Goal: Information Seeking & Learning: Find specific fact

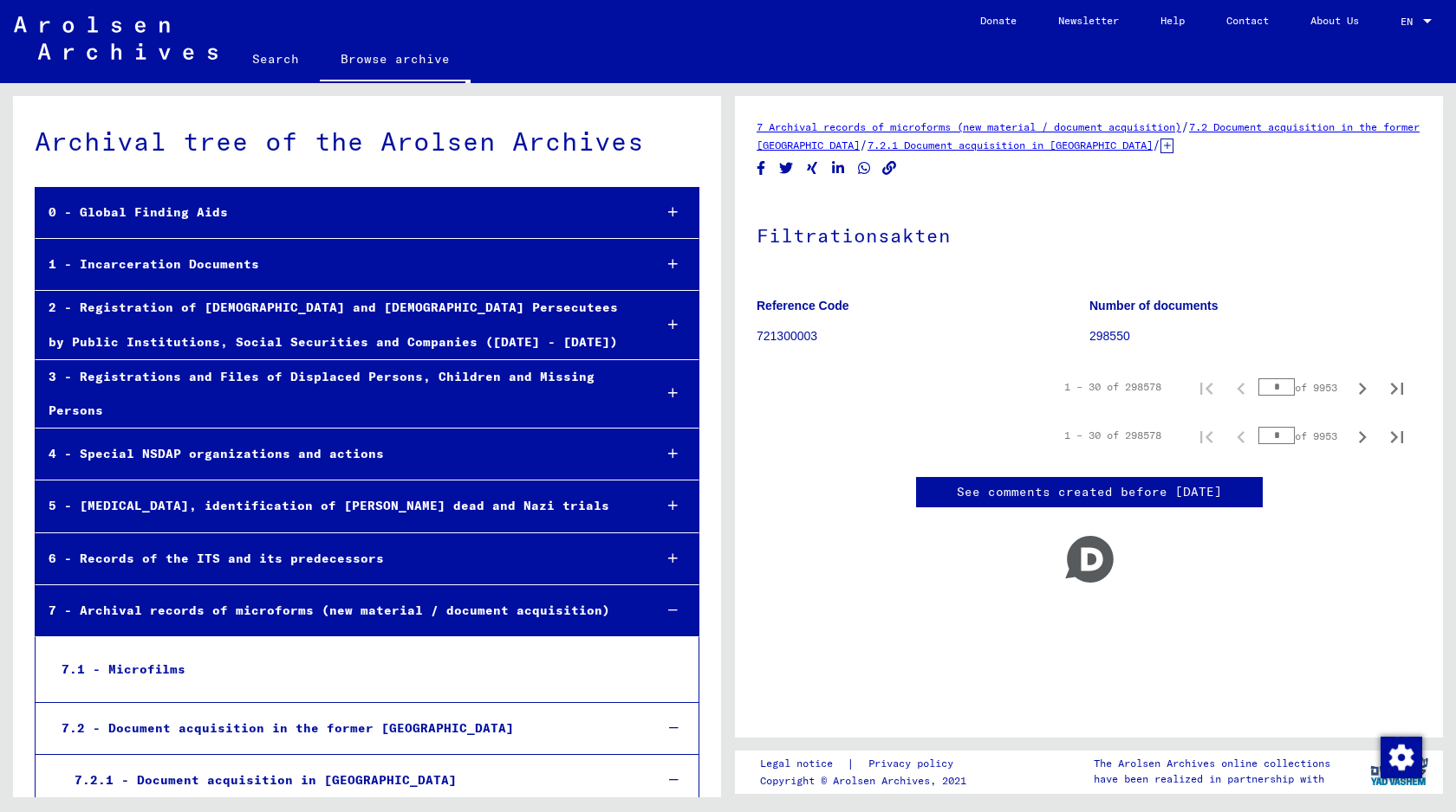
scroll to position [828, 0]
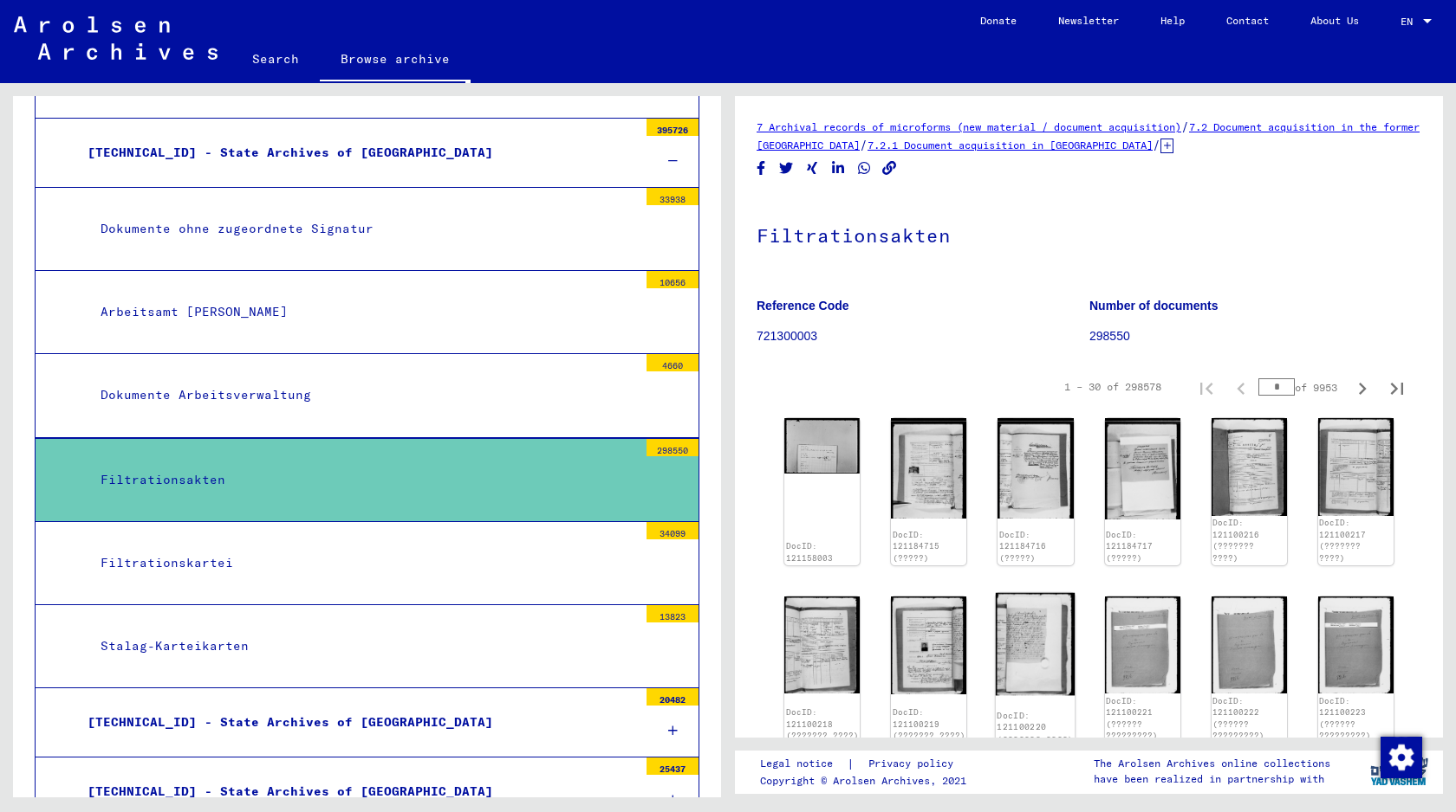
click at [1040, 657] on img at bounding box center [1035, 644] width 80 height 102
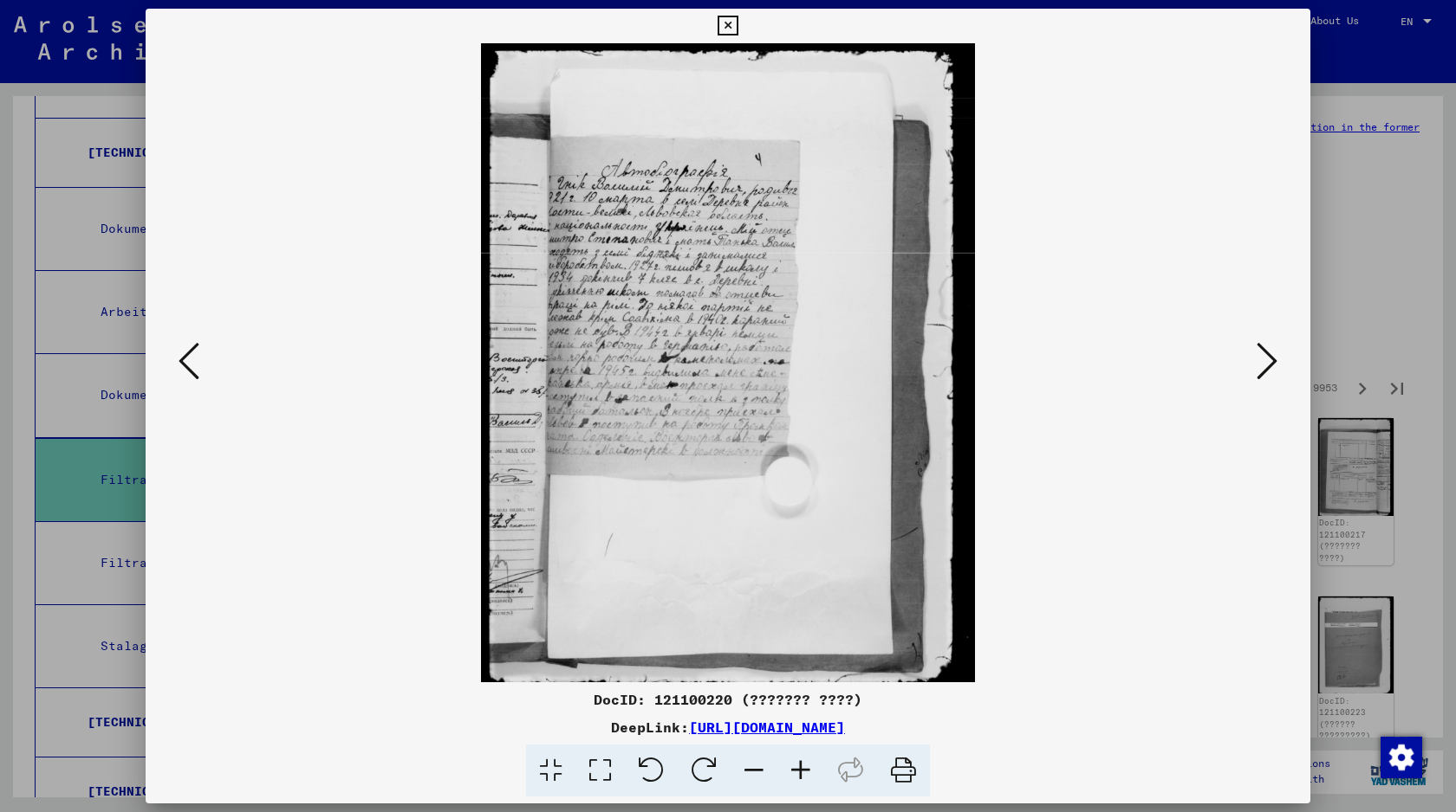
click at [1040, 657] on img at bounding box center [728, 362] width 1047 height 639
click at [1230, 399] on img at bounding box center [728, 362] width 1047 height 639
click at [1265, 375] on icon at bounding box center [1266, 361] width 21 height 41
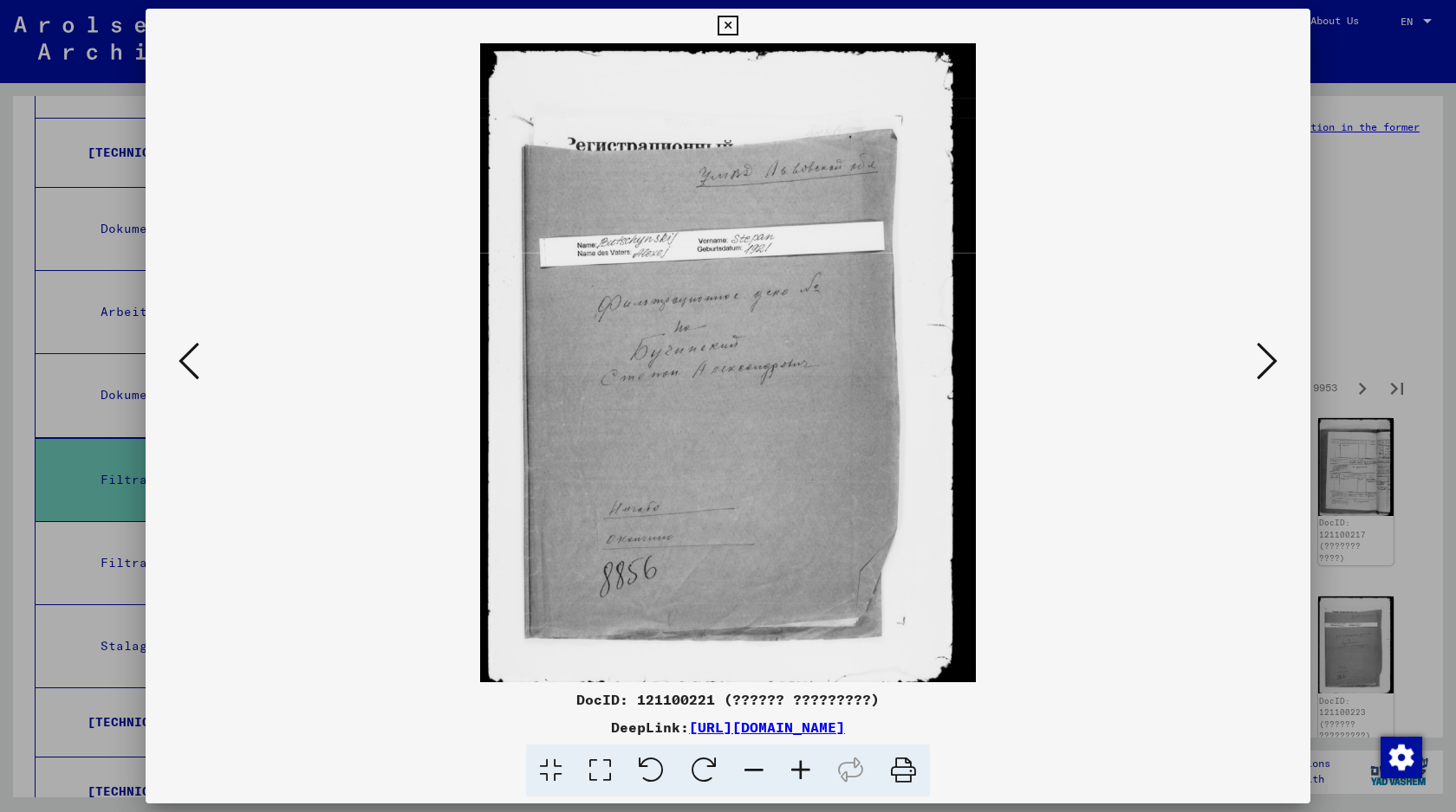
click at [1265, 374] on icon at bounding box center [1266, 361] width 21 height 41
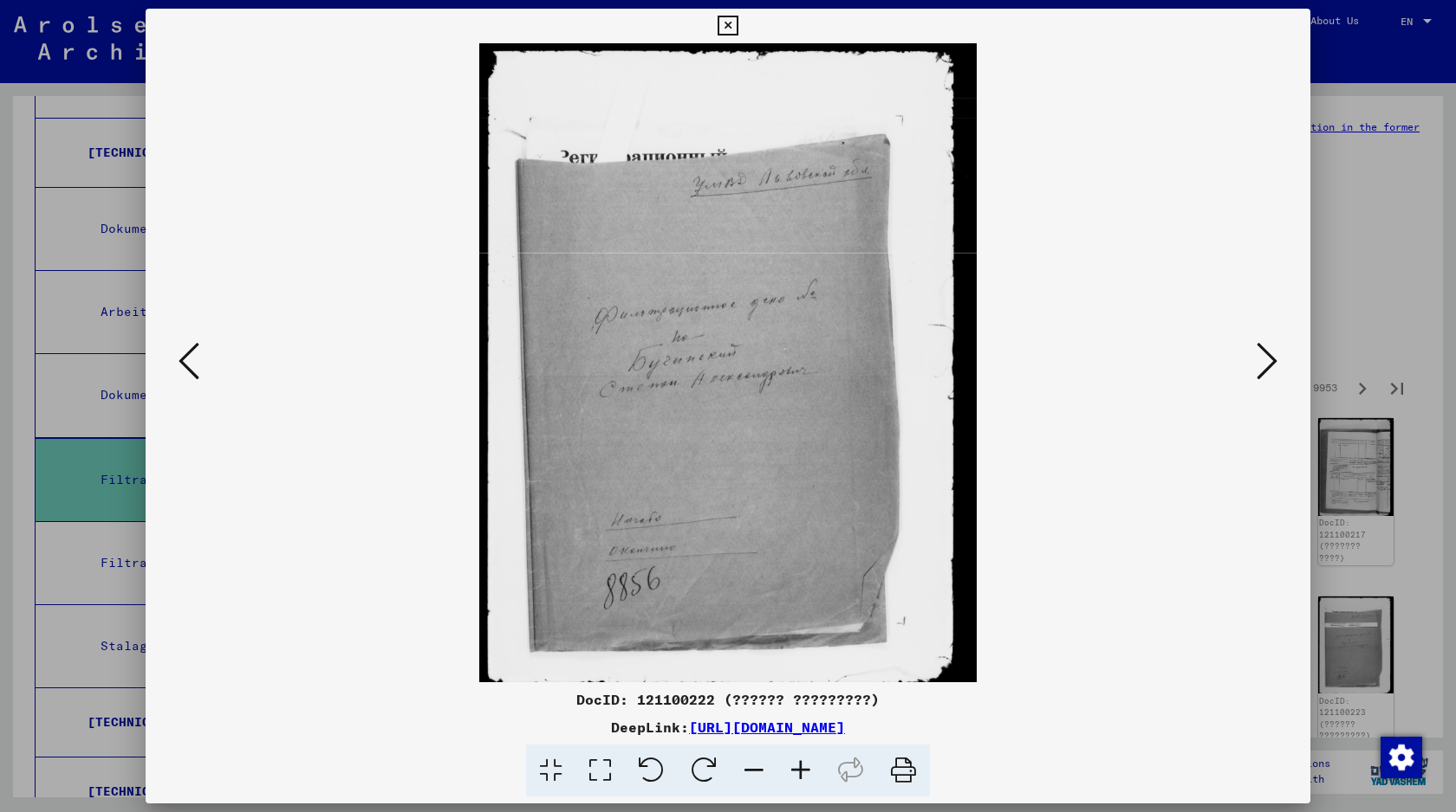
click at [1265, 374] on icon at bounding box center [1266, 361] width 21 height 41
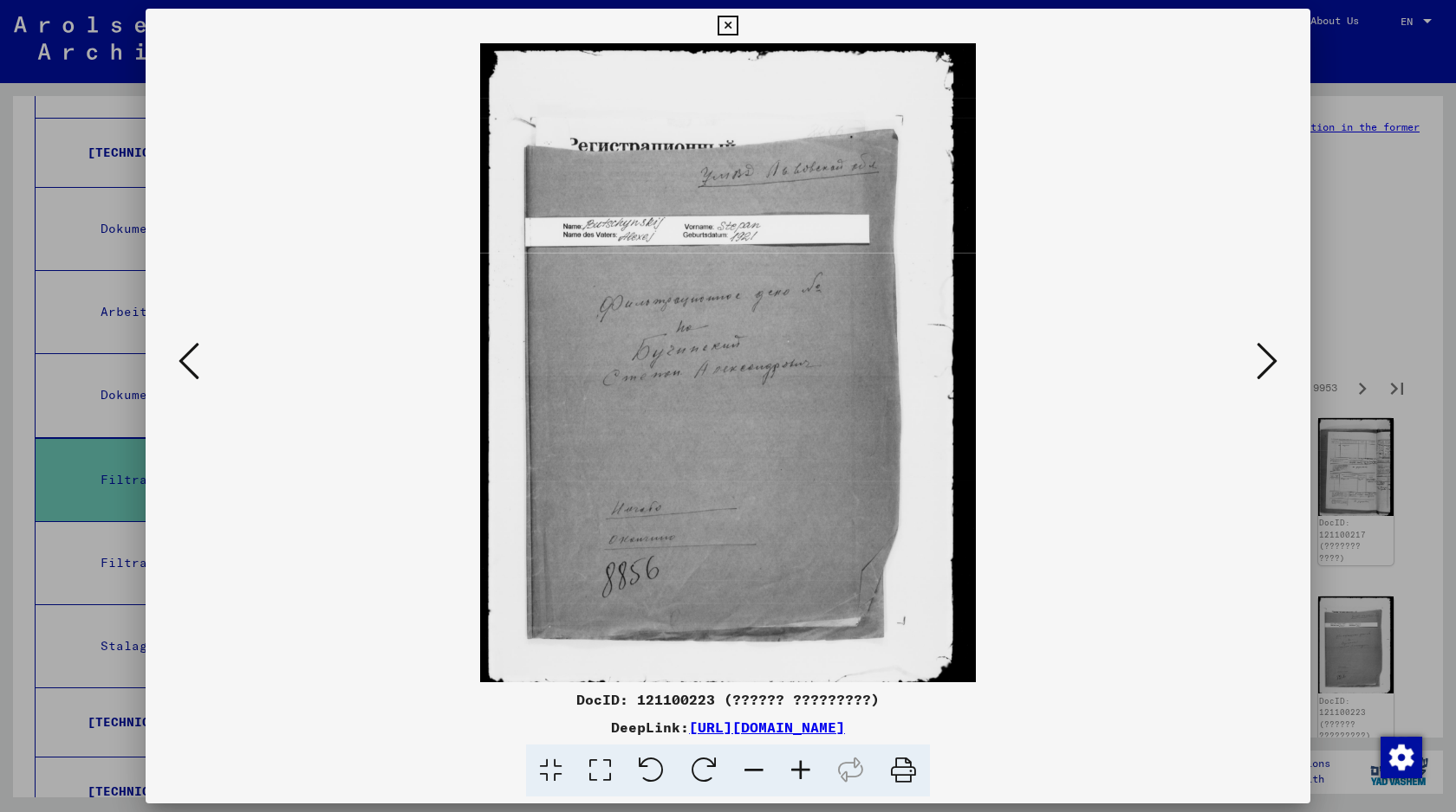
click at [1265, 374] on icon at bounding box center [1266, 361] width 21 height 41
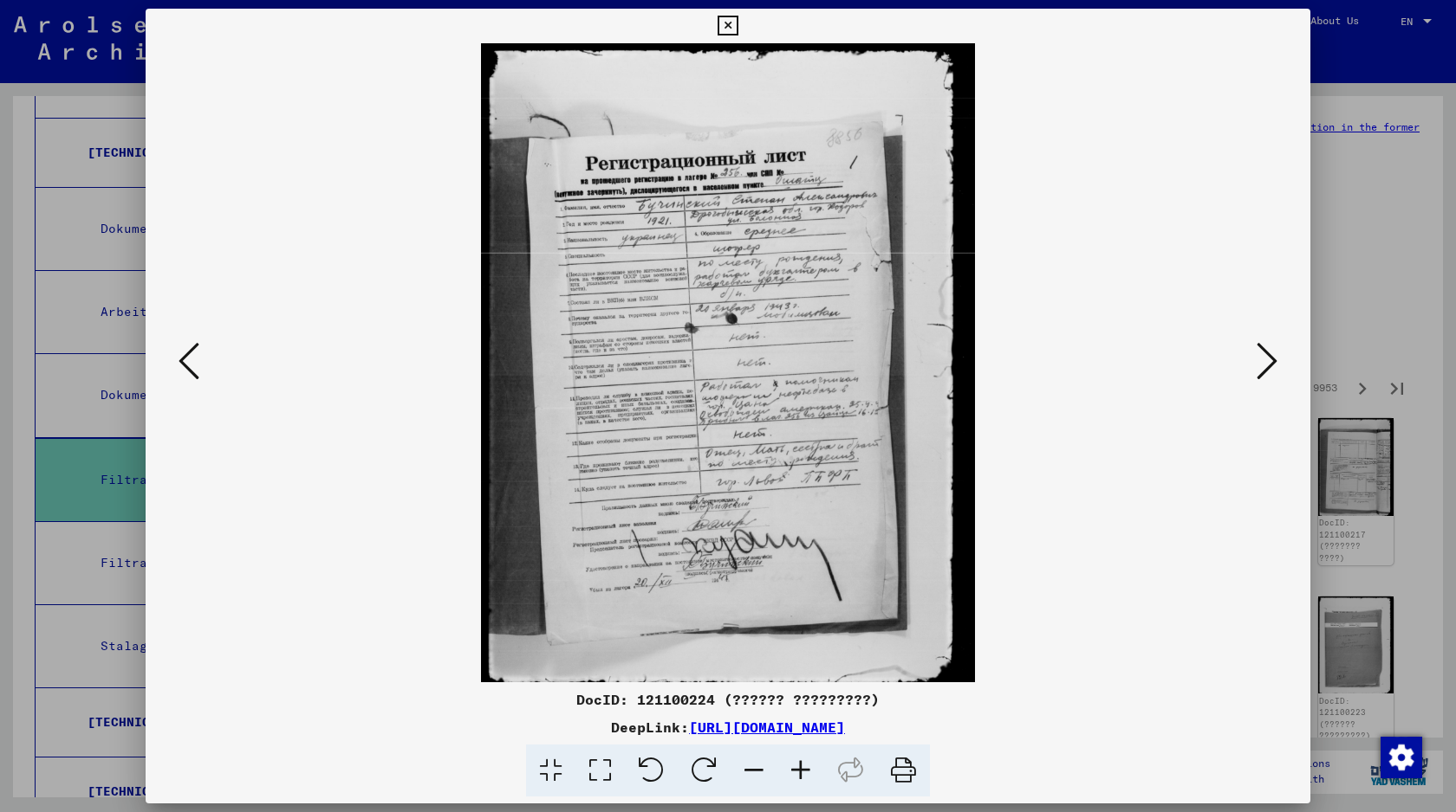
click at [1265, 374] on icon at bounding box center [1266, 361] width 21 height 41
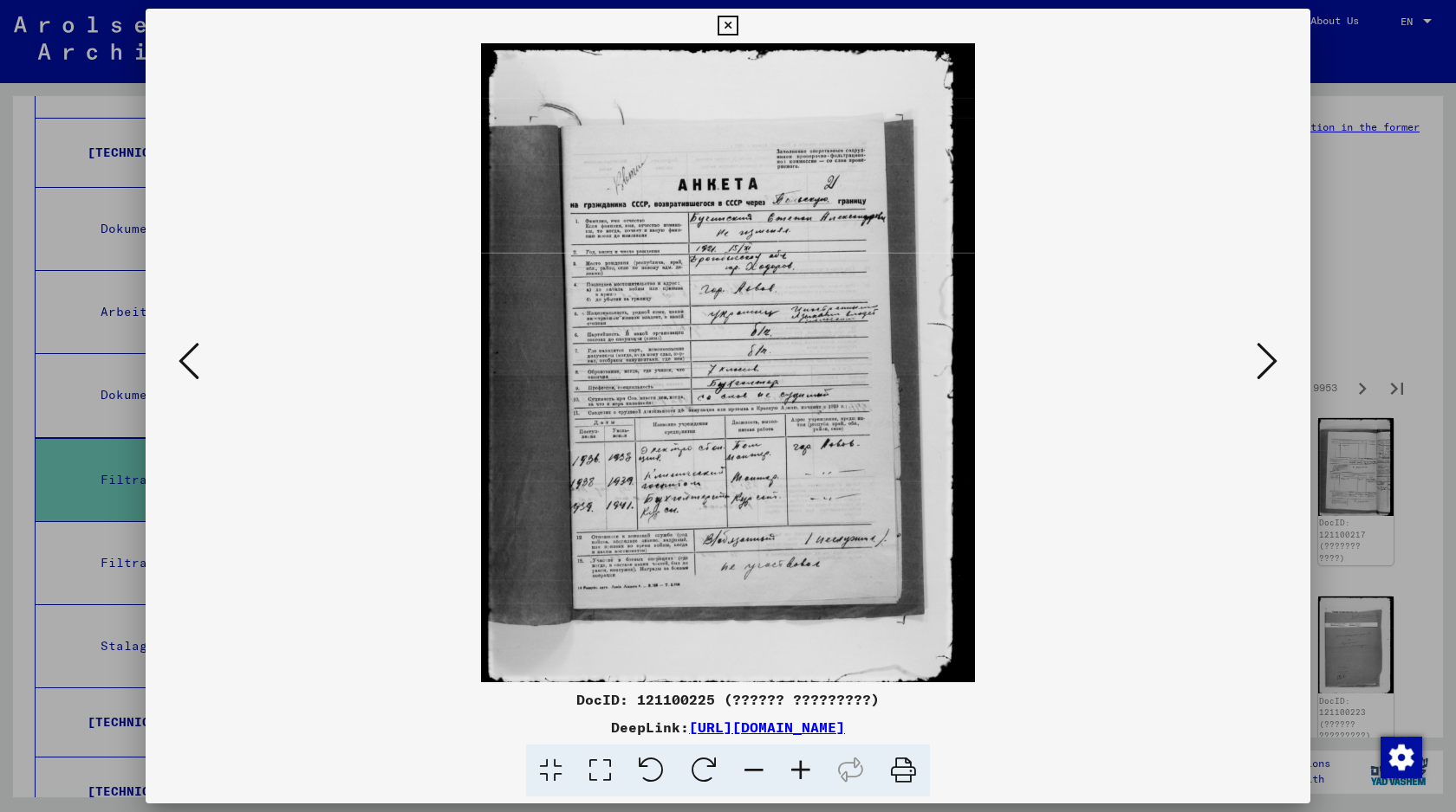
click at [1265, 374] on icon at bounding box center [1266, 361] width 21 height 41
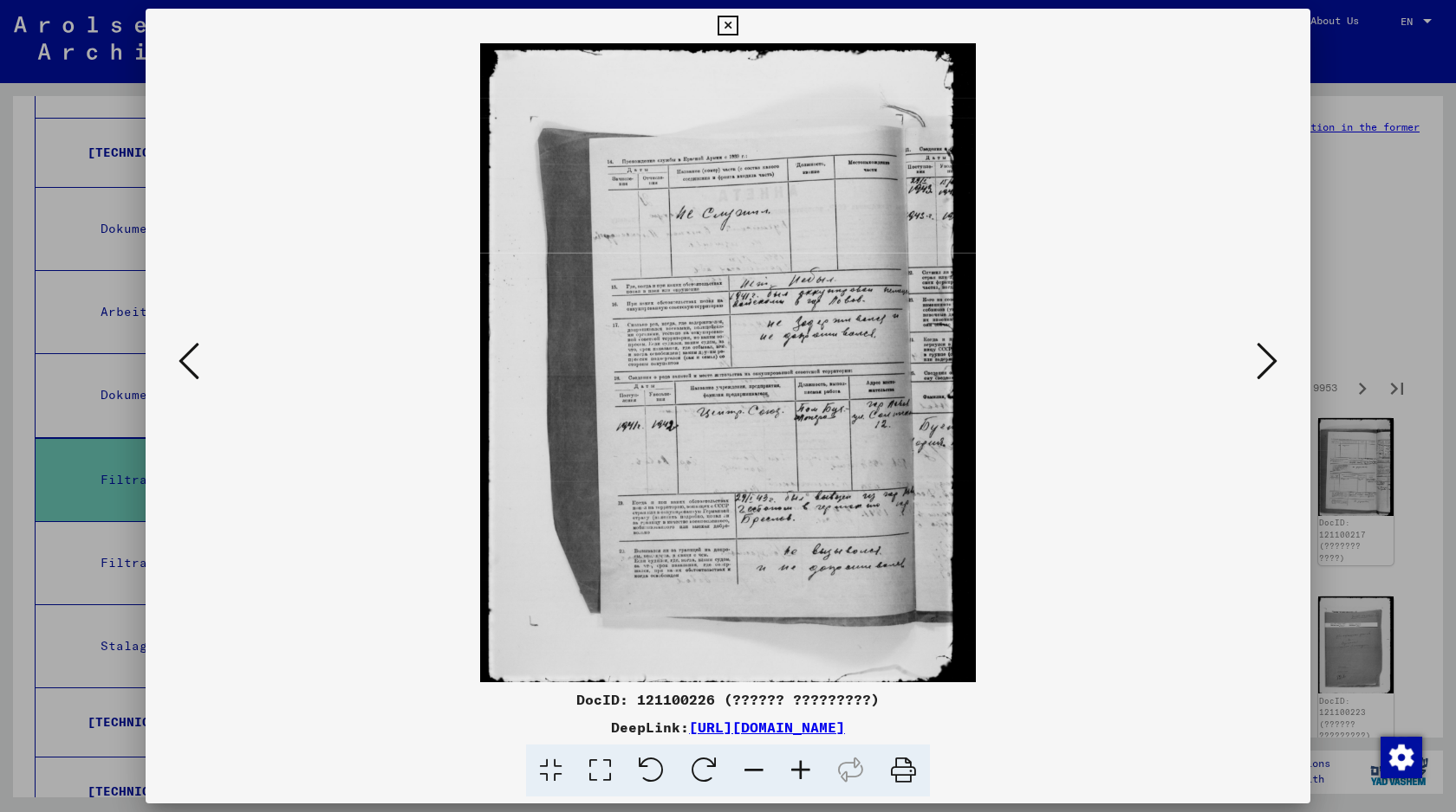
click at [1265, 374] on icon at bounding box center [1266, 361] width 21 height 41
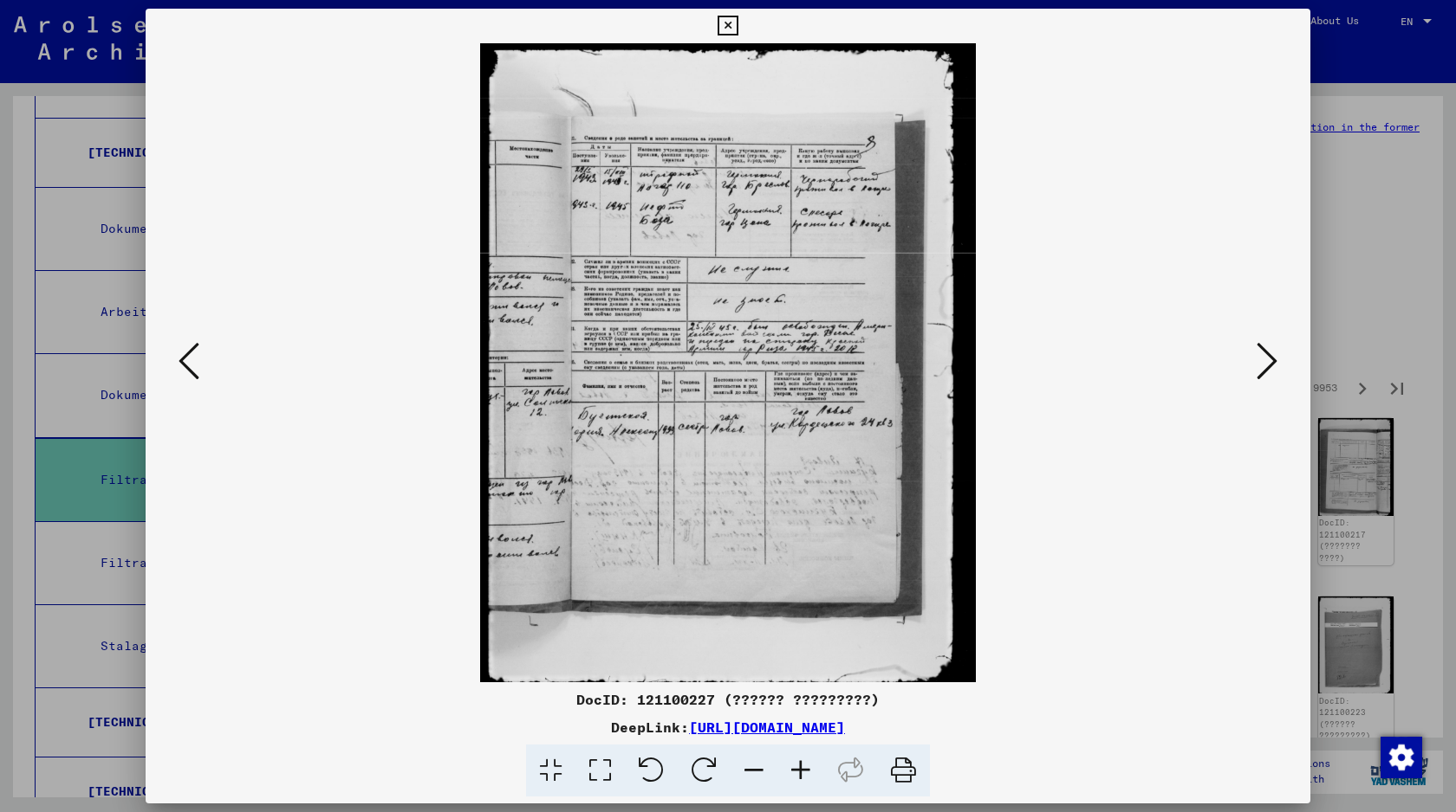
click at [1265, 374] on icon at bounding box center [1266, 361] width 21 height 41
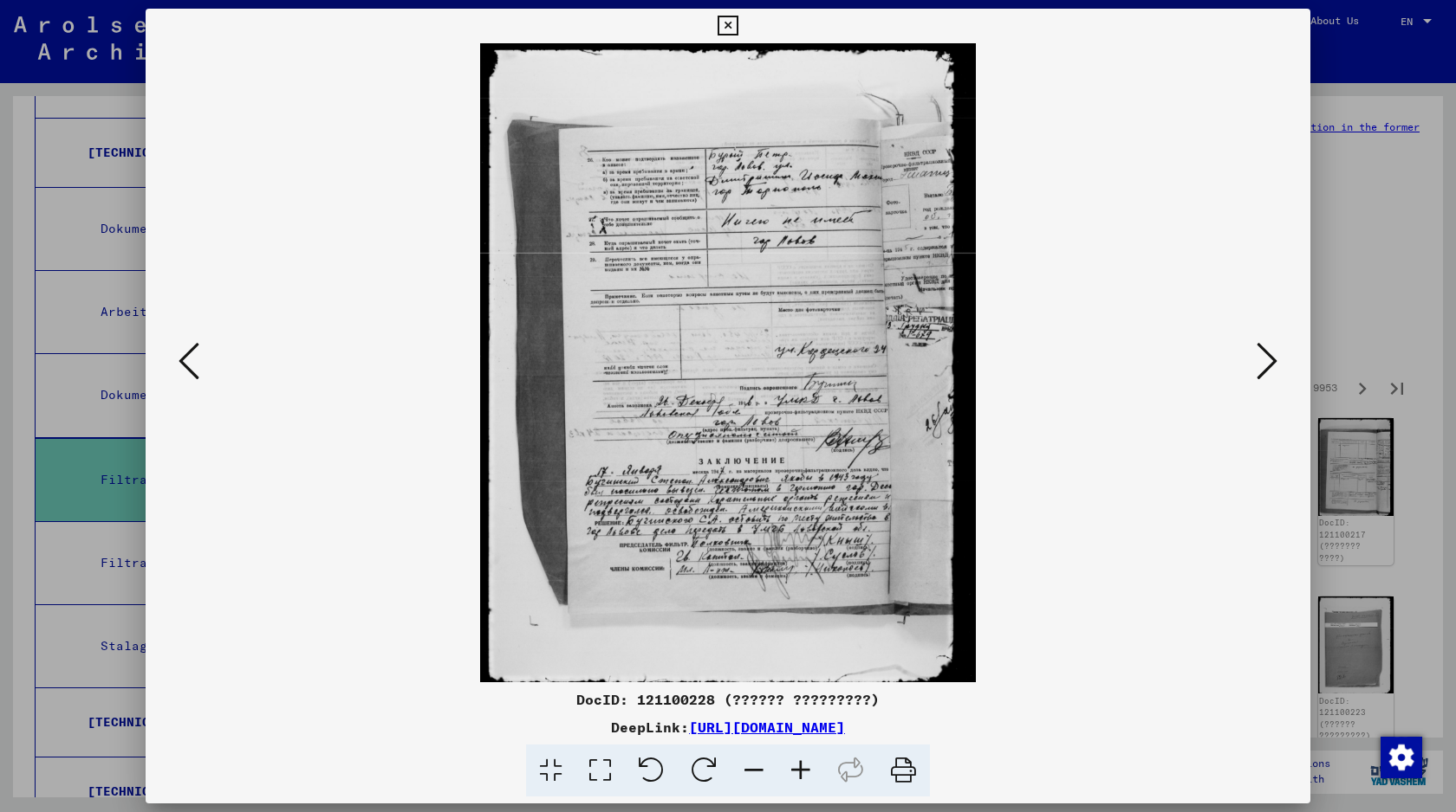
click at [1265, 374] on icon at bounding box center [1266, 361] width 21 height 41
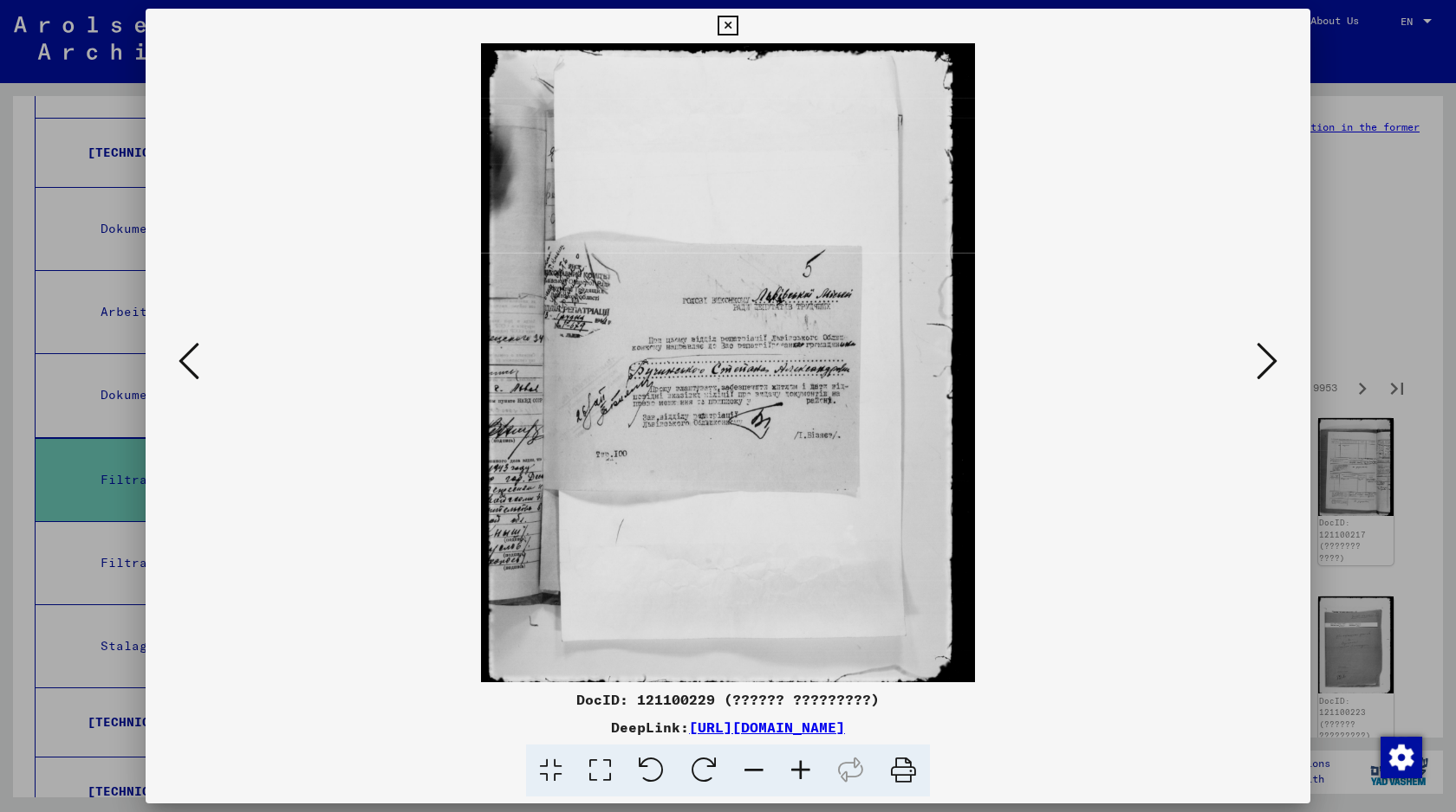
click at [1265, 374] on icon at bounding box center [1266, 361] width 21 height 41
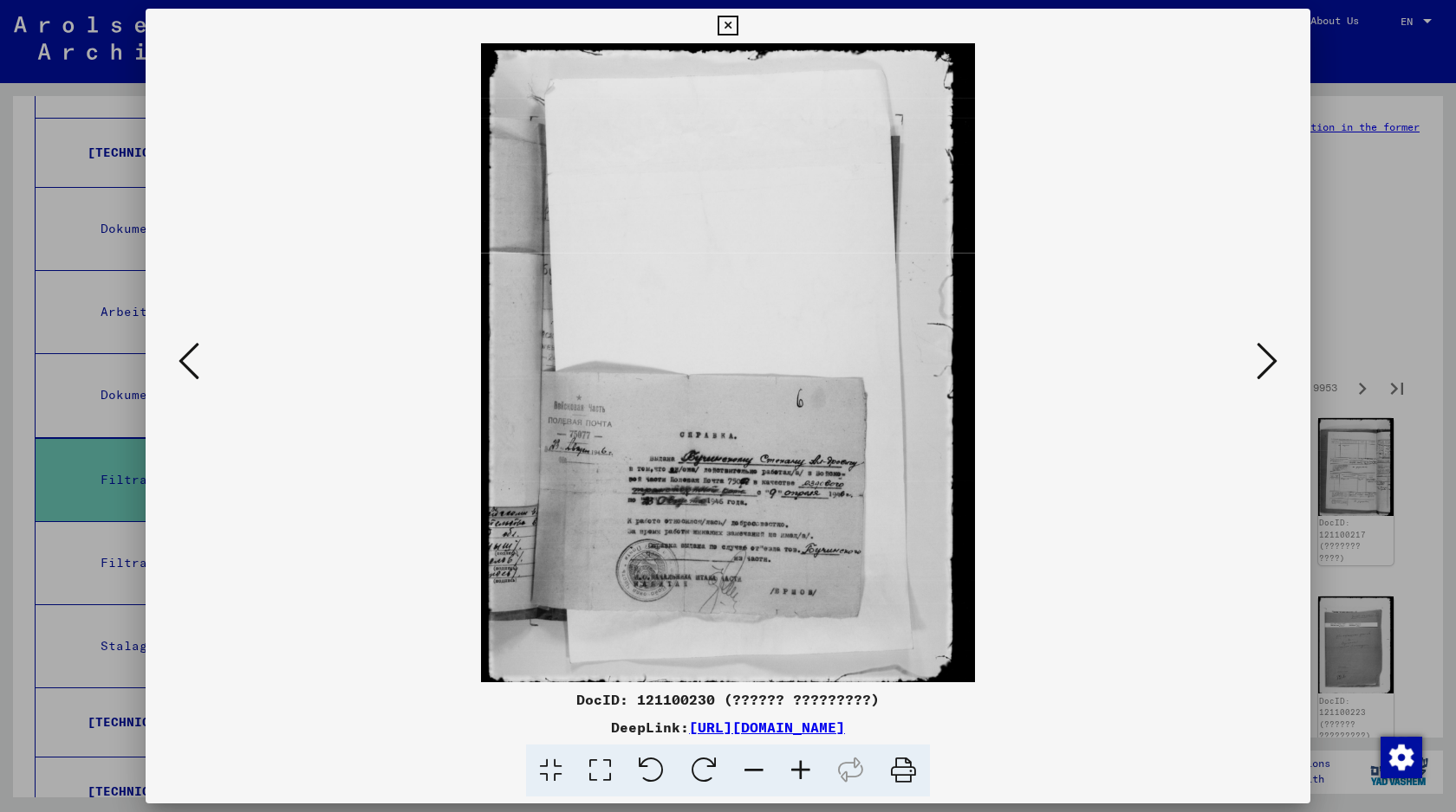
click at [1265, 374] on icon at bounding box center [1266, 361] width 21 height 41
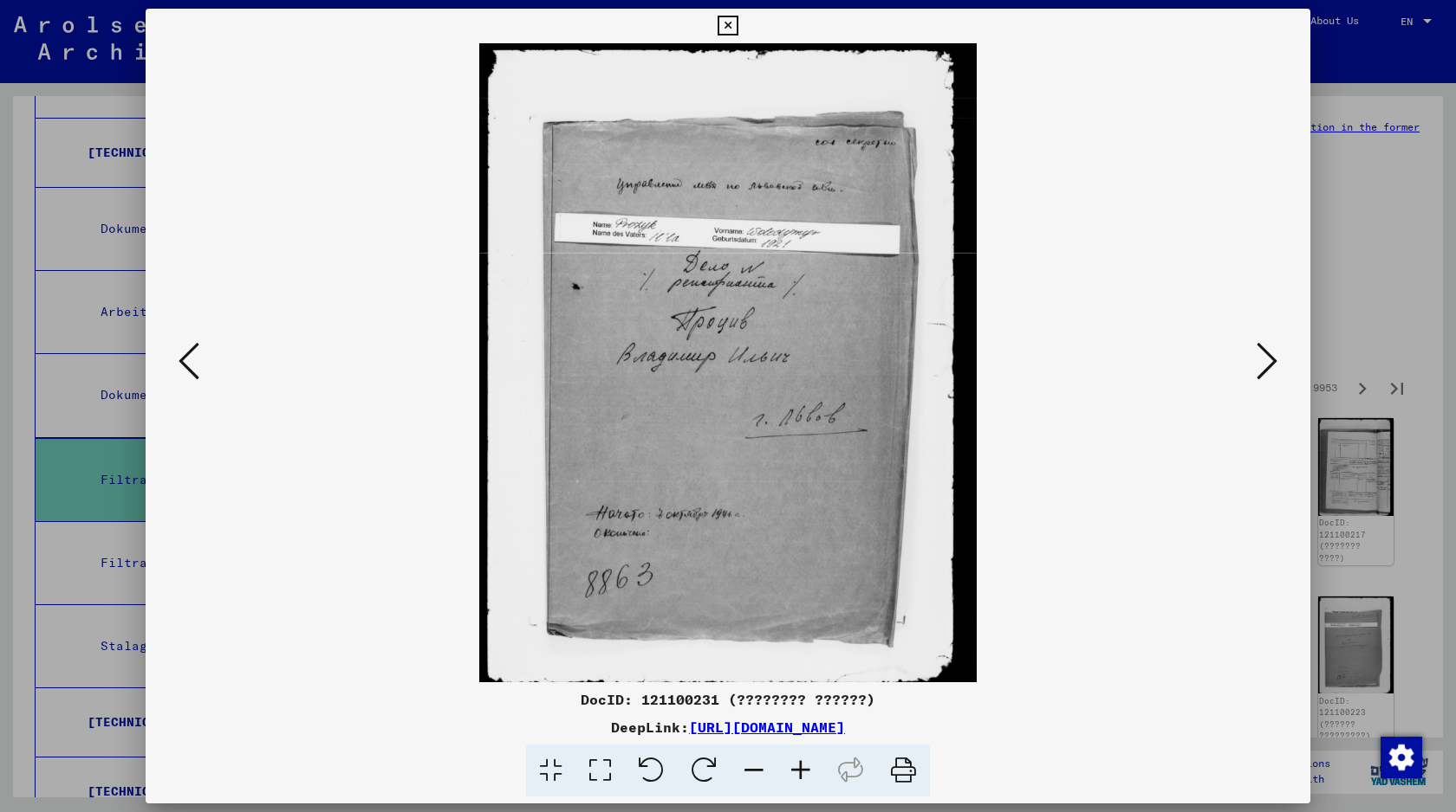
click at [1265, 374] on icon at bounding box center [1266, 361] width 21 height 41
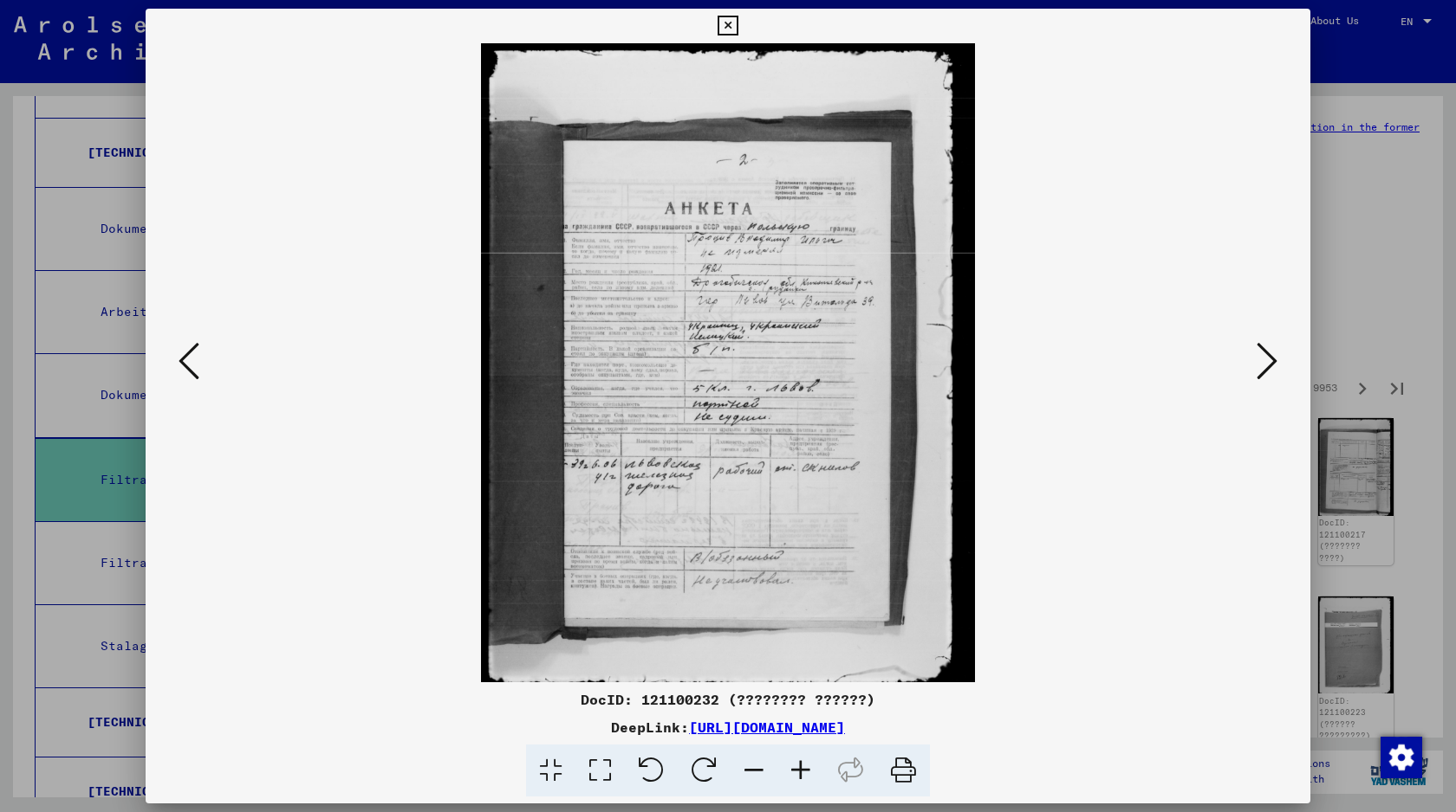
click at [1265, 374] on icon at bounding box center [1266, 361] width 21 height 41
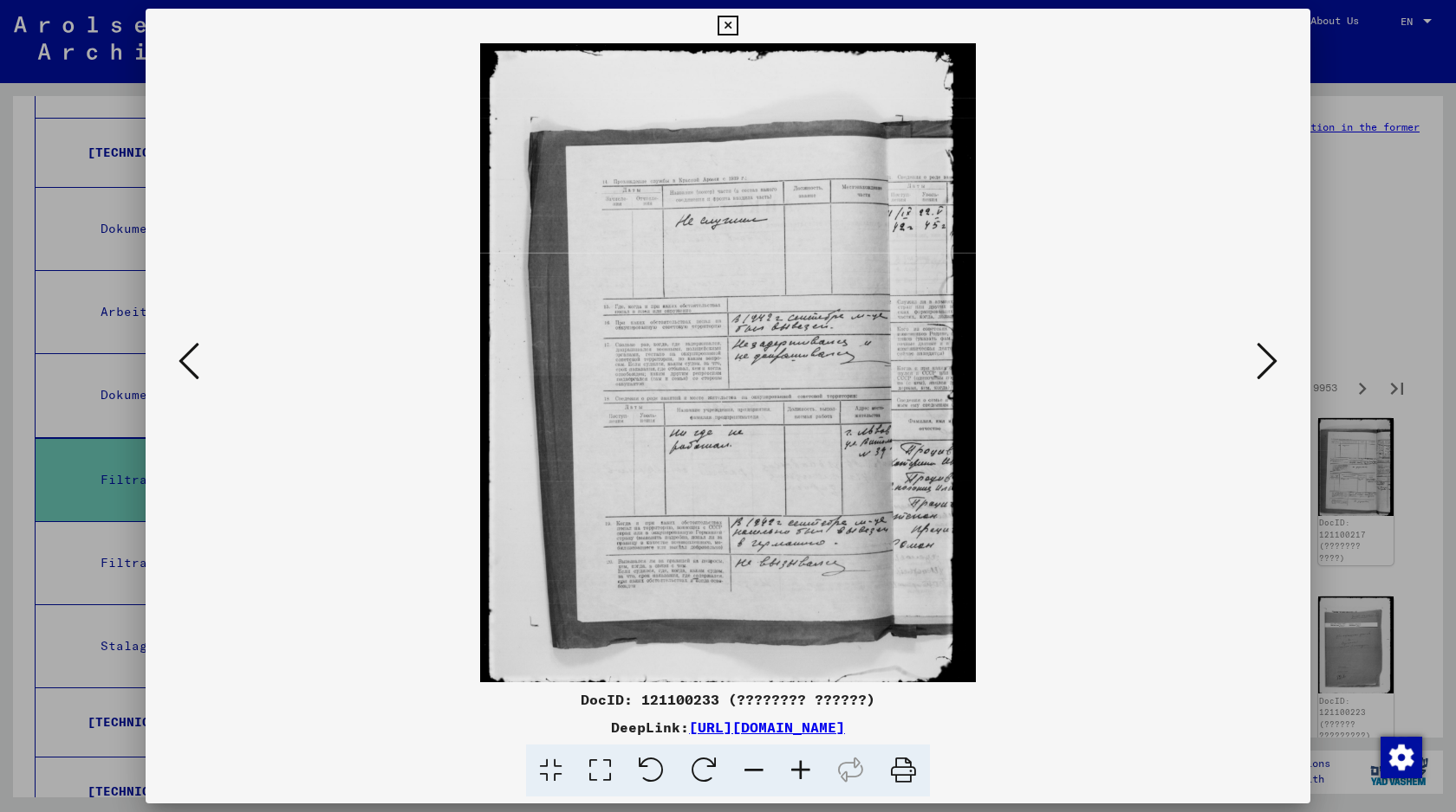
click at [1265, 374] on icon at bounding box center [1266, 361] width 21 height 41
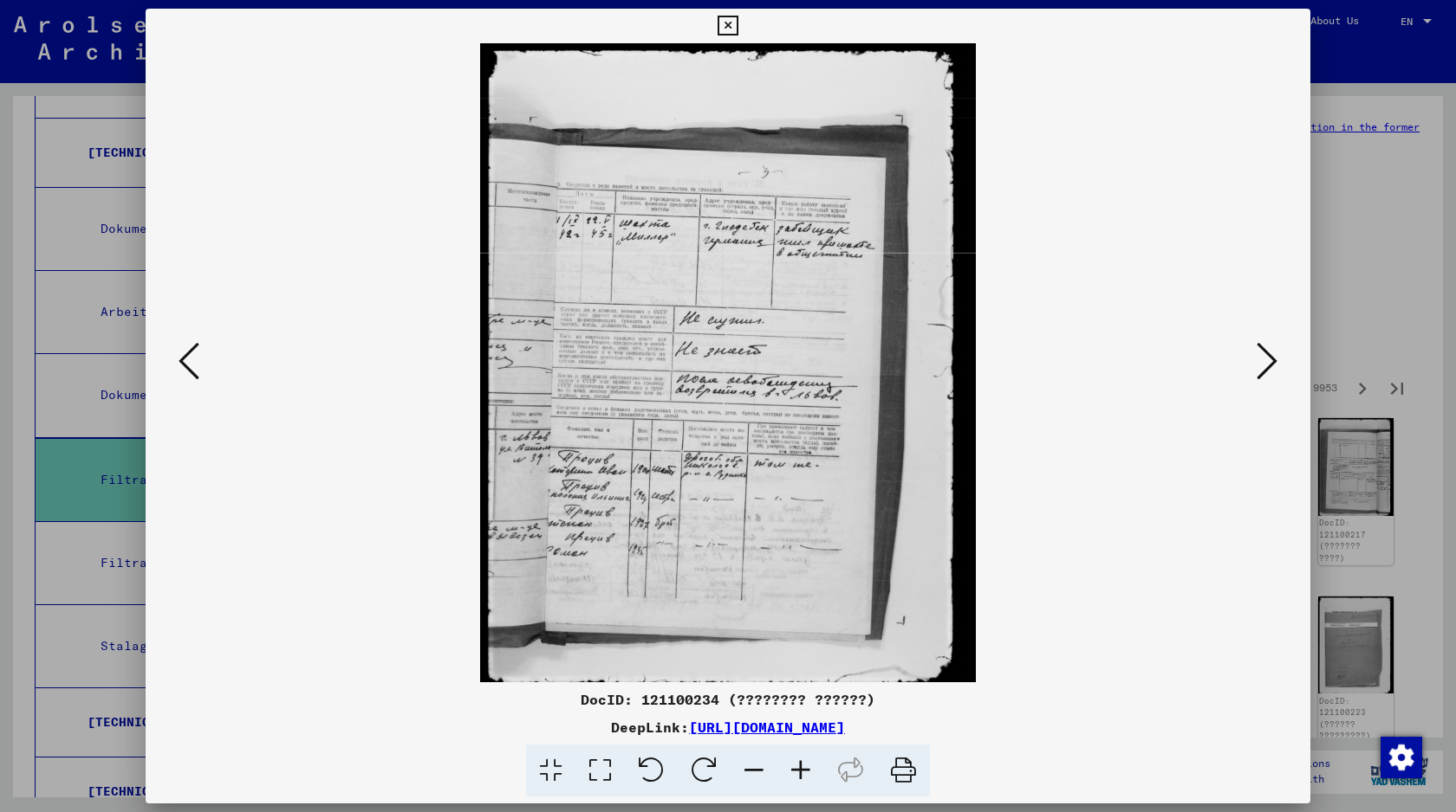
click at [1265, 374] on icon at bounding box center [1266, 361] width 21 height 41
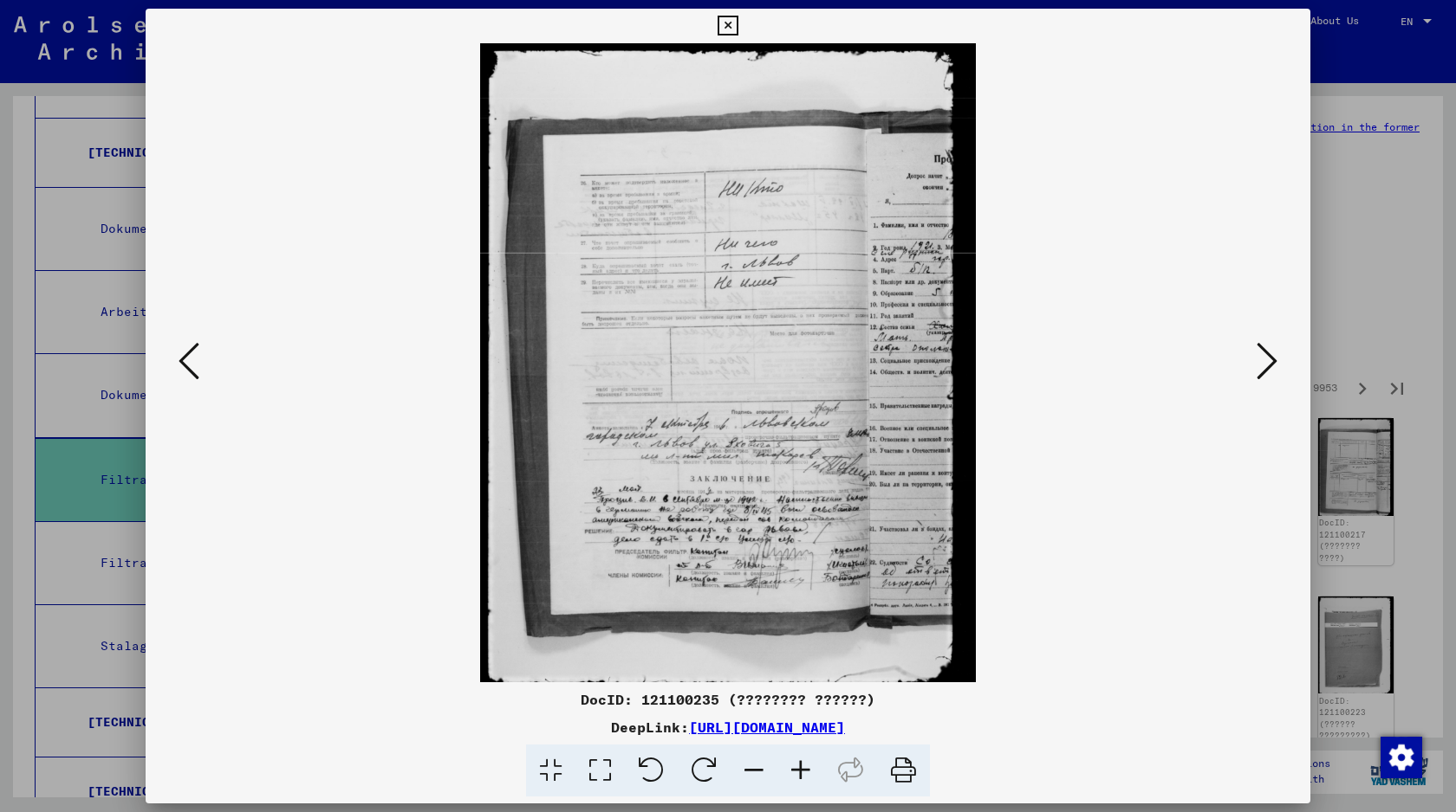
click at [1265, 374] on icon at bounding box center [1266, 361] width 21 height 41
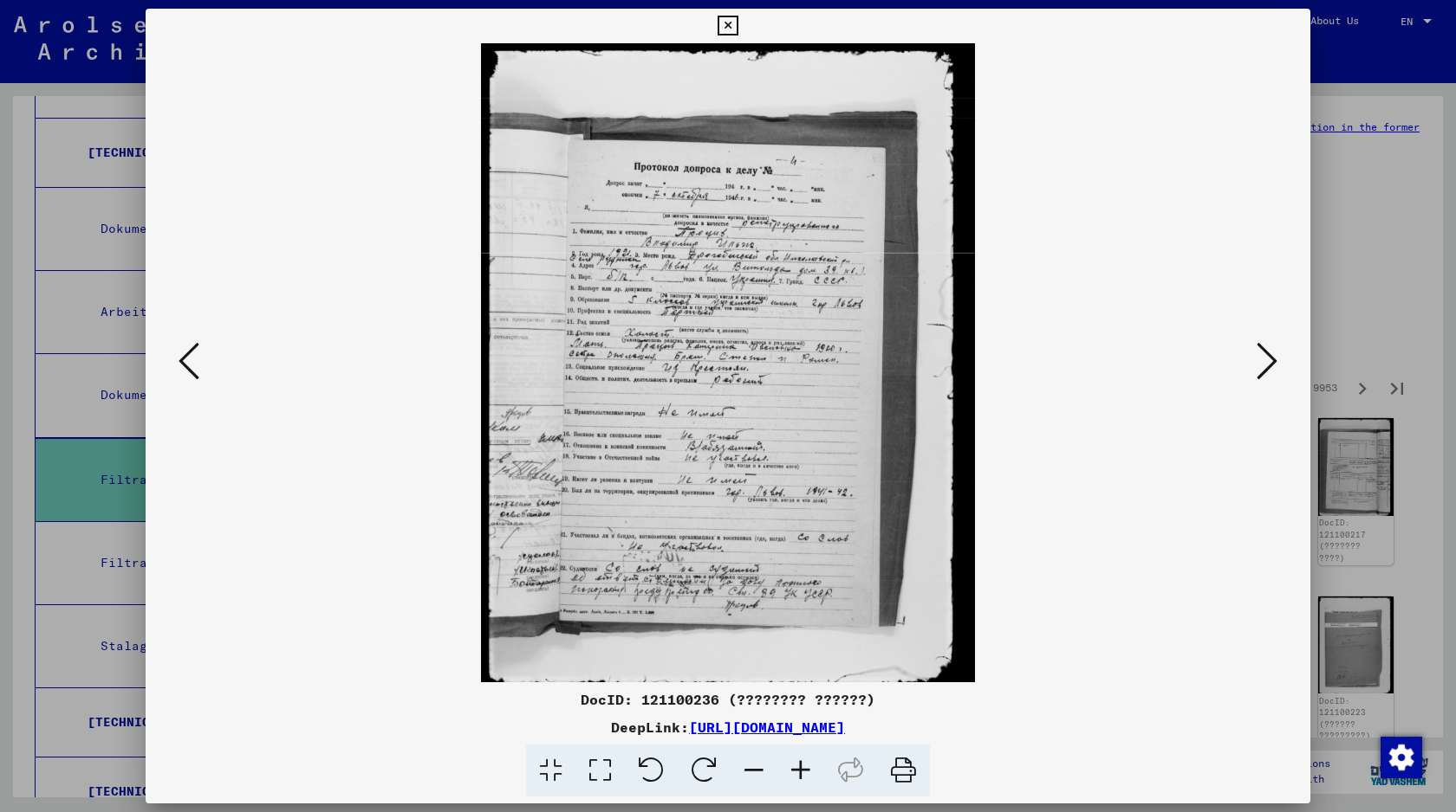
click at [1265, 374] on icon at bounding box center [1266, 361] width 21 height 41
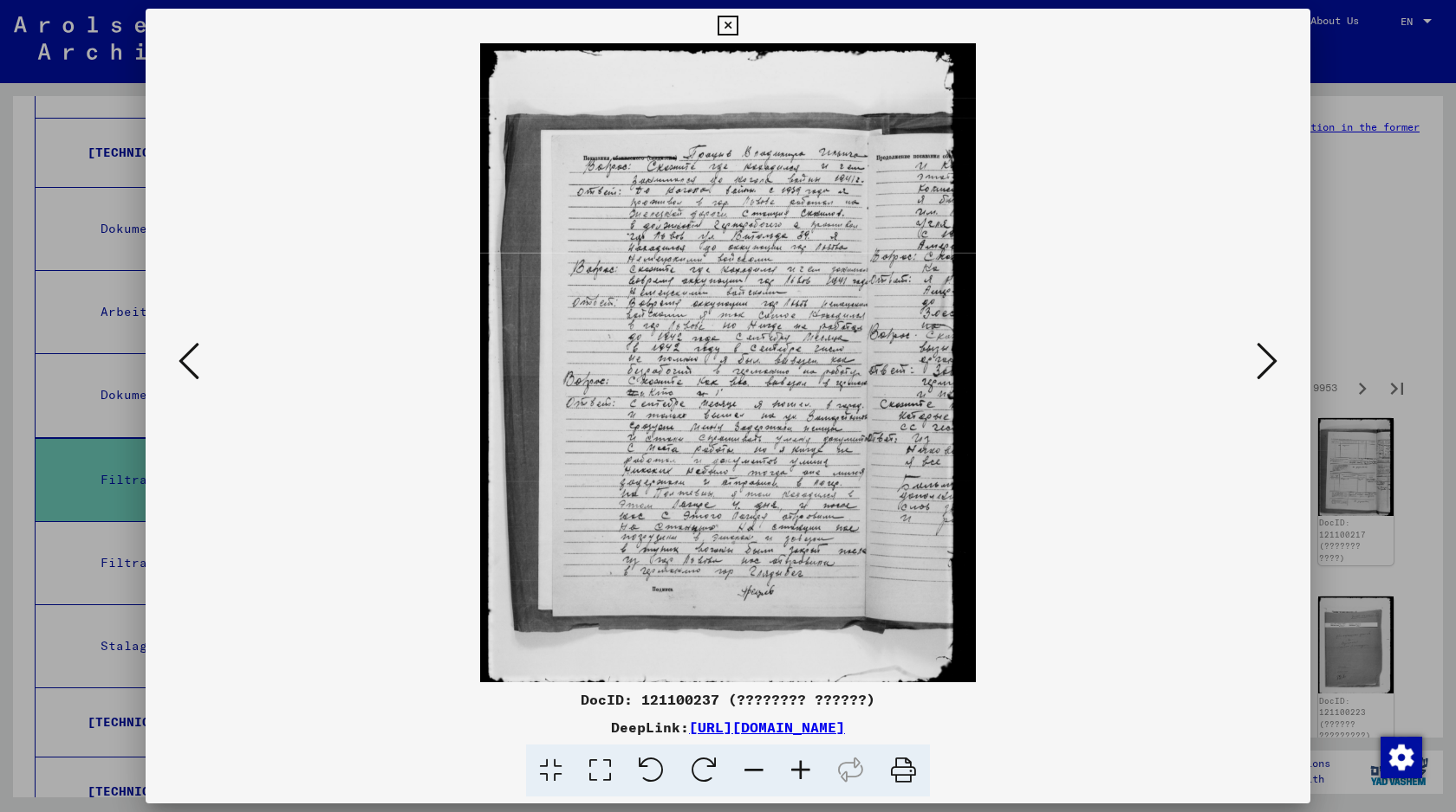
click at [1265, 374] on icon at bounding box center [1266, 361] width 21 height 41
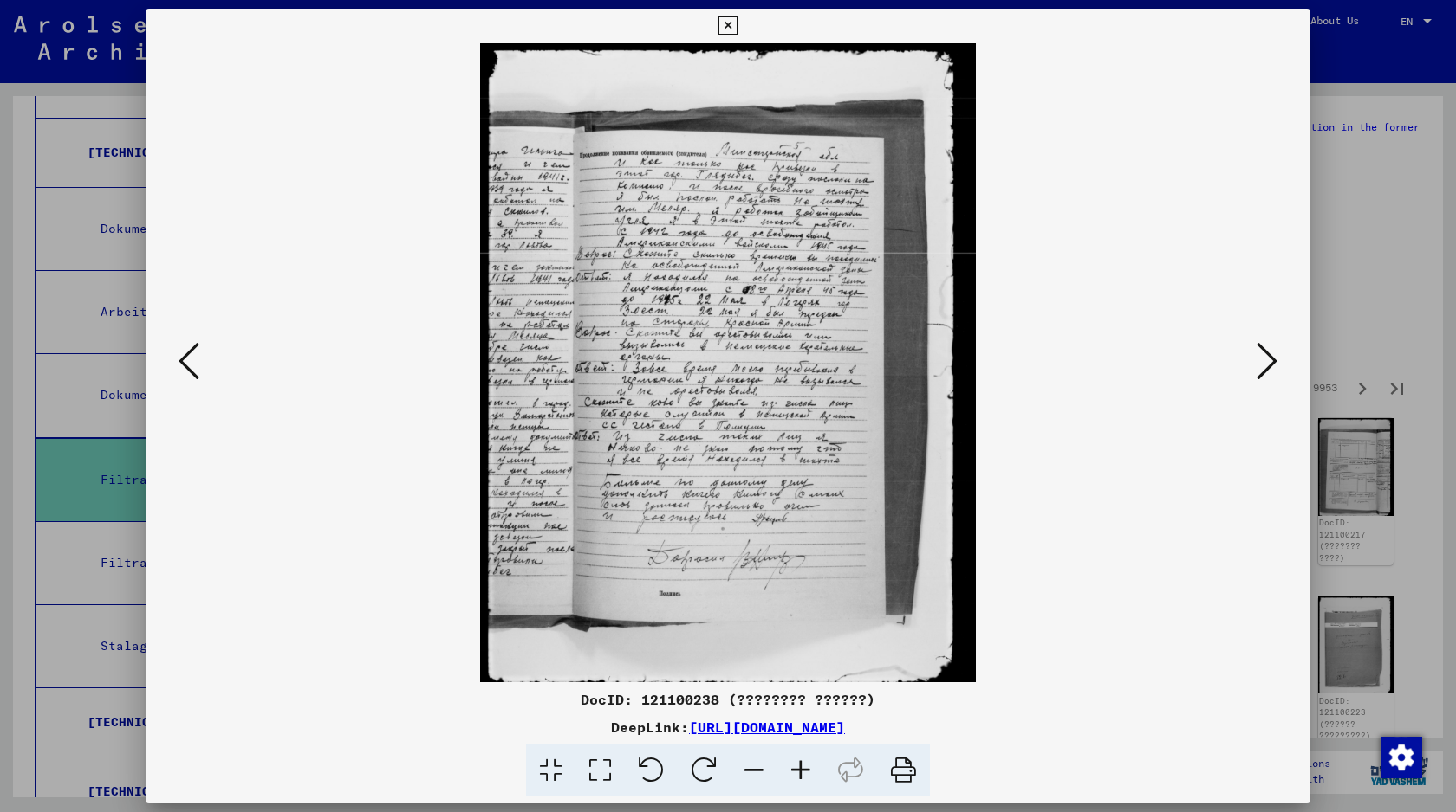
click at [1265, 374] on icon at bounding box center [1266, 361] width 21 height 41
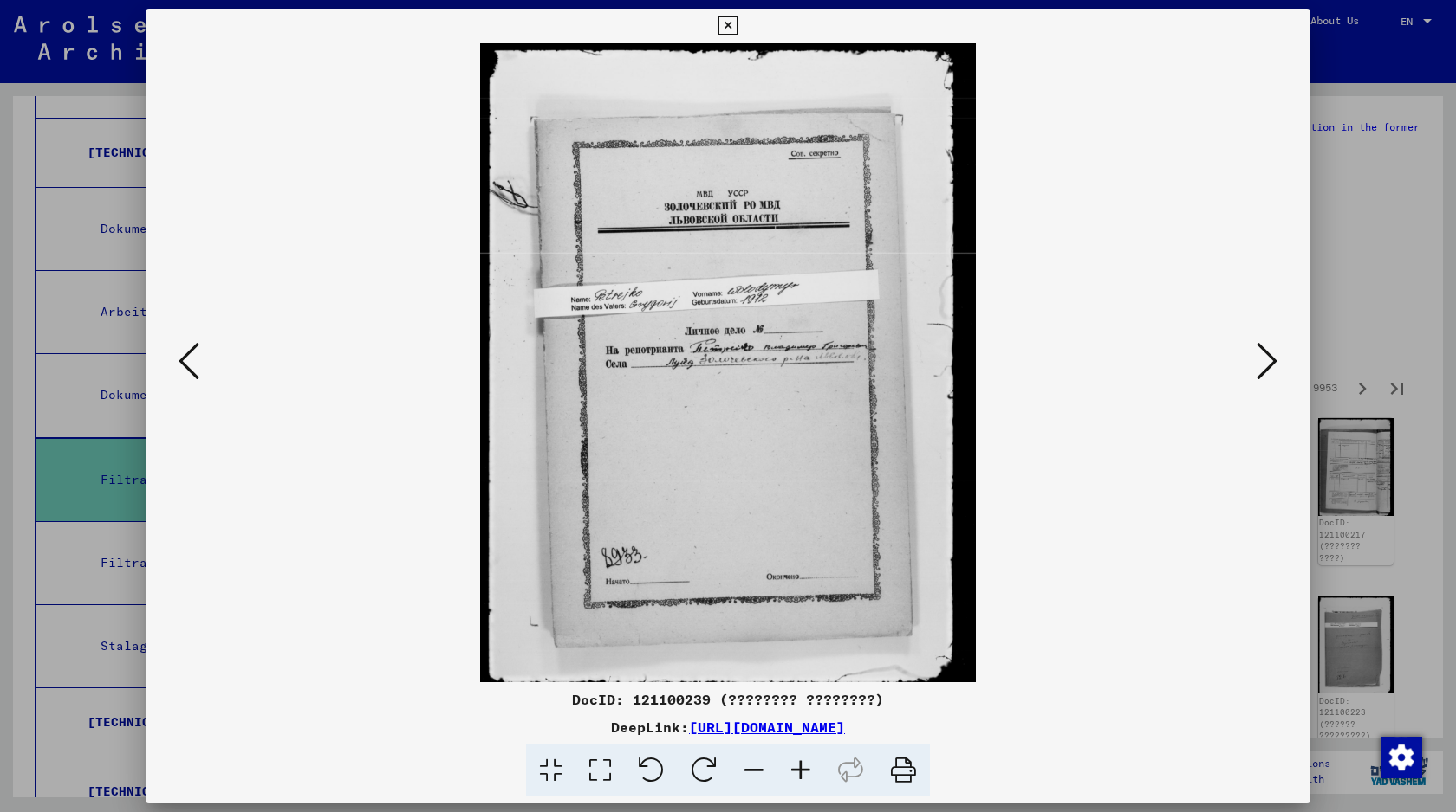
click at [1265, 374] on icon at bounding box center [1266, 361] width 21 height 41
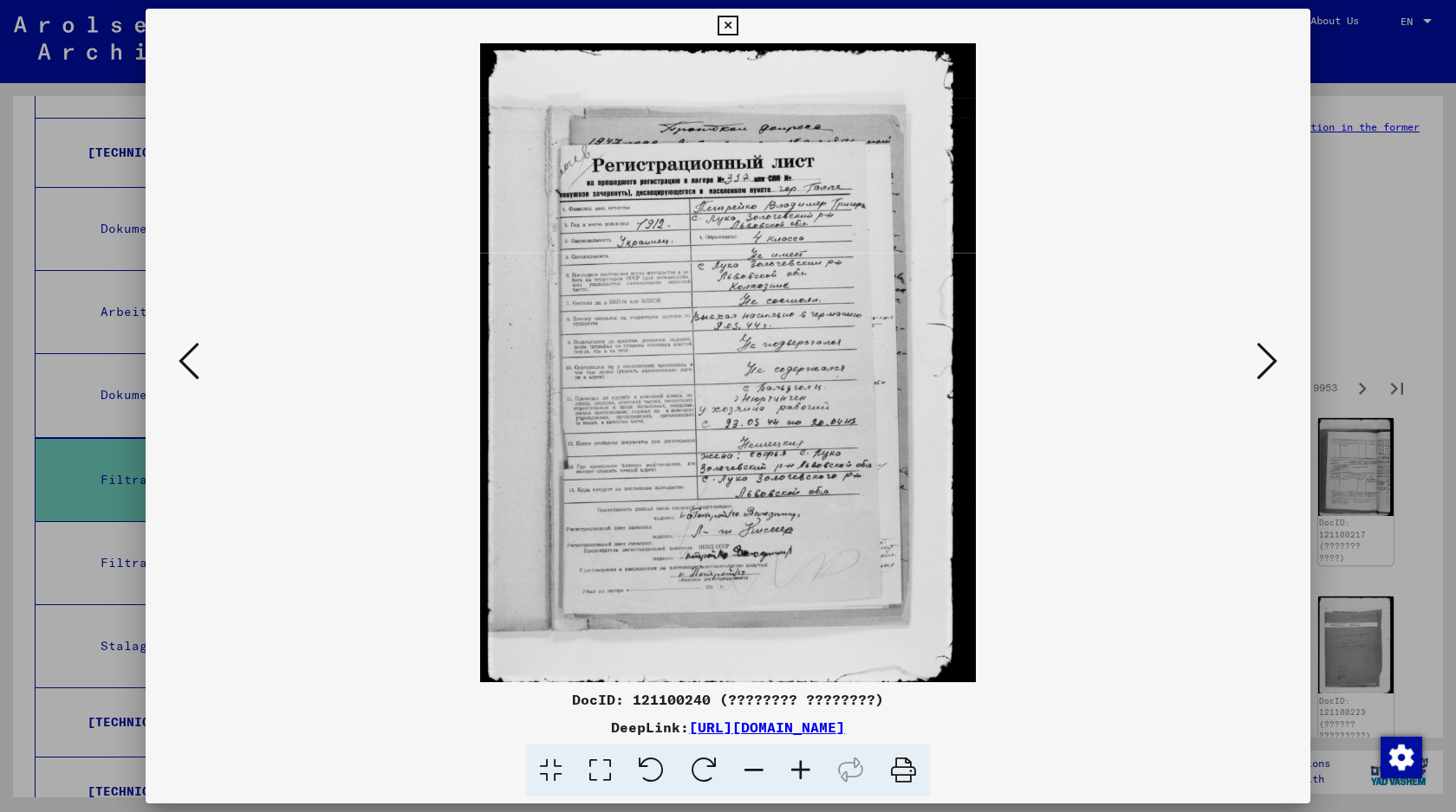
click at [1265, 374] on icon at bounding box center [1266, 361] width 21 height 41
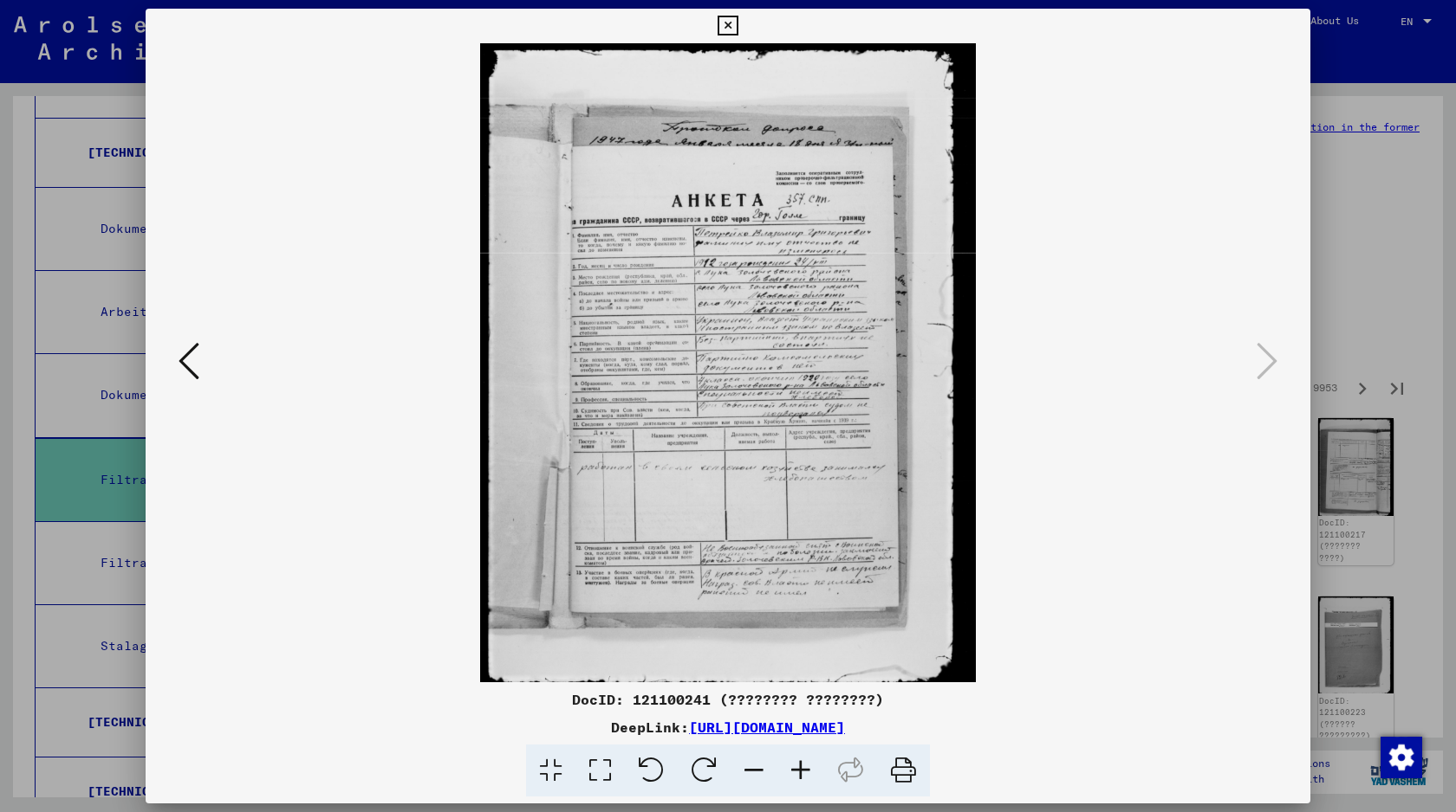
click at [1311, 319] on div at bounding box center [728, 406] width 1456 height 812
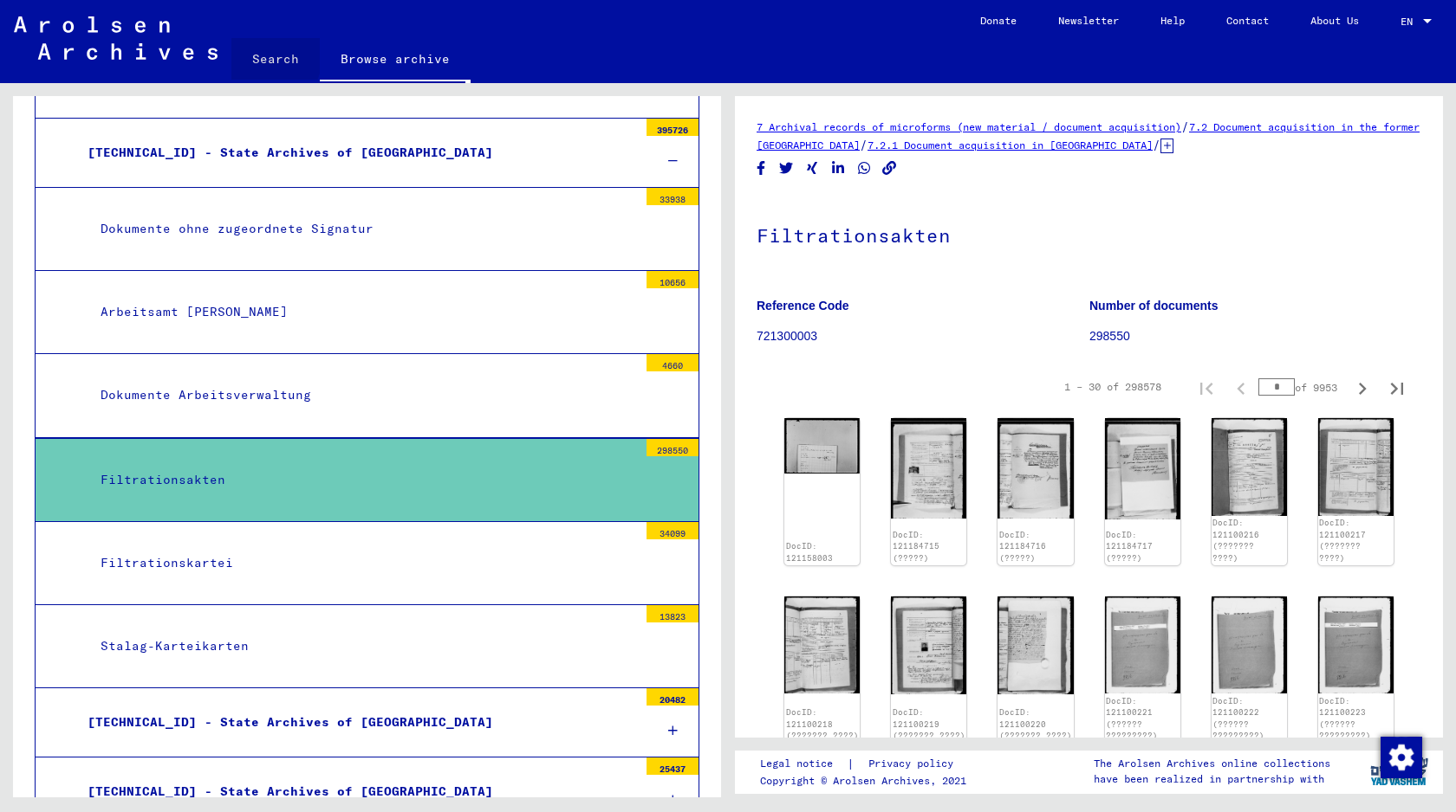
click at [233, 49] on link "Search" at bounding box center [275, 58] width 88 height 41
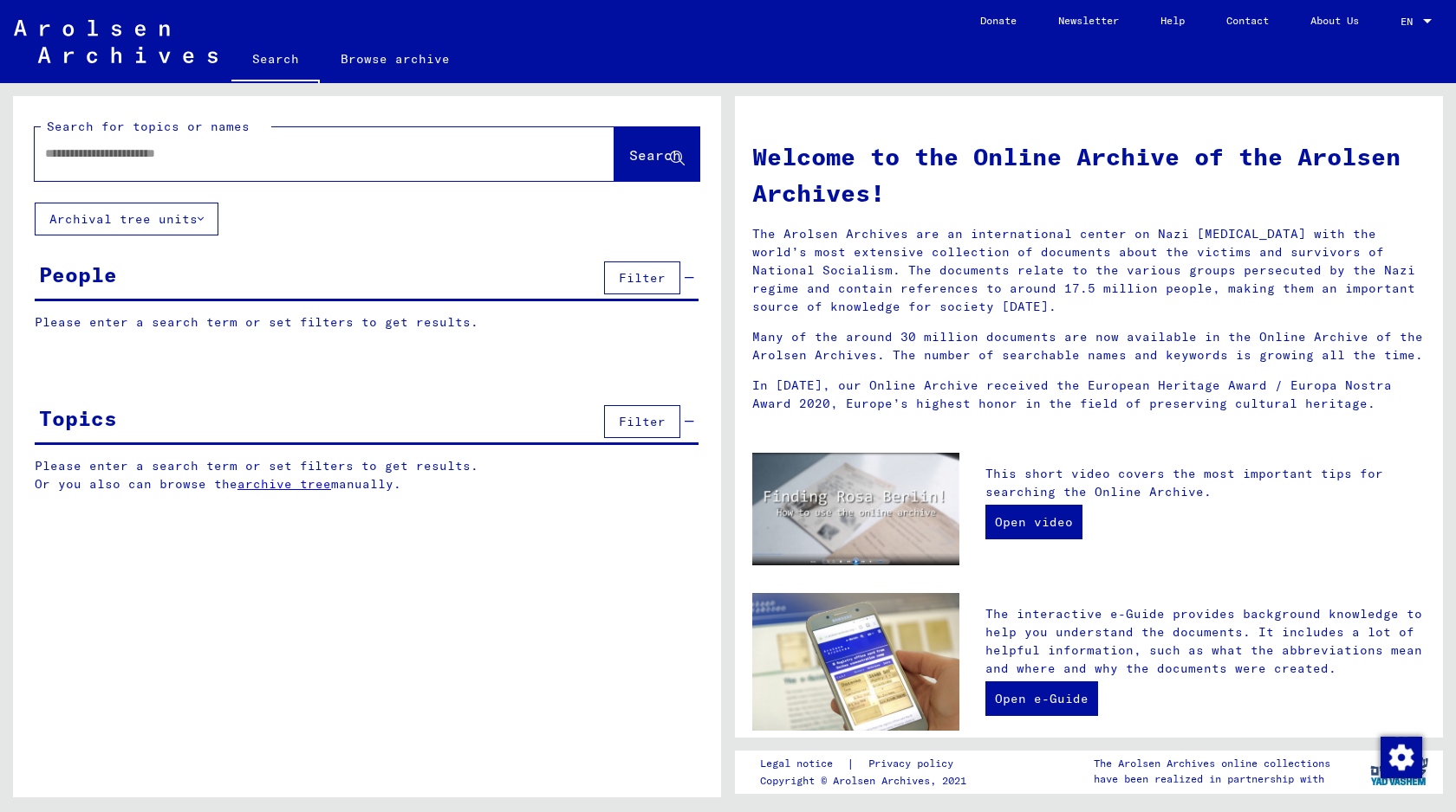
click at [235, 161] on input "text" at bounding box center [304, 154] width 518 height 18
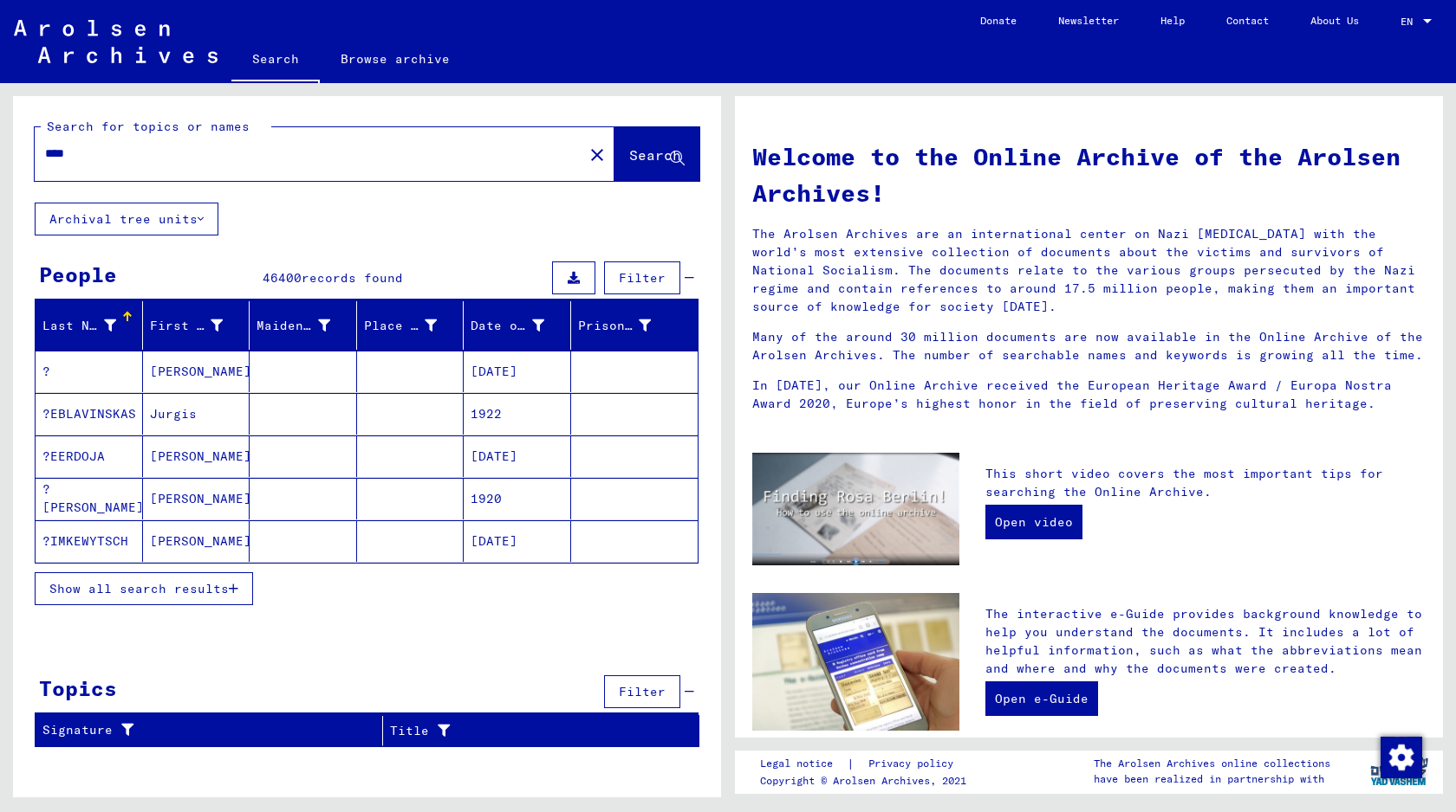
click at [184, 581] on span "Show all search results" at bounding box center [139, 588] width 180 height 15
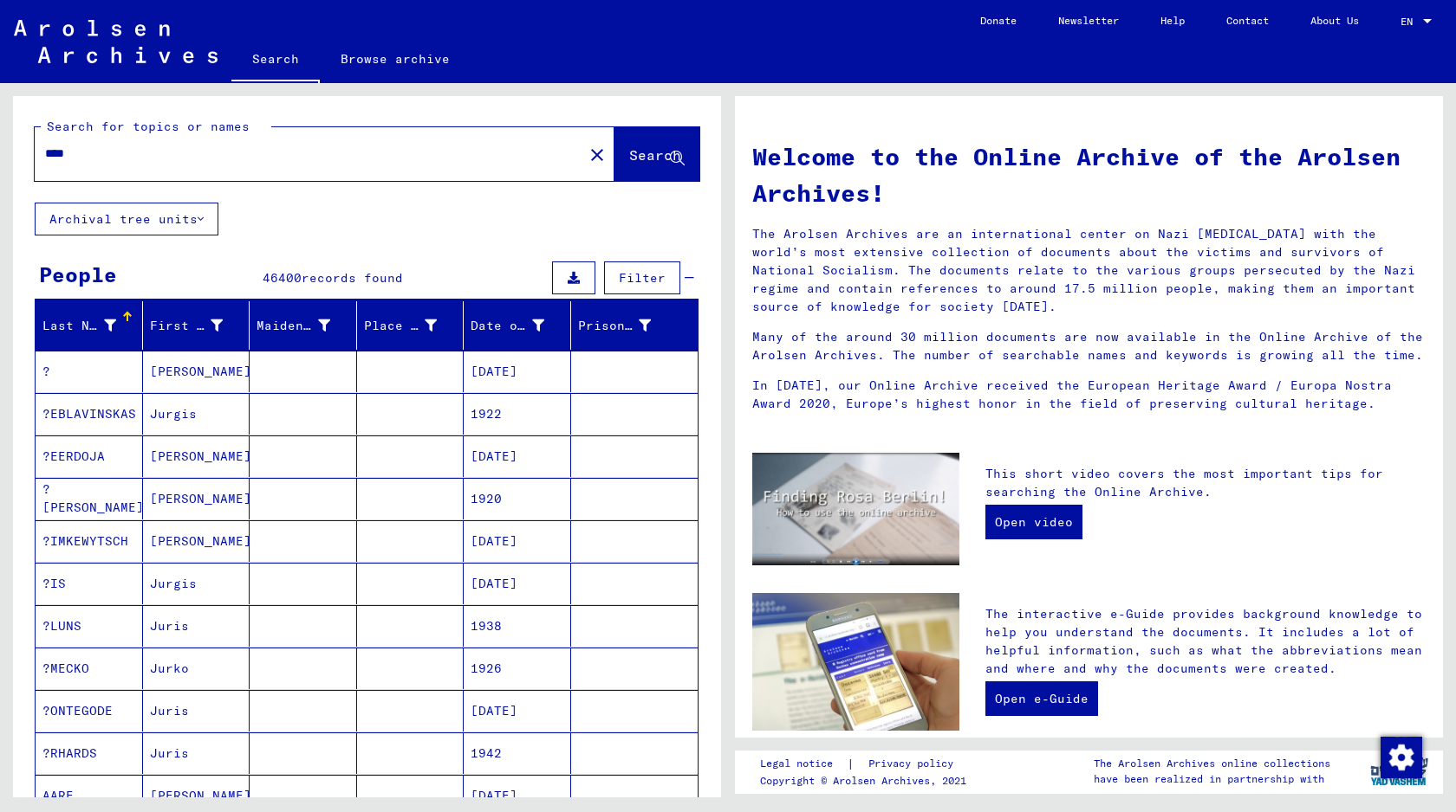
click at [265, 165] on div "****" at bounding box center [298, 153] width 528 height 39
click at [259, 148] on input "****" at bounding box center [304, 154] width 518 height 18
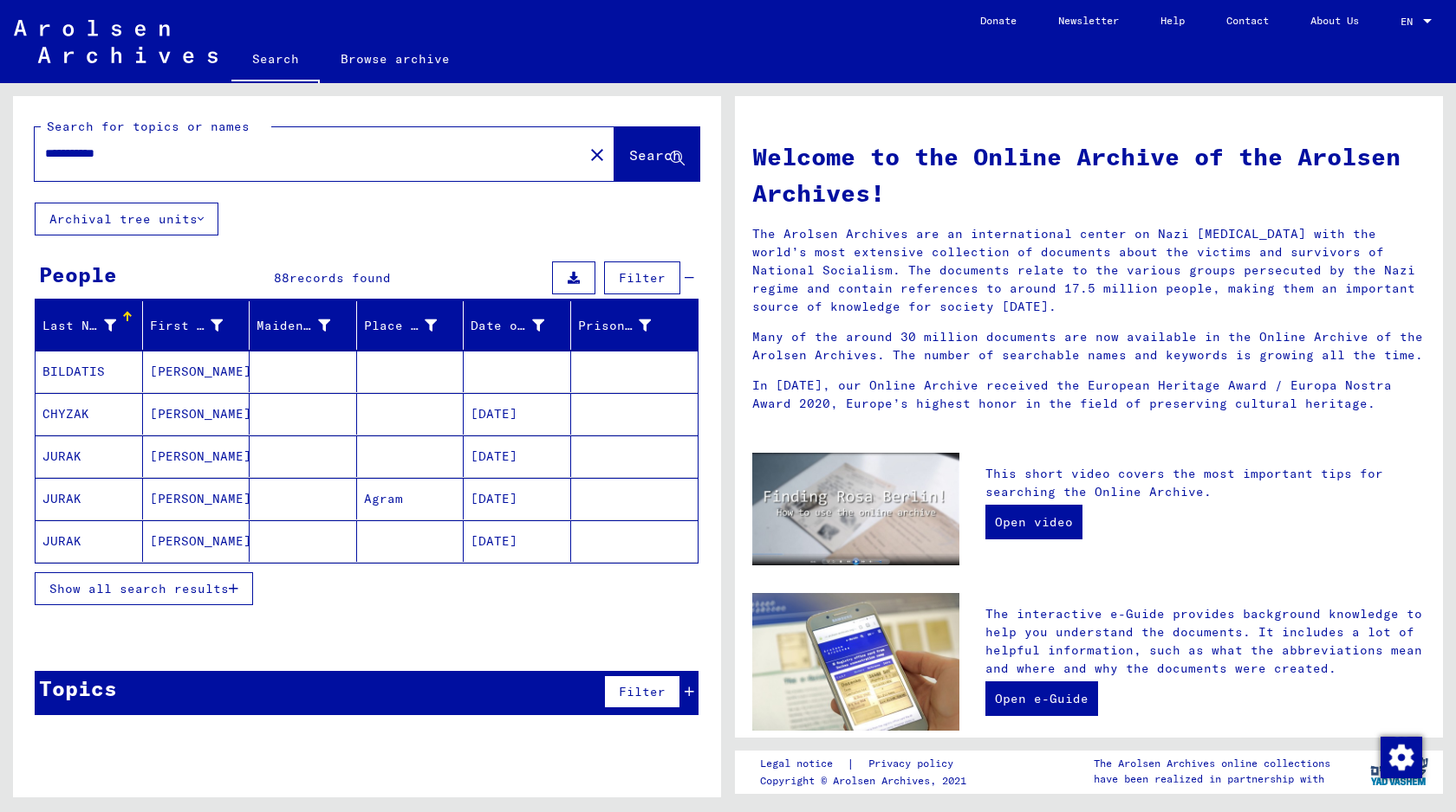
click at [189, 577] on button "Show all search results" at bounding box center [144, 588] width 218 height 33
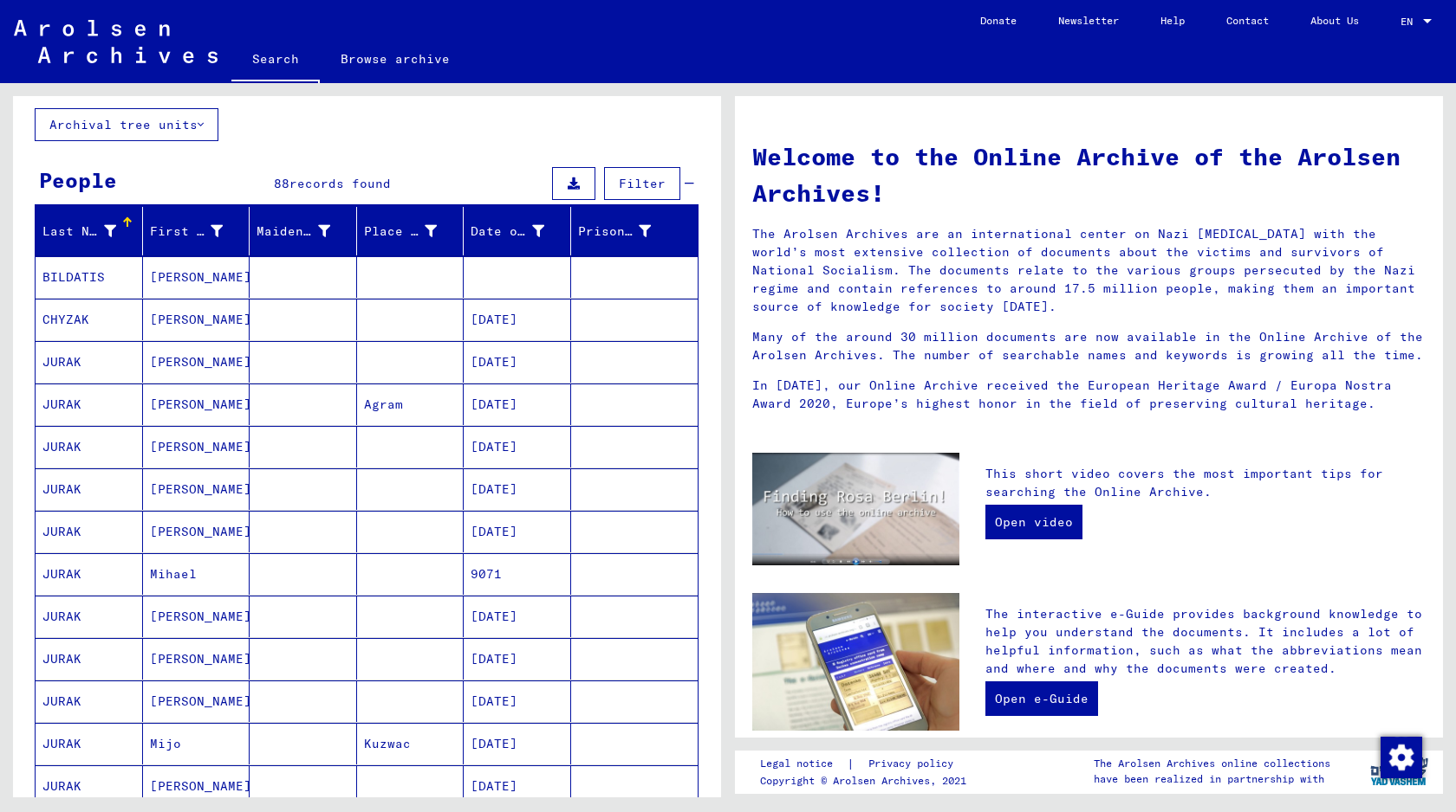
scroll to position [96, 0]
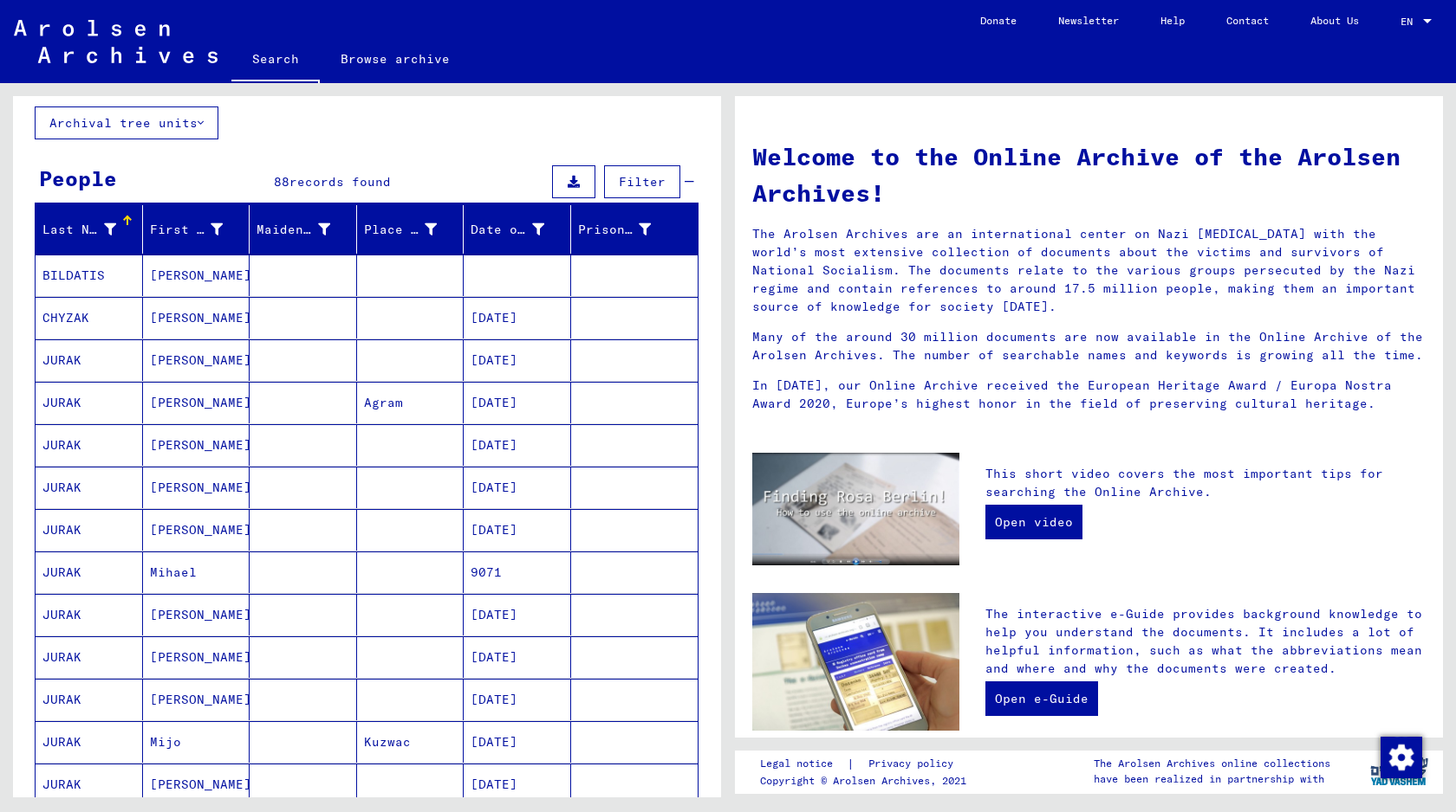
click at [317, 572] on mat-cell at bounding box center [304, 572] width 108 height 41
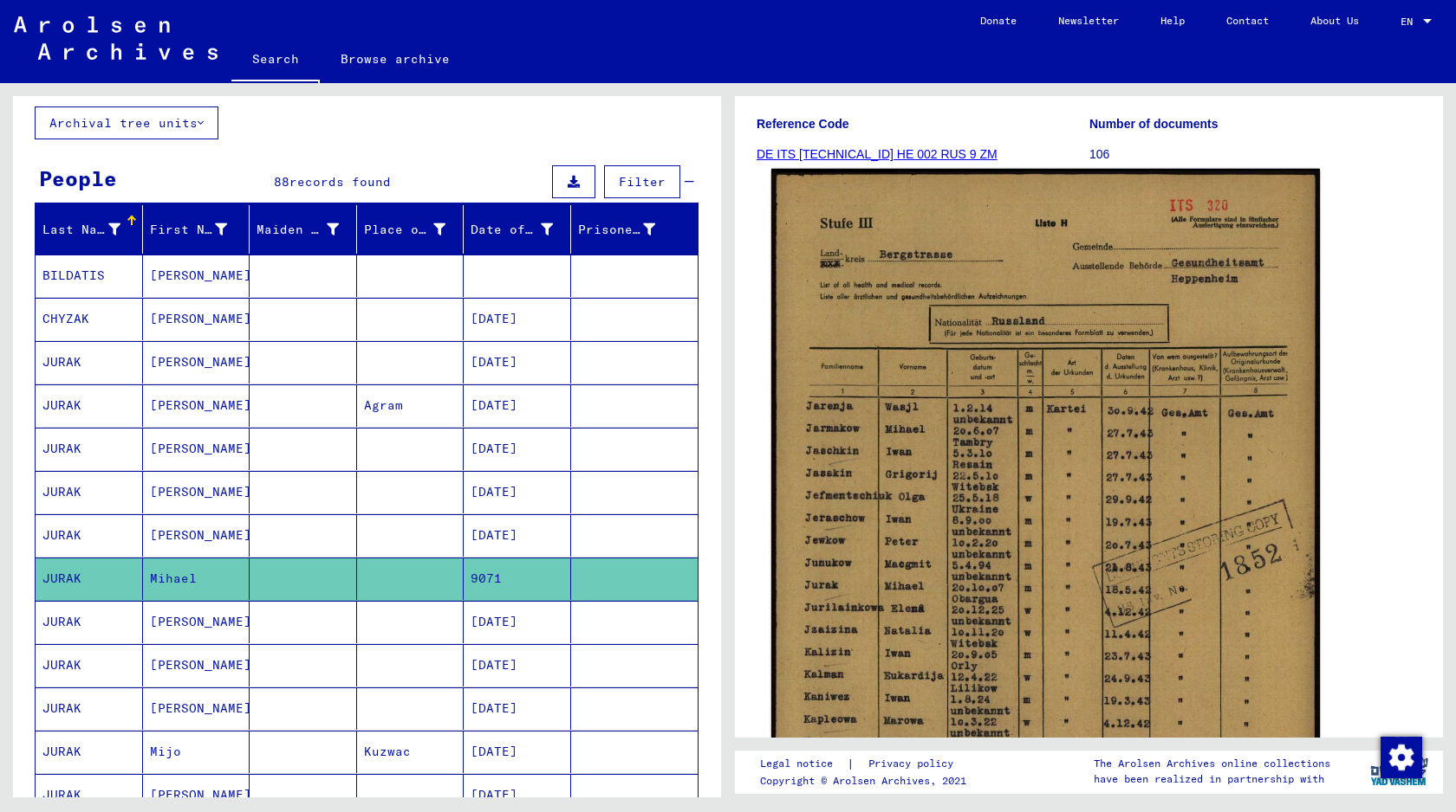
scroll to position [322, 0]
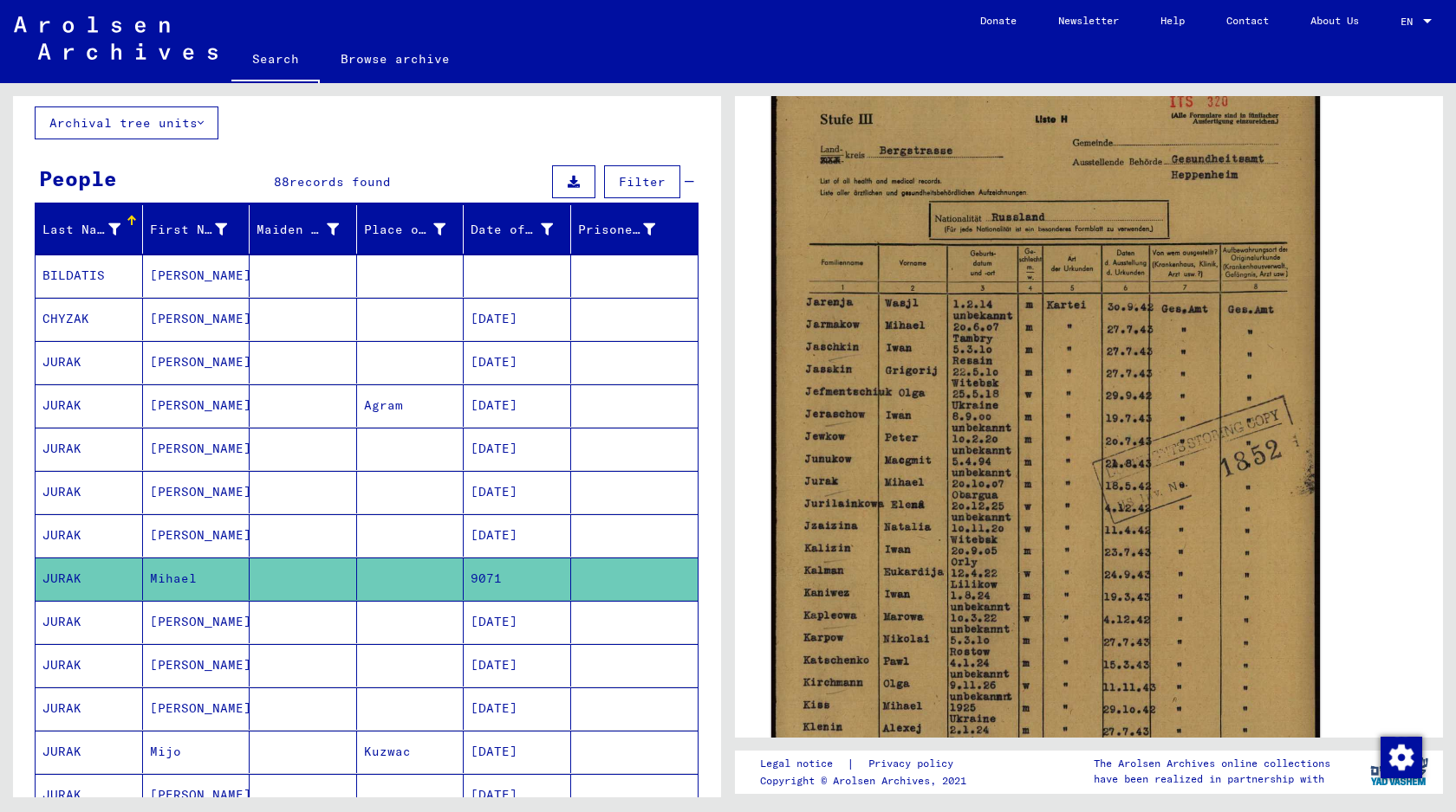
click at [1020, 693] on img at bounding box center [1045, 461] width 548 height 792
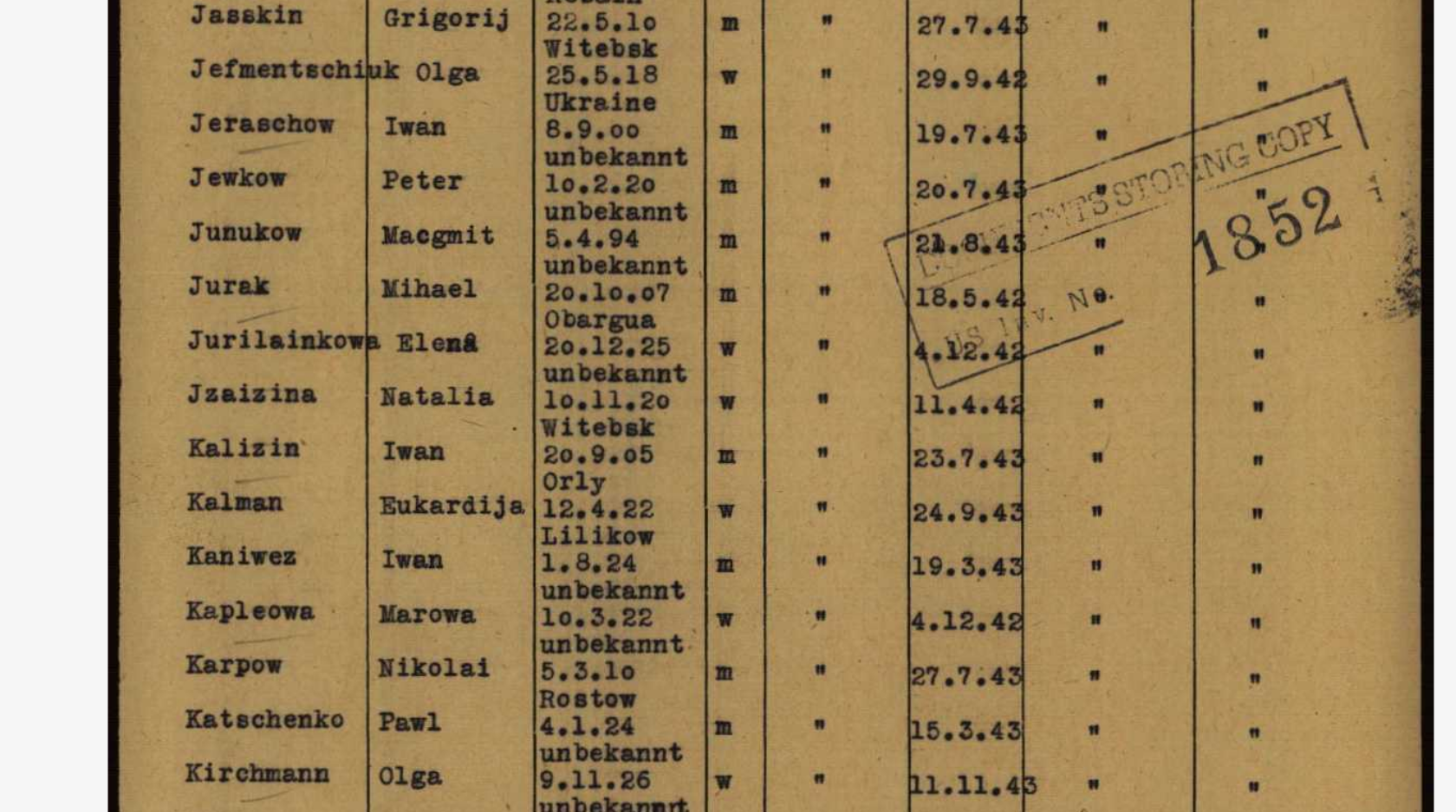
click at [768, 401] on img at bounding box center [728, 362] width 1165 height 639
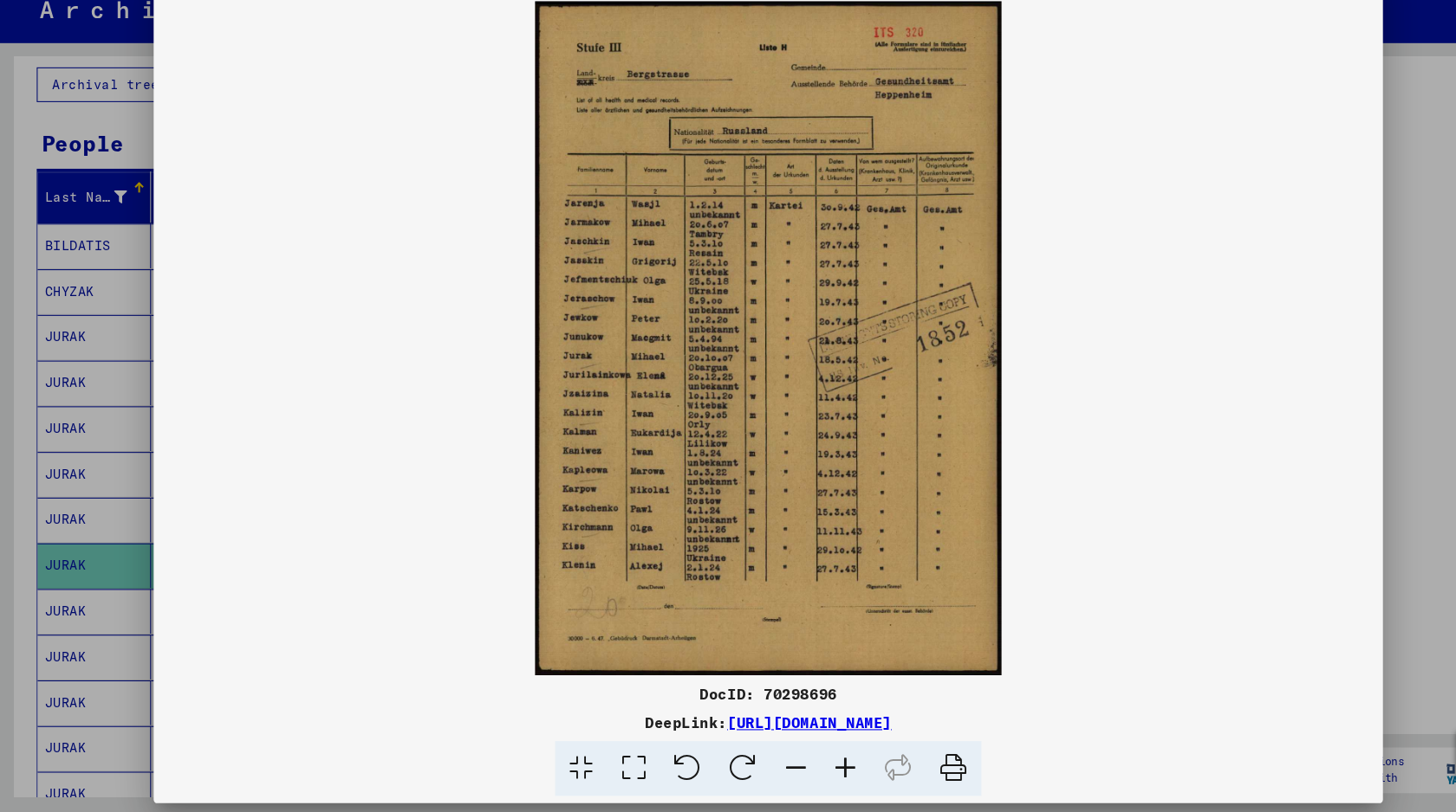
scroll to position [0, 0]
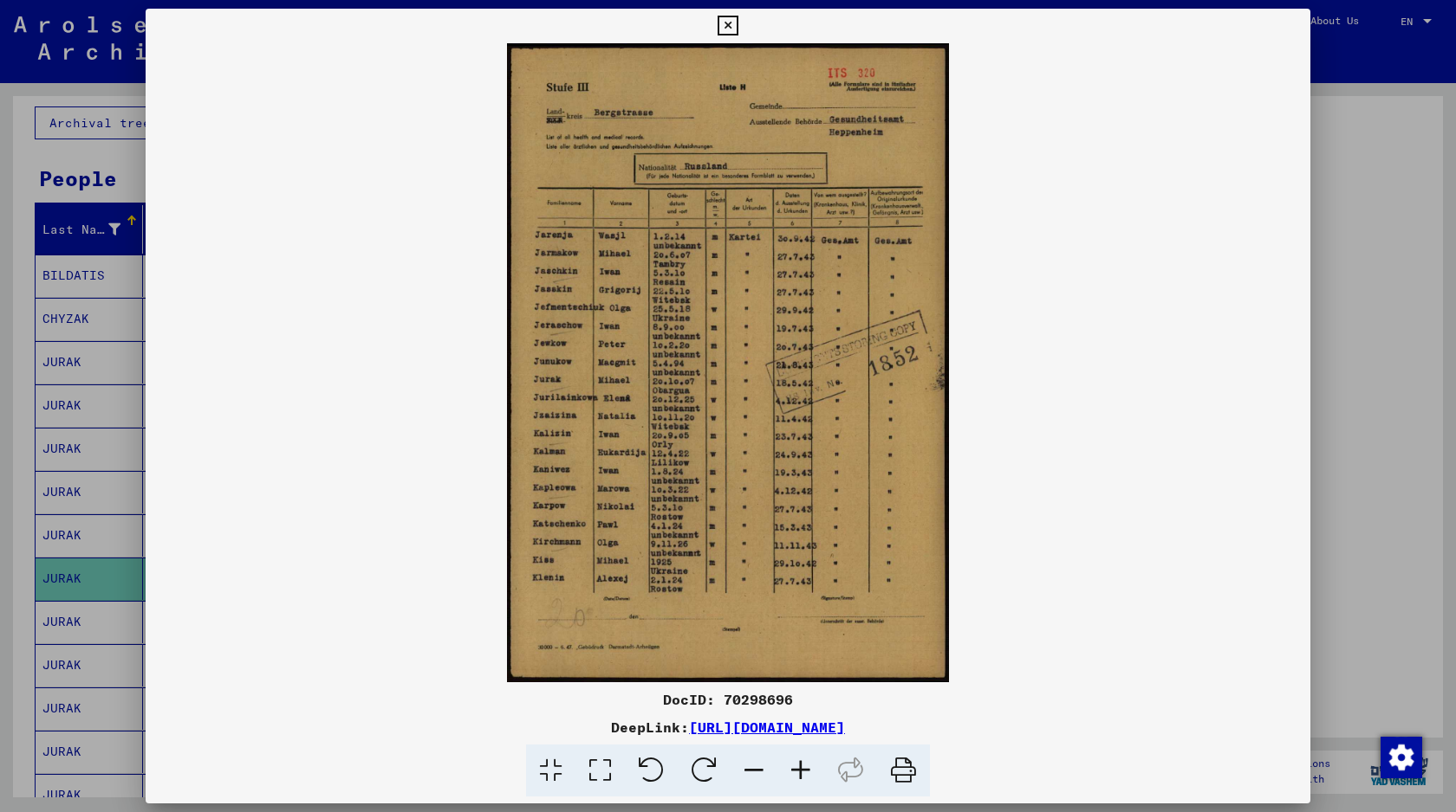
click at [1360, 388] on div at bounding box center [728, 406] width 1456 height 812
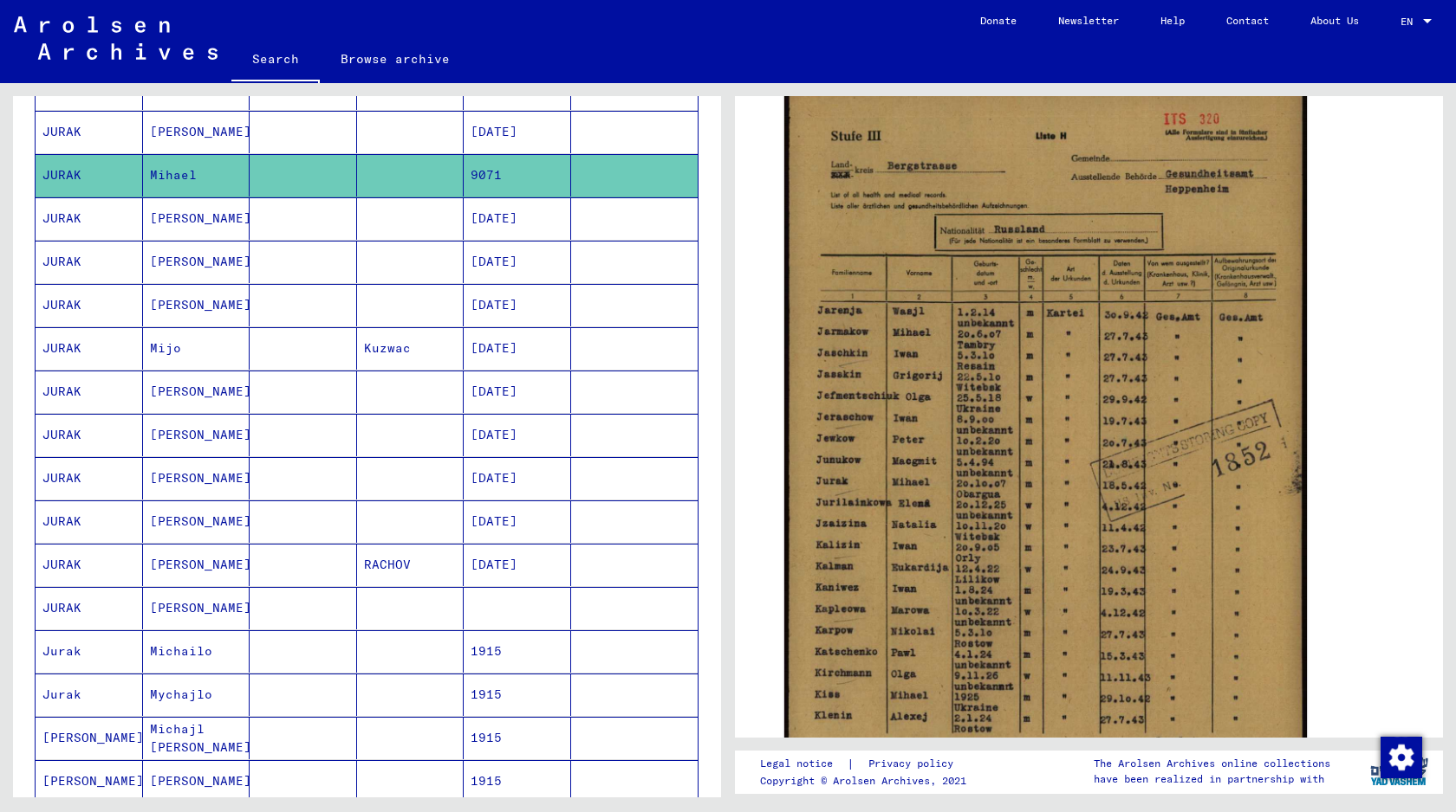
scroll to position [608, 0]
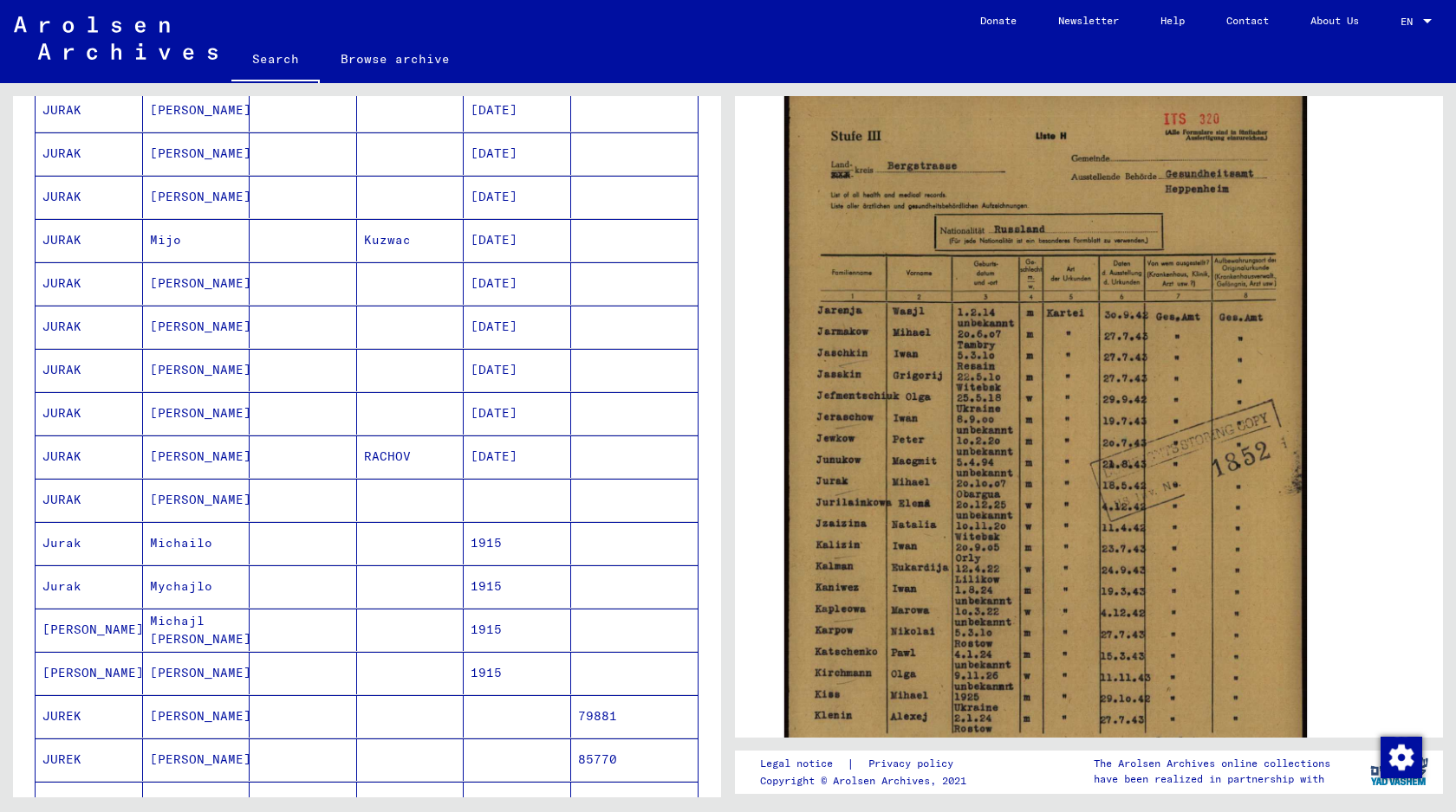
click at [317, 716] on mat-cell at bounding box center [304, 716] width 108 height 42
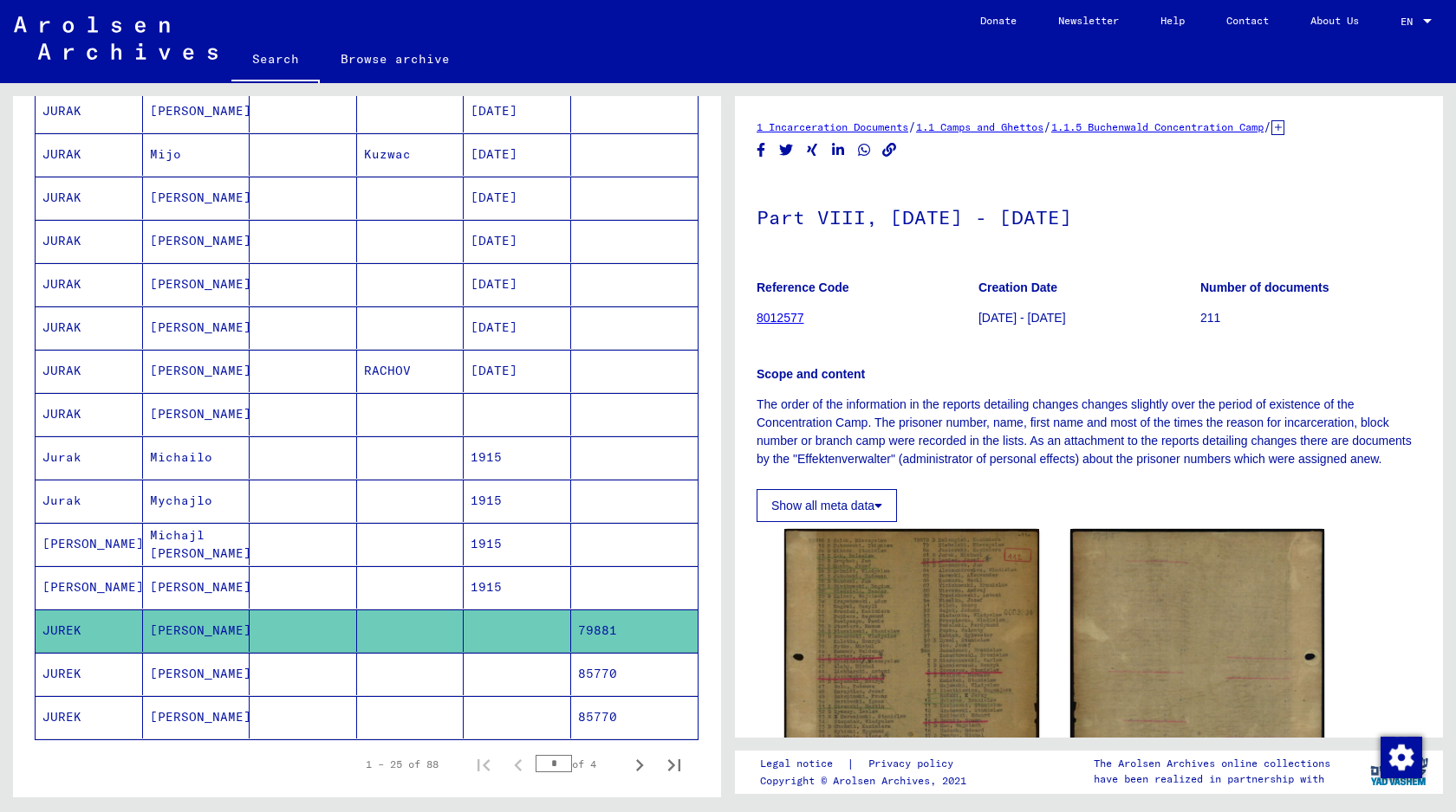
scroll to position [733, 0]
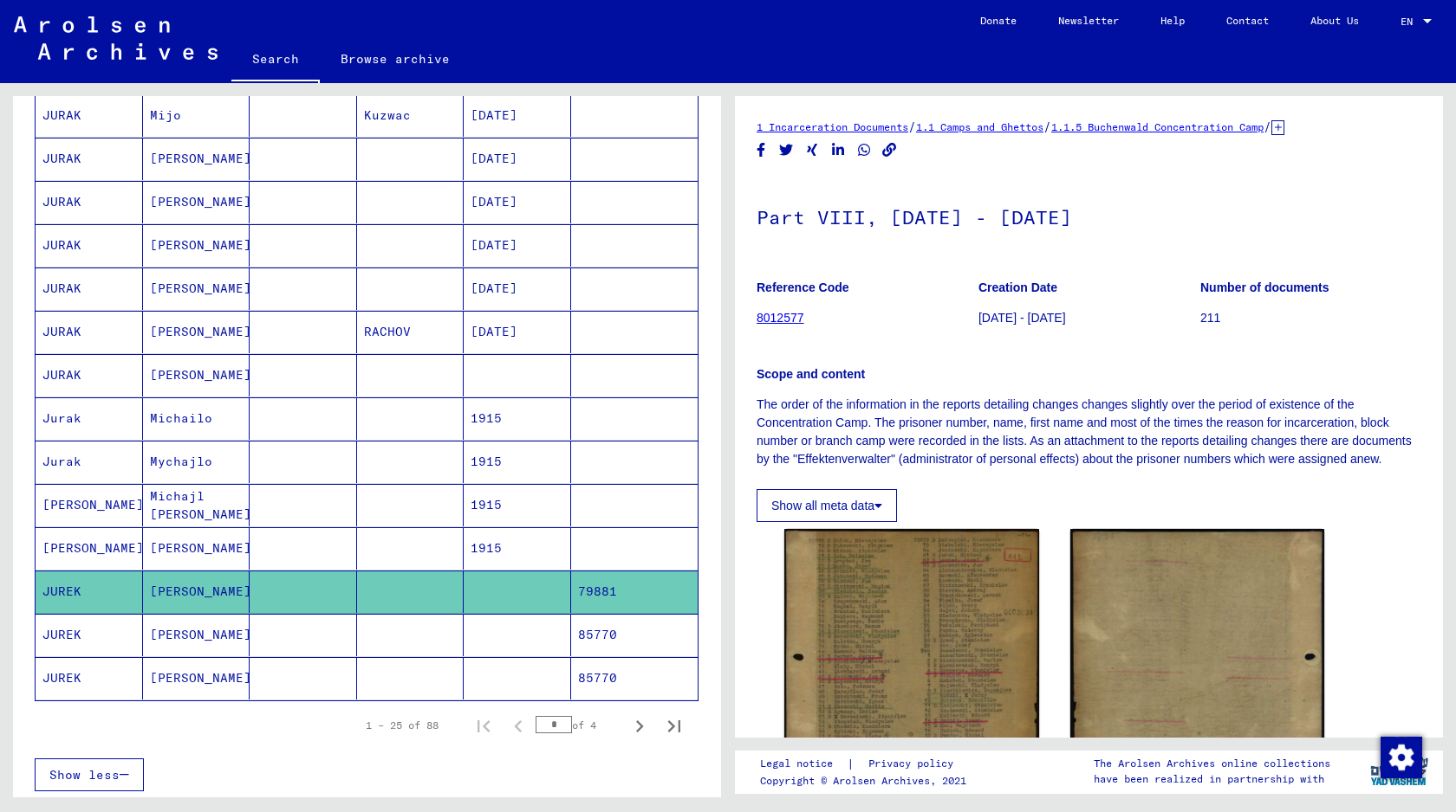
click at [321, 673] on mat-cell at bounding box center [304, 678] width 108 height 42
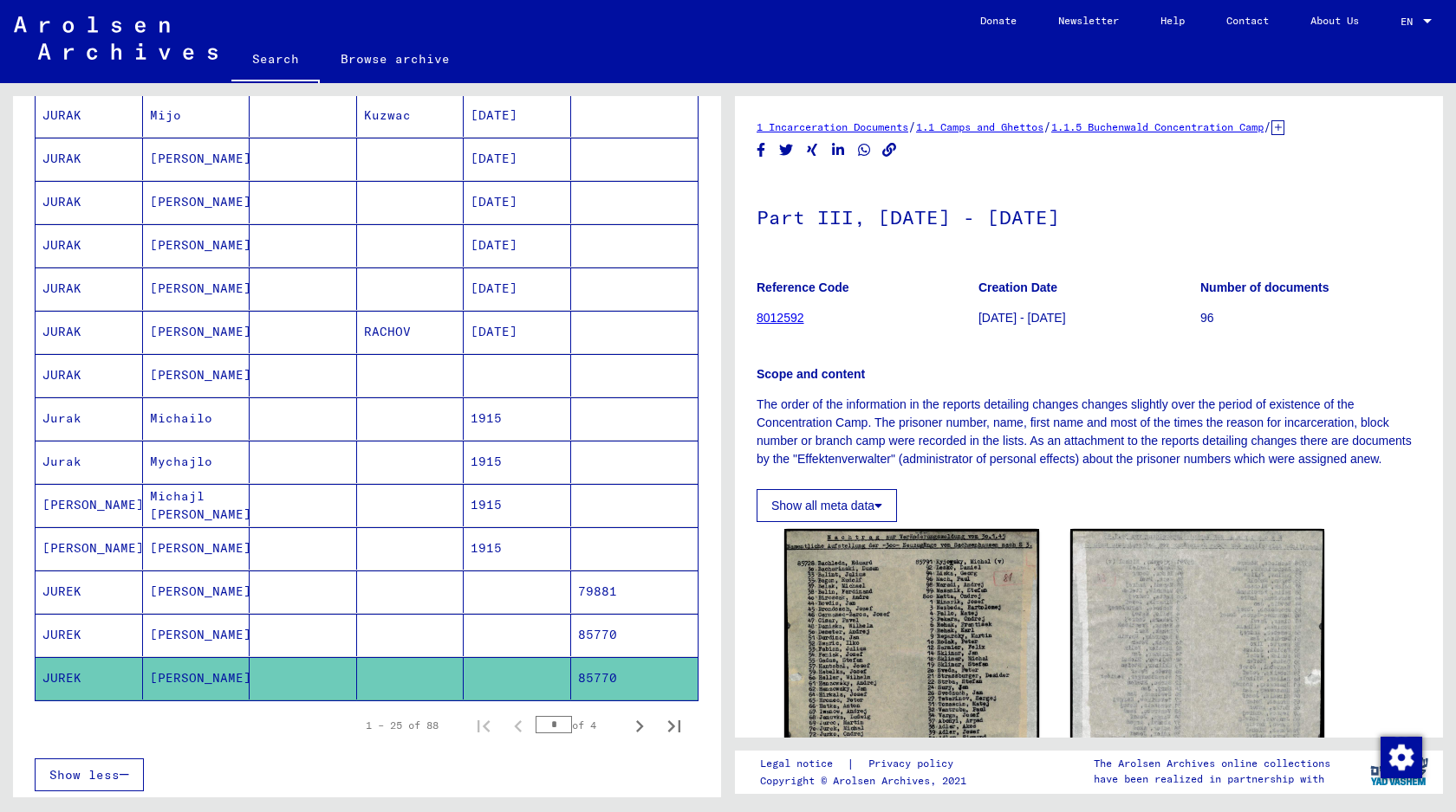
click at [237, 495] on mat-cell "Michajl [PERSON_NAME]" at bounding box center [197, 505] width 108 height 42
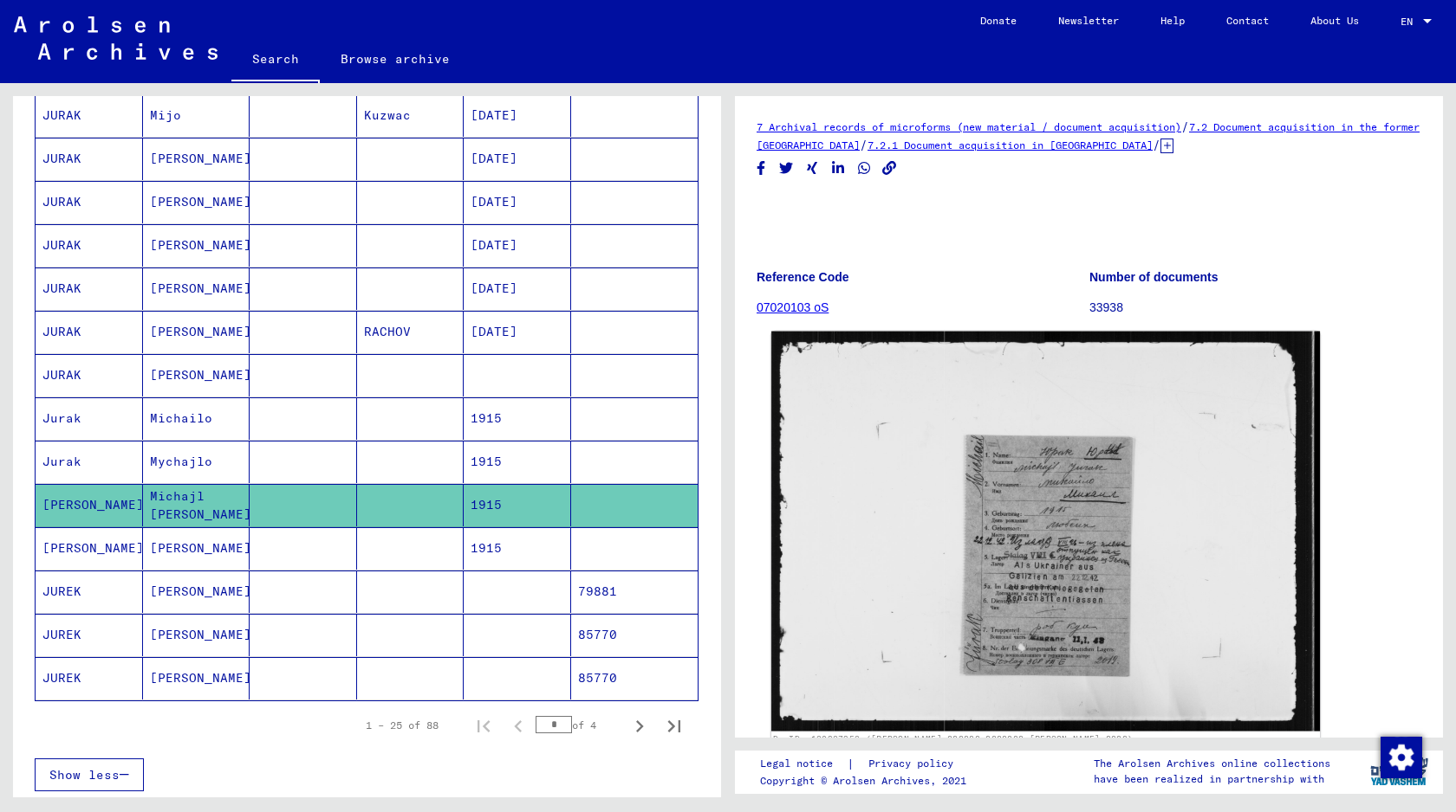
click at [1045, 504] on img at bounding box center [1045, 531] width 548 height 400
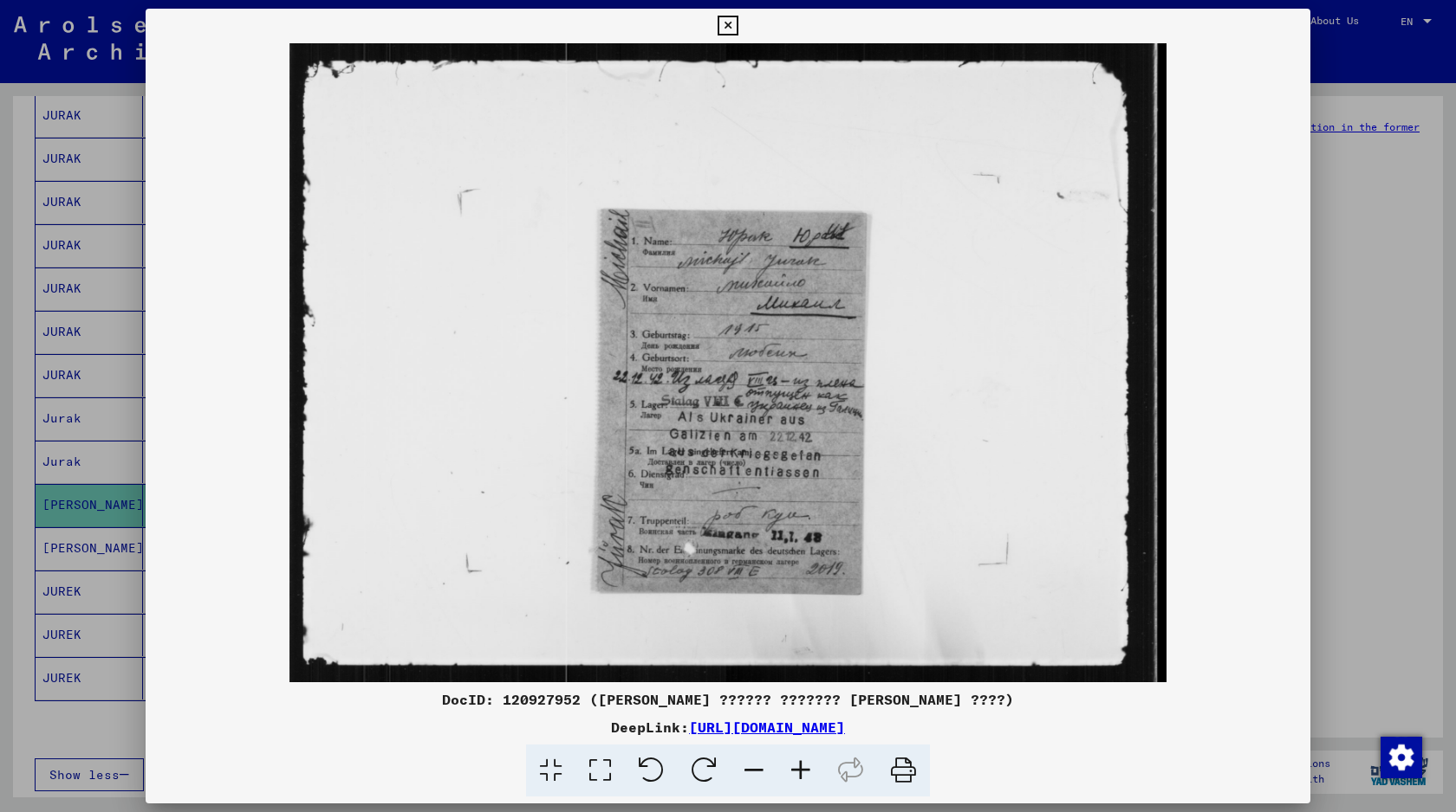
click at [1407, 110] on div at bounding box center [728, 406] width 1456 height 812
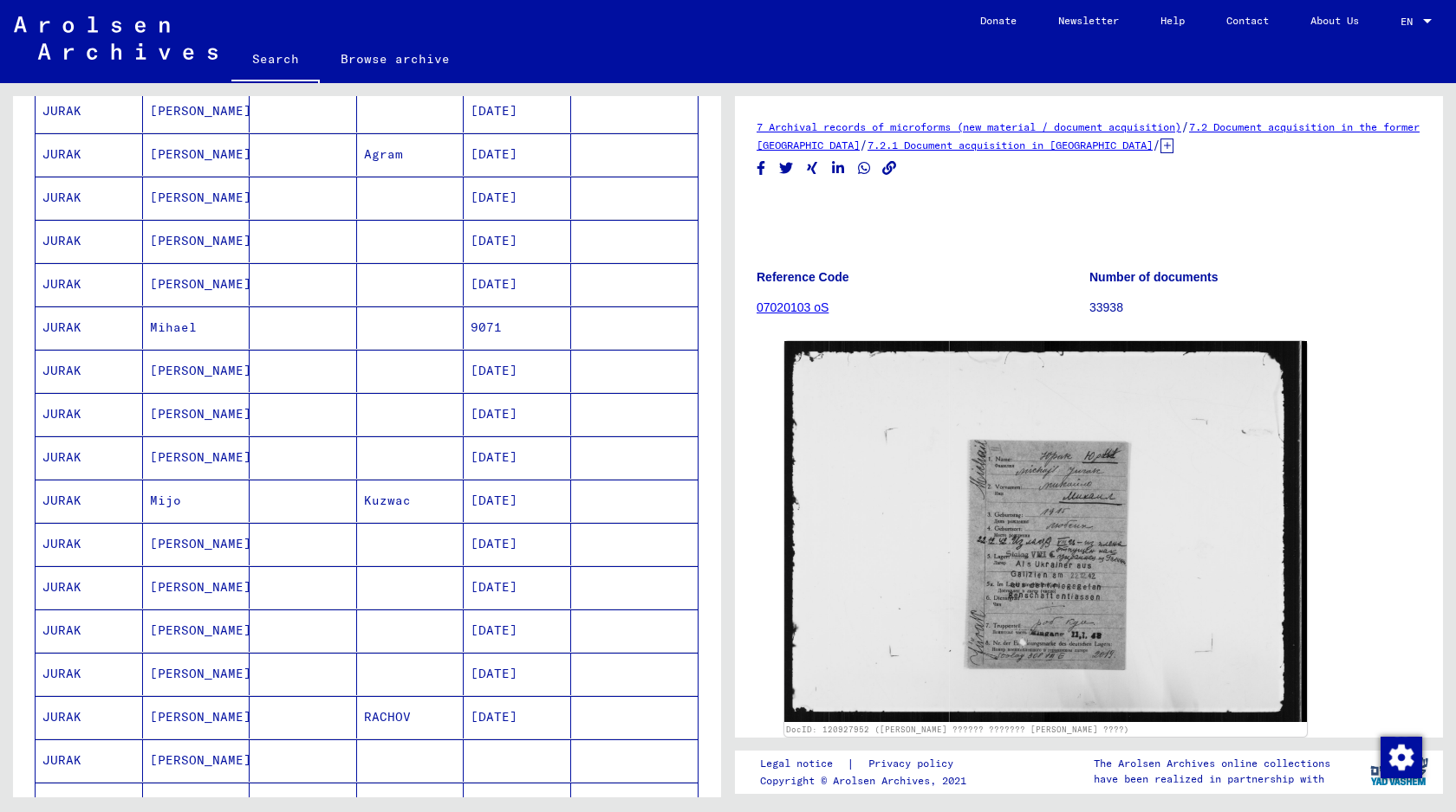
scroll to position [223, 0]
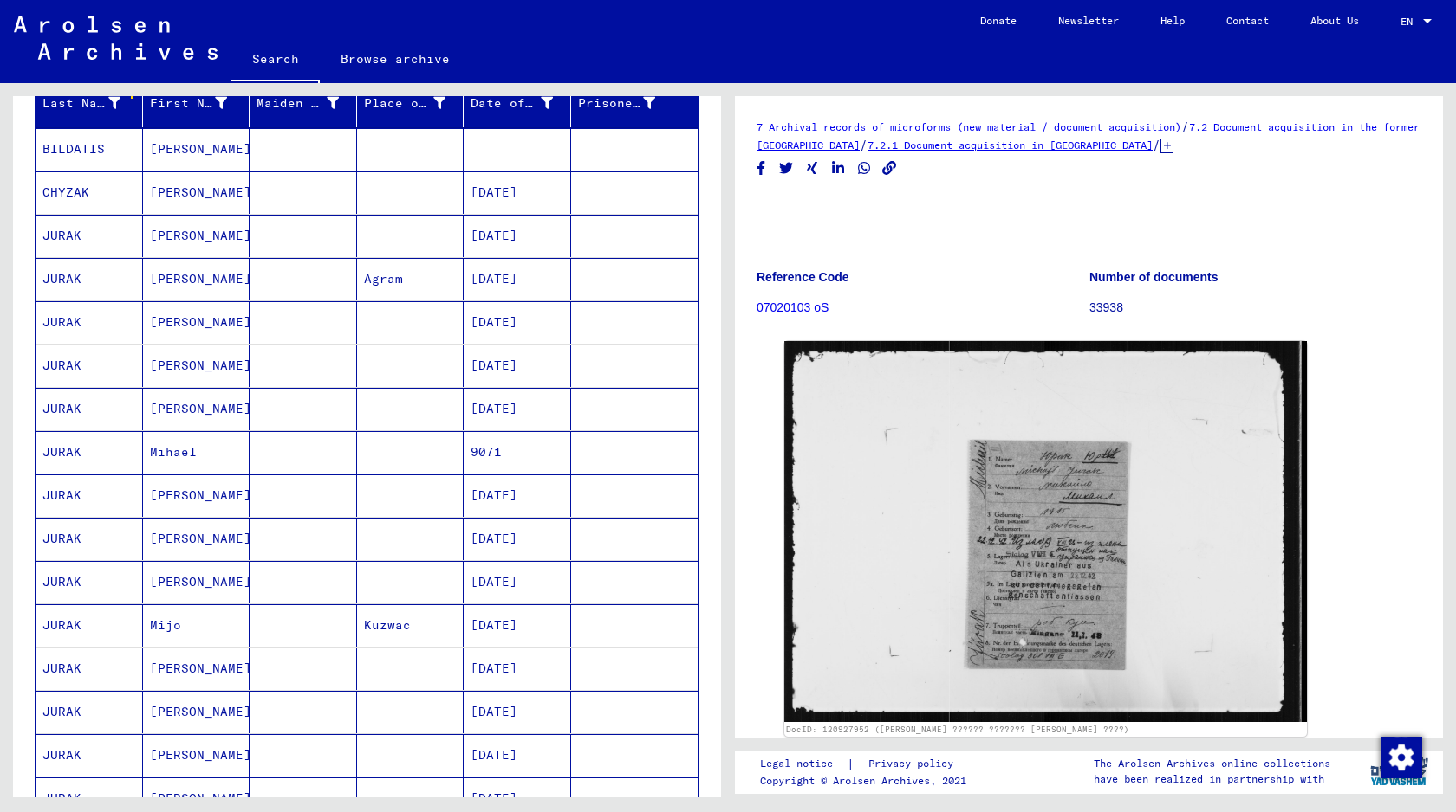
click at [323, 186] on mat-cell at bounding box center [304, 192] width 108 height 42
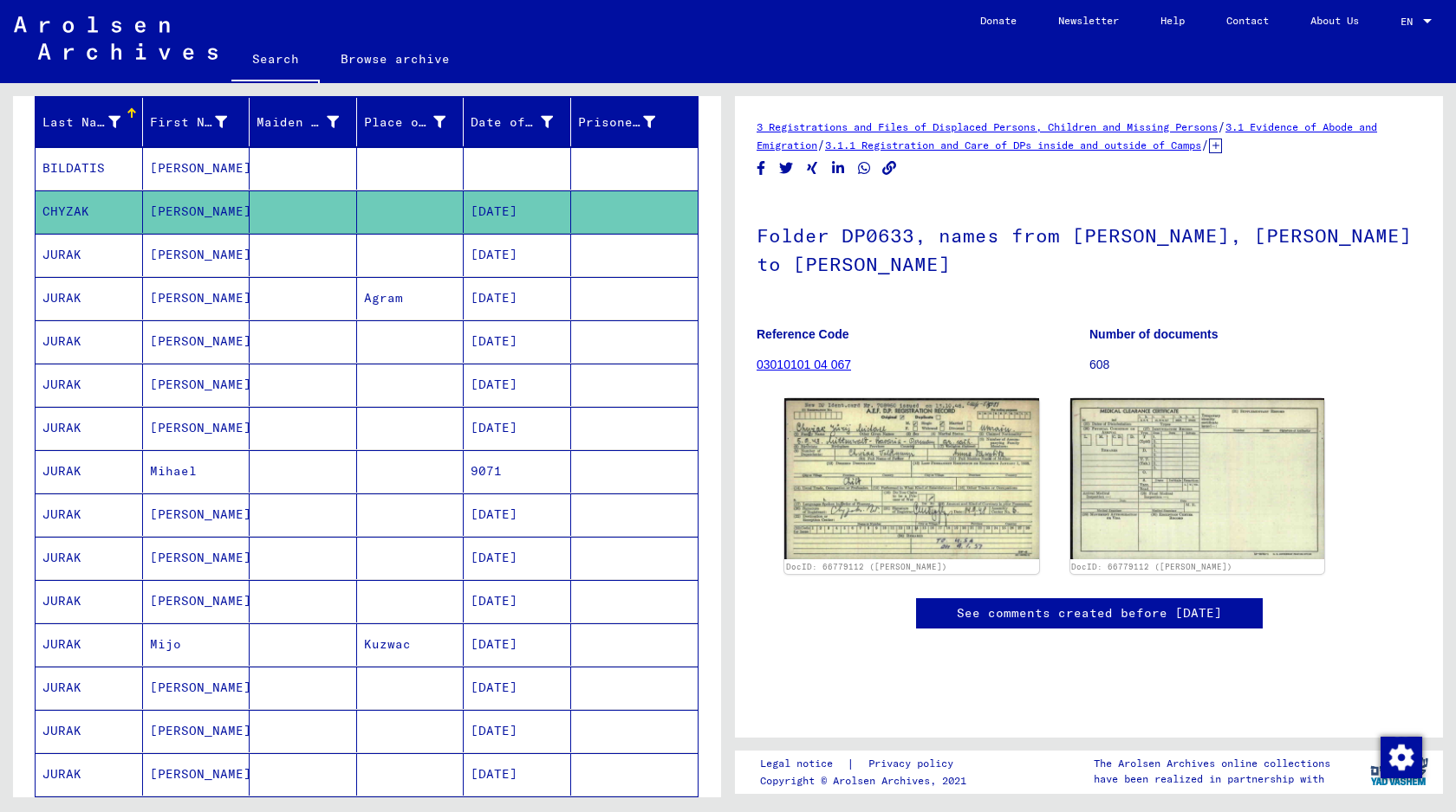
scroll to position [202, 0]
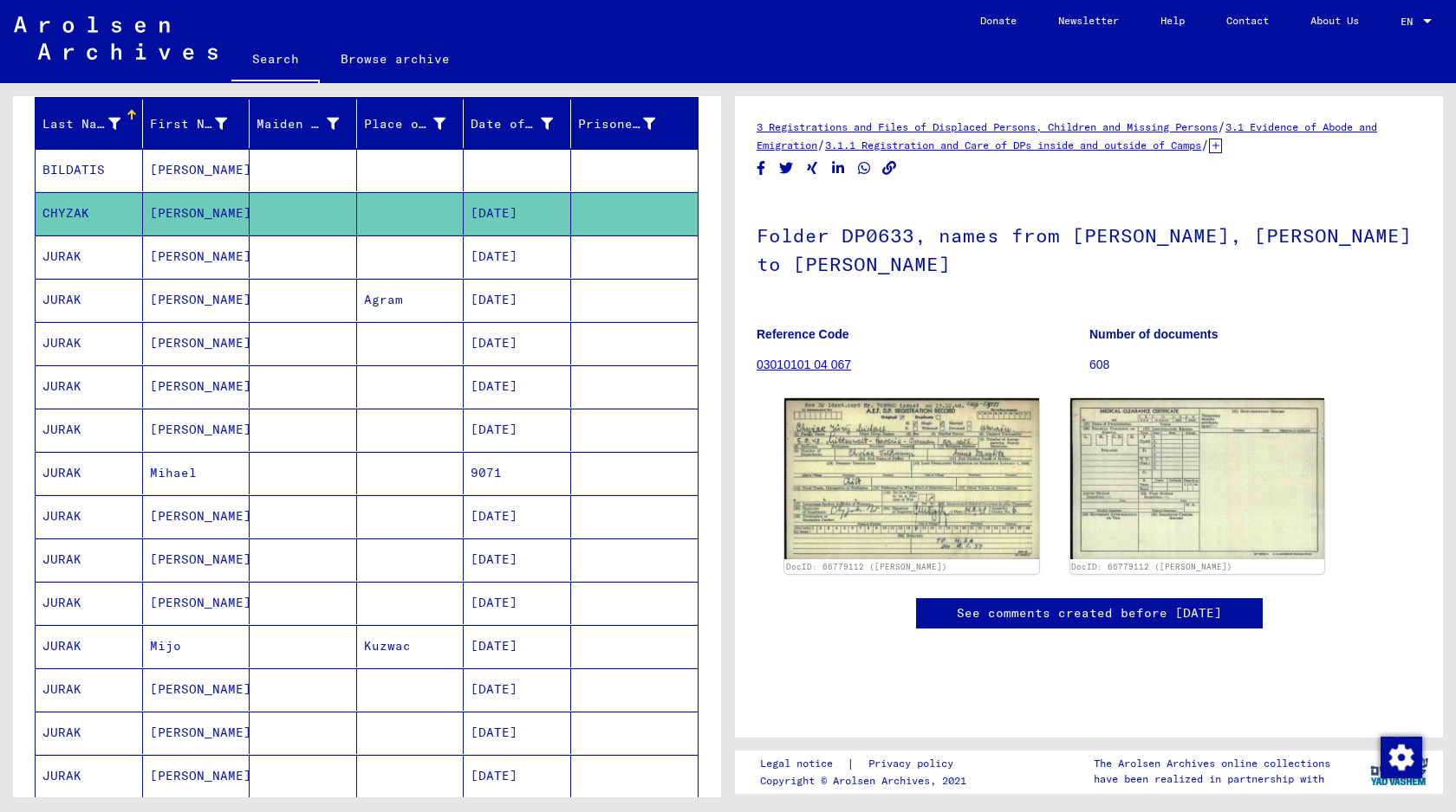
click at [292, 418] on mat-cell at bounding box center [304, 429] width 108 height 42
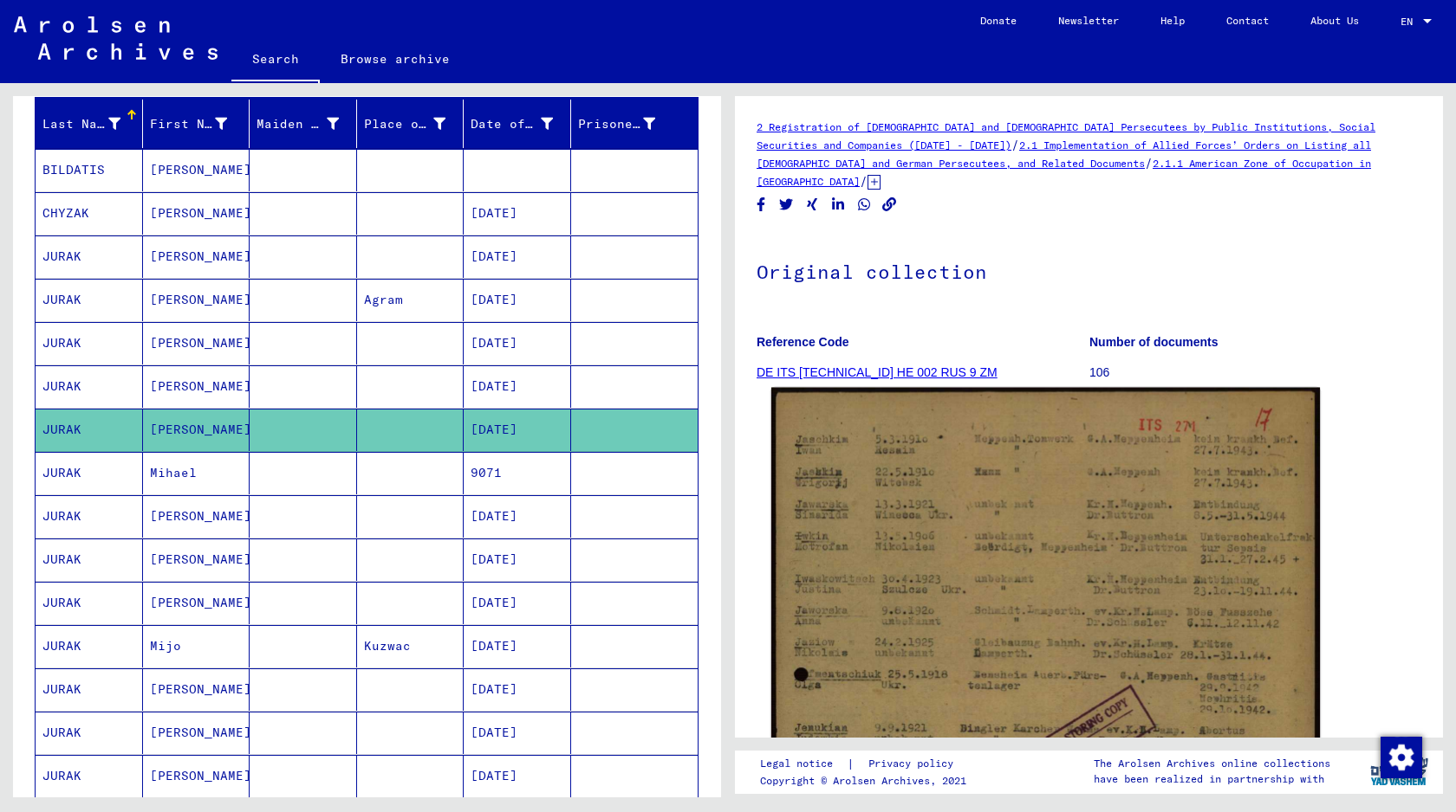
click at [1034, 677] on img at bounding box center [1045, 772] width 548 height 768
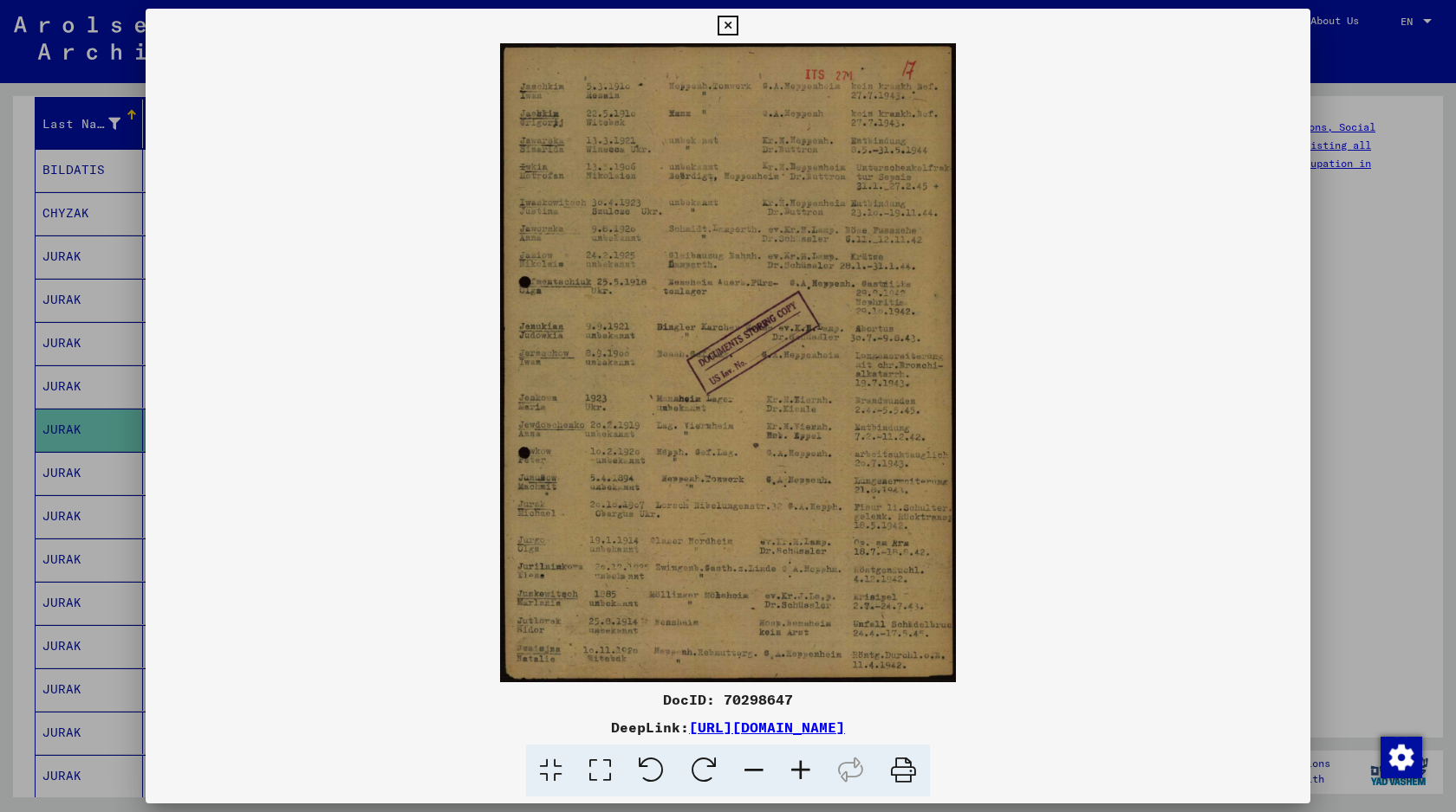
click at [1229, 330] on img at bounding box center [728, 362] width 1165 height 639
click at [1403, 380] on div at bounding box center [728, 406] width 1456 height 812
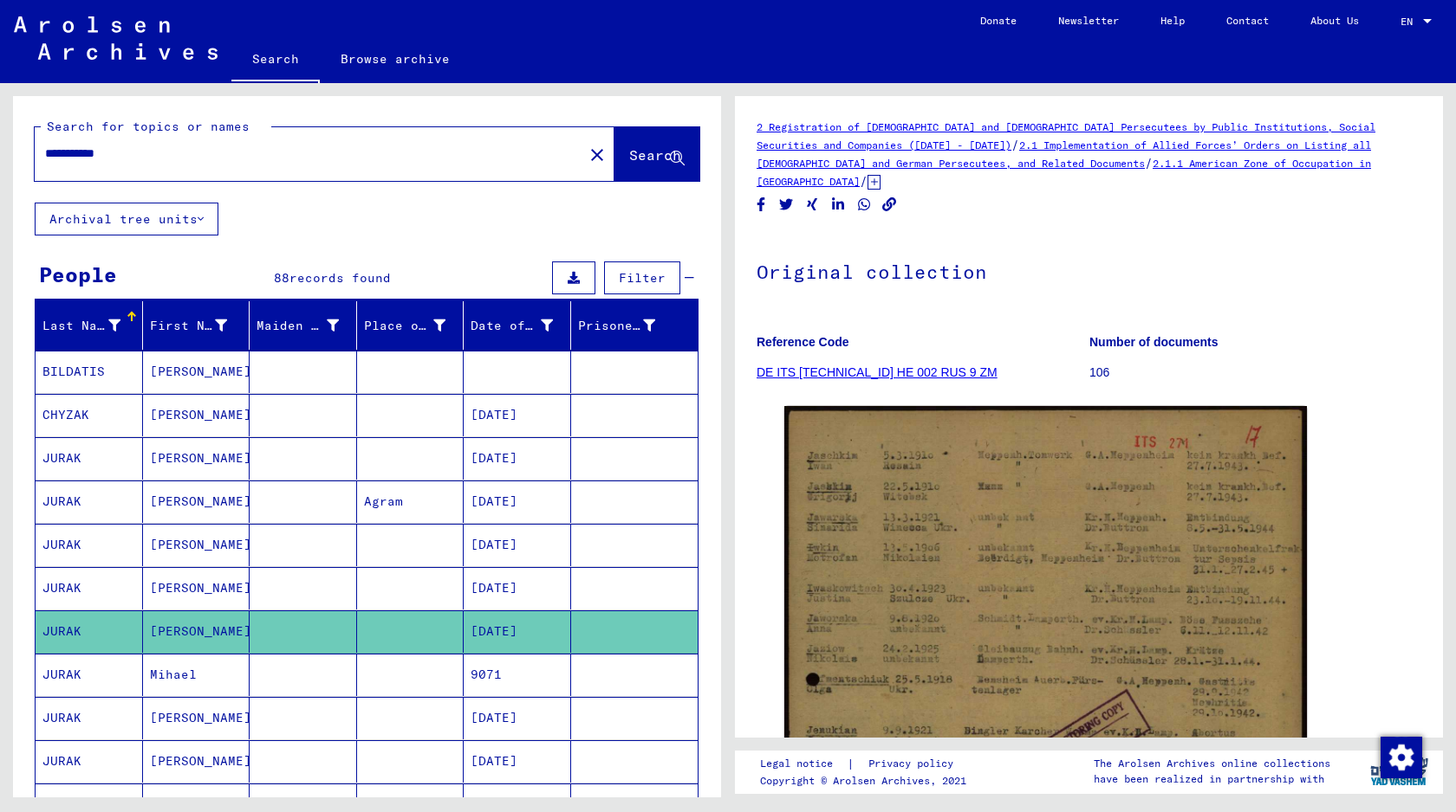
drag, startPoint x: 281, startPoint y: 150, endPoint x: 13, endPoint y: 140, distance: 268.2
click at [13, 140] on div "**********" at bounding box center [367, 149] width 708 height 107
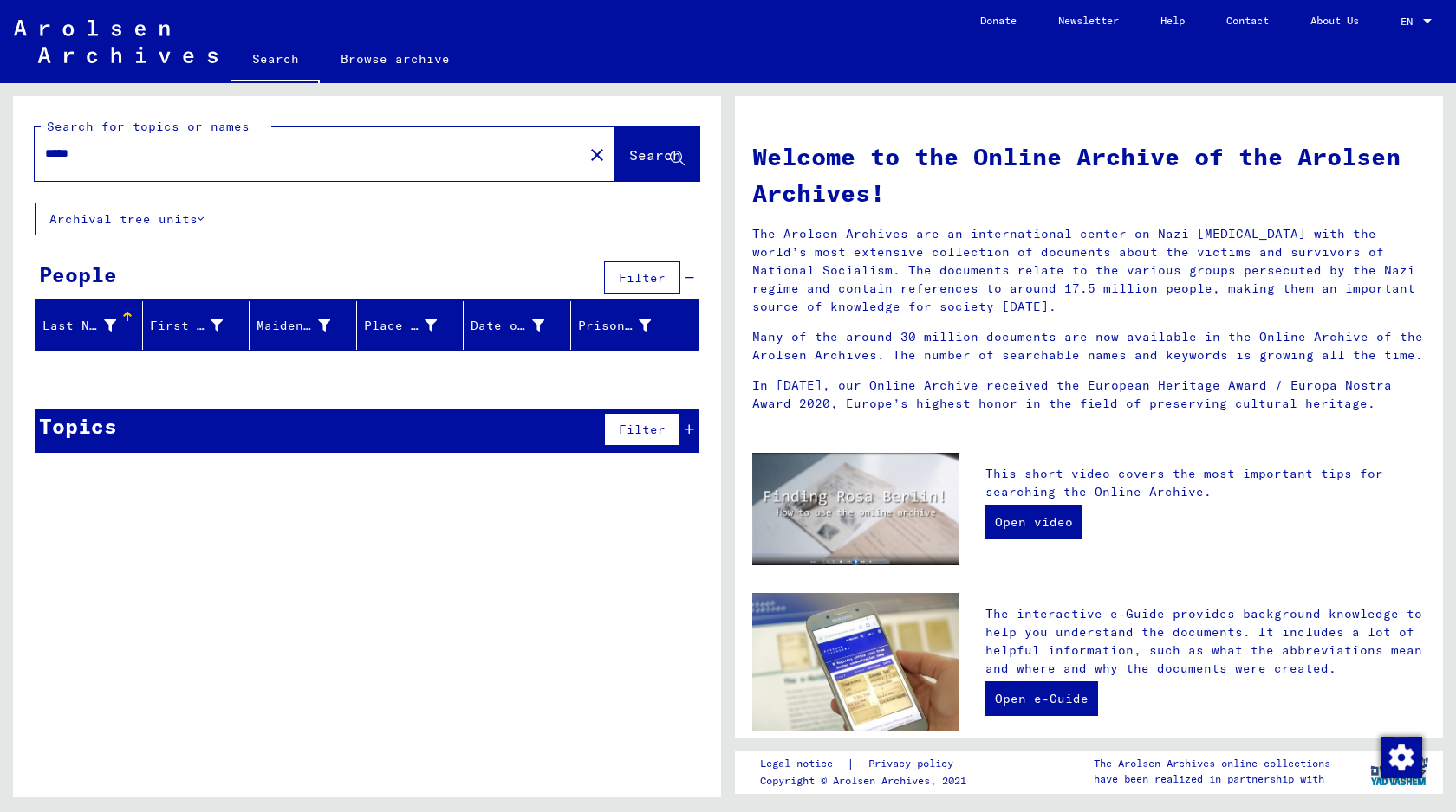
drag, startPoint x: 262, startPoint y: 163, endPoint x: 44, endPoint y: 143, distance: 218.9
click at [44, 144] on div "*****" at bounding box center [298, 153] width 528 height 39
click at [92, 155] on input "*****" at bounding box center [304, 154] width 518 height 18
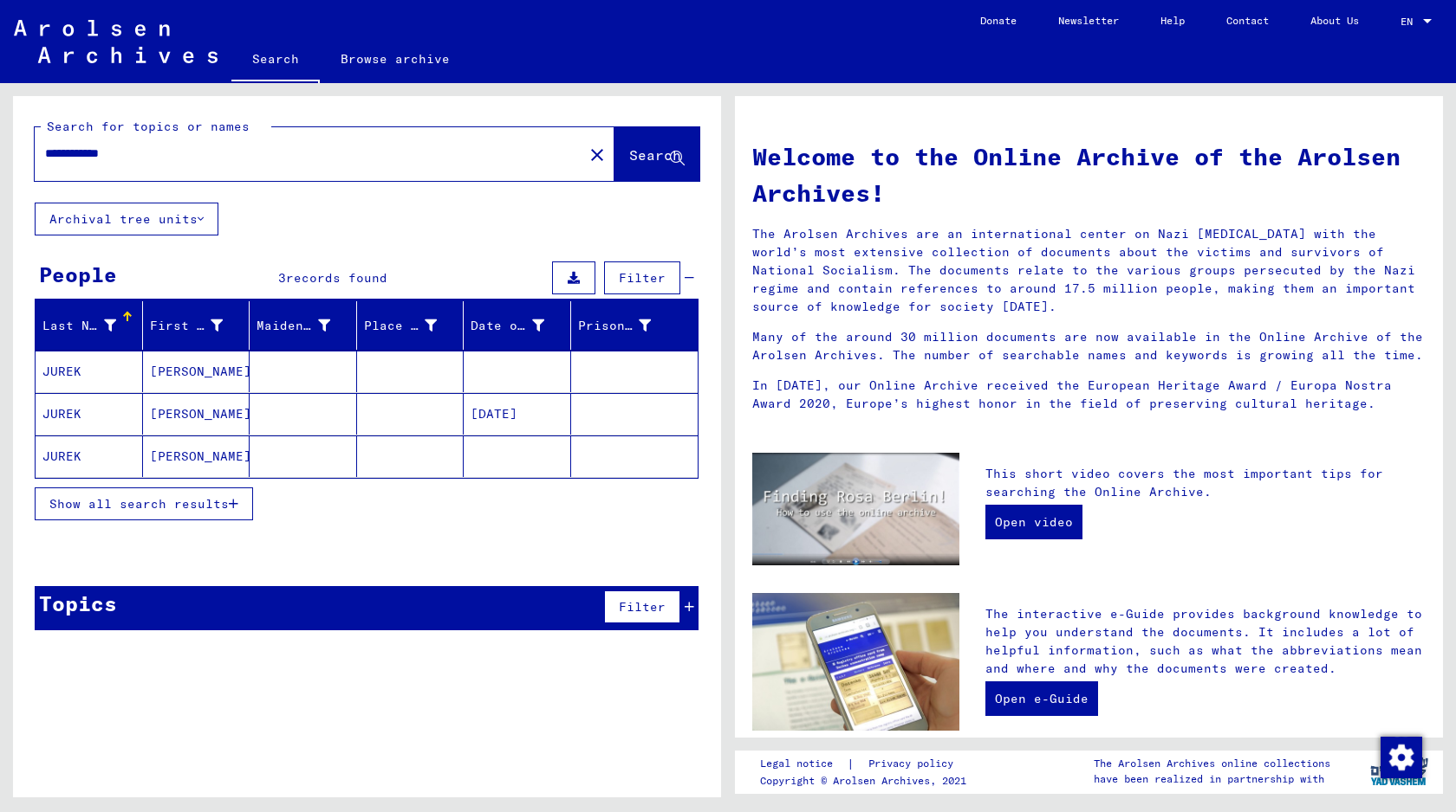
click at [308, 459] on mat-cell at bounding box center [304, 456] width 108 height 41
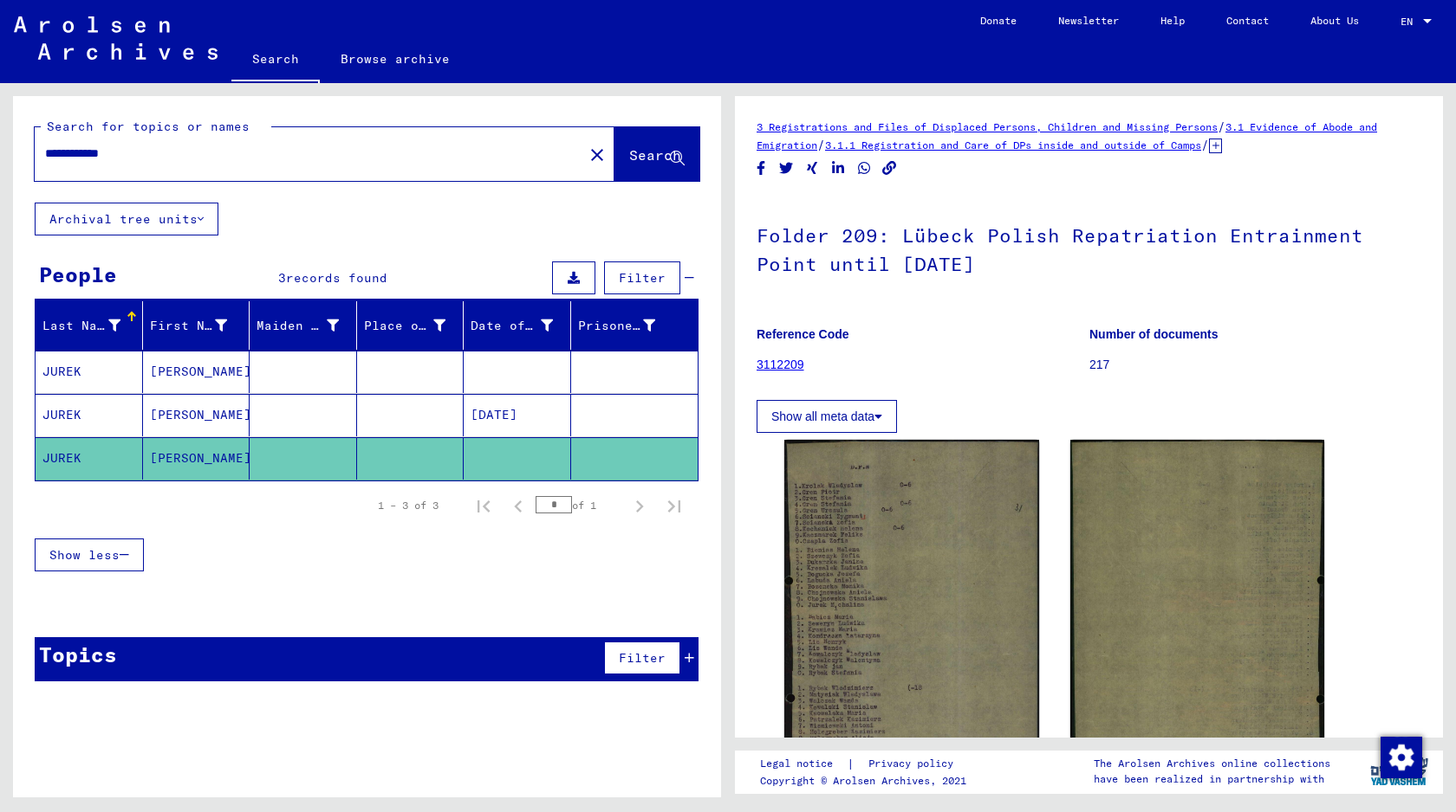
click at [316, 418] on mat-cell at bounding box center [304, 415] width 108 height 42
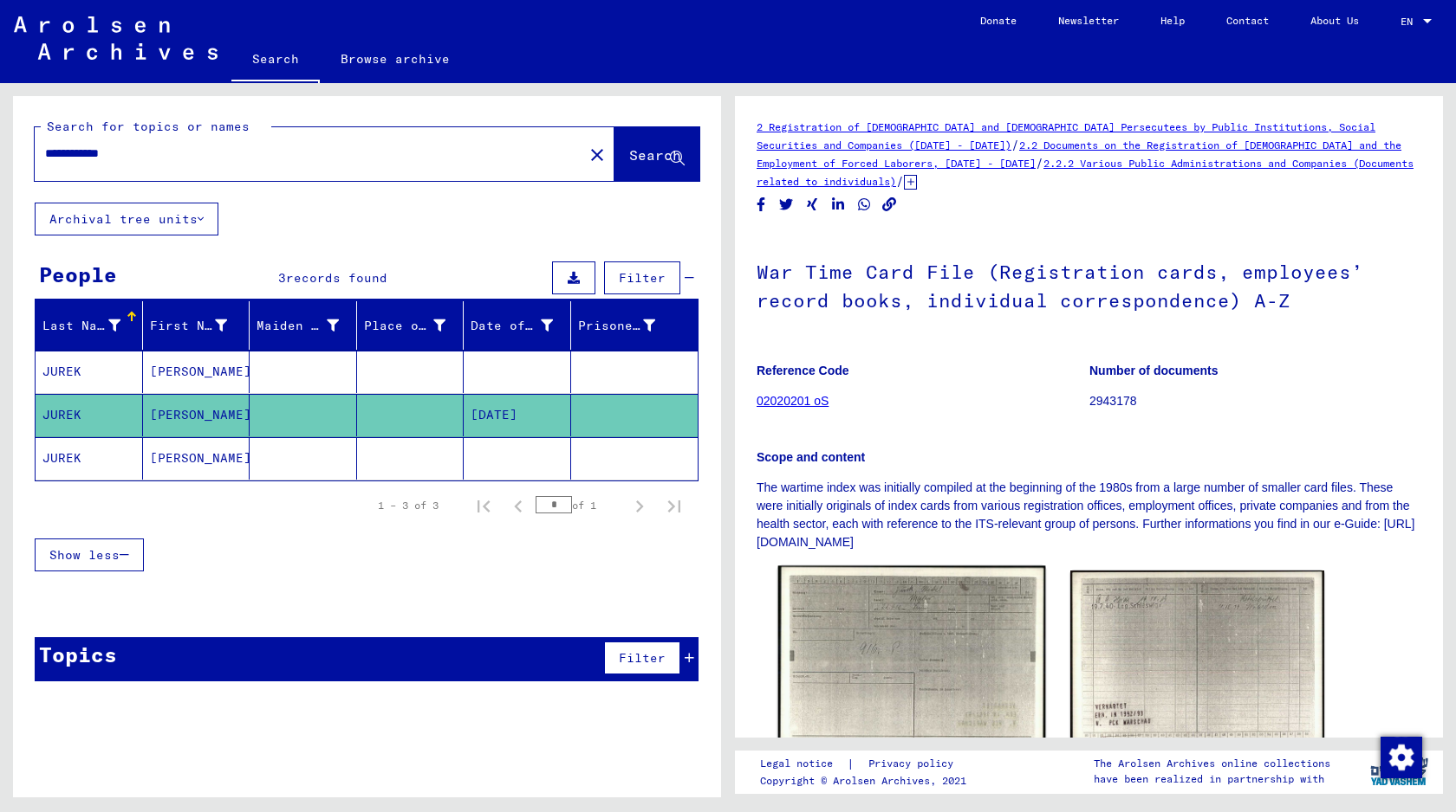
click at [892, 661] on img at bounding box center [911, 659] width 267 height 187
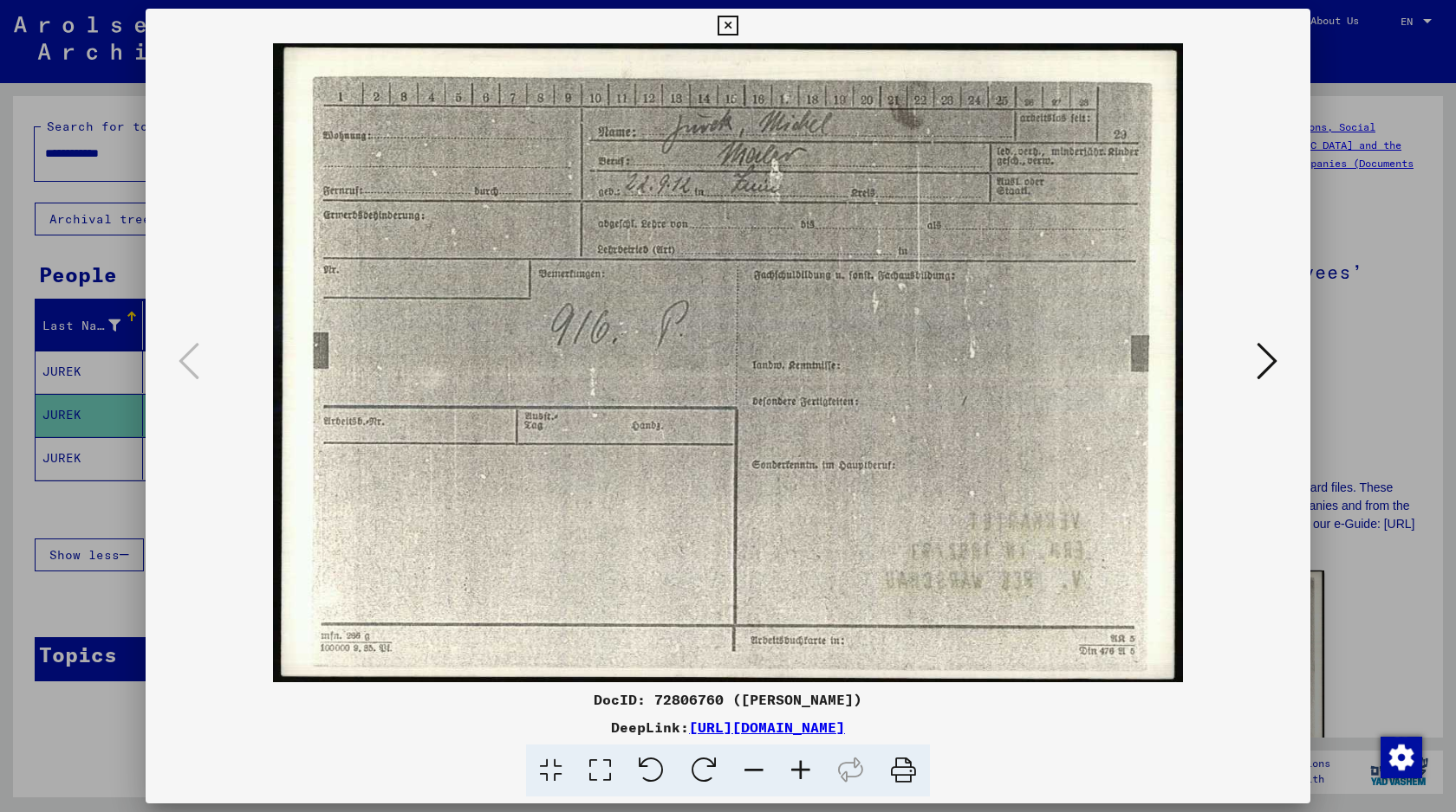
click at [1258, 366] on icon at bounding box center [1266, 361] width 21 height 41
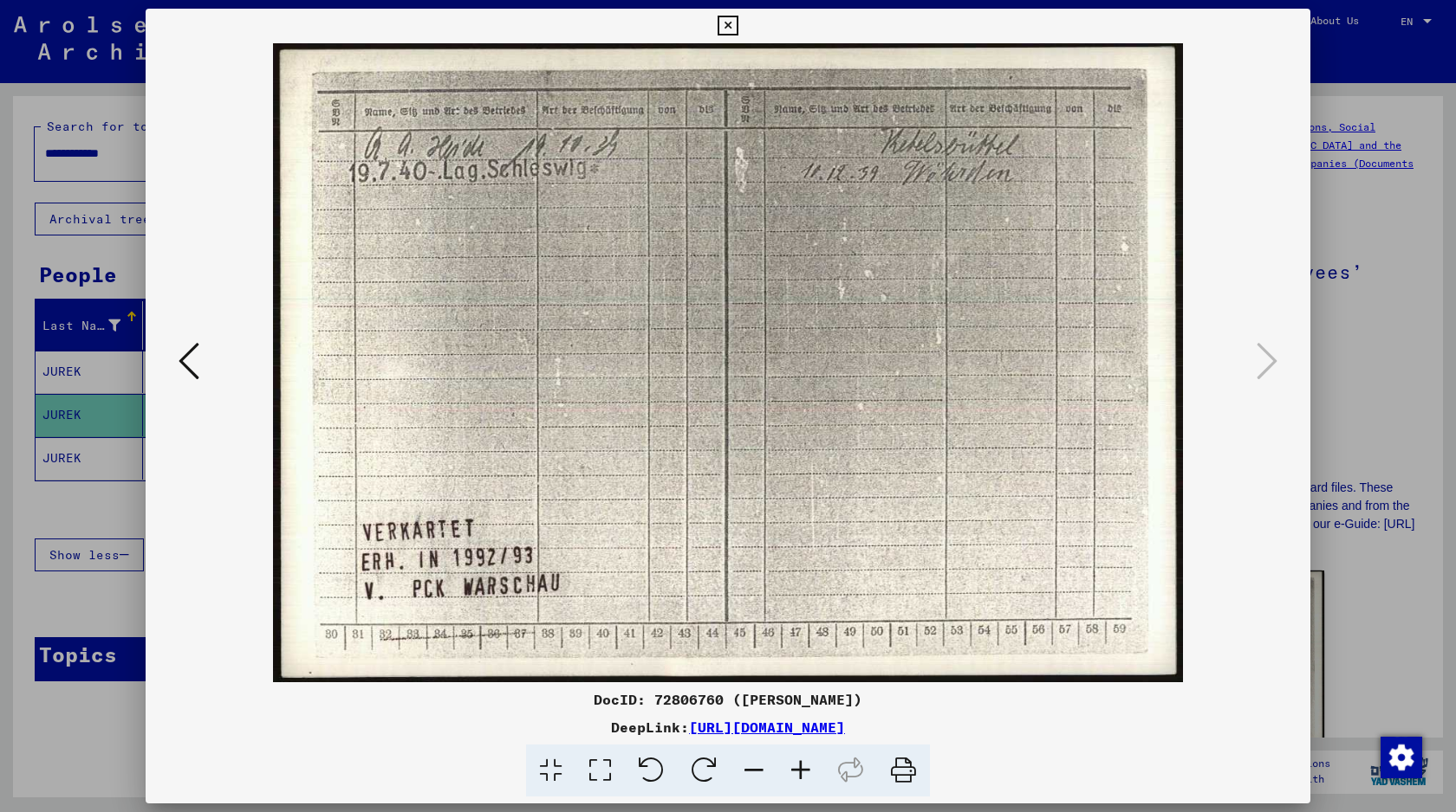
click at [202, 375] on button at bounding box center [189, 362] width 31 height 49
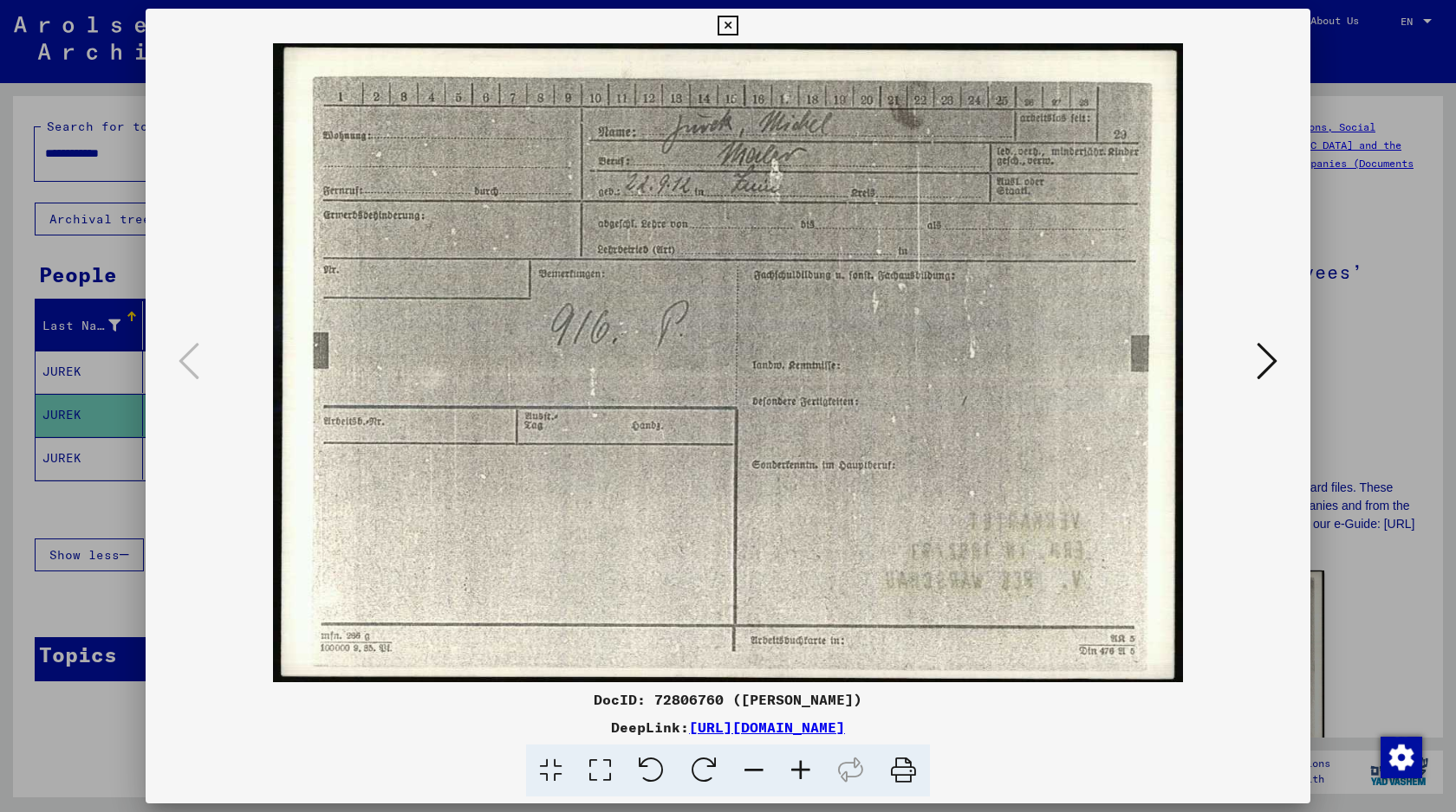
click at [43, 383] on div at bounding box center [728, 406] width 1456 height 812
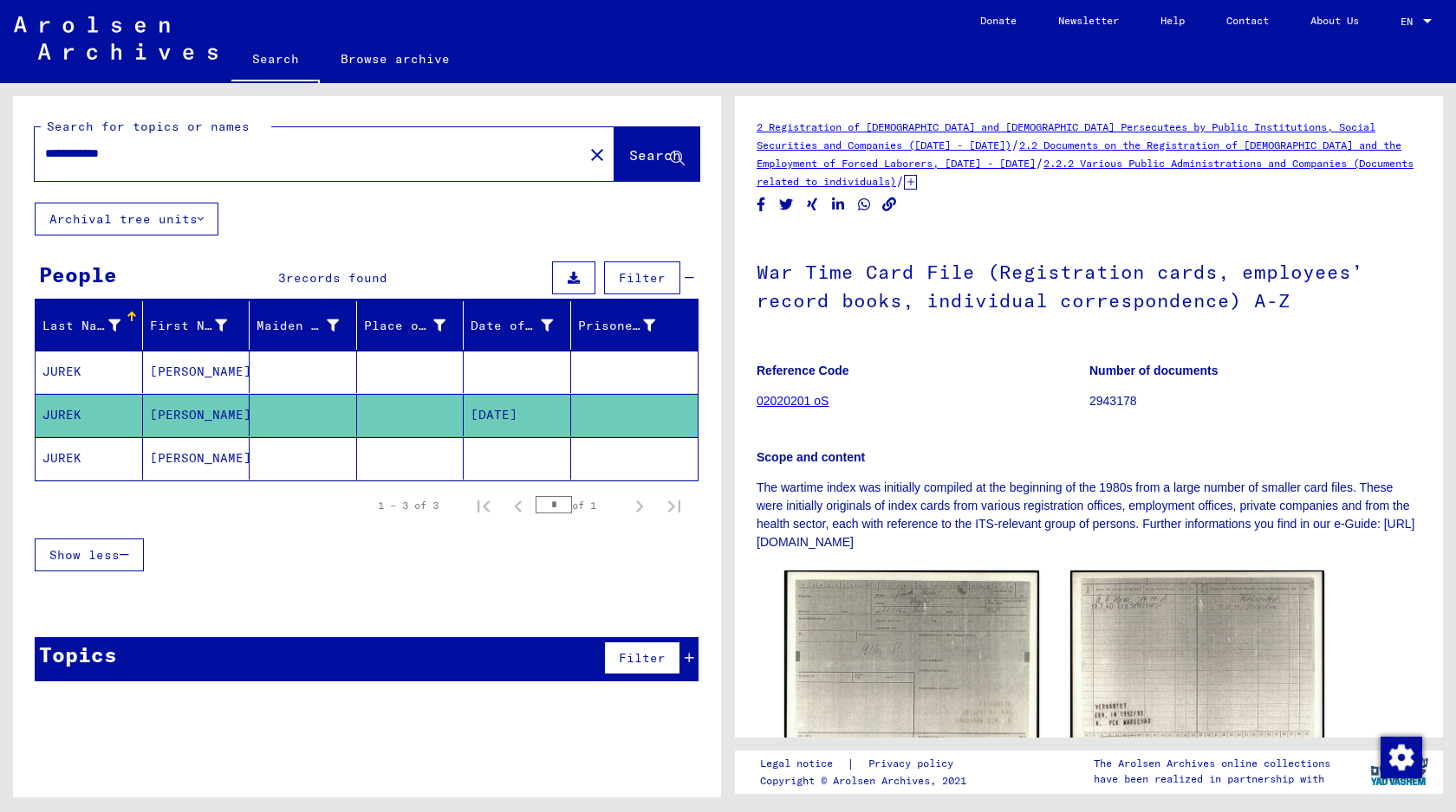
click at [344, 386] on mat-cell at bounding box center [304, 371] width 108 height 42
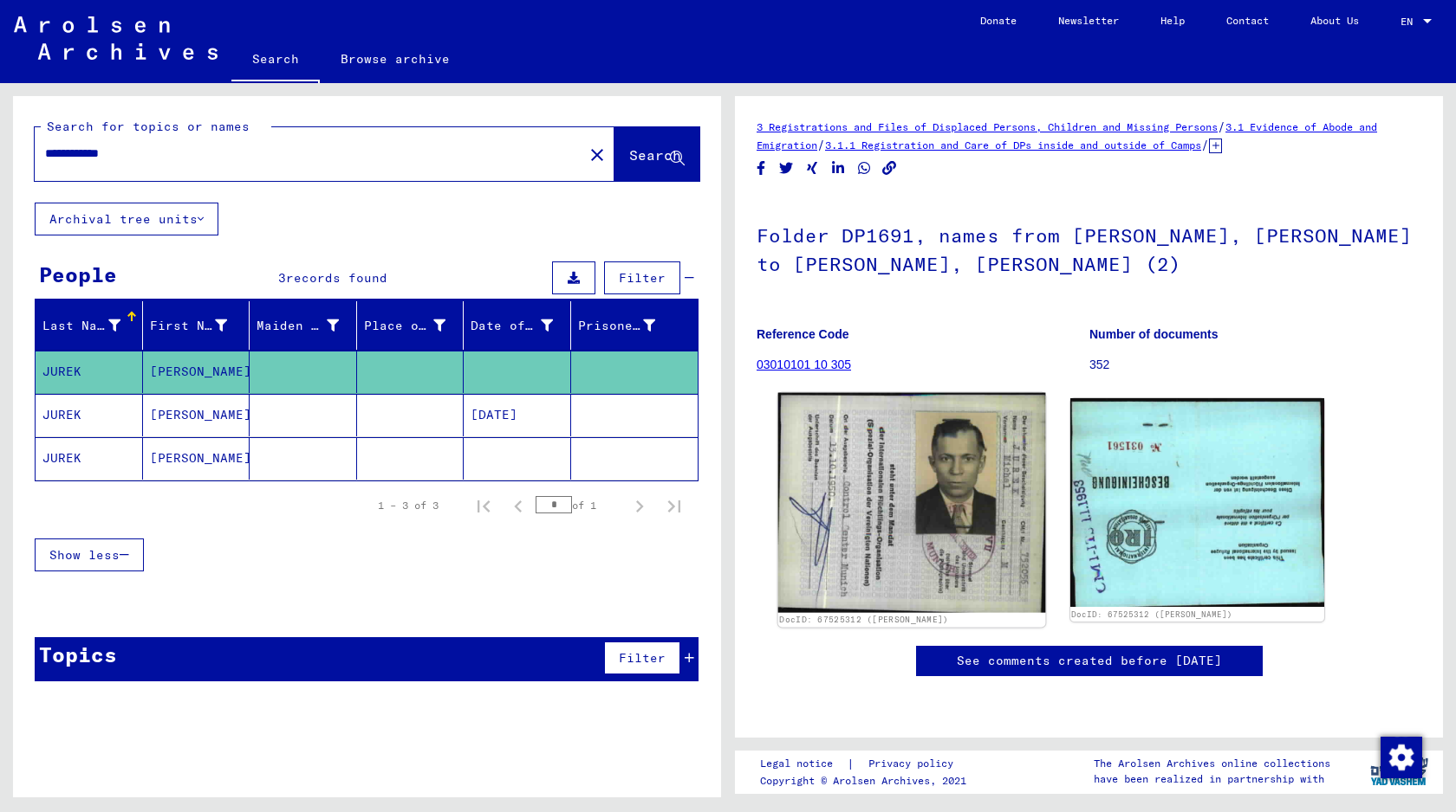
click at [942, 491] on img at bounding box center [911, 503] width 267 height 220
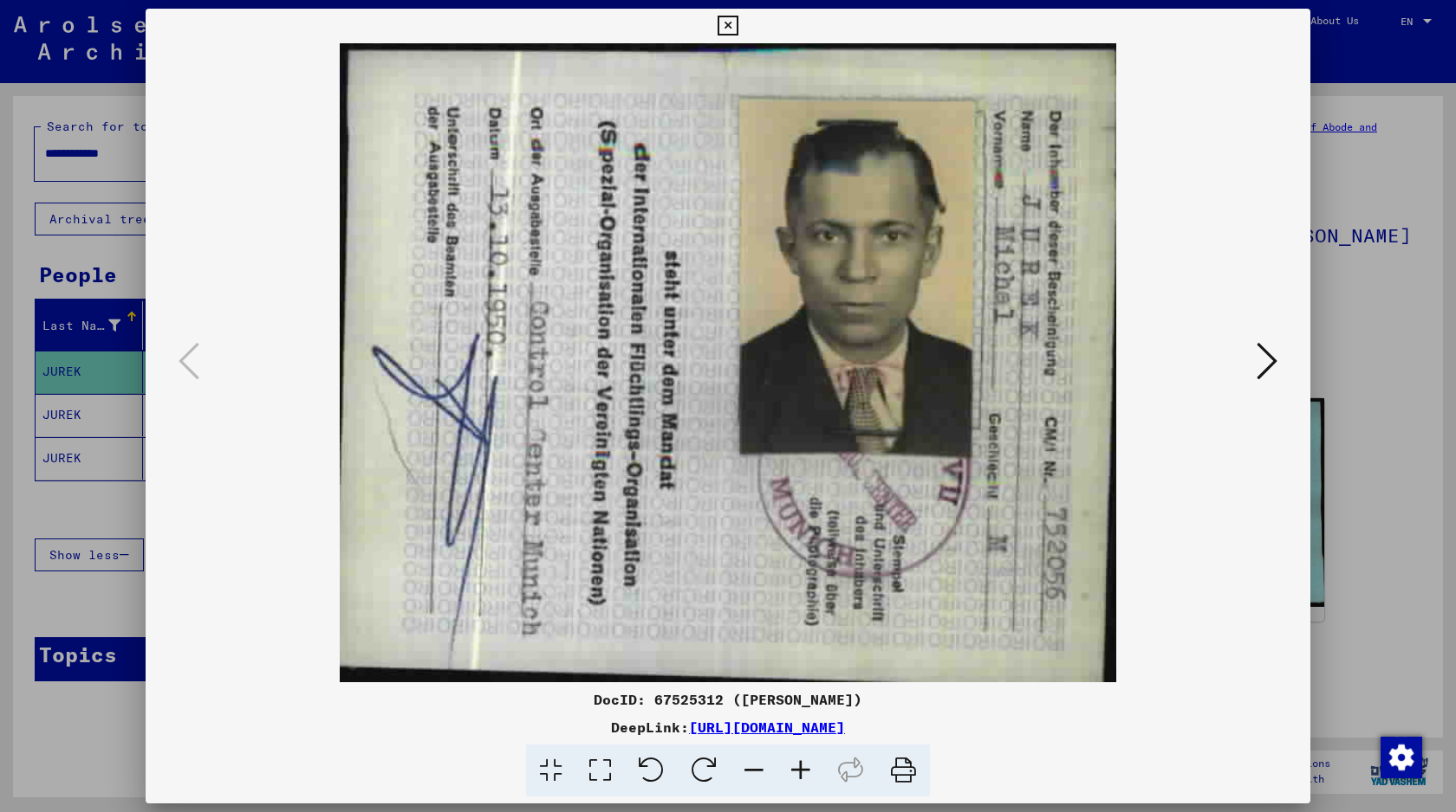
click at [1255, 363] on button at bounding box center [1266, 362] width 31 height 49
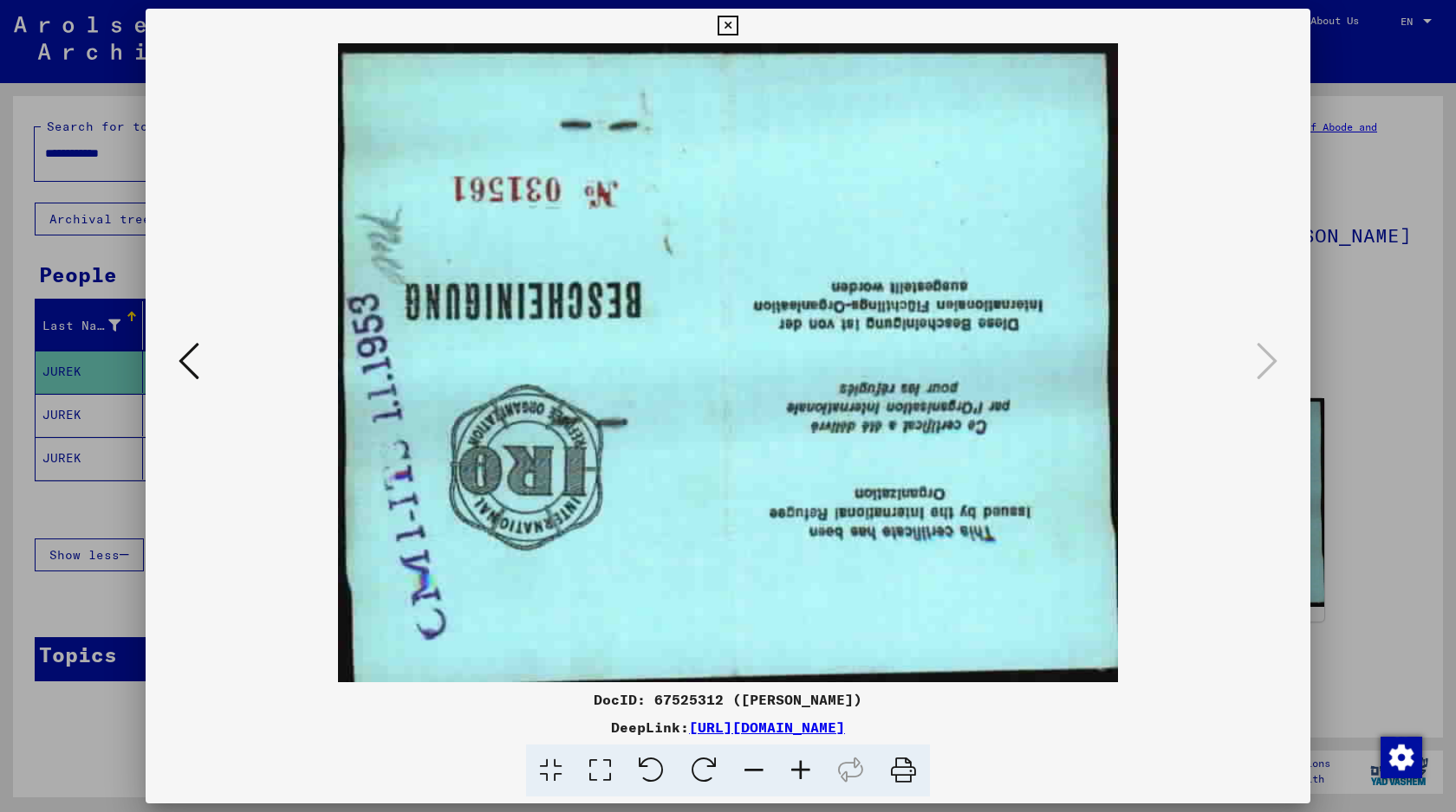
click at [1409, 167] on div at bounding box center [728, 406] width 1456 height 812
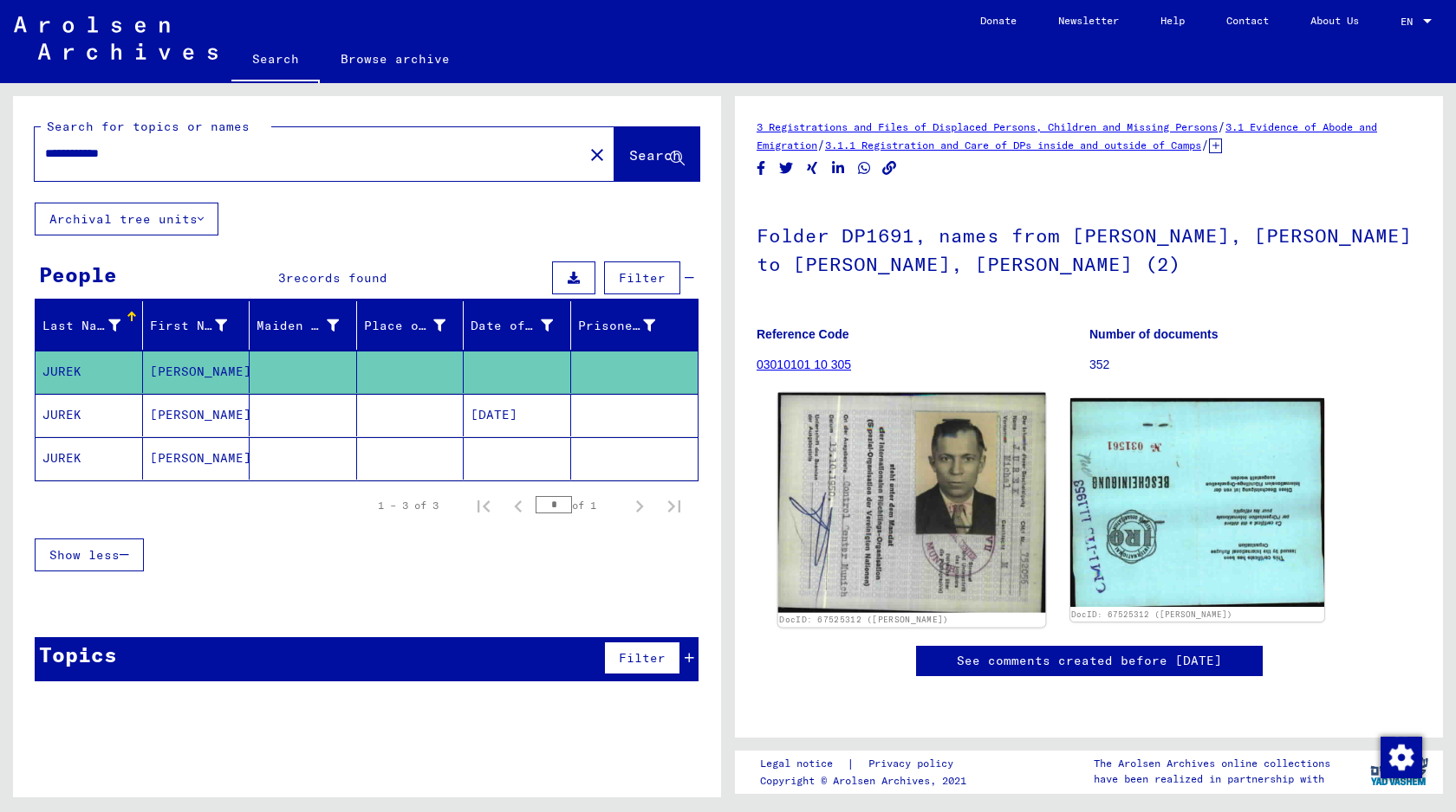
click at [972, 532] on img at bounding box center [911, 503] width 267 height 220
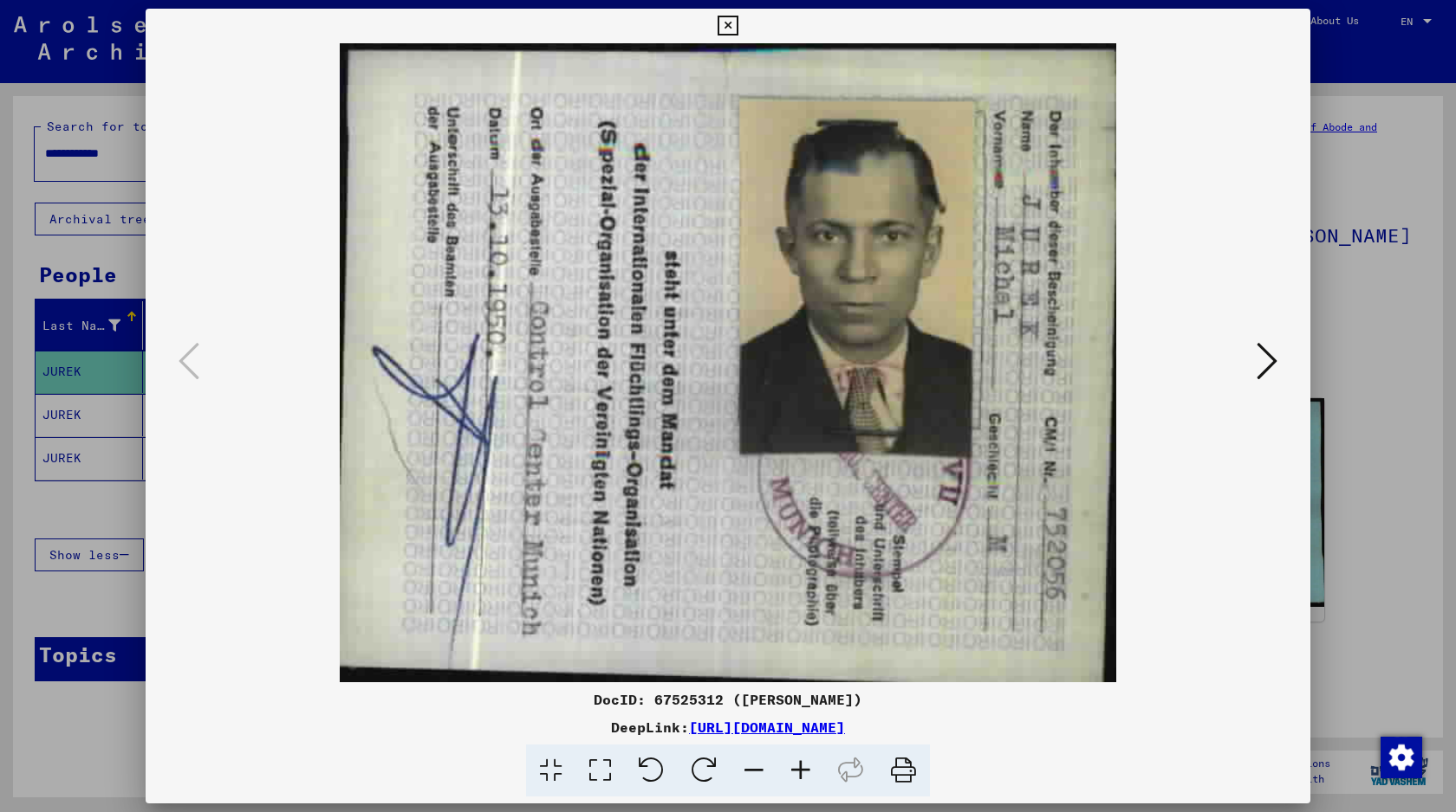
click at [1337, 258] on div at bounding box center [728, 406] width 1456 height 812
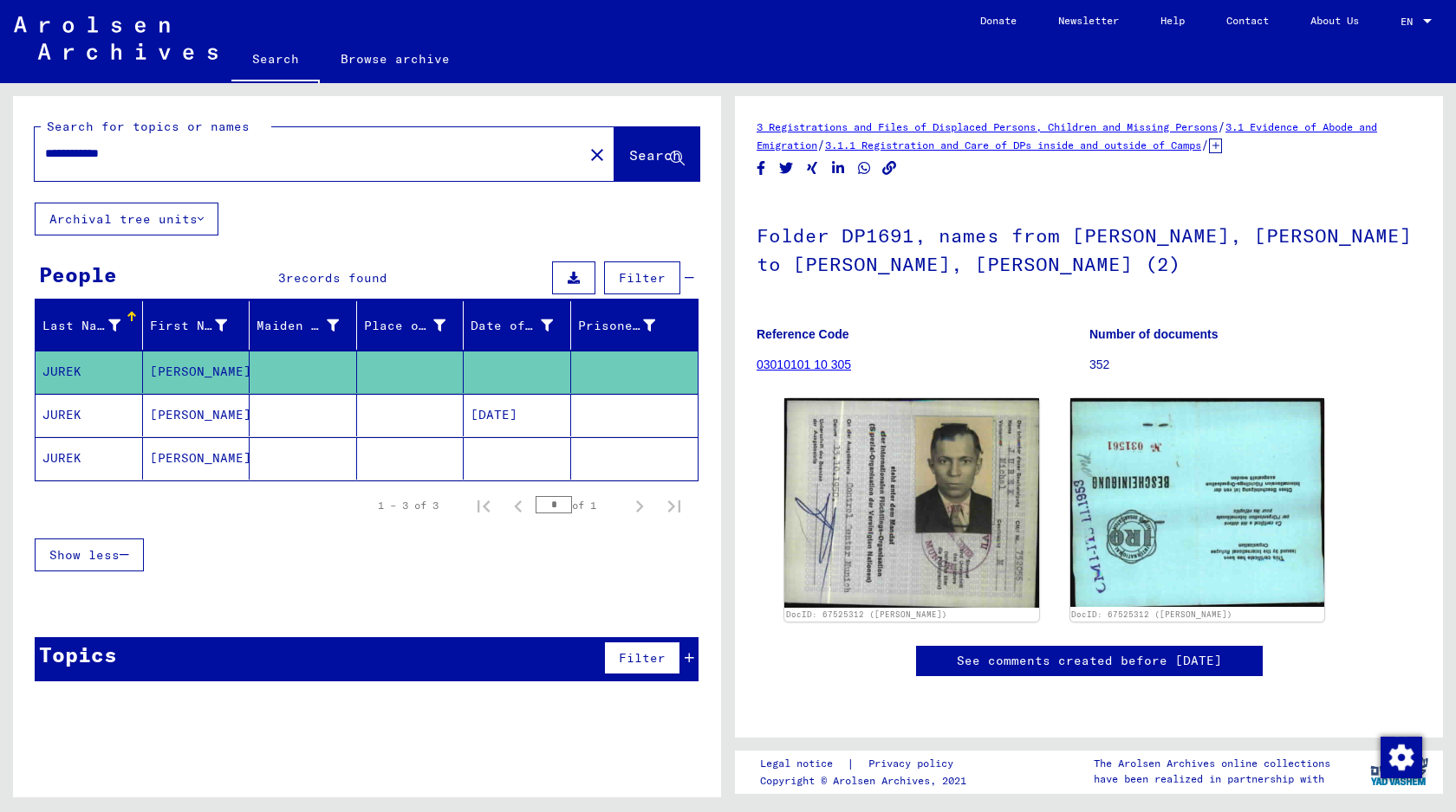
click at [88, 154] on input "**********" at bounding box center [308, 154] width 528 height 18
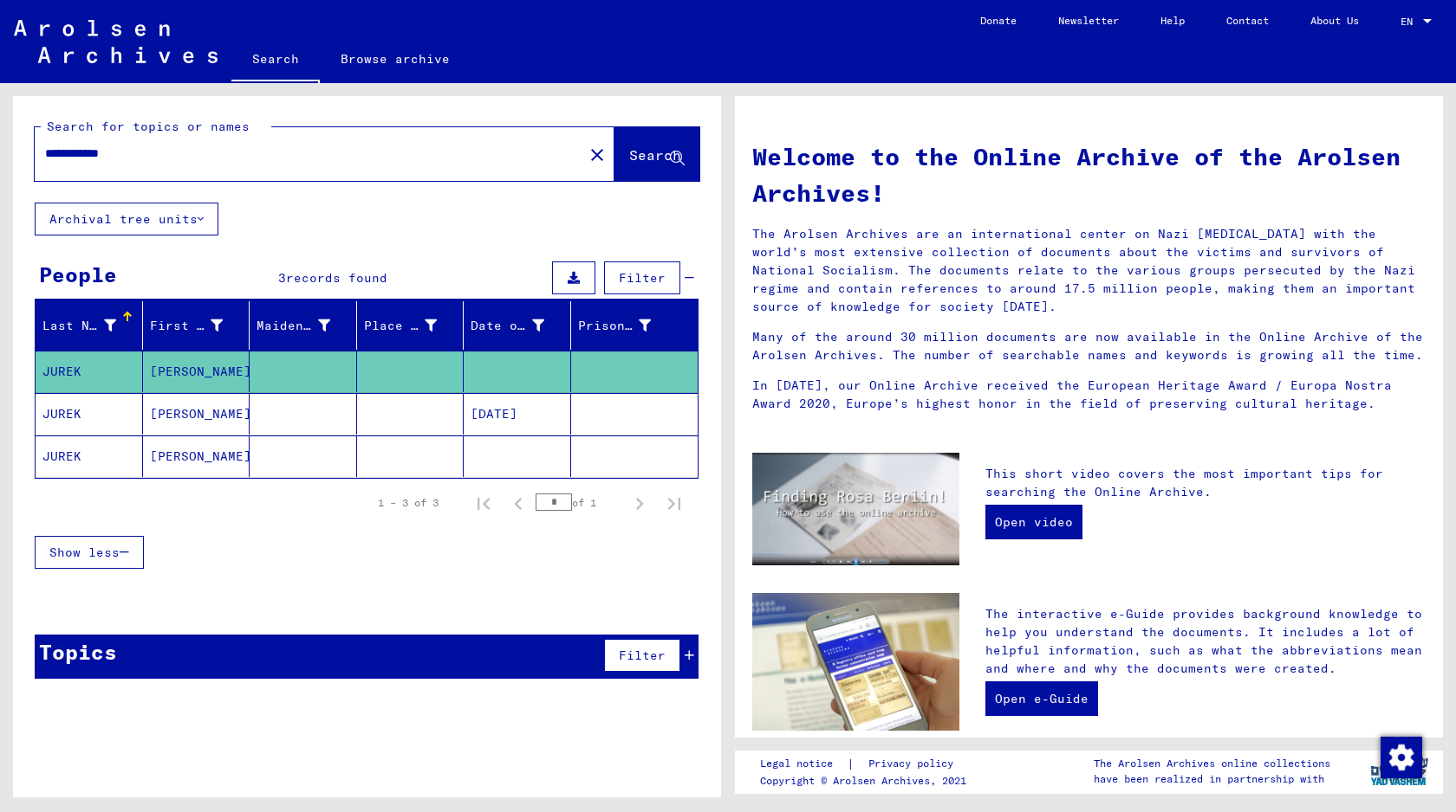
click at [113, 151] on input "**********" at bounding box center [304, 154] width 518 height 18
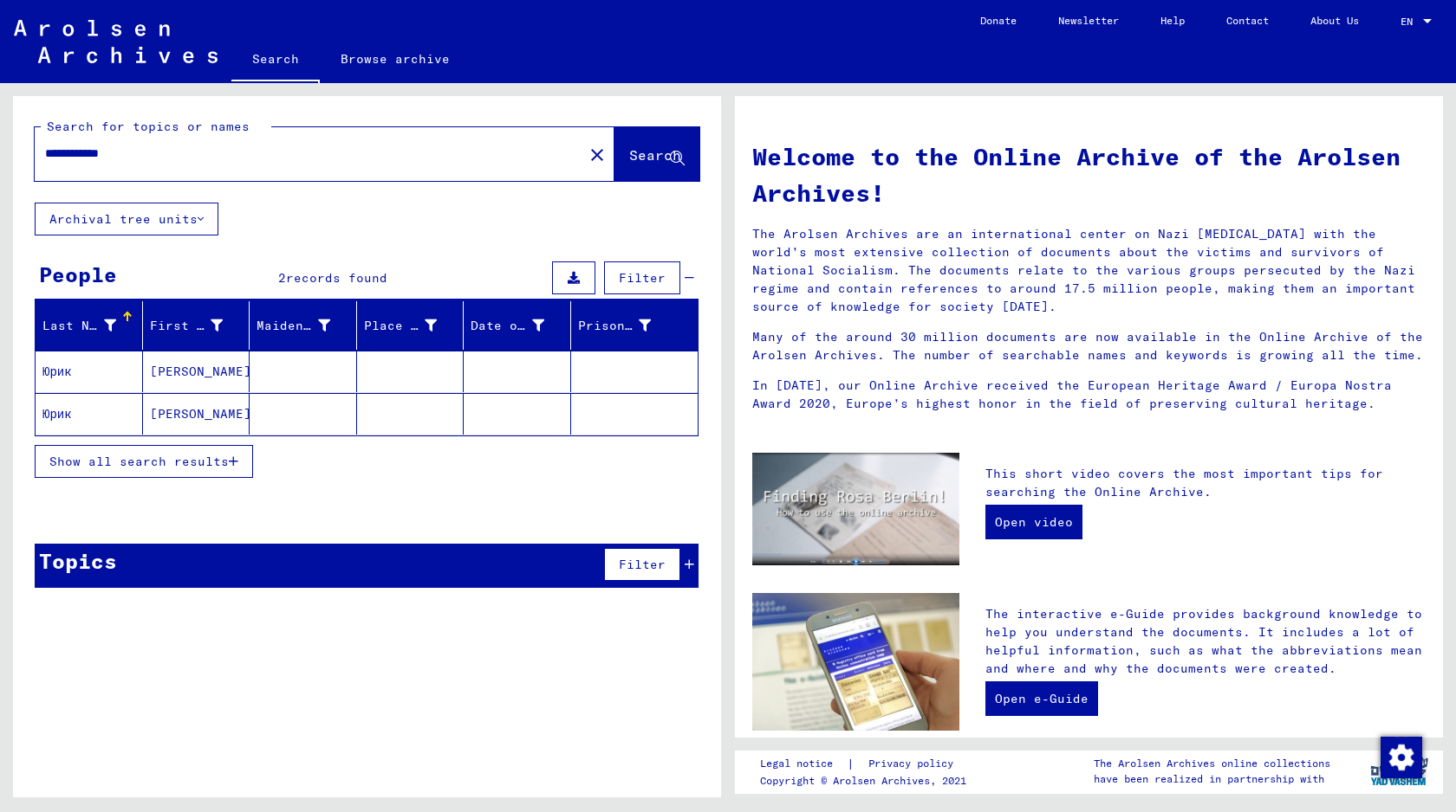
click at [280, 421] on mat-cell at bounding box center [304, 414] width 108 height 41
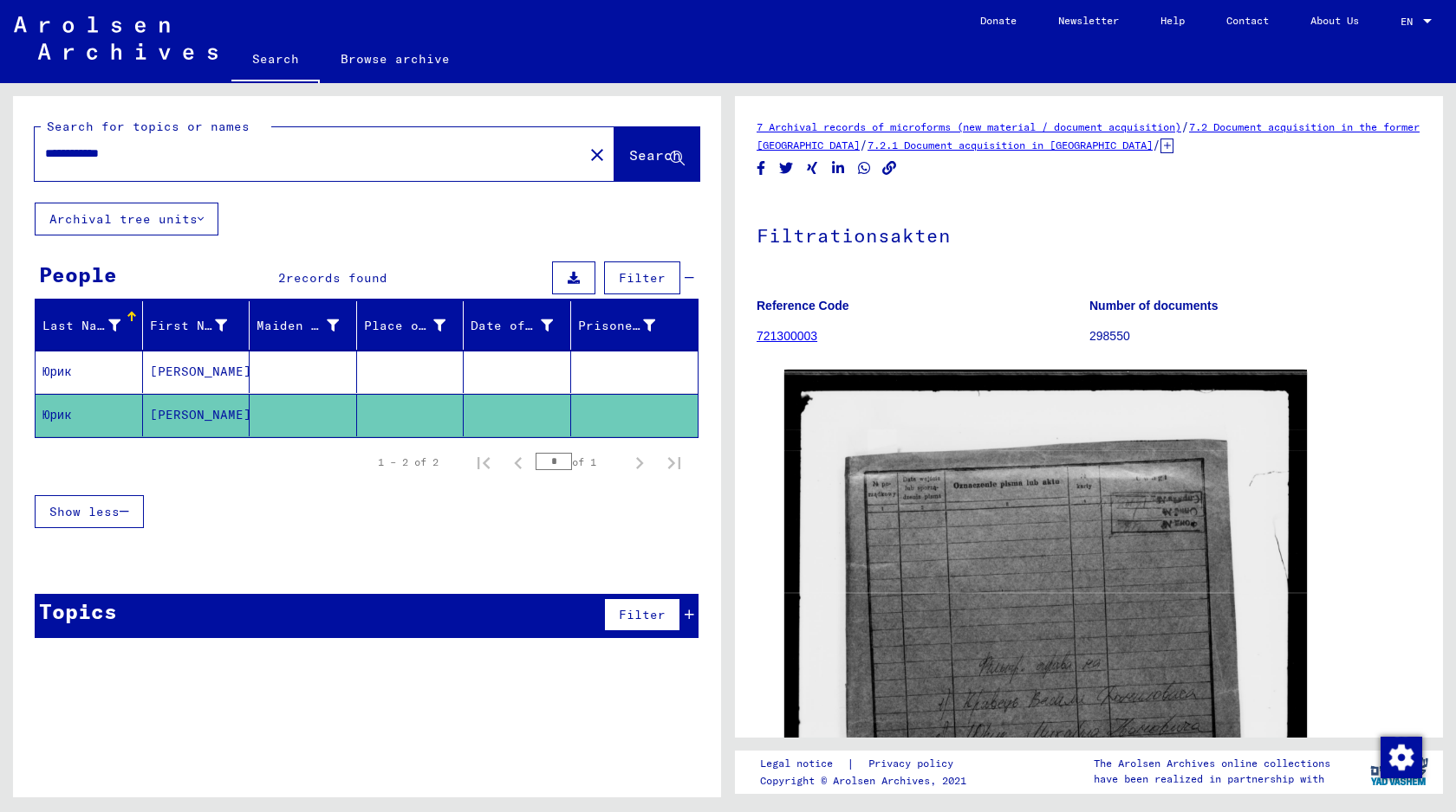
click at [297, 375] on mat-cell at bounding box center [304, 371] width 108 height 42
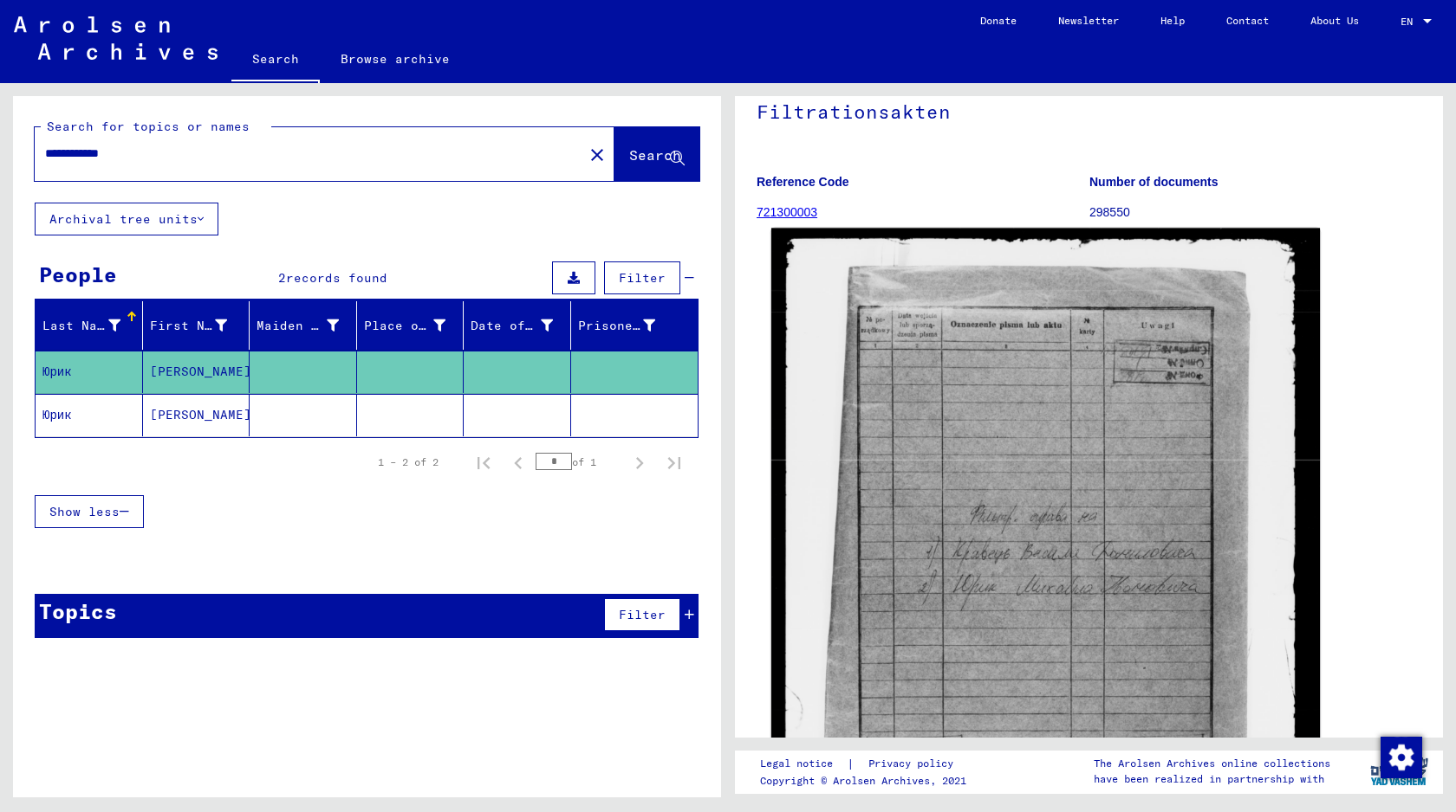
scroll to position [300, 0]
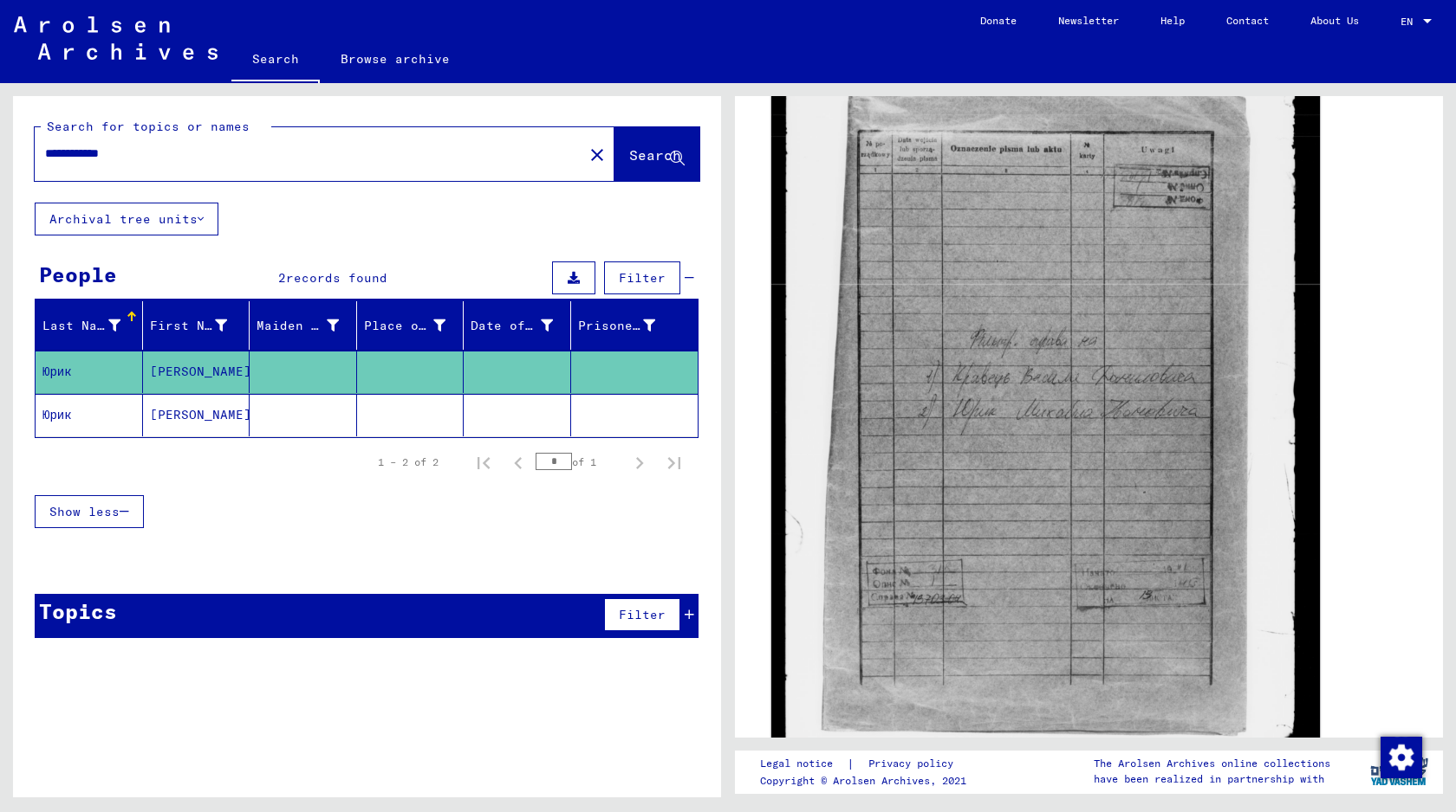
click at [924, 499] on img at bounding box center [1045, 420] width 548 height 735
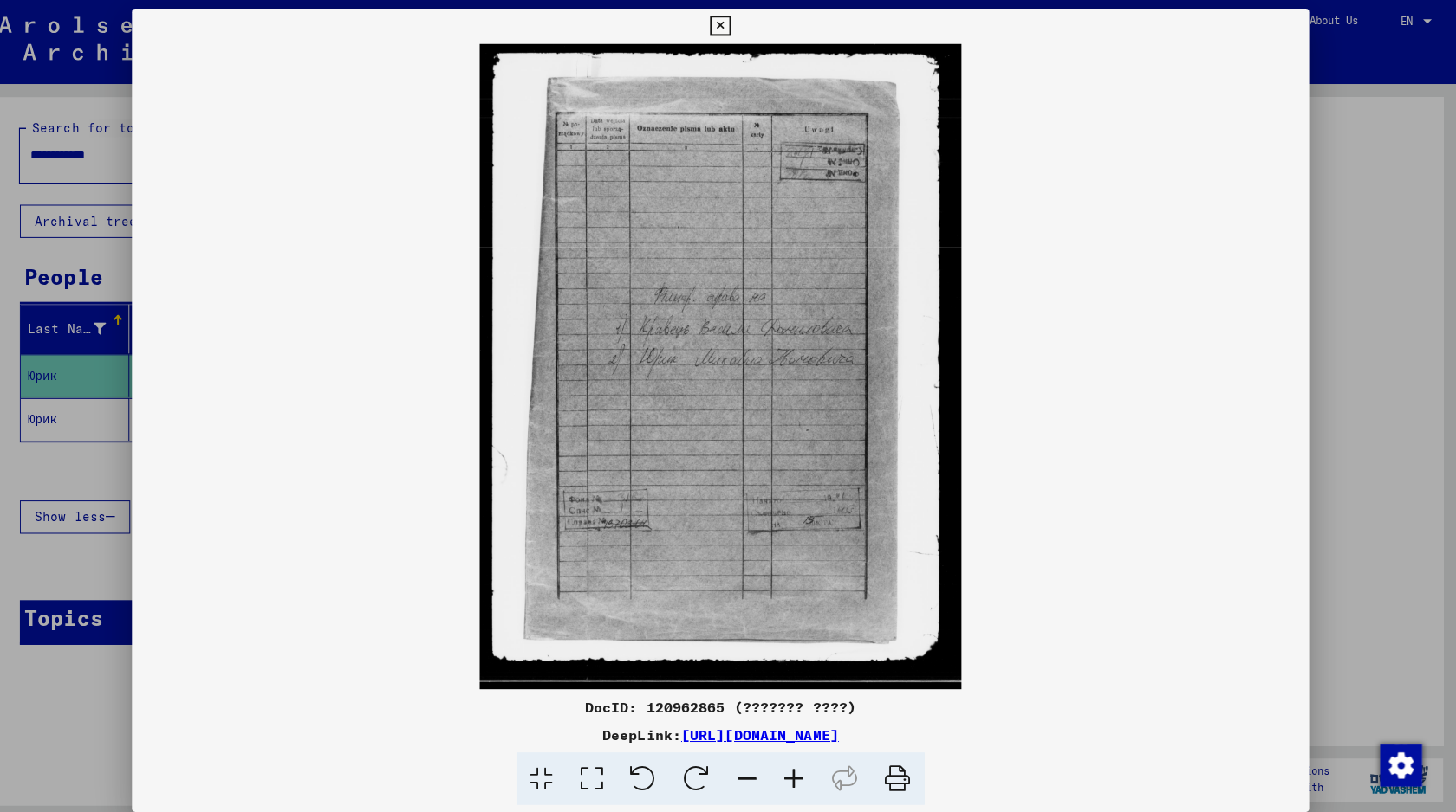
scroll to position [0, 0]
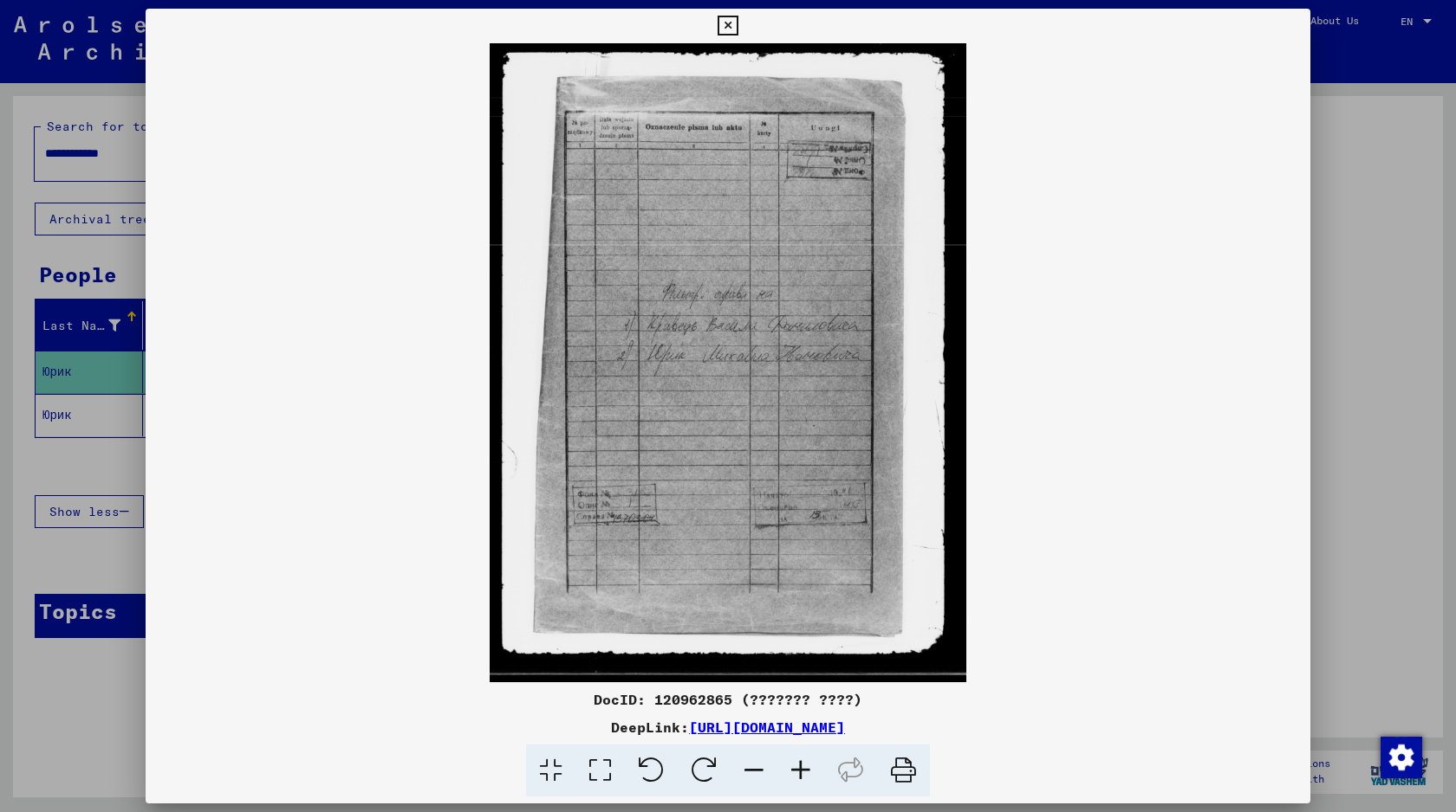
click at [706, 695] on div "DocID: 120962865 (??????? ????)" at bounding box center [728, 699] width 1165 height 21
copy div "120962865"
click at [1274, 414] on img at bounding box center [728, 362] width 1165 height 639
drag, startPoint x: 1274, startPoint y: 414, endPoint x: 1304, endPoint y: 414, distance: 30.0
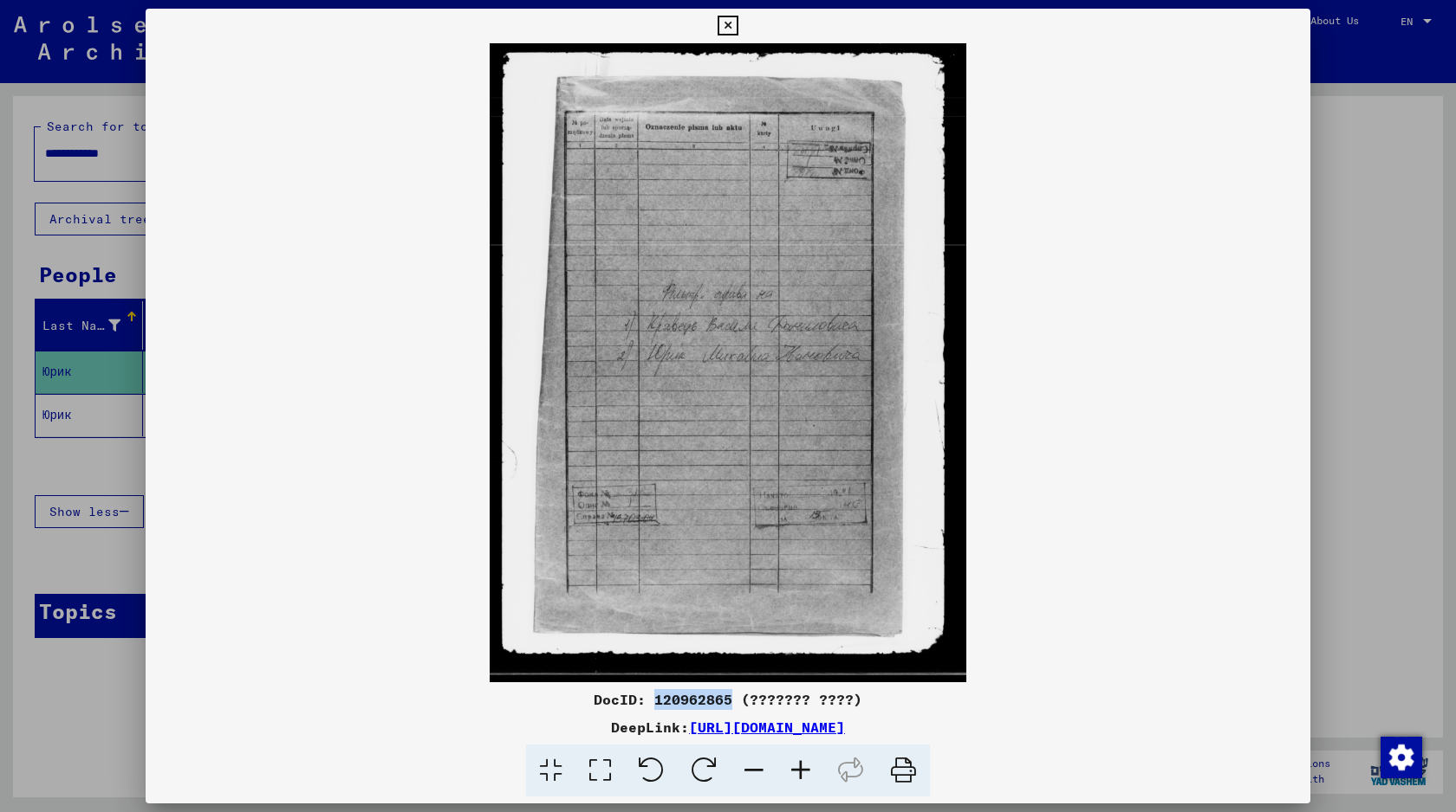
click at [1301, 414] on img at bounding box center [728, 362] width 1165 height 639
click at [1304, 414] on img at bounding box center [728, 362] width 1165 height 639
click at [1396, 146] on div at bounding box center [728, 406] width 1456 height 812
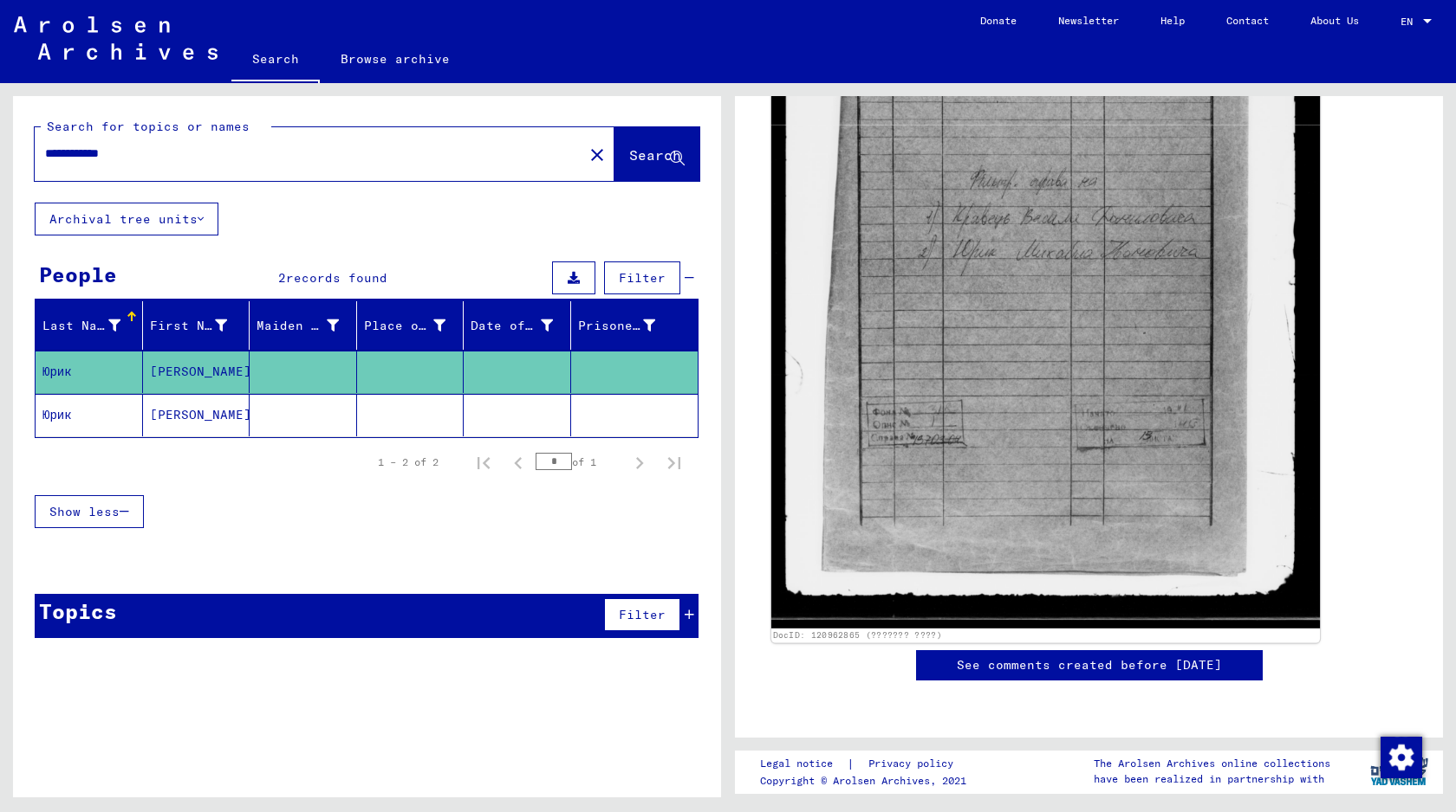
scroll to position [575, 0]
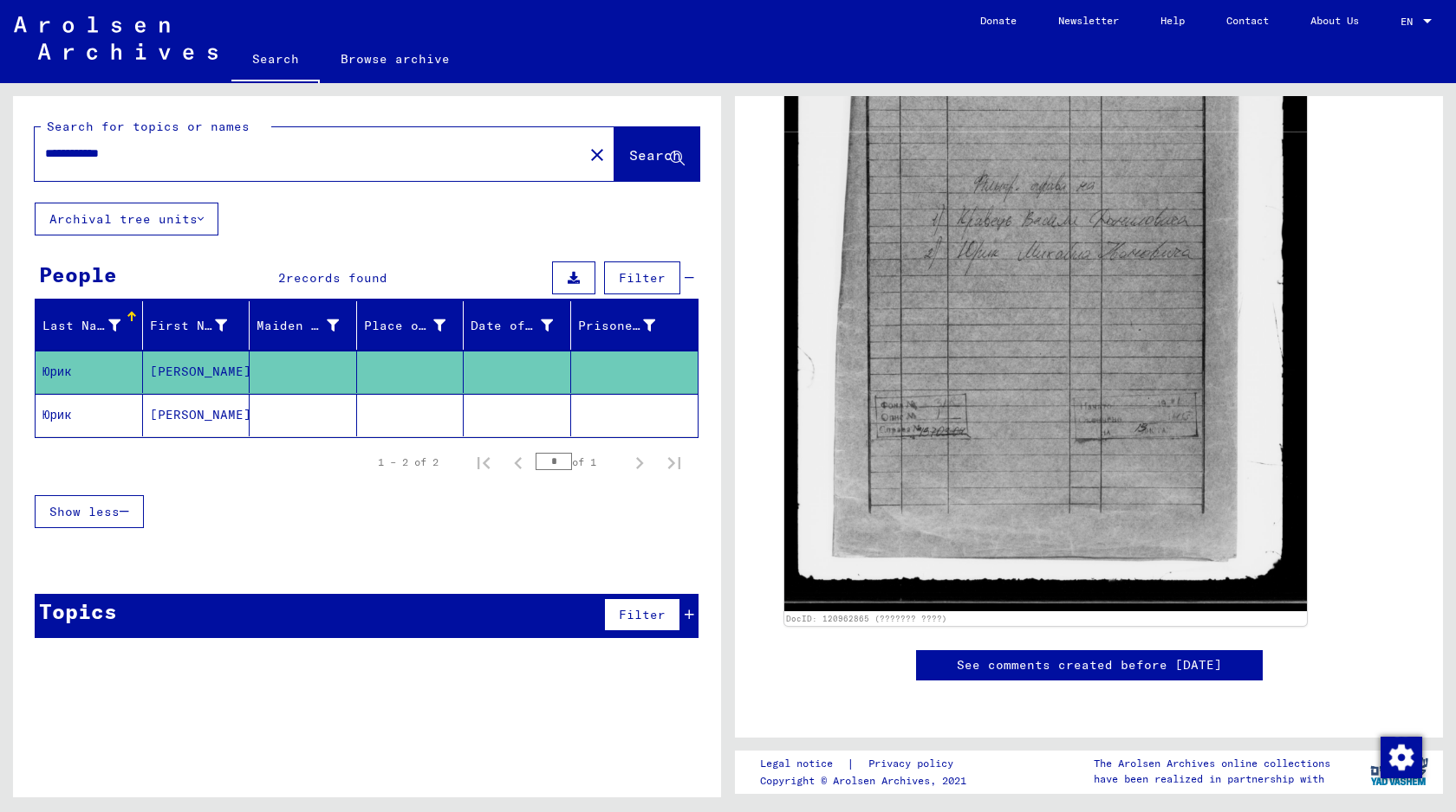
click at [262, 411] on mat-cell at bounding box center [304, 415] width 108 height 42
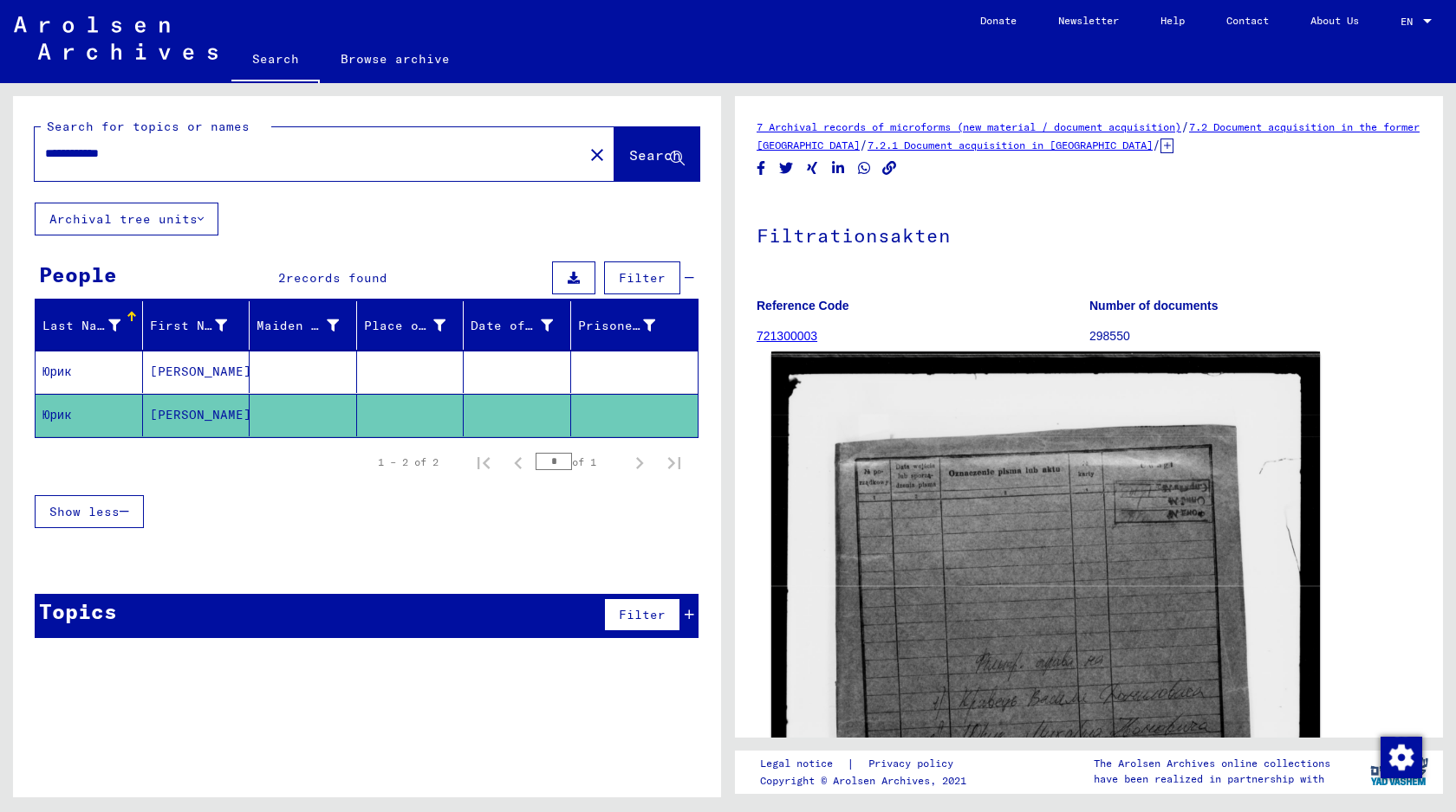
click at [1198, 642] on img at bounding box center [1045, 722] width 548 height 742
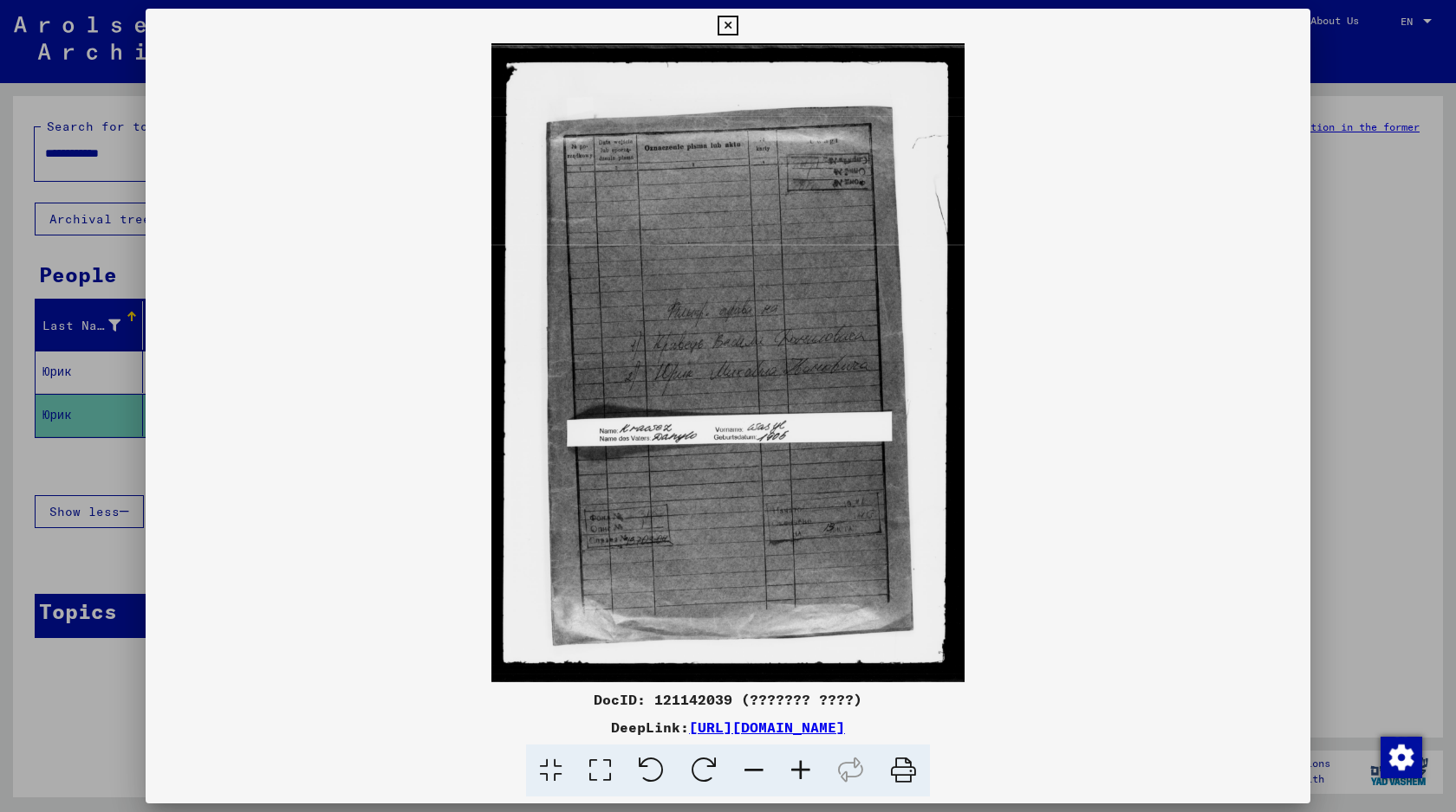
click at [697, 693] on div "DocID: 121142039 (??????? ????)" at bounding box center [728, 699] width 1165 height 21
click at [697, 693] on div "DocID: 121142039 (??????? ????)" at bounding box center [728, 699] width 1165 height 21
copy div "121142039"
click at [1378, 405] on div at bounding box center [728, 406] width 1456 height 812
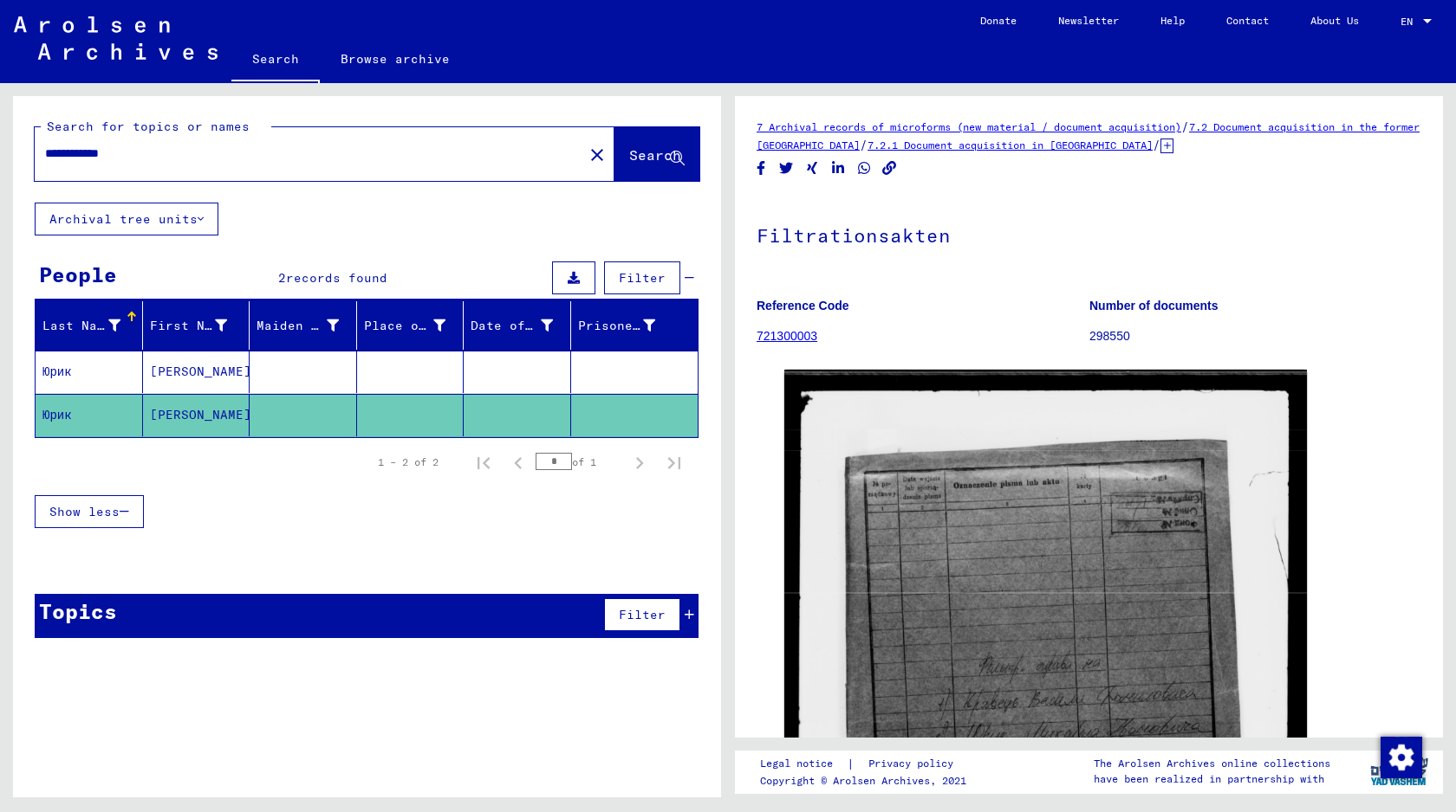
drag, startPoint x: 260, startPoint y: 163, endPoint x: 132, endPoint y: 146, distance: 129.1
click at [132, 146] on div "**********" at bounding box center [304, 153] width 538 height 39
drag, startPoint x: 135, startPoint y: 149, endPoint x: 0, endPoint y: 146, distance: 135.0
click at [0, 146] on div "**********" at bounding box center [364, 440] width 728 height 714
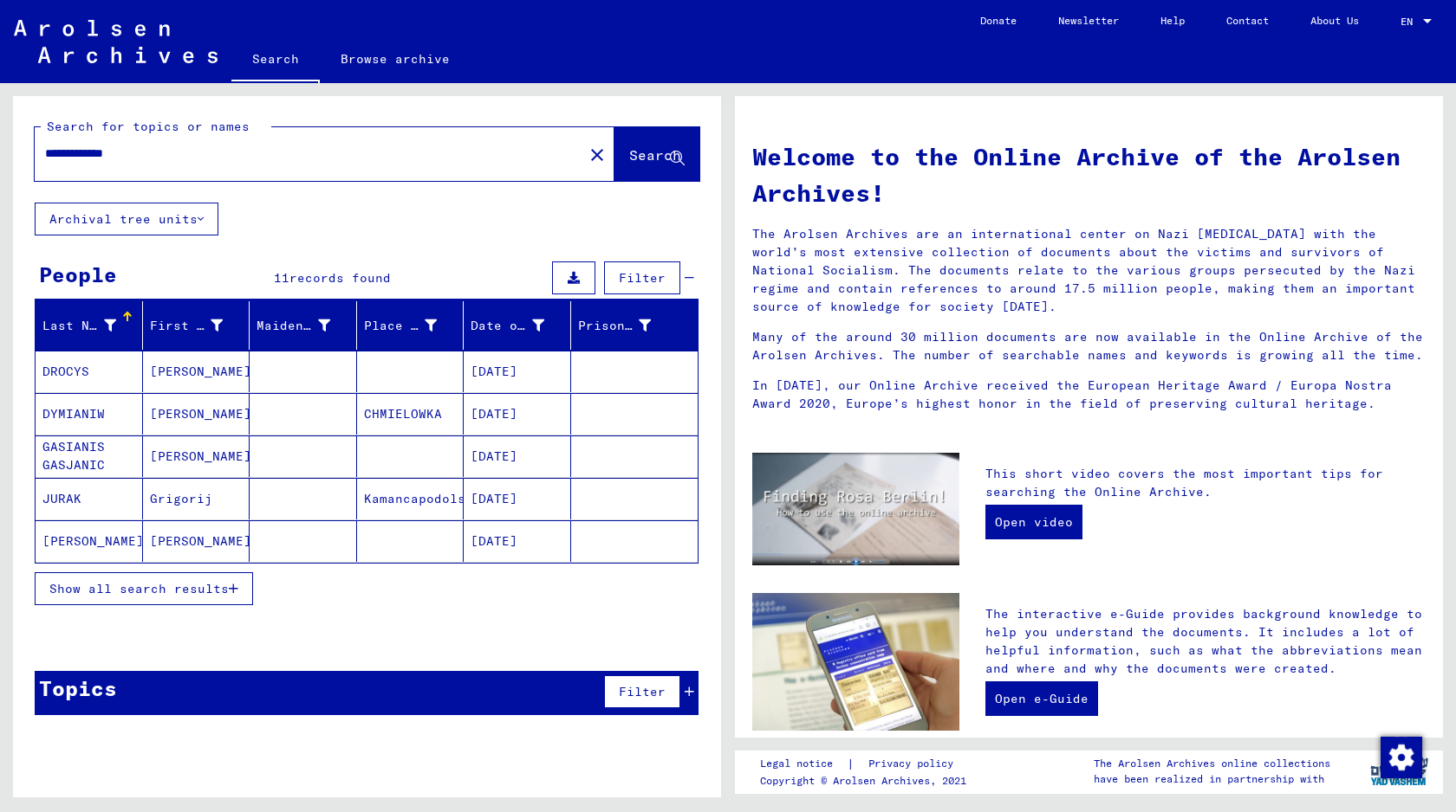
click at [315, 499] on mat-cell at bounding box center [304, 499] width 108 height 41
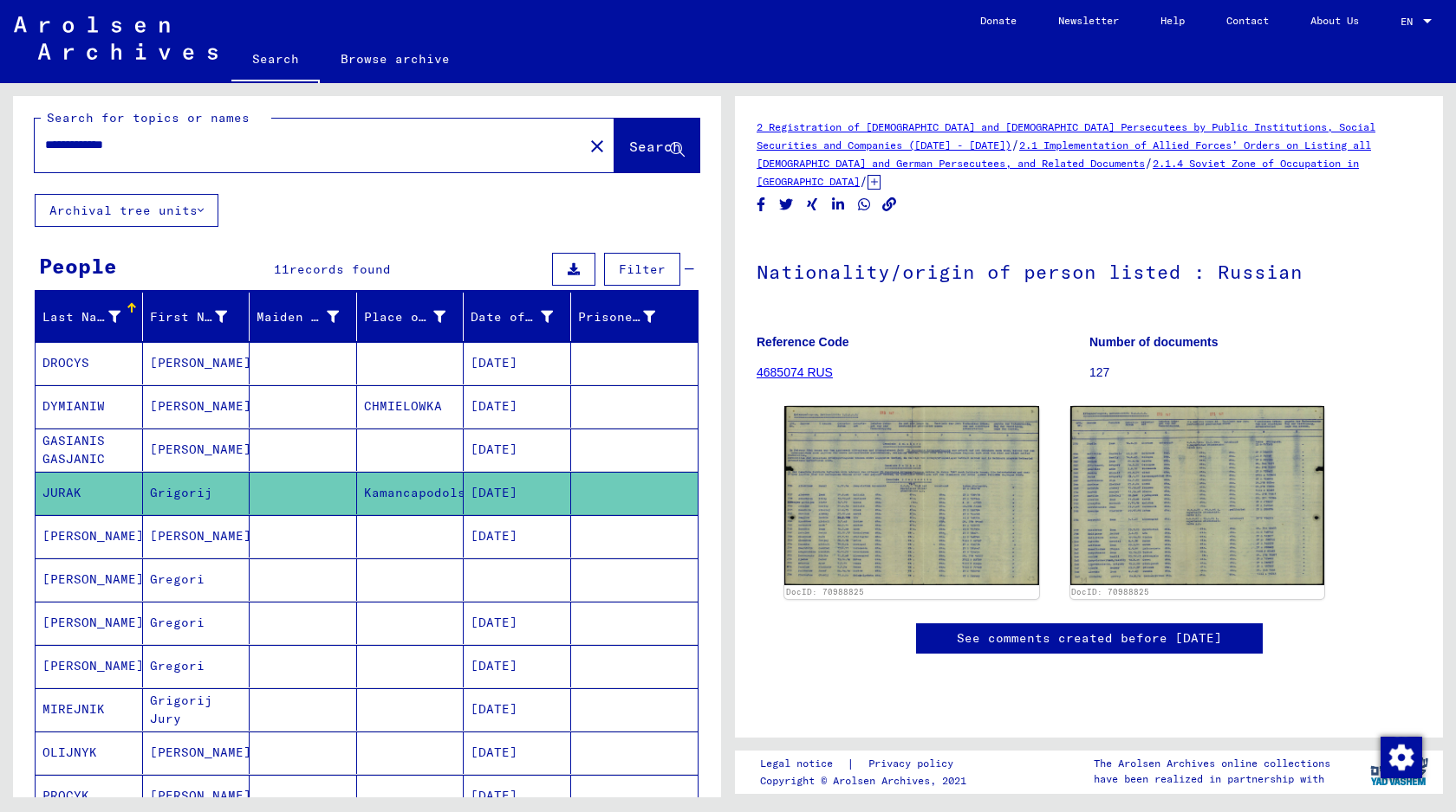
scroll to position [12, 0]
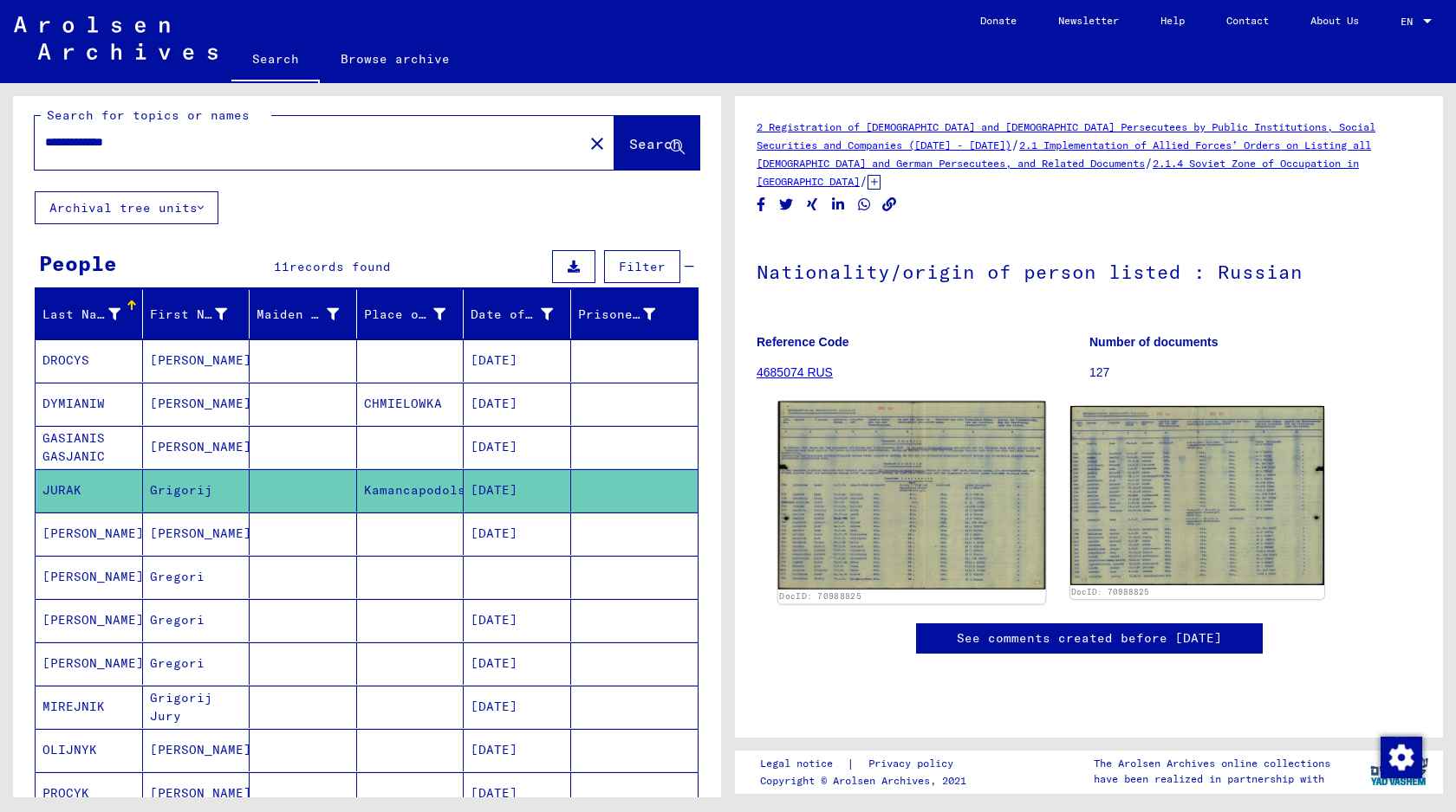
click at [809, 493] on img at bounding box center [911, 495] width 267 height 188
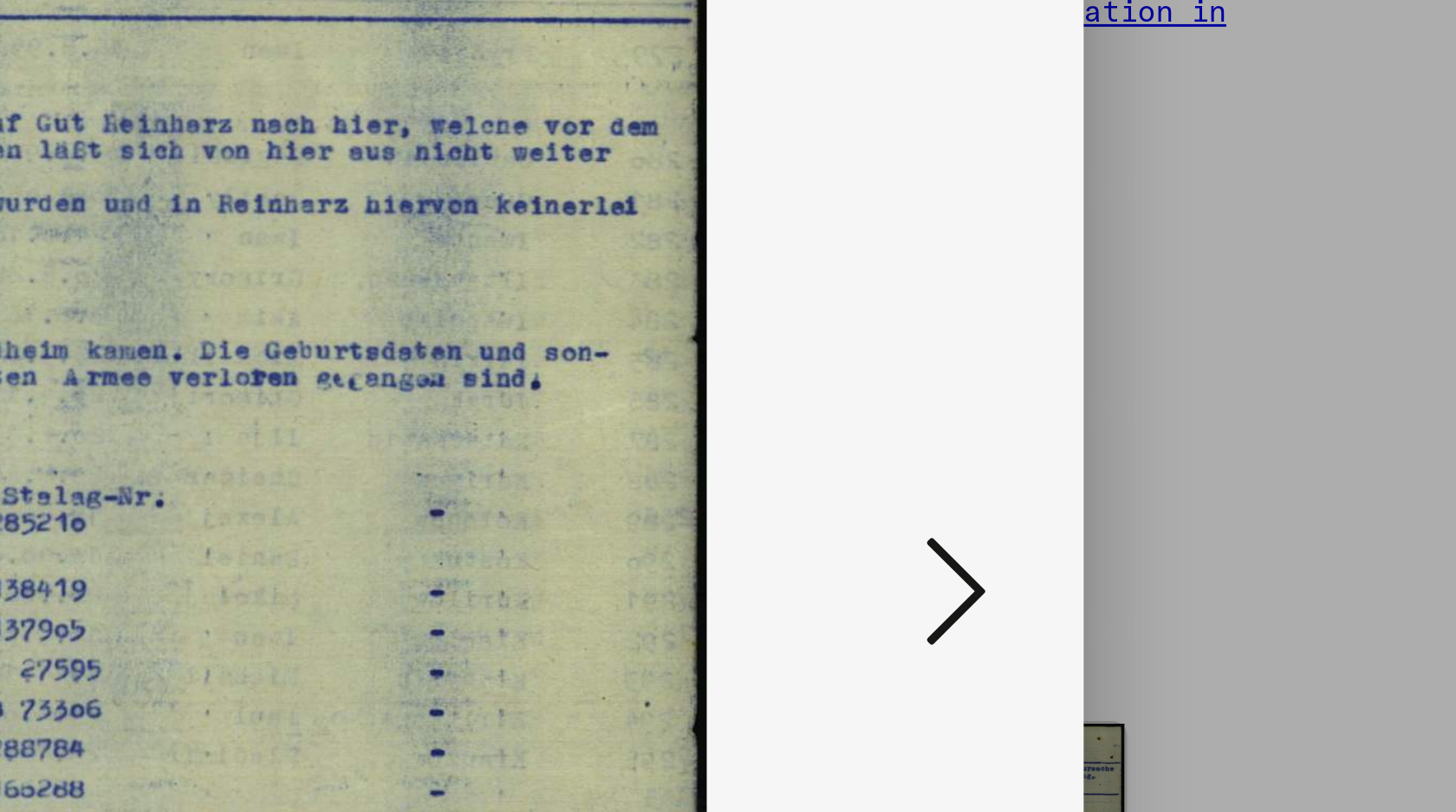
scroll to position [0, 0]
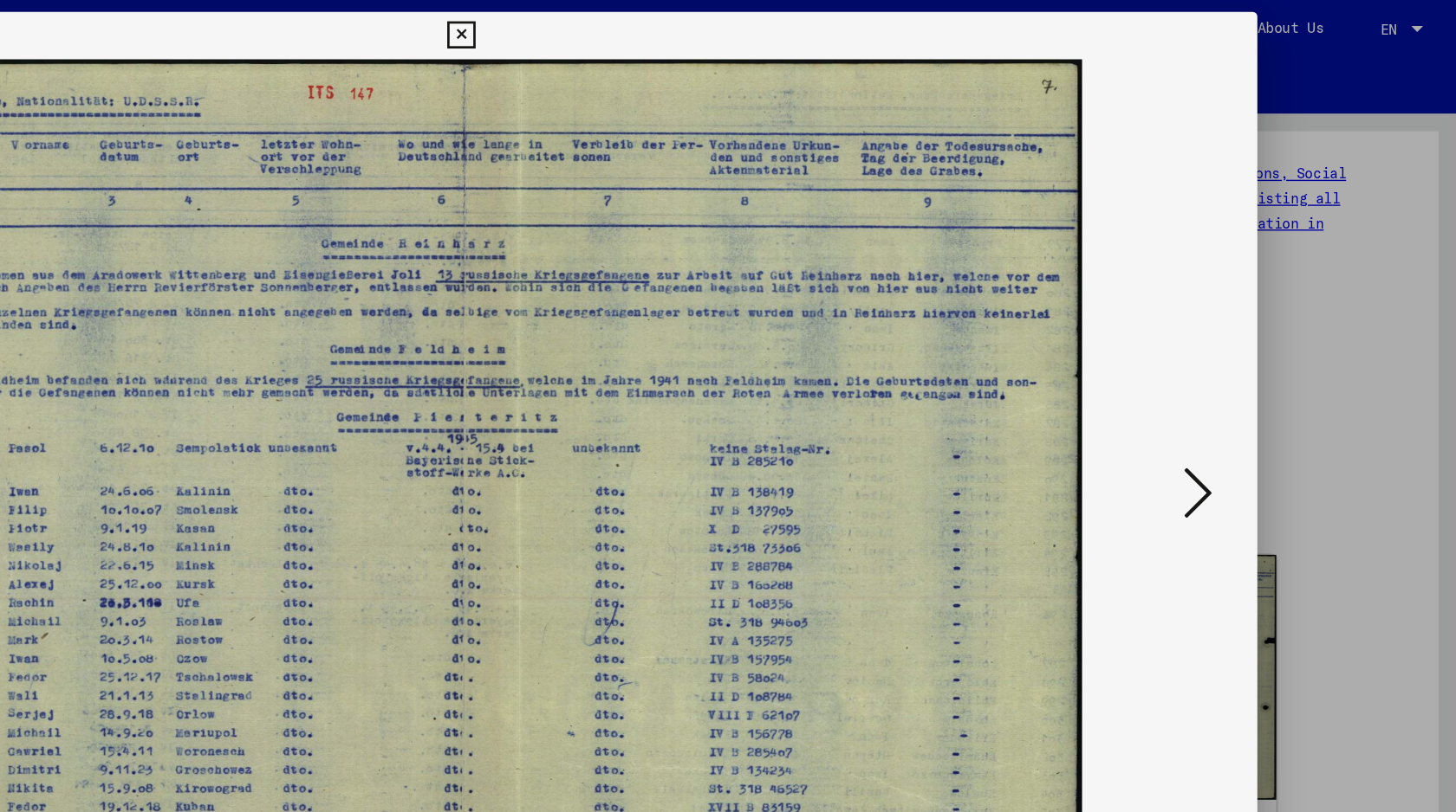
click at [1265, 341] on icon at bounding box center [1266, 361] width 21 height 41
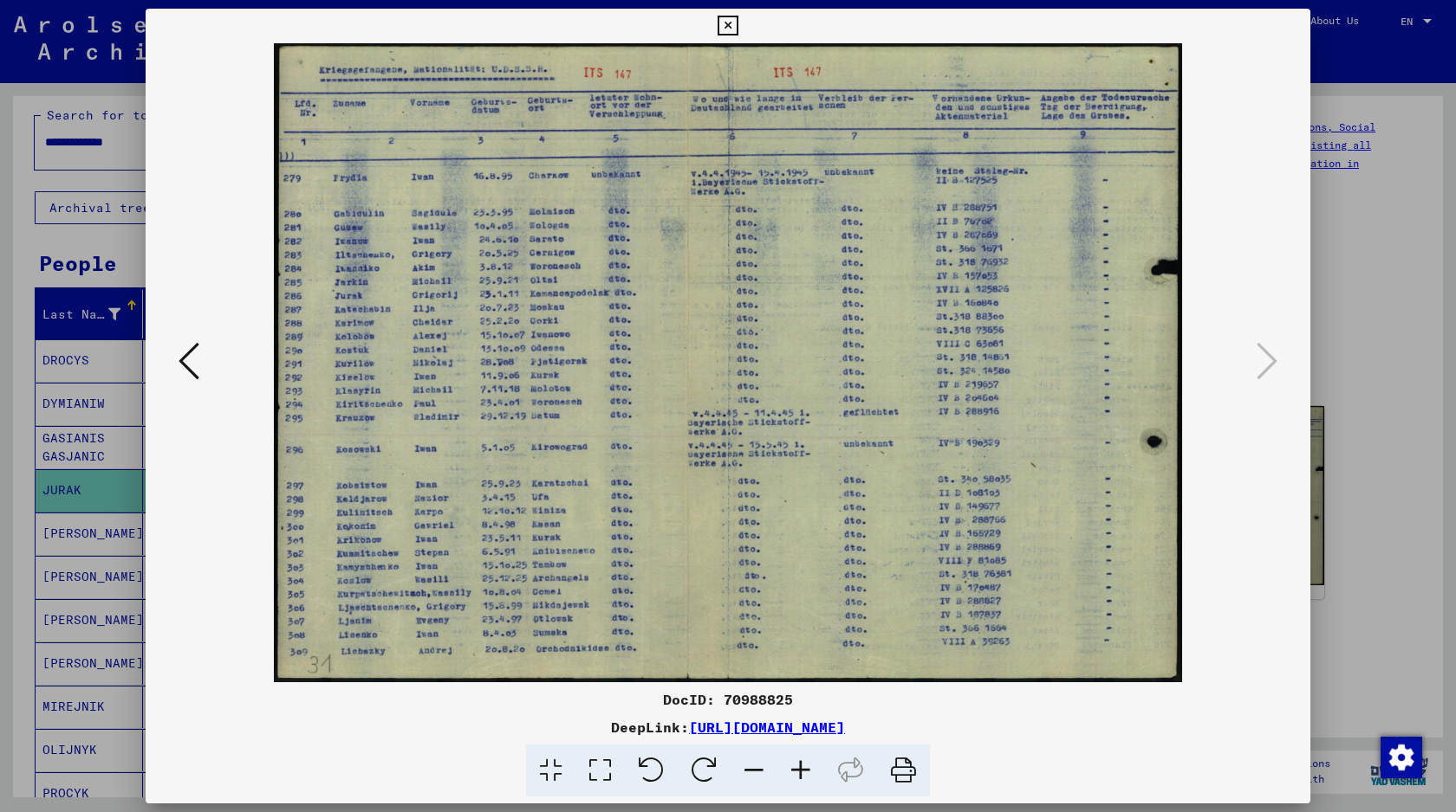
click at [125, 326] on div at bounding box center [728, 406] width 1456 height 812
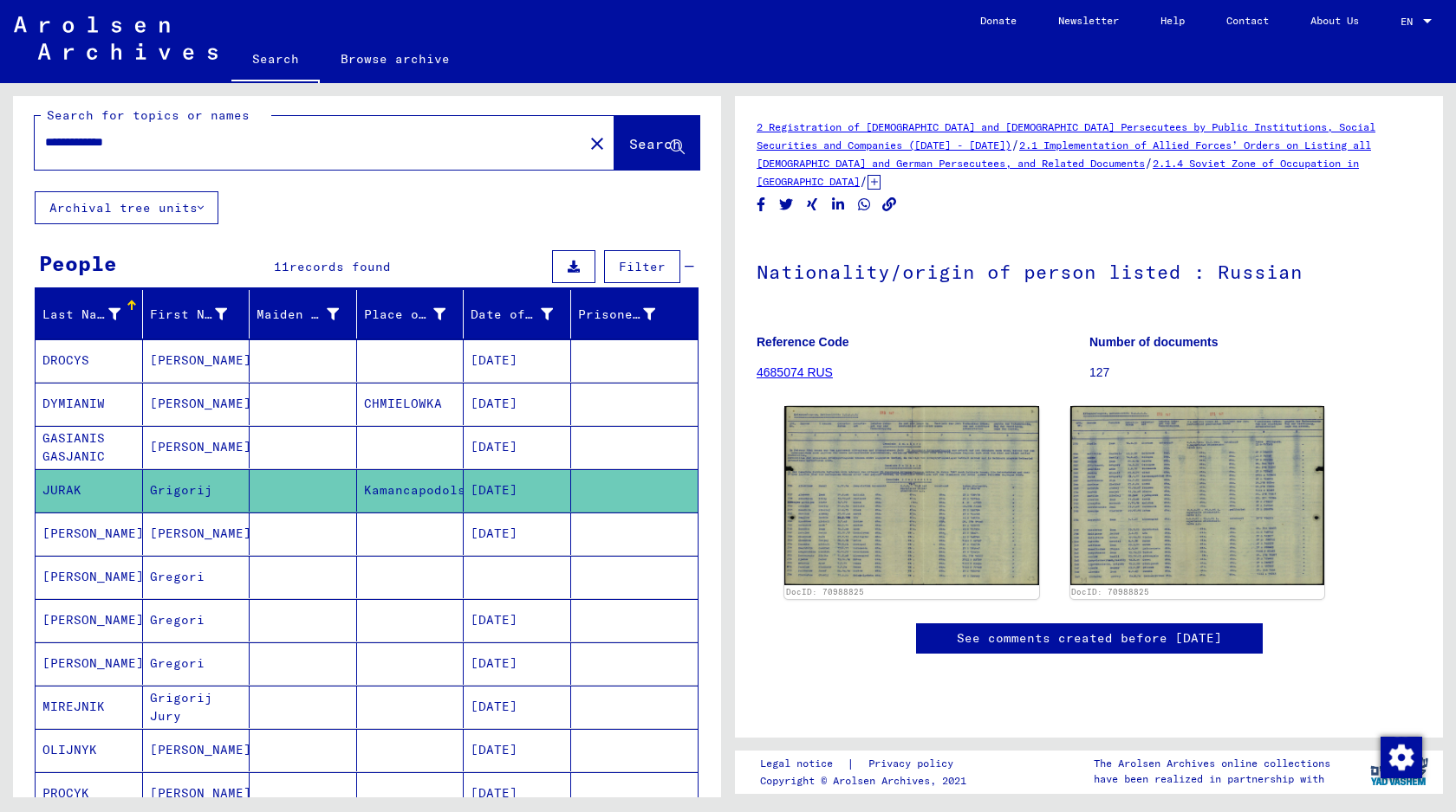
click at [308, 528] on mat-cell at bounding box center [304, 534] width 108 height 42
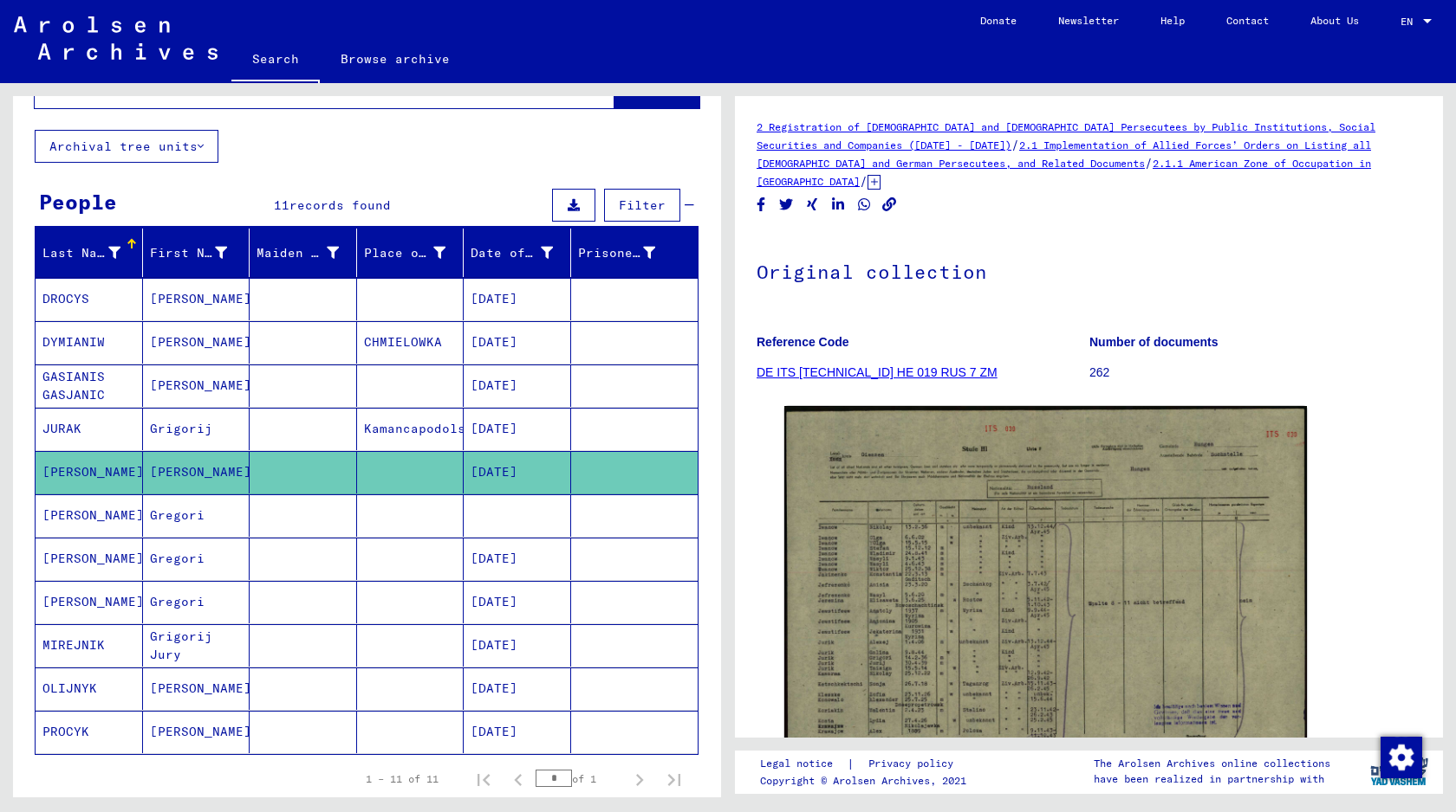
scroll to position [78, 0]
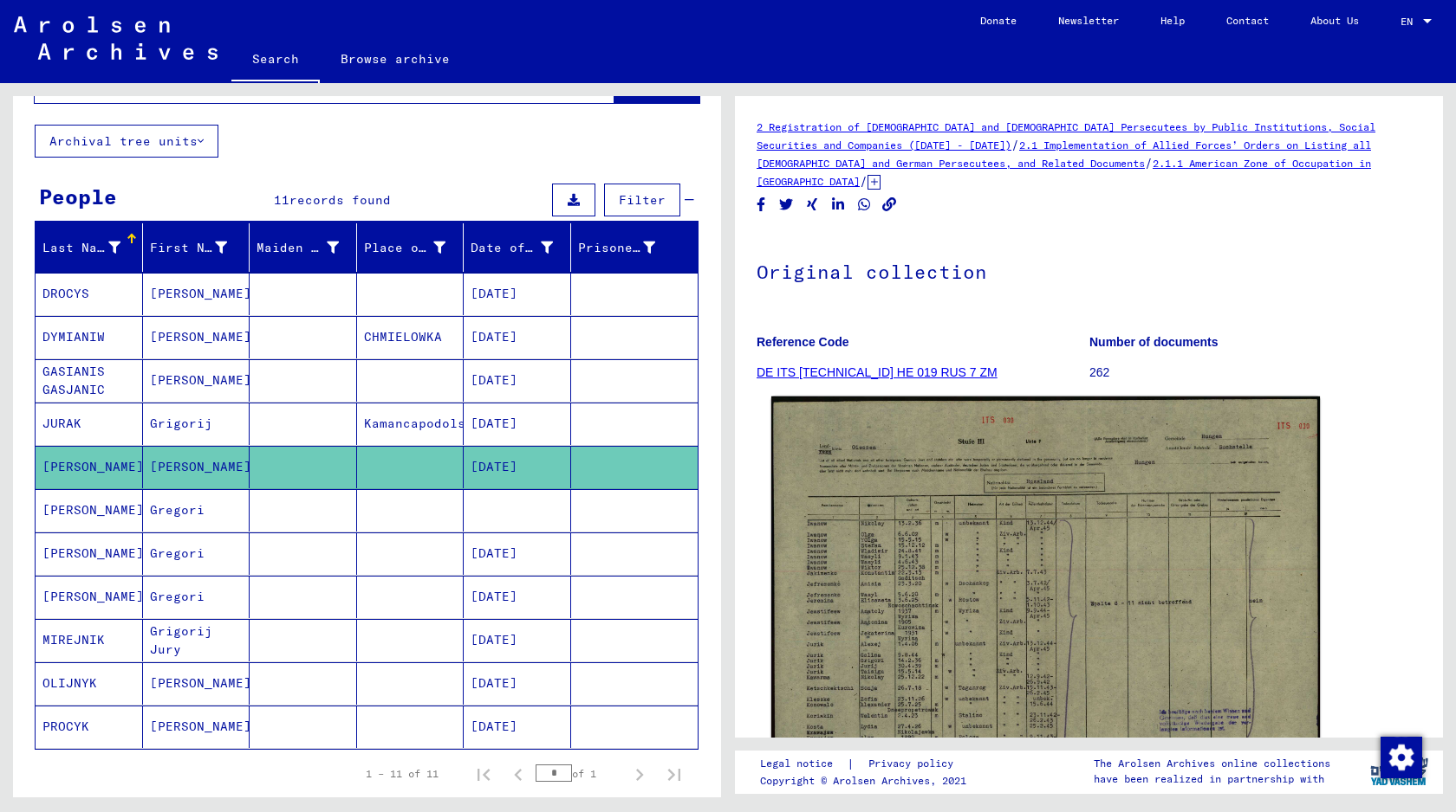
click at [885, 574] on img at bounding box center [1045, 594] width 548 height 394
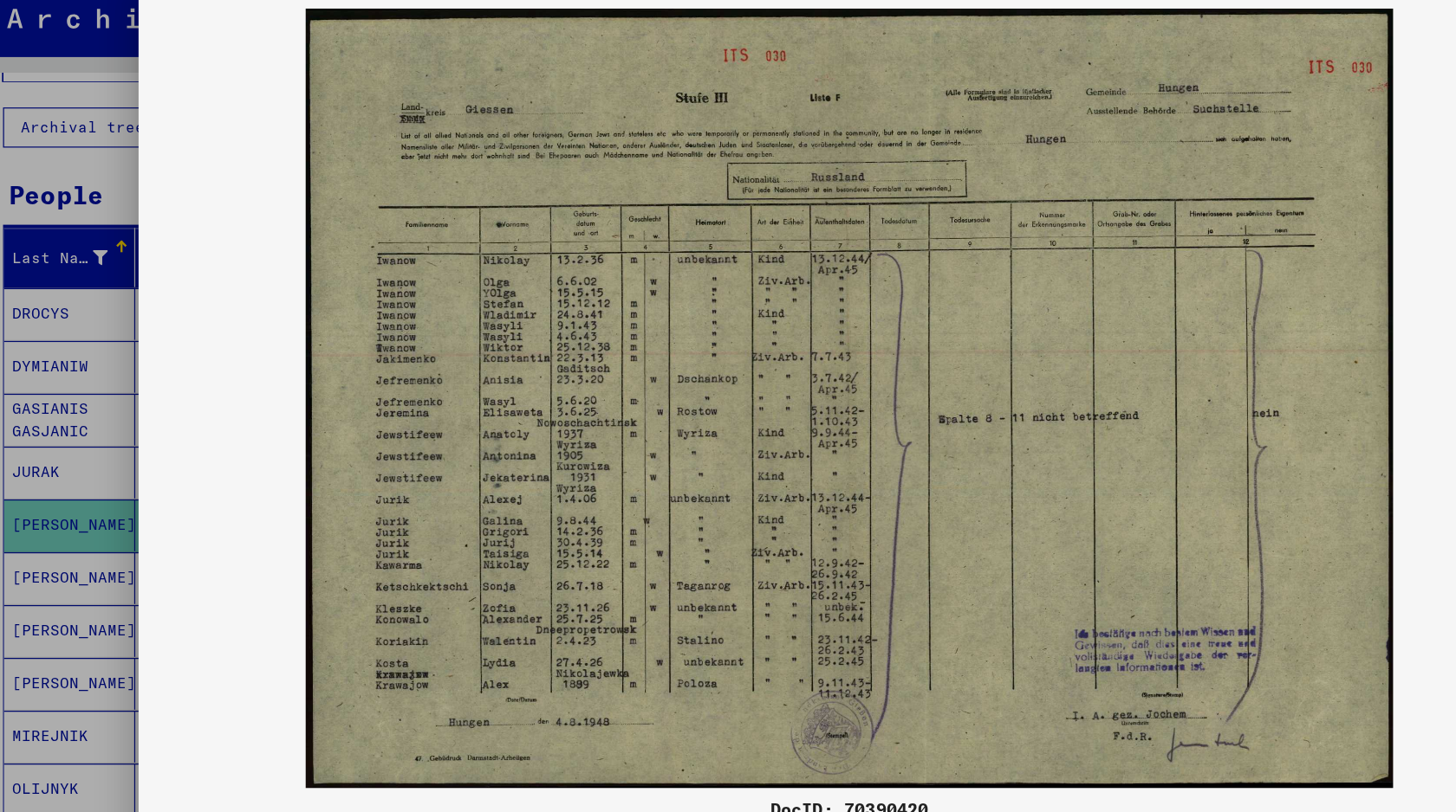
click at [87, 490] on div at bounding box center [728, 406] width 1456 height 812
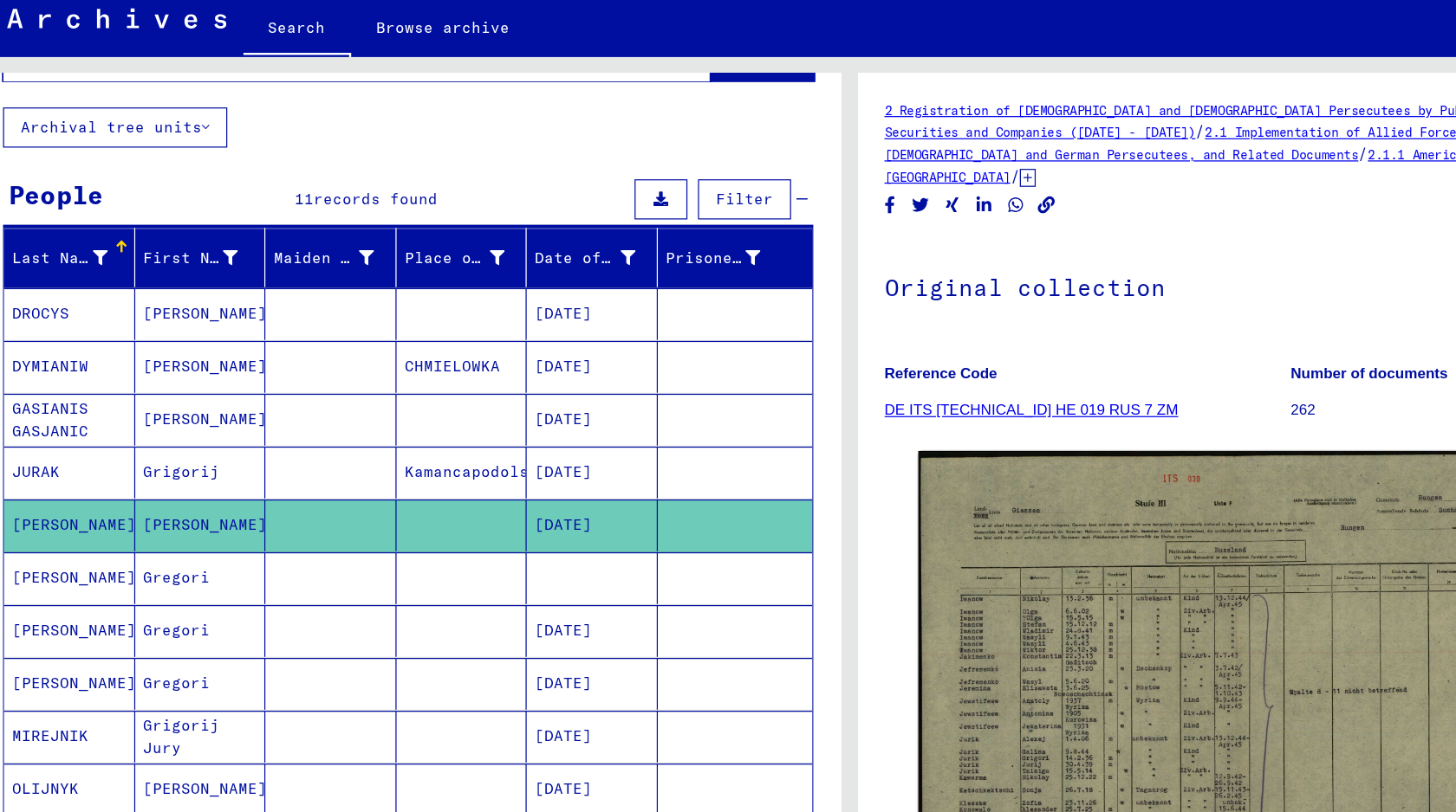
click at [288, 513] on mat-cell at bounding box center [304, 510] width 108 height 42
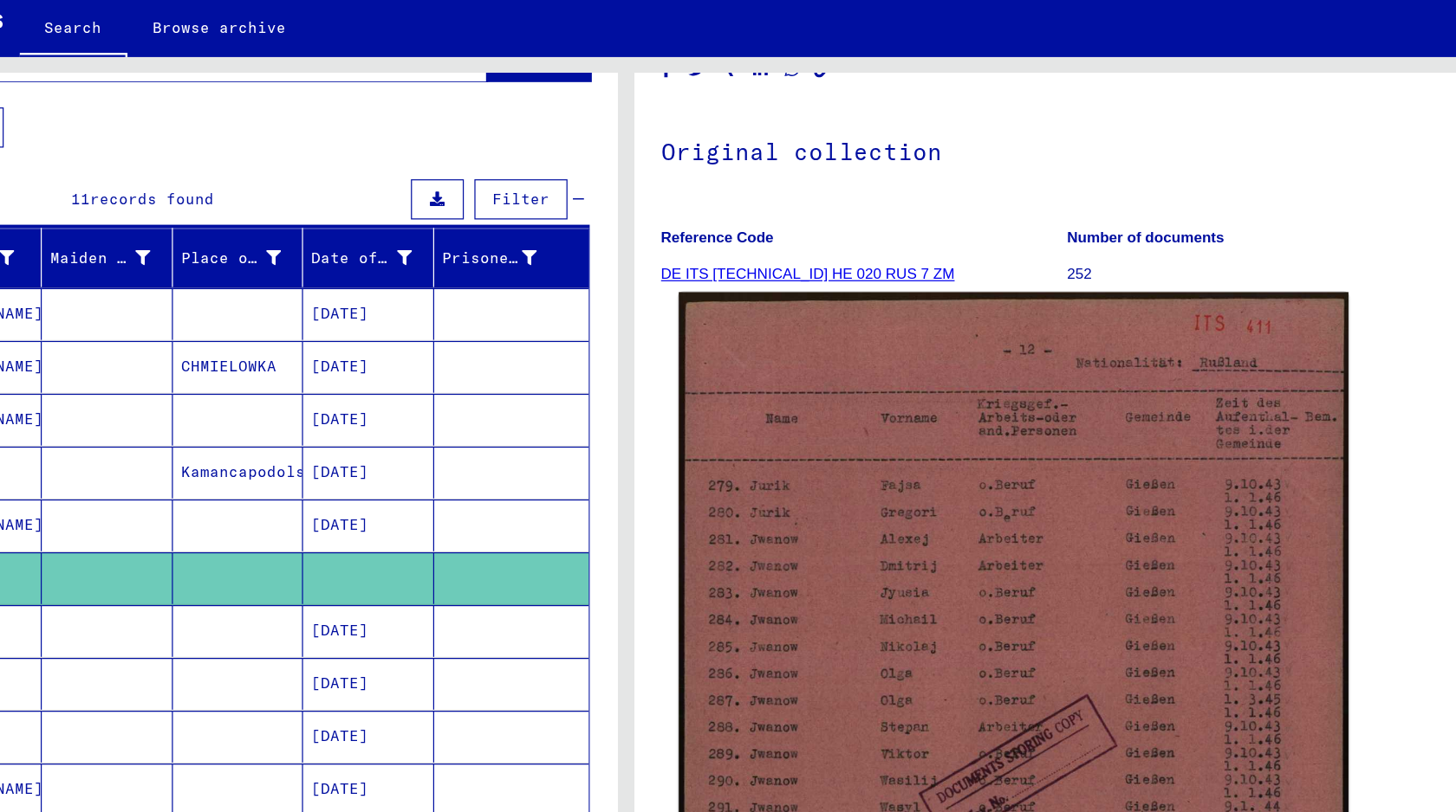
scroll to position [131, 0]
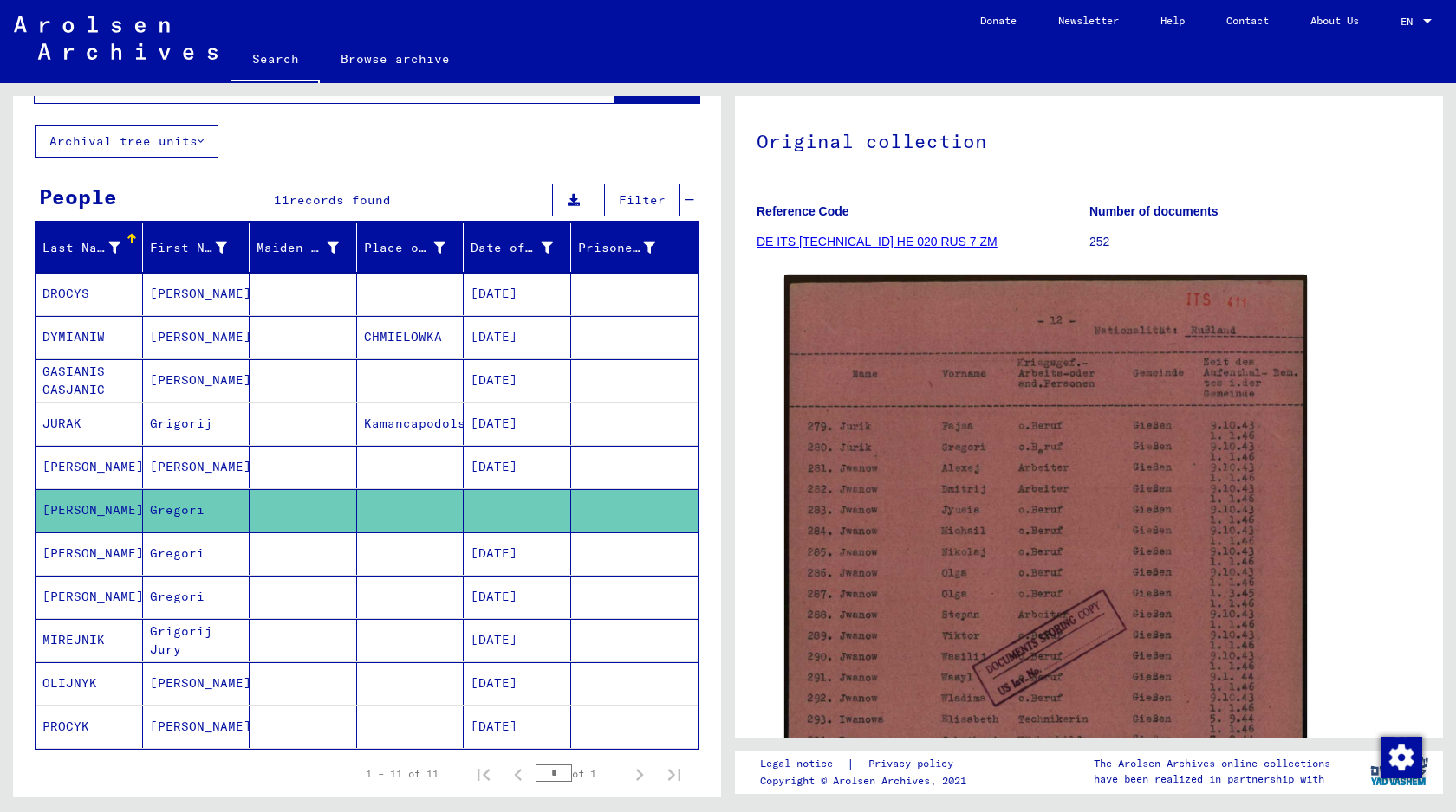
click at [339, 555] on mat-cell at bounding box center [304, 553] width 108 height 42
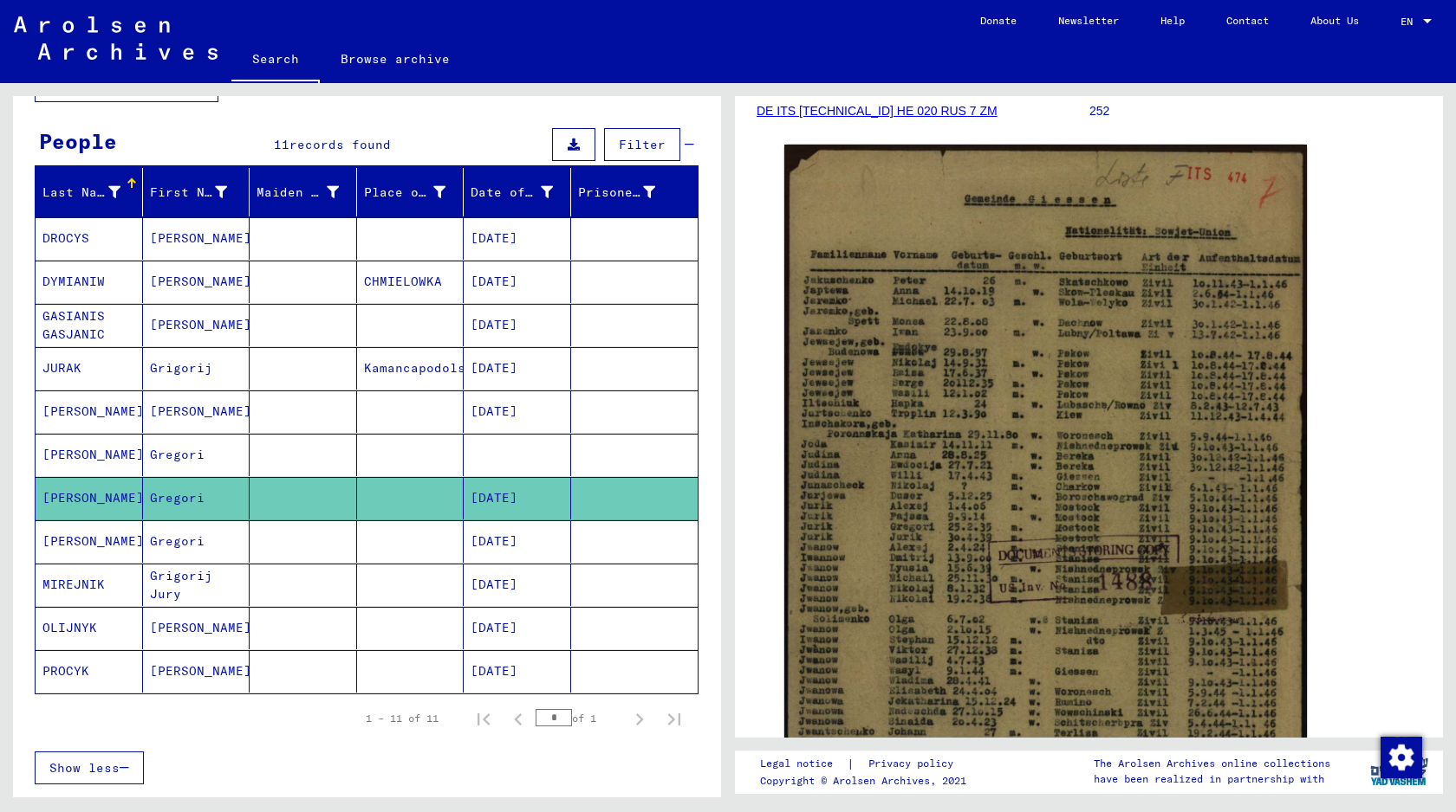
scroll to position [137, 0]
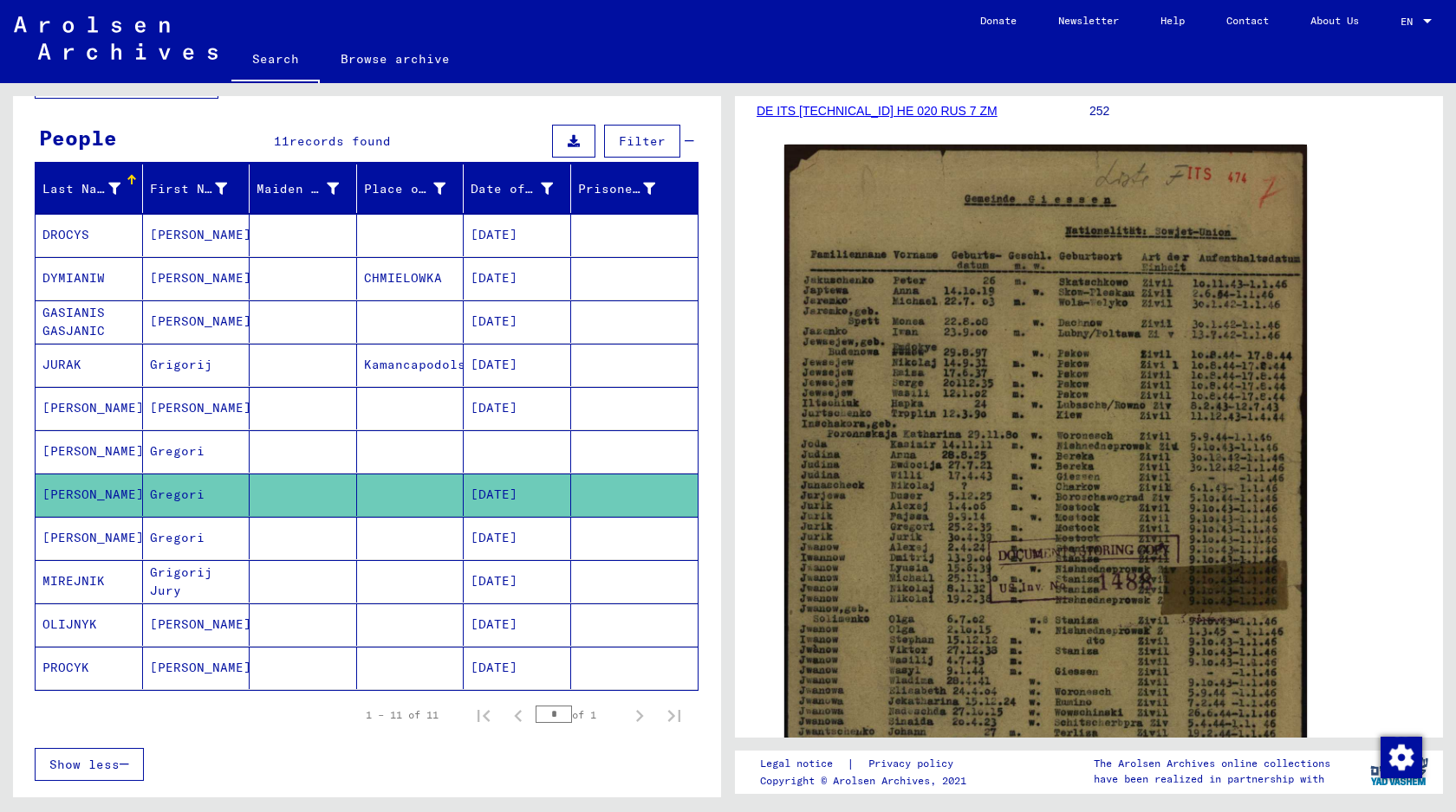
click at [313, 552] on mat-cell at bounding box center [304, 538] width 108 height 42
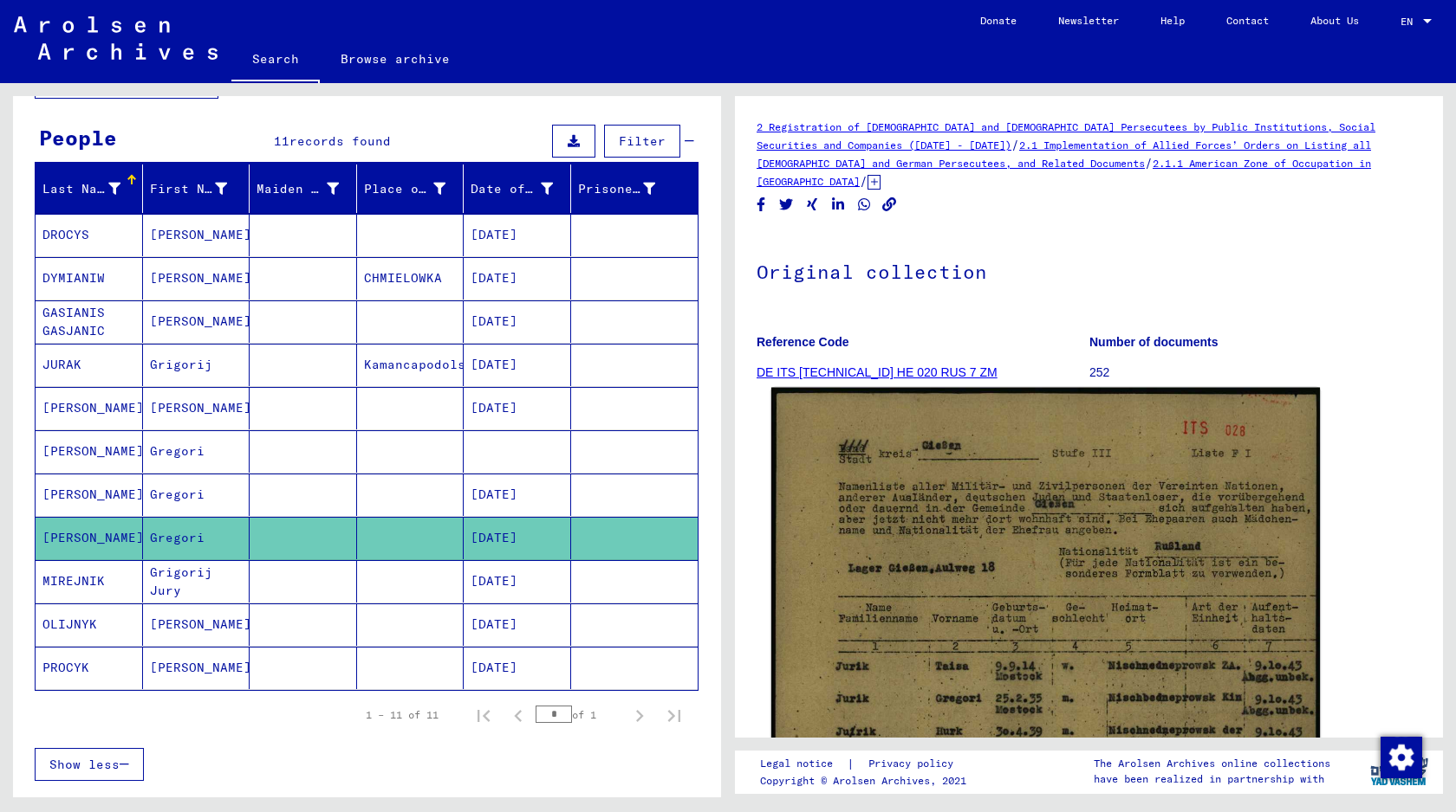
click at [1006, 472] on img at bounding box center [1045, 772] width 548 height 767
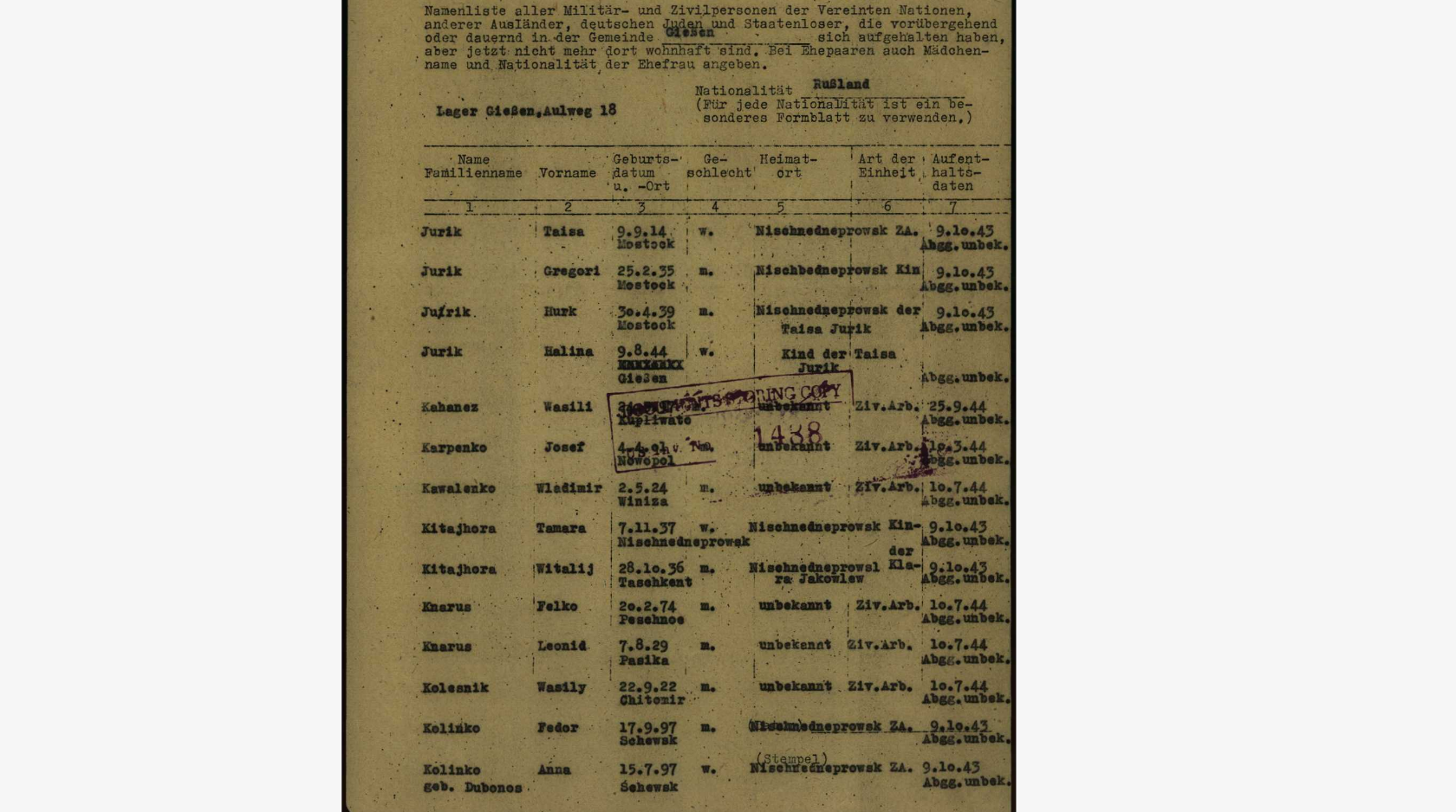
click at [373, 385] on img at bounding box center [728, 362] width 1165 height 639
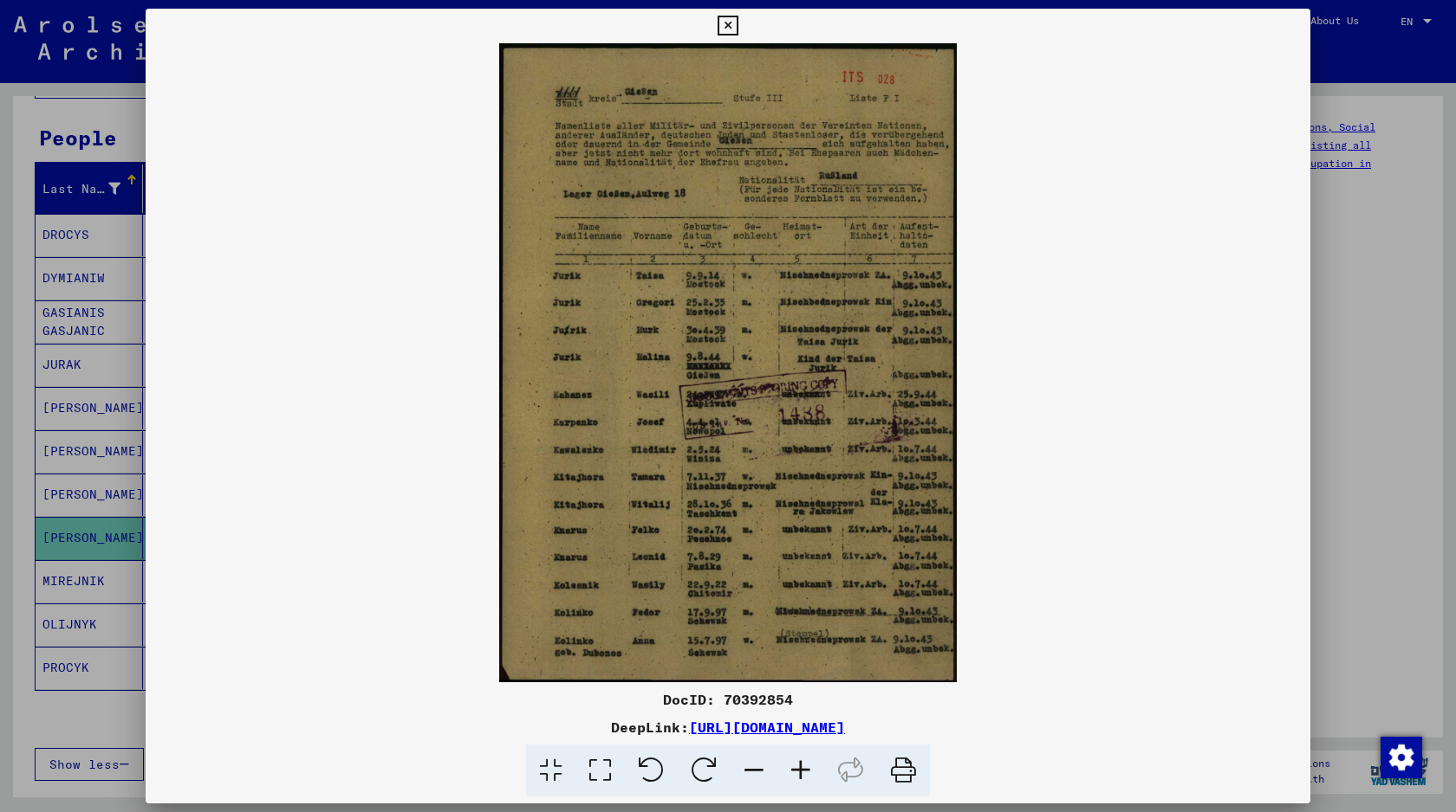
click at [93, 415] on div at bounding box center [728, 406] width 1456 height 812
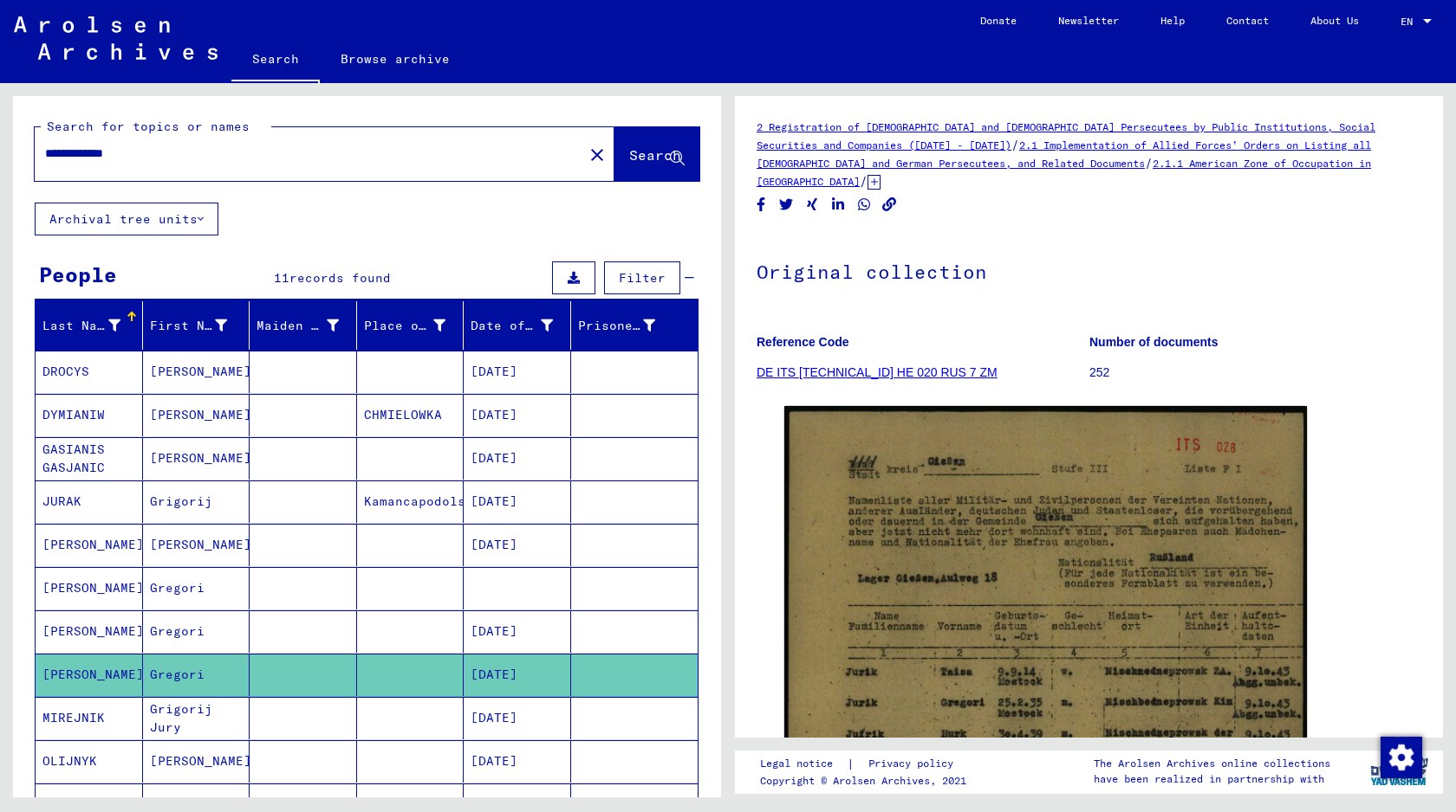
click at [125, 160] on input "**********" at bounding box center [308, 154] width 528 height 18
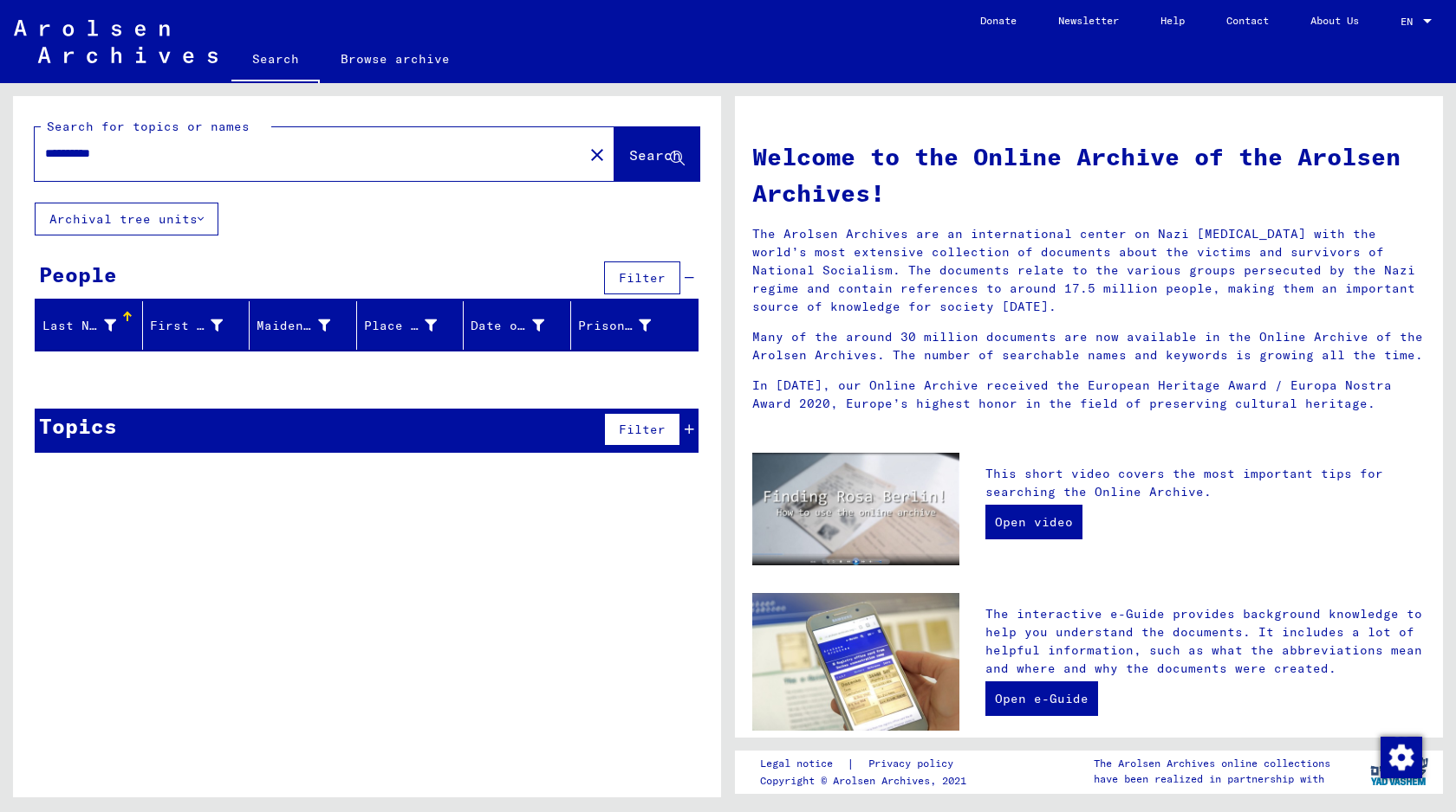
click at [96, 149] on input "**********" at bounding box center [304, 154] width 518 height 18
click at [111, 156] on input "**********" at bounding box center [304, 154] width 518 height 18
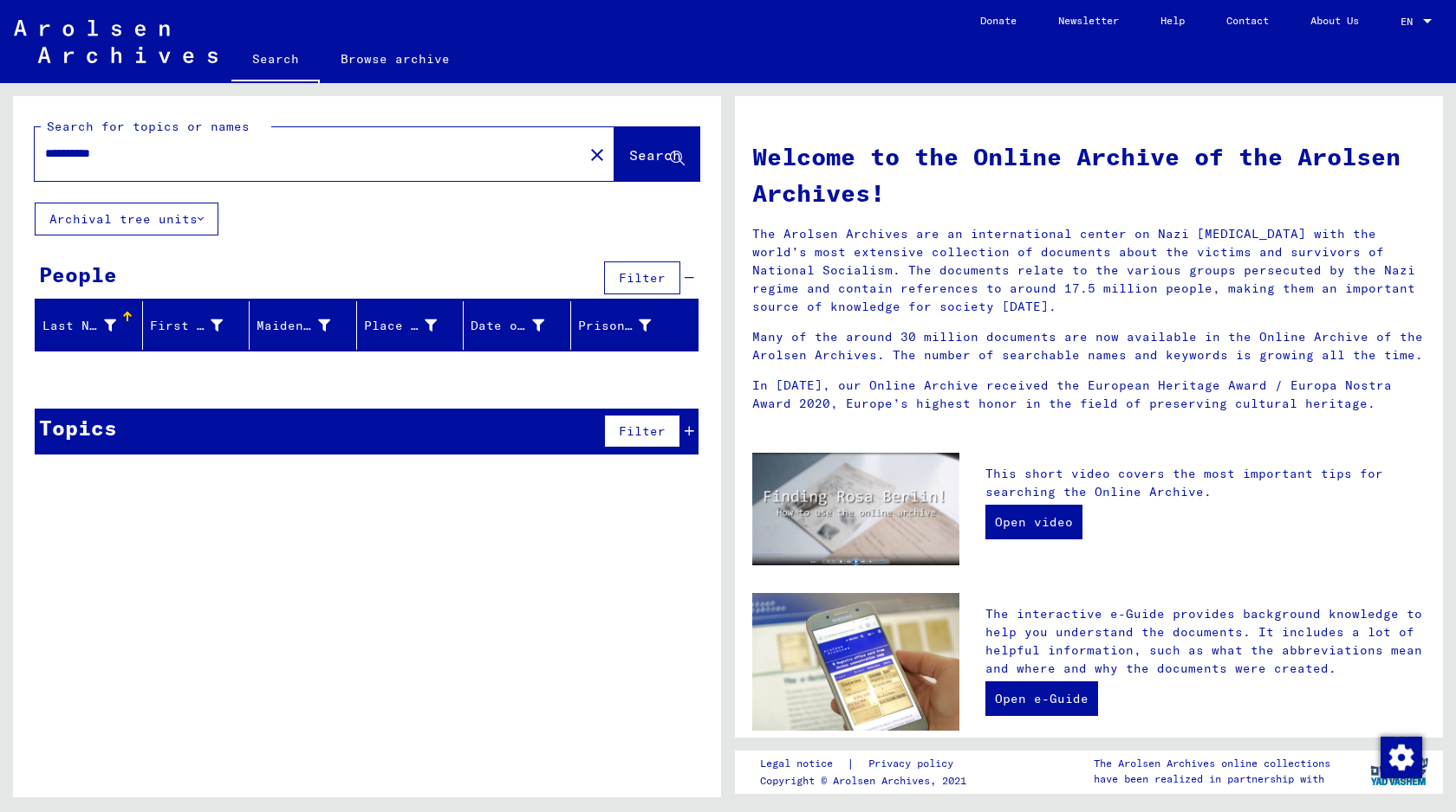
click at [108, 156] on input "**********" at bounding box center [304, 154] width 518 height 18
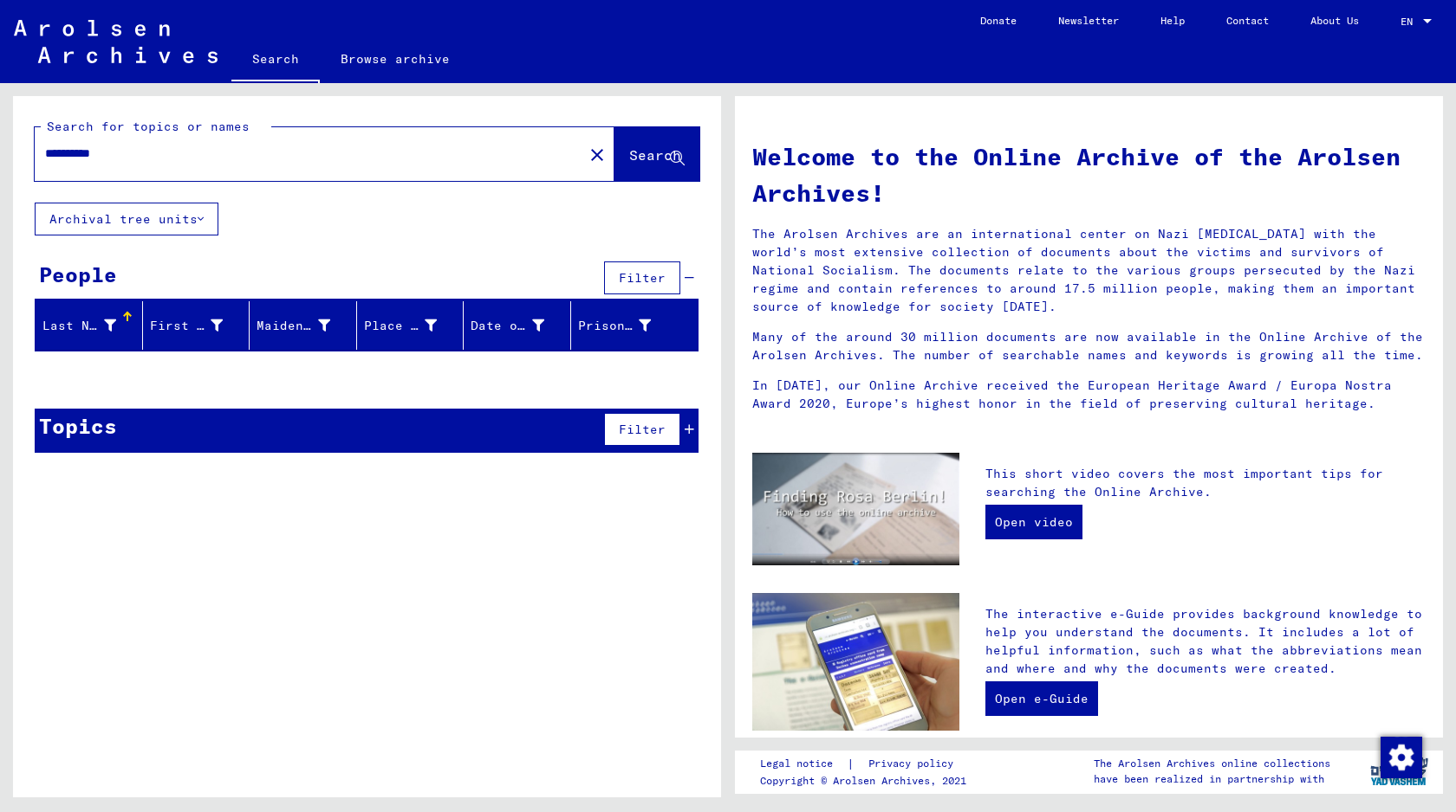
click at [108, 156] on input "**********" at bounding box center [304, 154] width 518 height 18
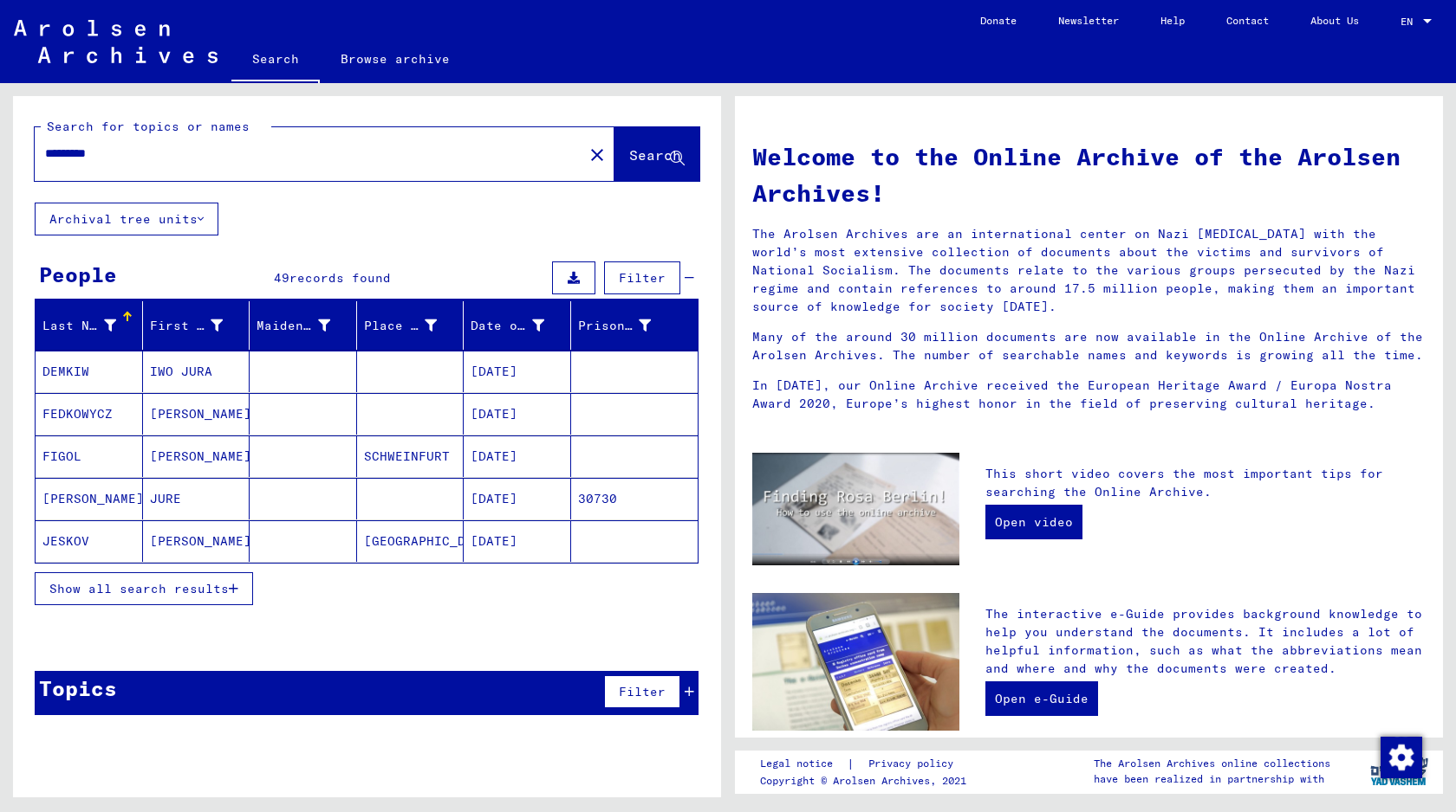
click at [223, 586] on span "Show all search results" at bounding box center [139, 588] width 180 height 15
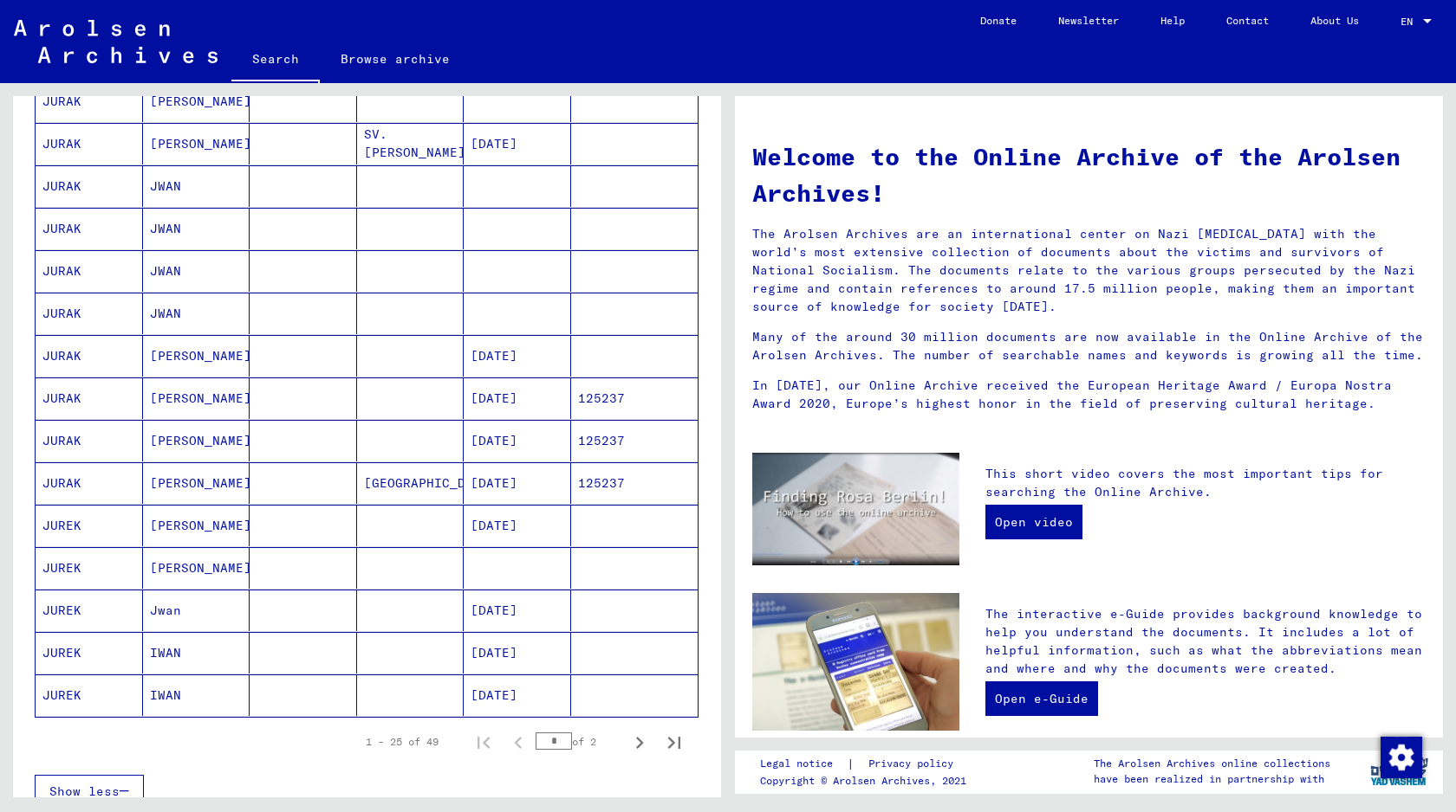
scroll to position [698, 0]
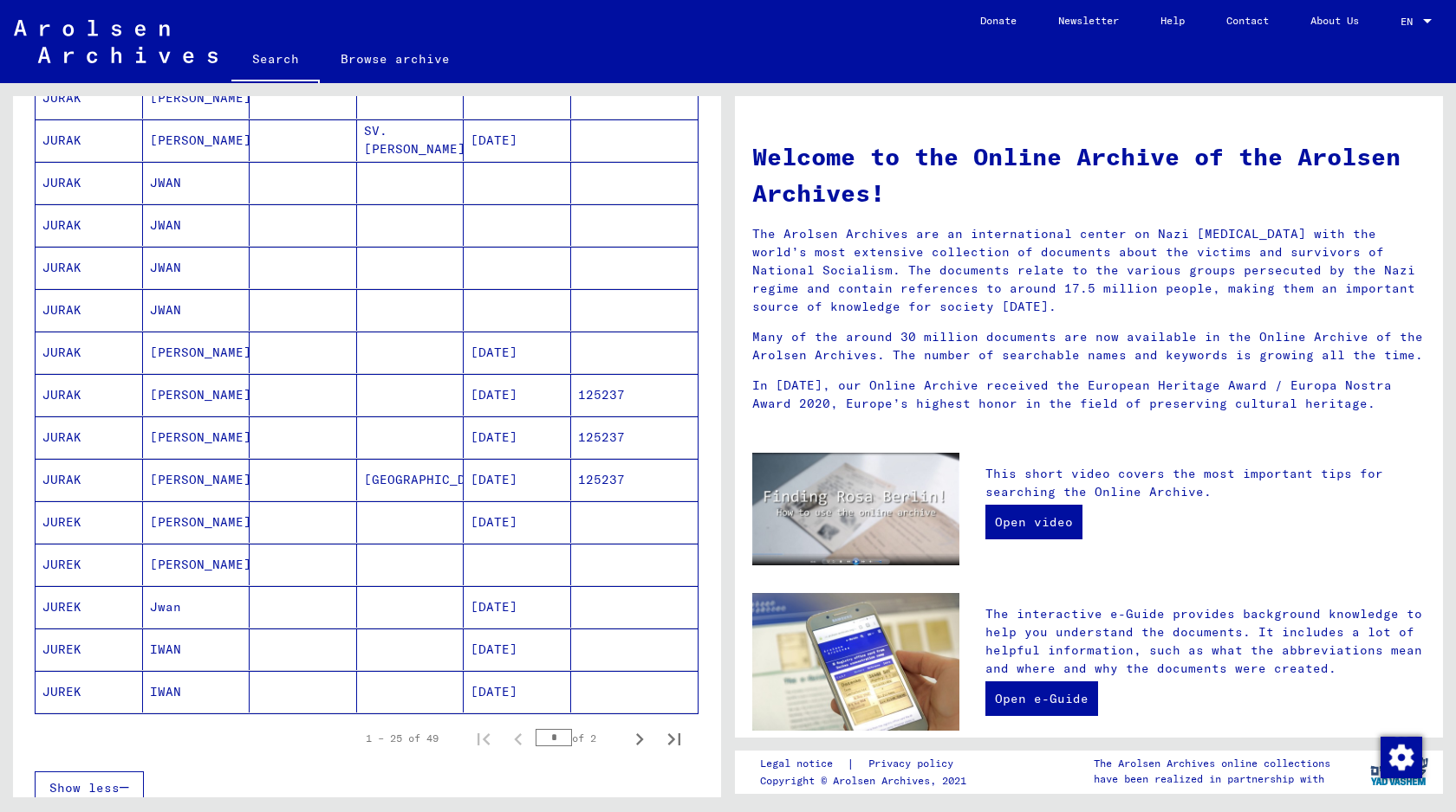
click at [318, 598] on mat-cell at bounding box center [304, 607] width 108 height 41
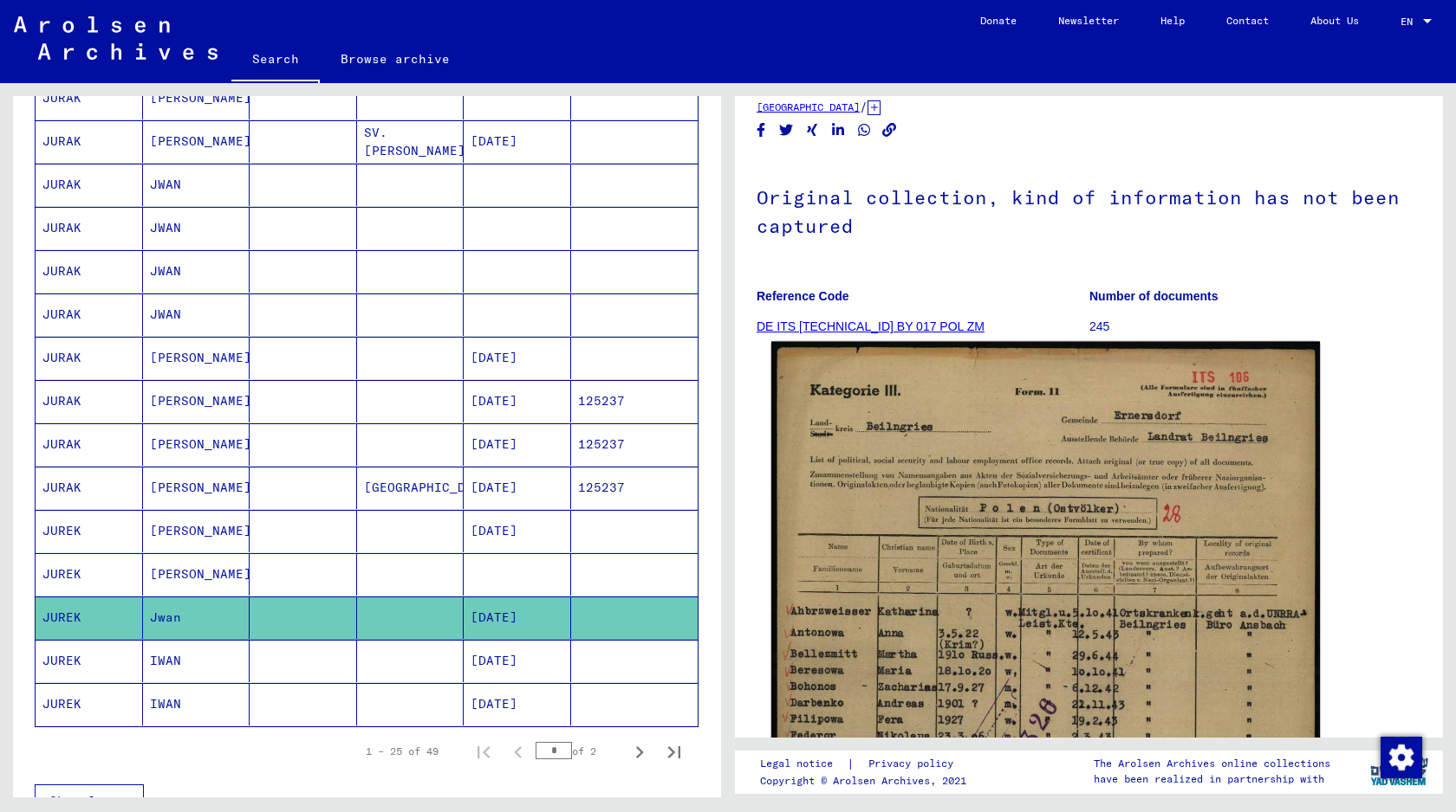
scroll to position [316, 0]
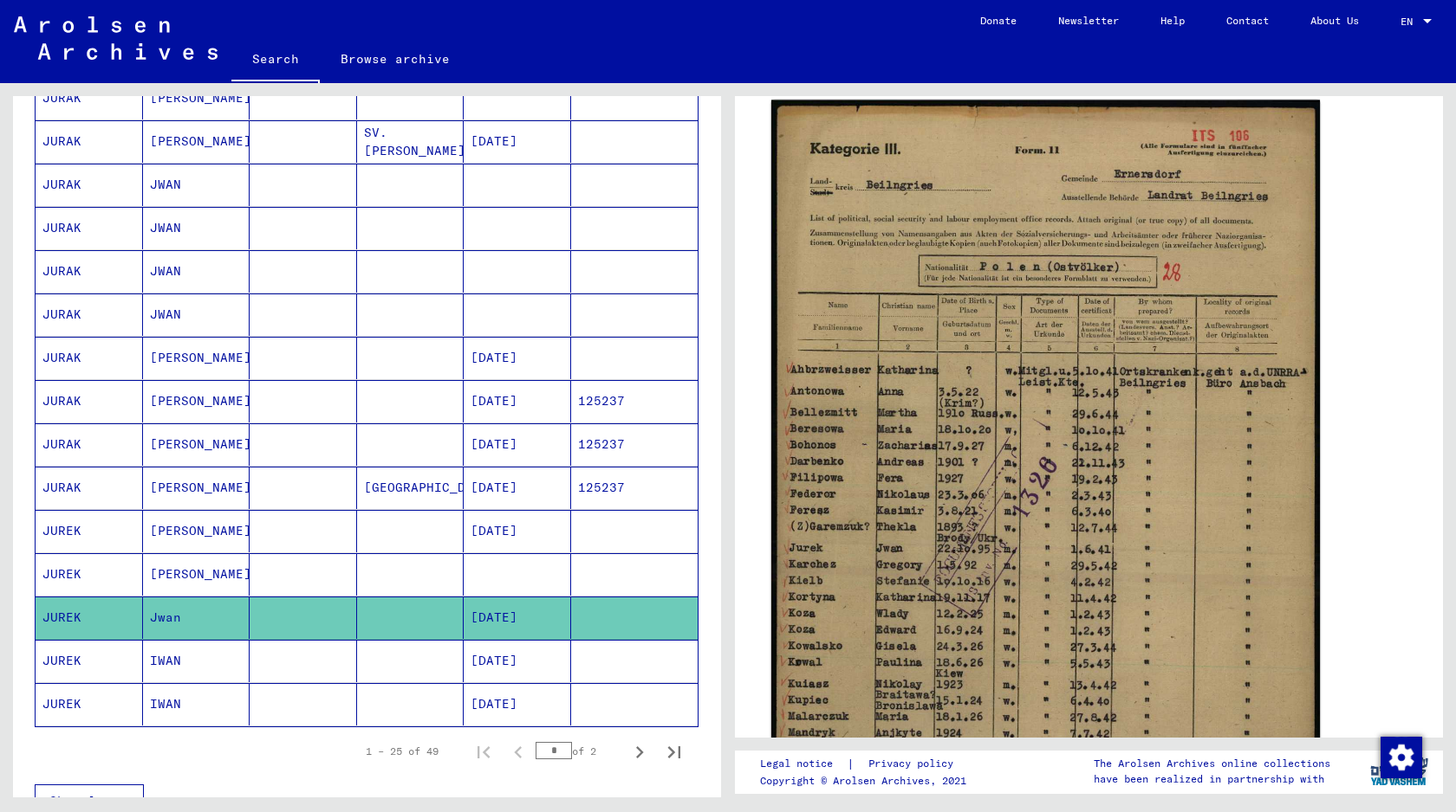
click at [879, 593] on img at bounding box center [1045, 486] width 548 height 772
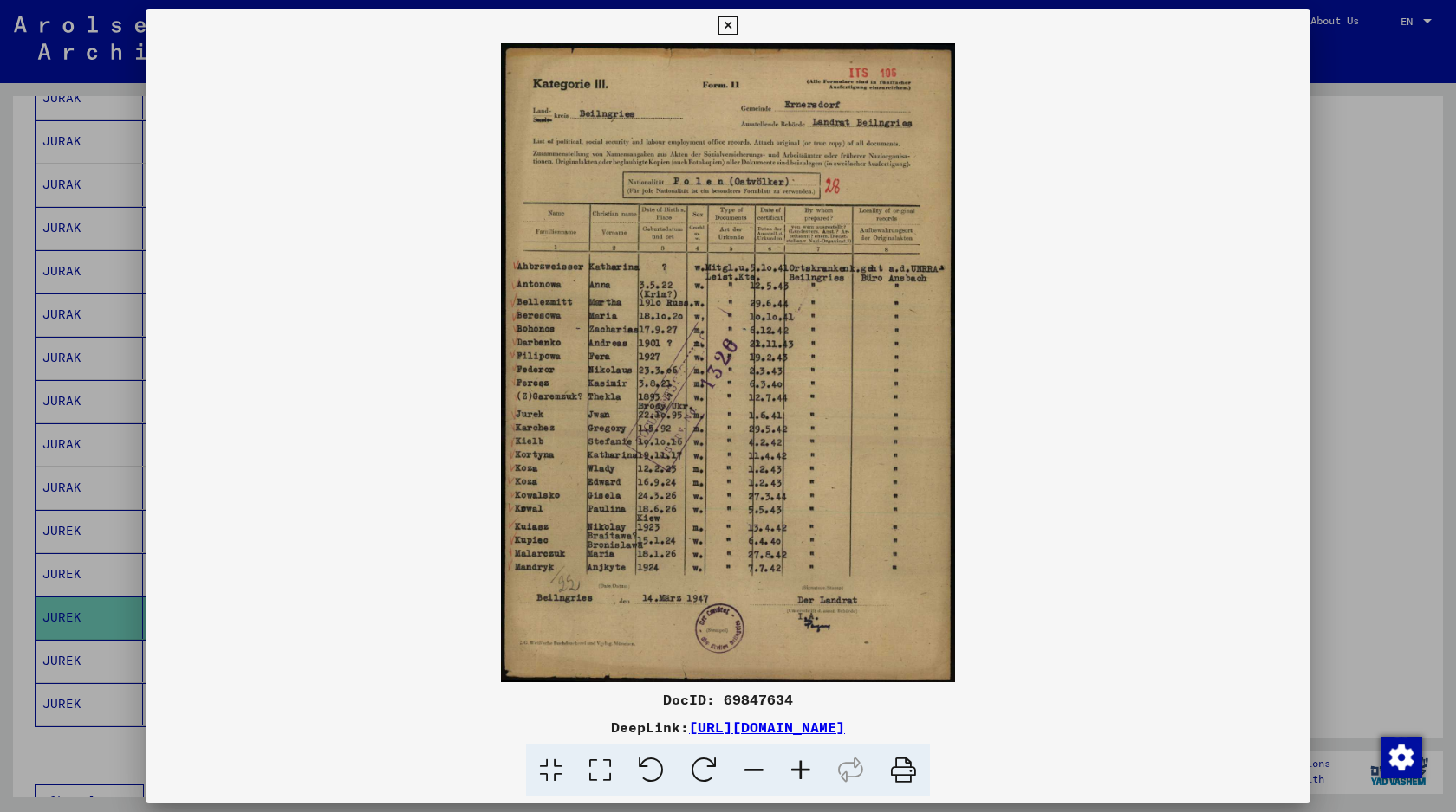
click at [1299, 407] on img at bounding box center [728, 362] width 1165 height 639
click at [1344, 411] on div at bounding box center [728, 406] width 1456 height 812
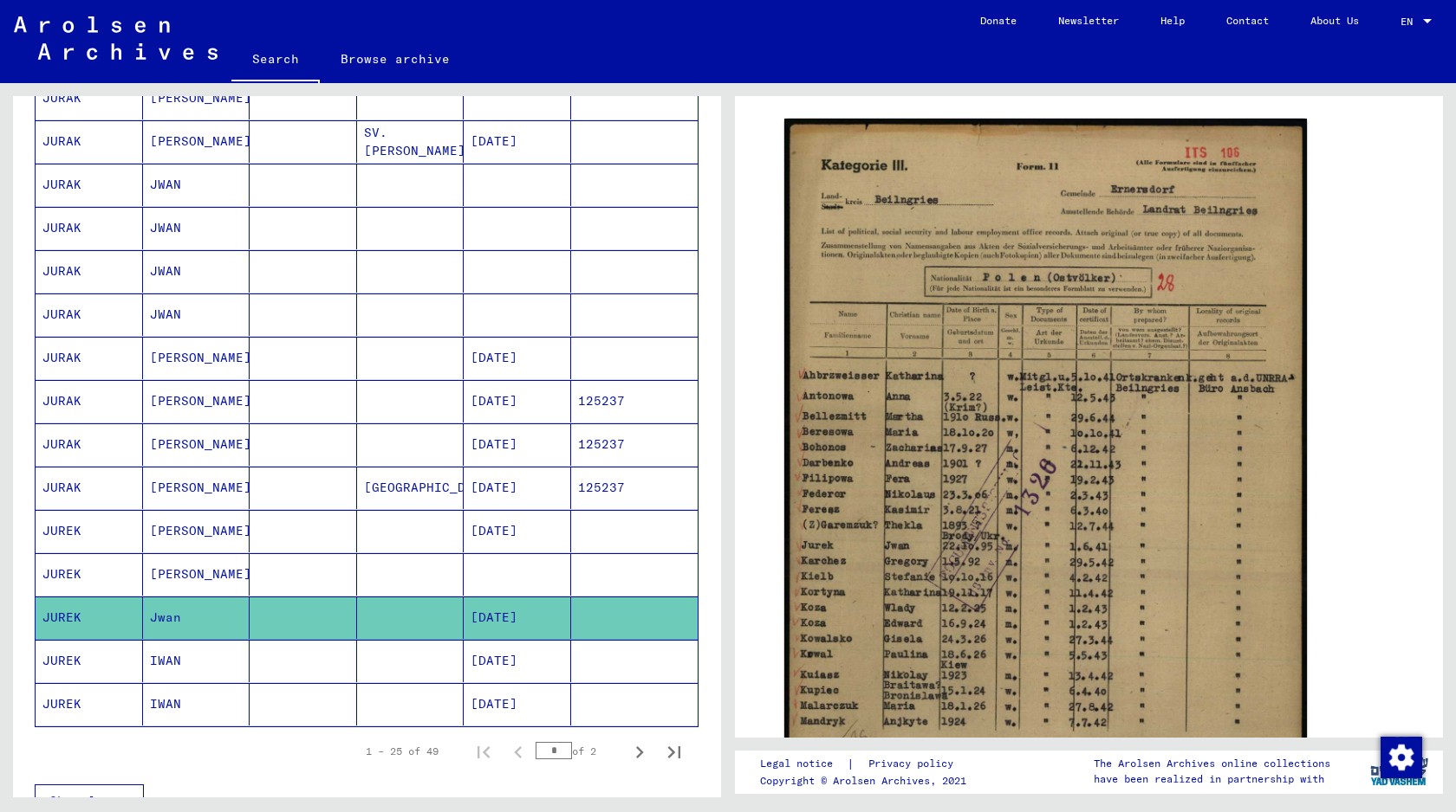
click at [304, 658] on mat-cell at bounding box center [304, 660] width 108 height 42
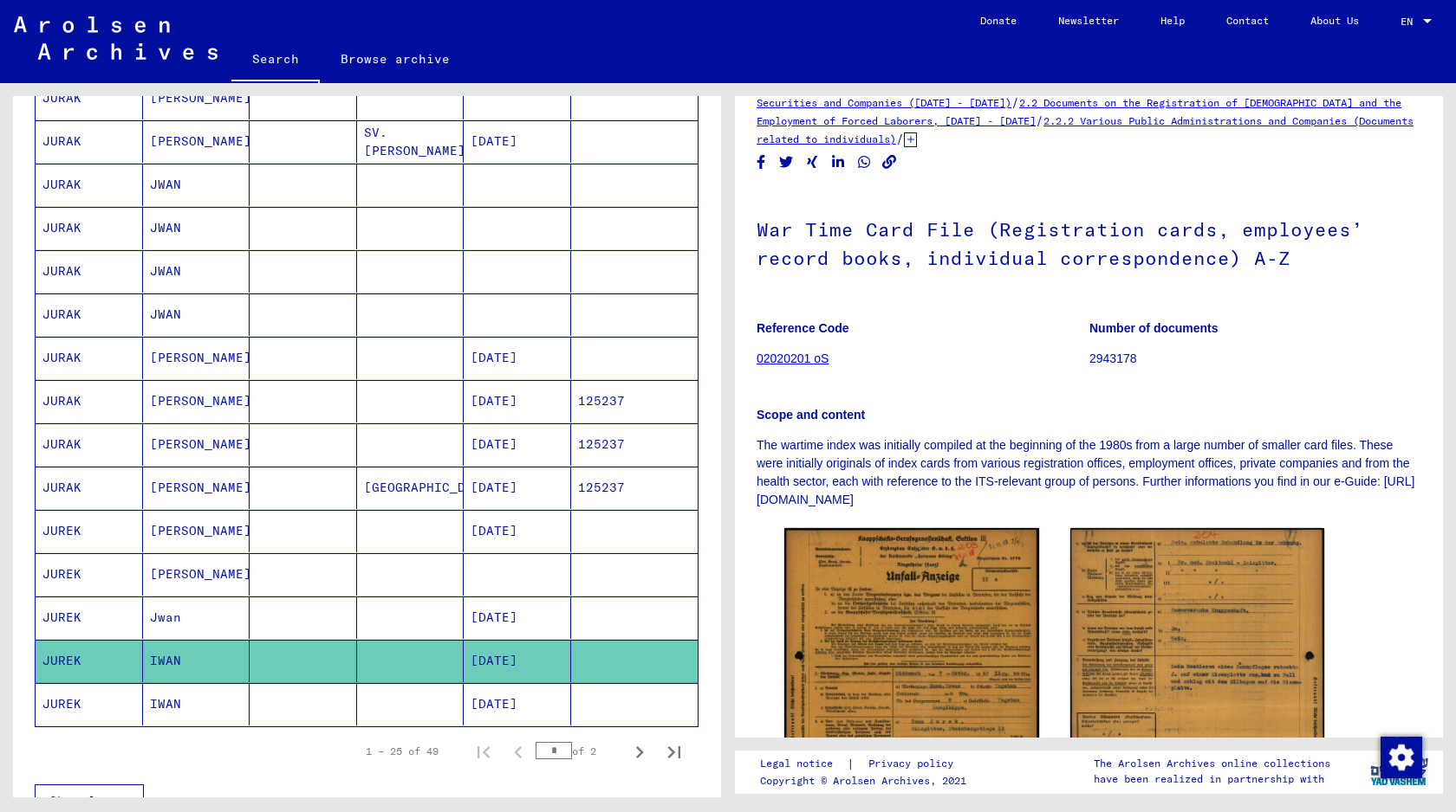
scroll to position [197, 0]
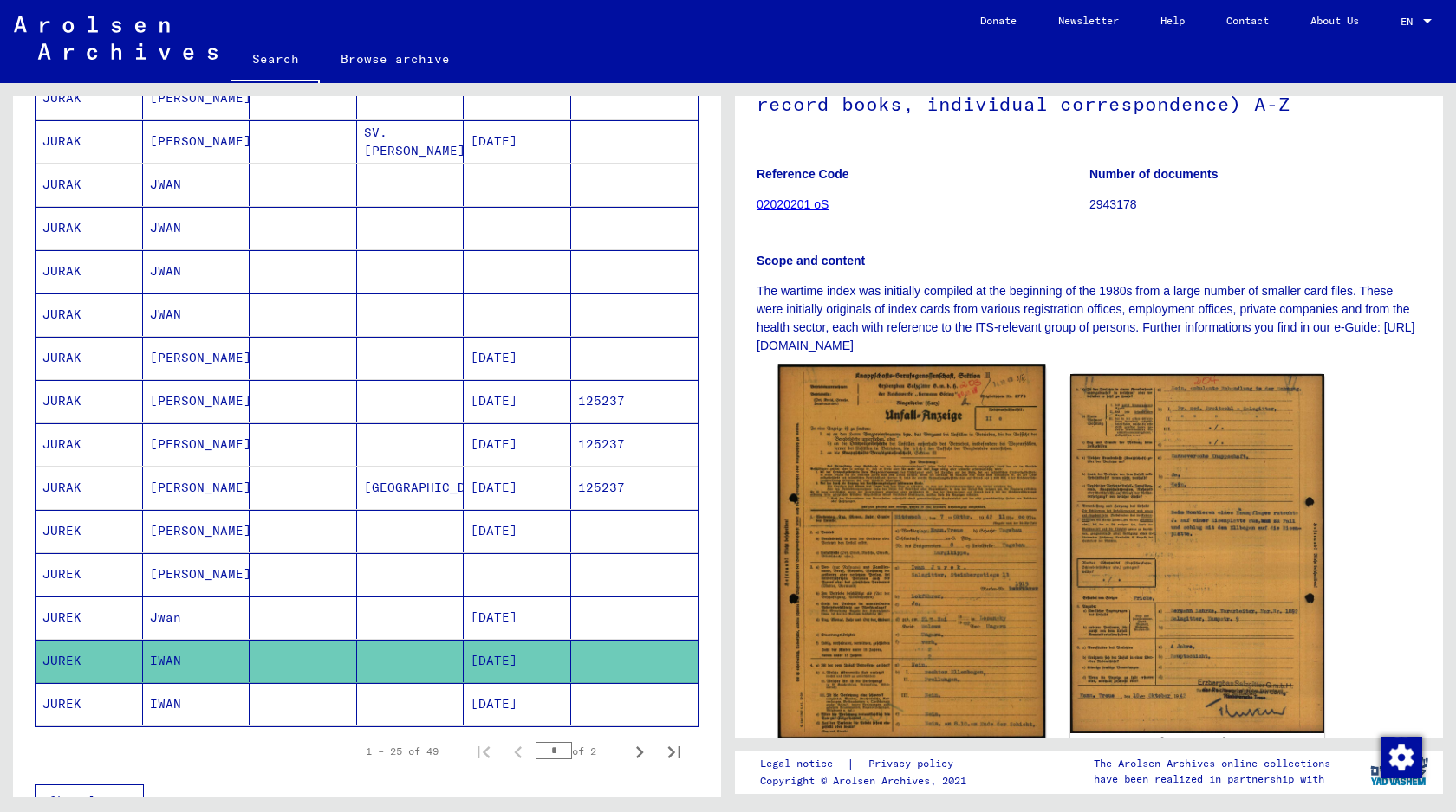
click at [850, 516] on img at bounding box center [911, 552] width 267 height 374
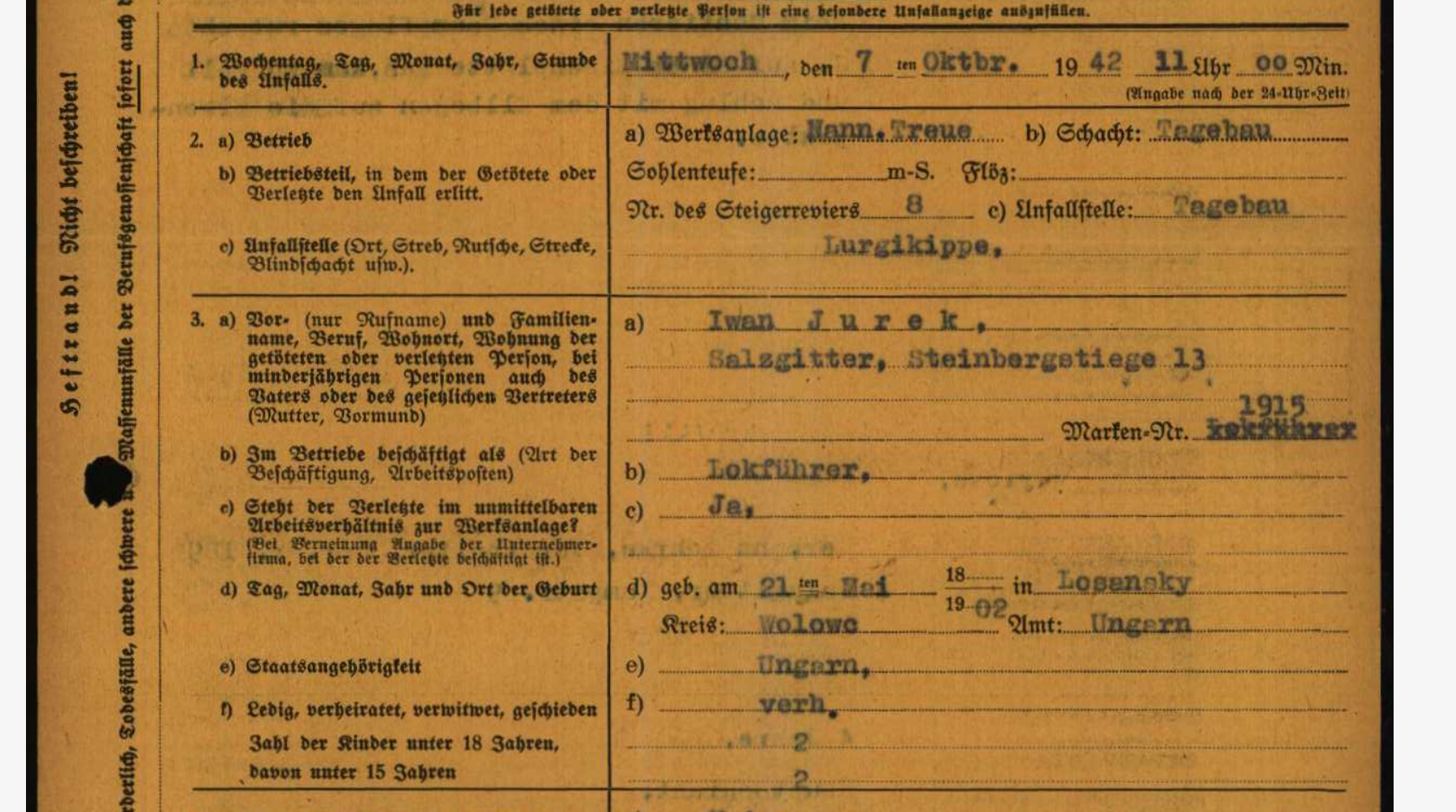
click at [806, 399] on img at bounding box center [728, 362] width 1047 height 639
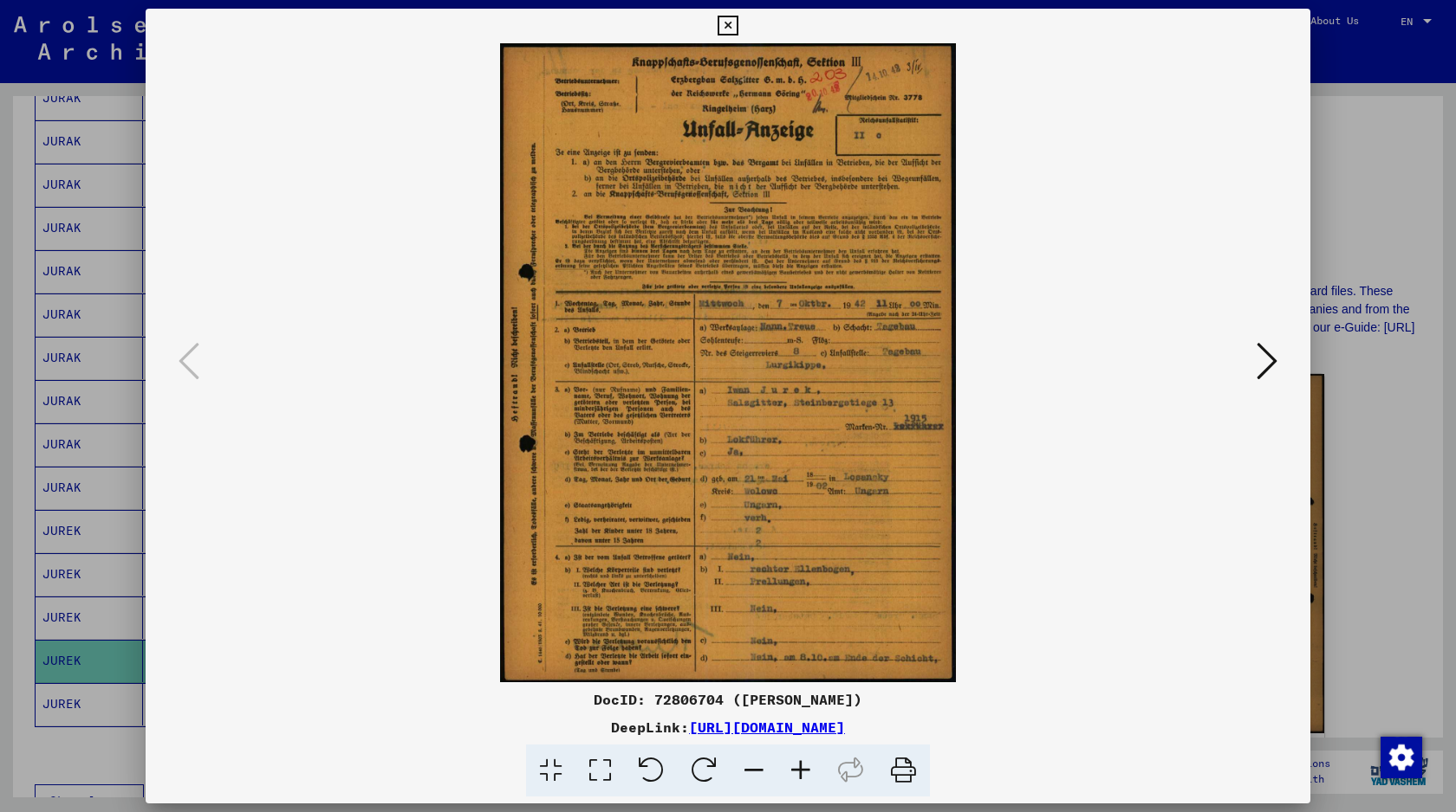
click at [1348, 254] on div at bounding box center [728, 406] width 1456 height 812
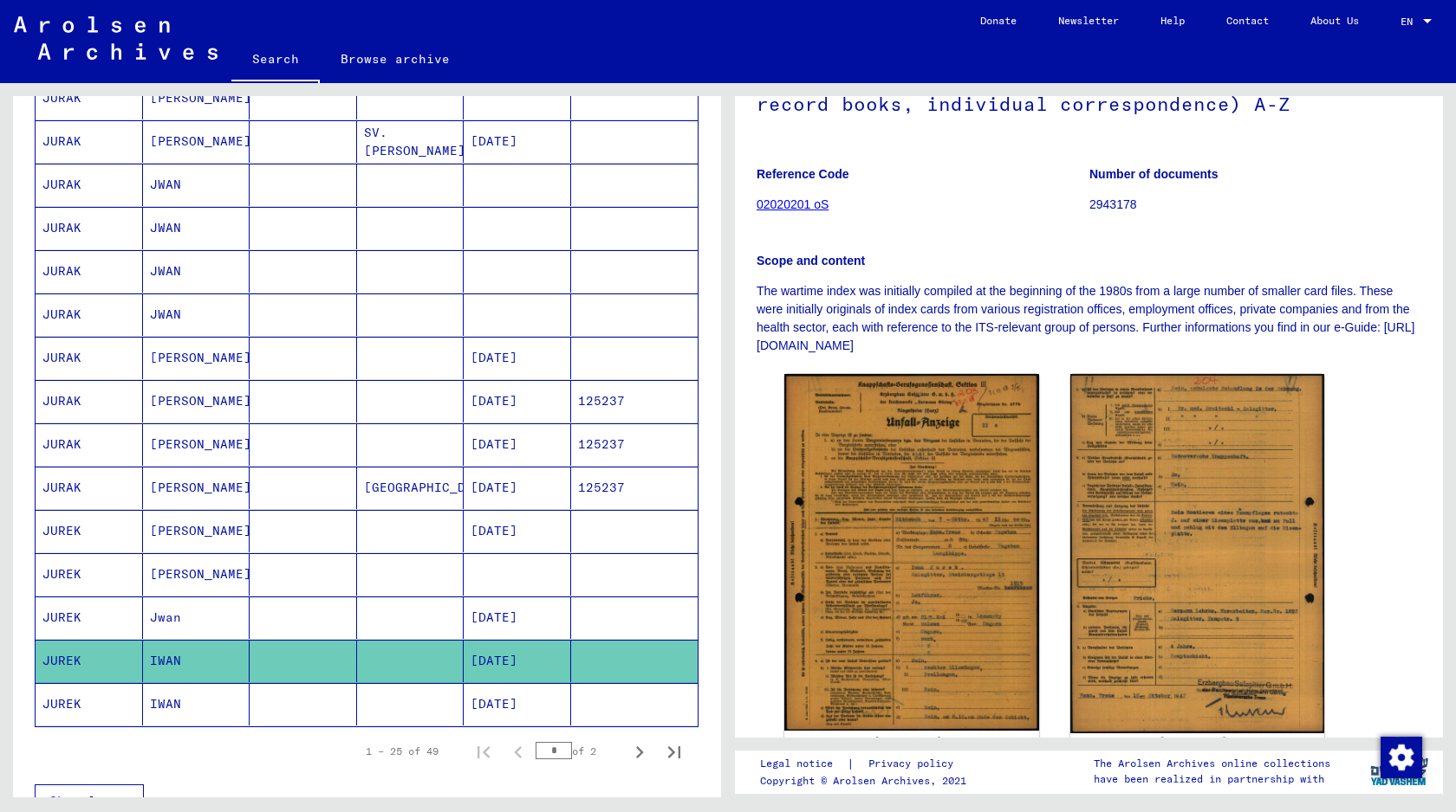
click at [293, 701] on mat-cell at bounding box center [304, 704] width 108 height 42
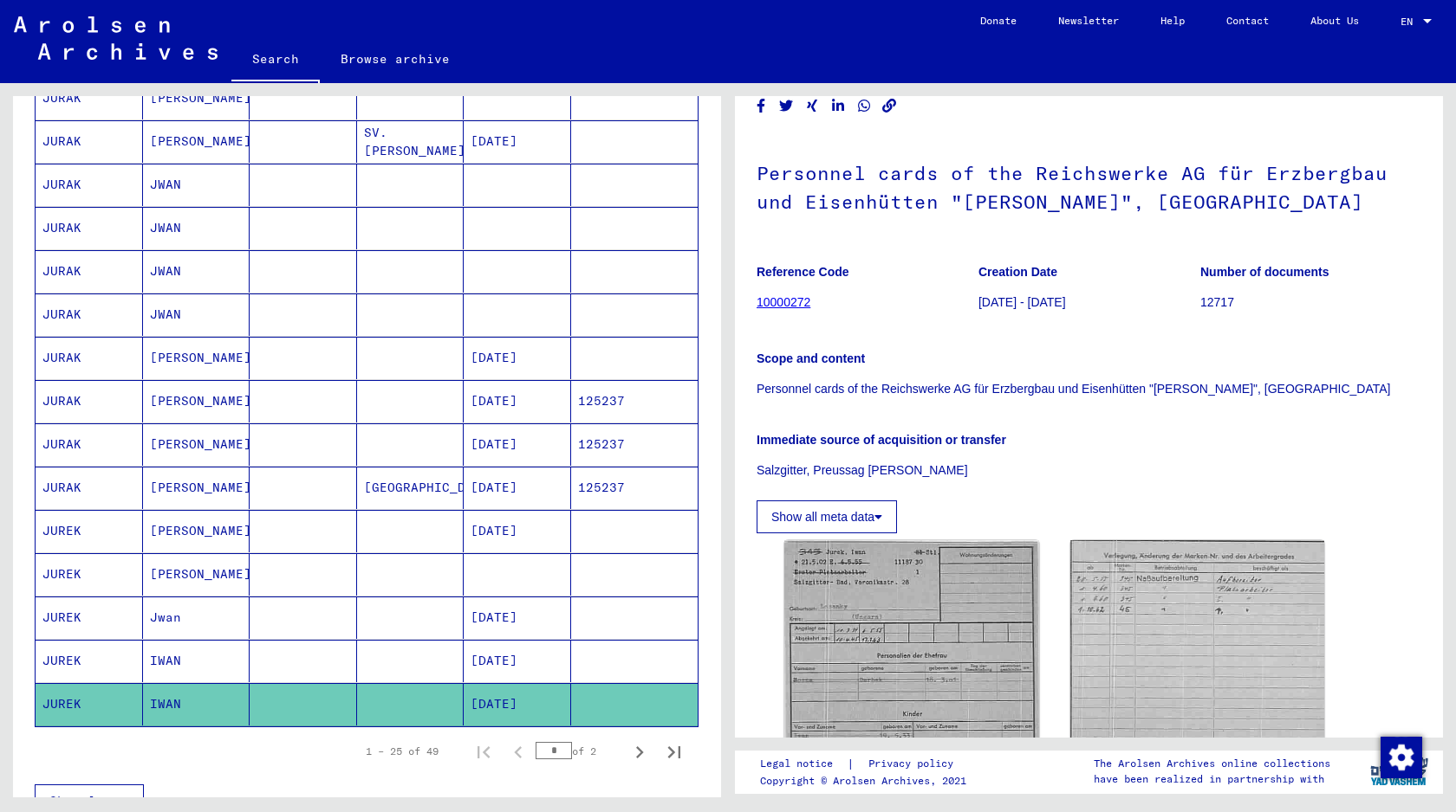
scroll to position [412, 0]
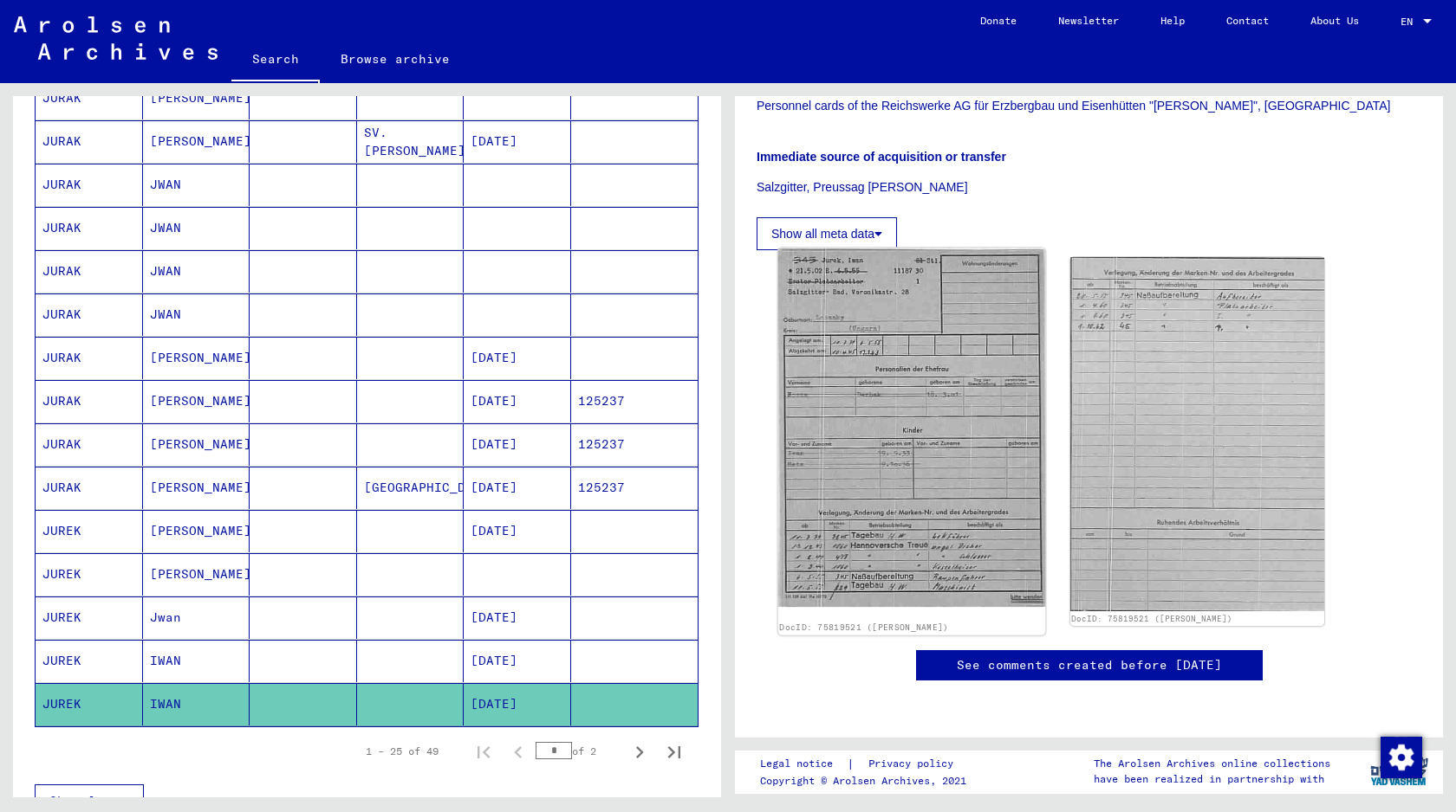
click at [874, 334] on img at bounding box center [911, 428] width 267 height 359
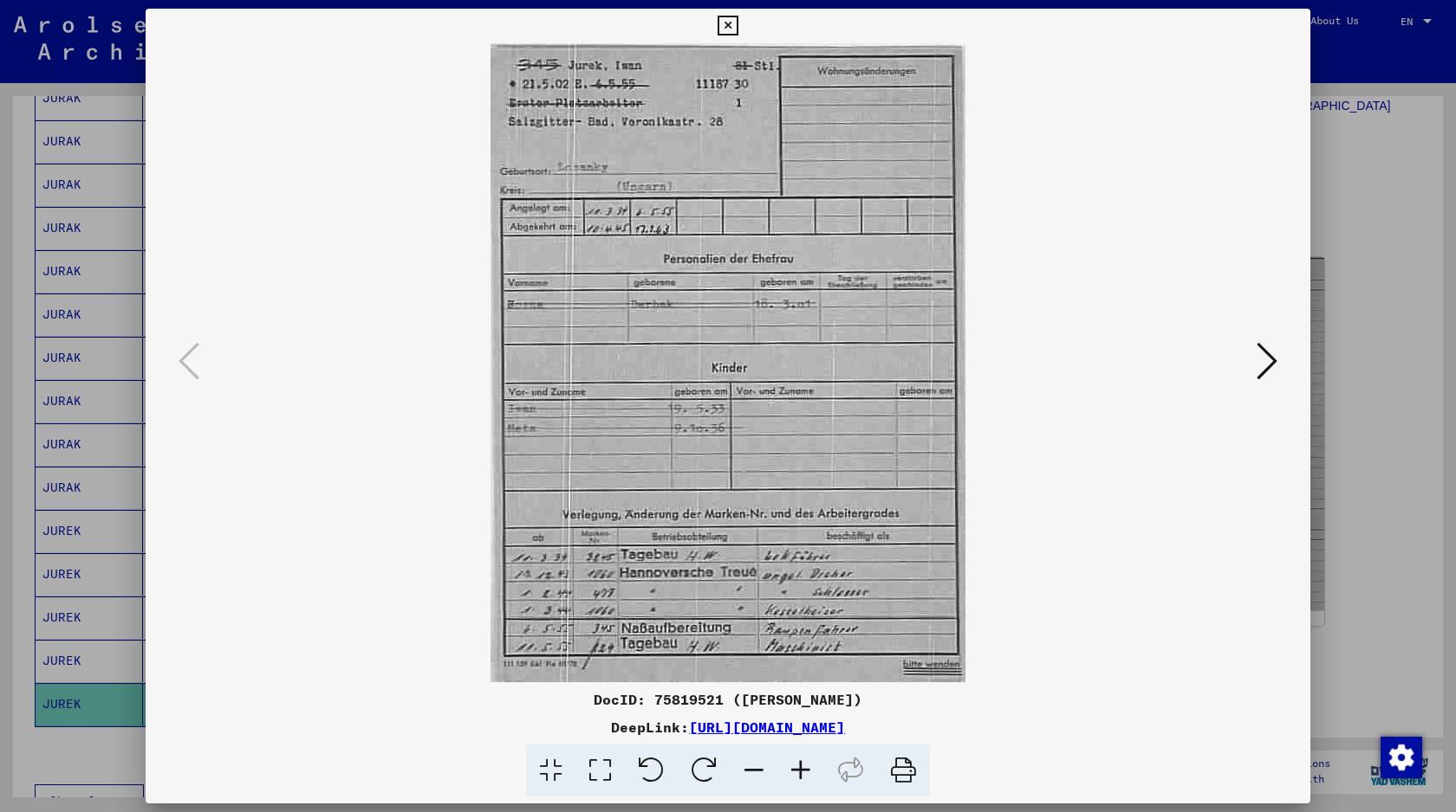
click at [739, 22] on button at bounding box center [727, 26] width 31 height 35
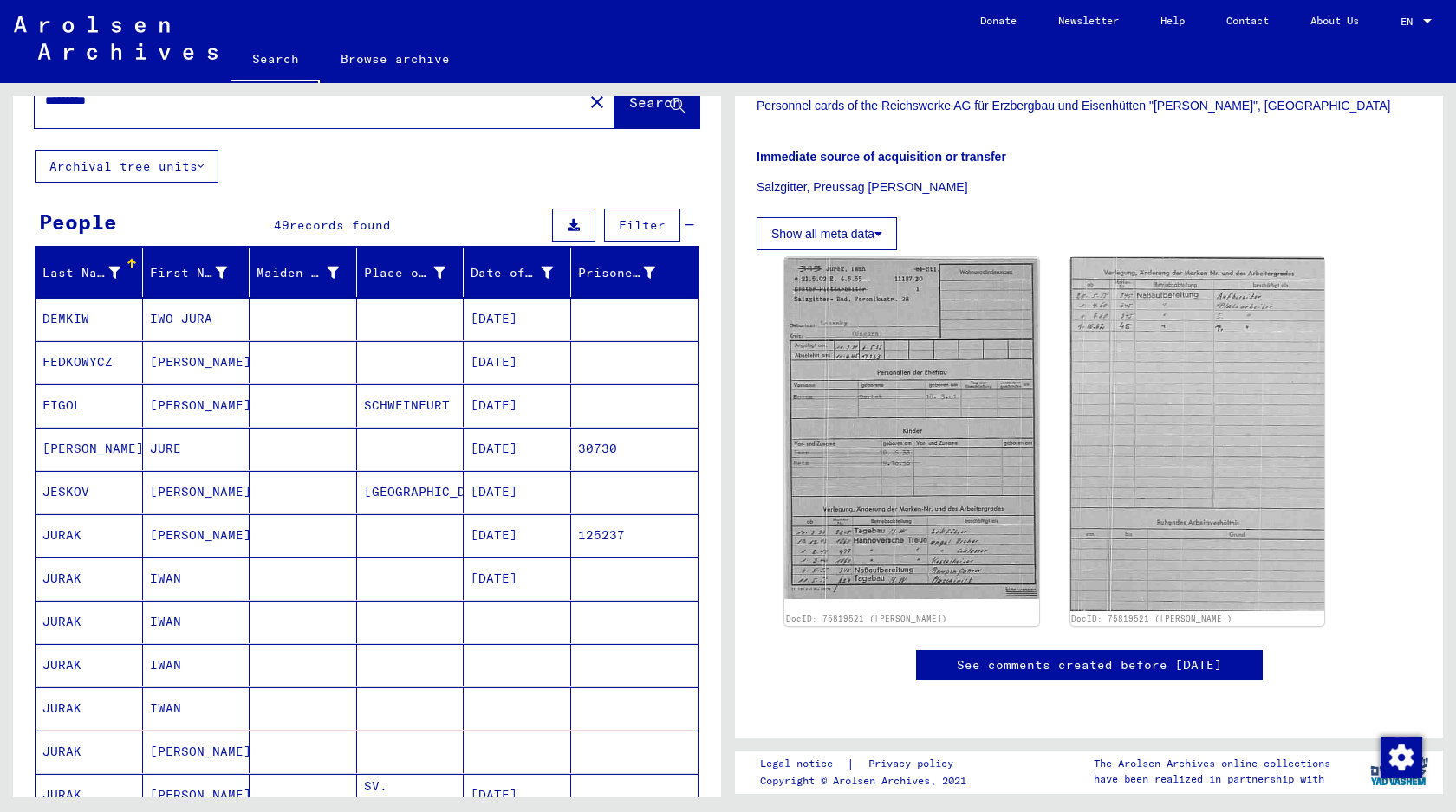
scroll to position [0, 0]
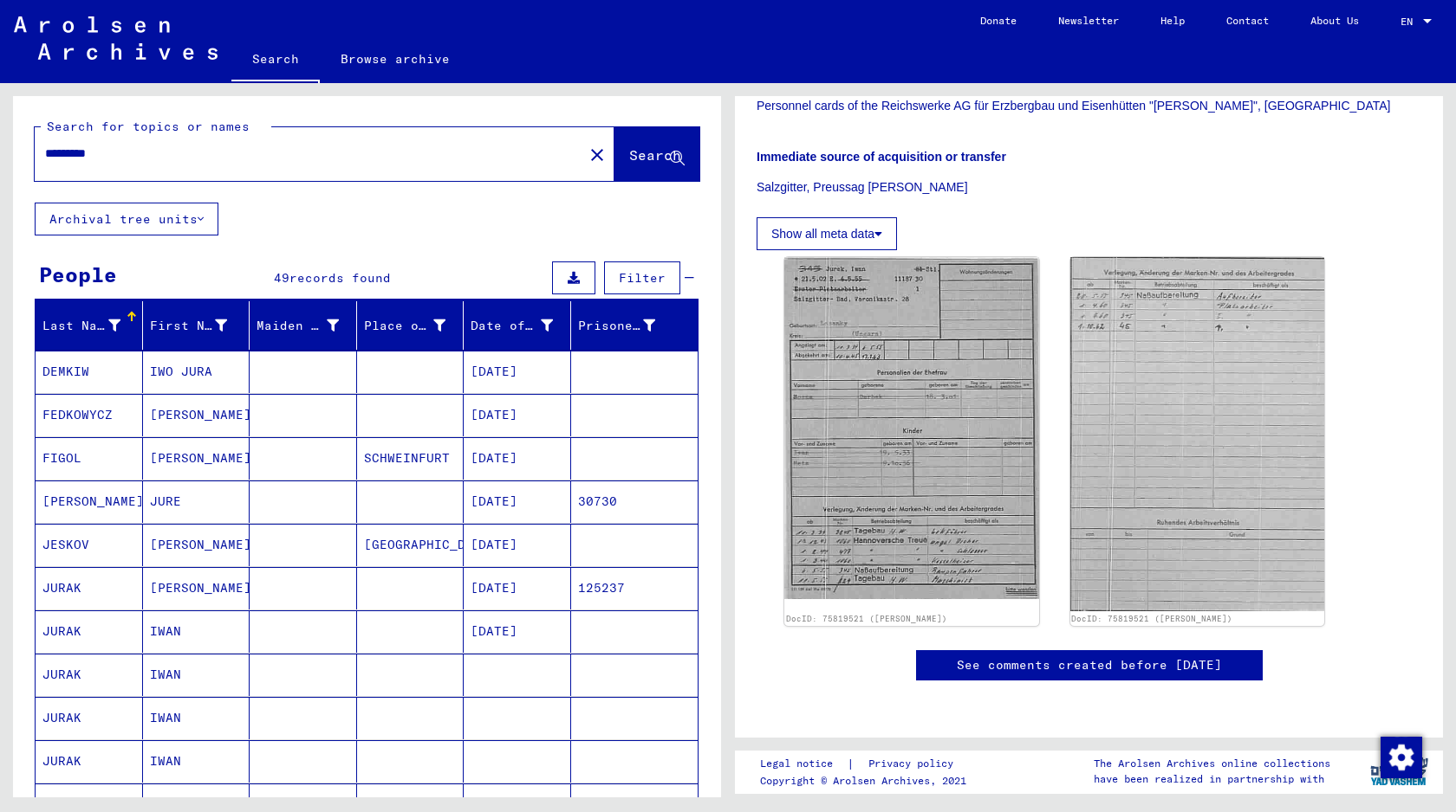
click at [106, 148] on input "*********" at bounding box center [308, 154] width 528 height 18
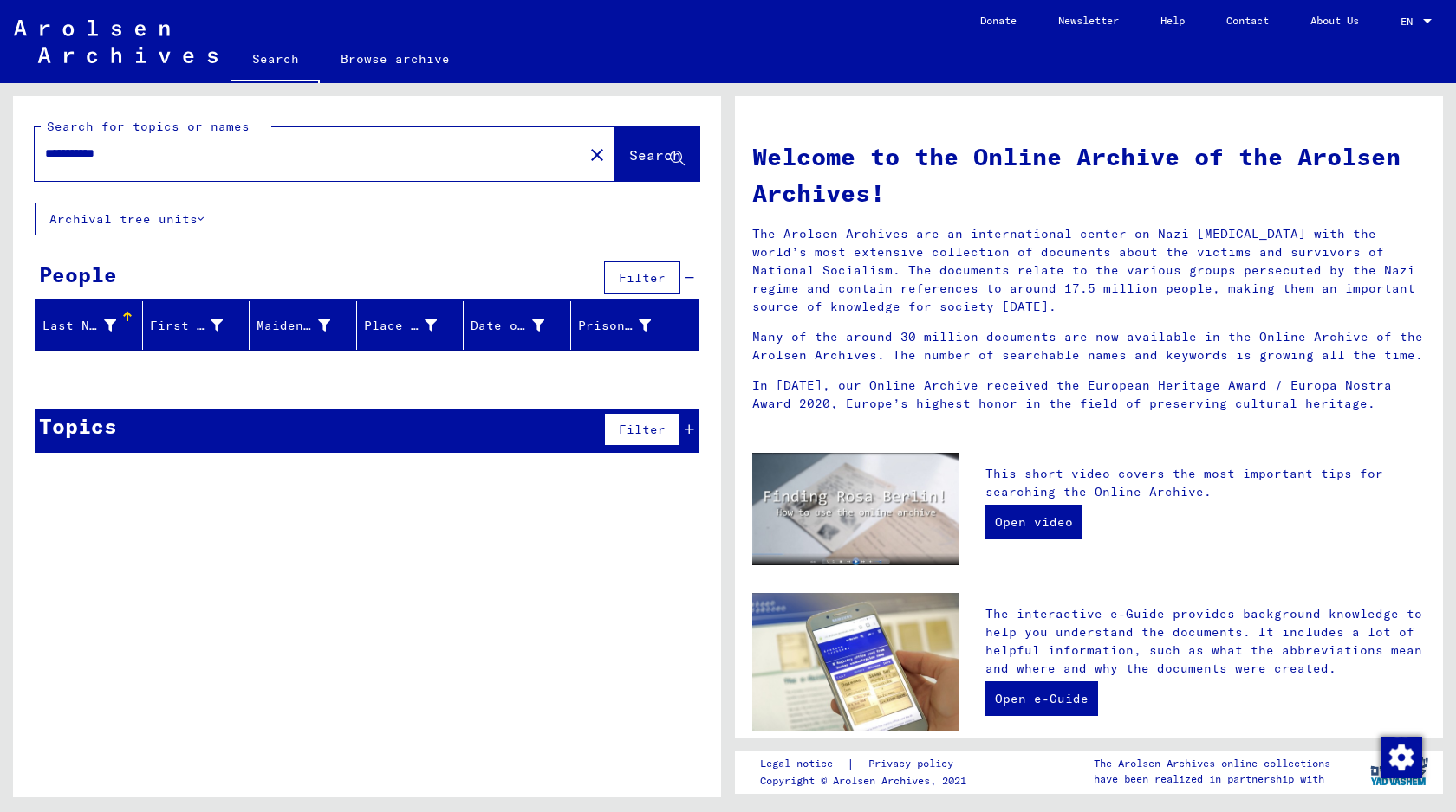
click at [112, 155] on input "**********" at bounding box center [304, 154] width 518 height 18
click at [146, 155] on input "**********" at bounding box center [304, 154] width 518 height 18
drag, startPoint x: 146, startPoint y: 155, endPoint x: 0, endPoint y: 151, distance: 146.1
click at [0, 151] on div "**********" at bounding box center [364, 440] width 728 height 714
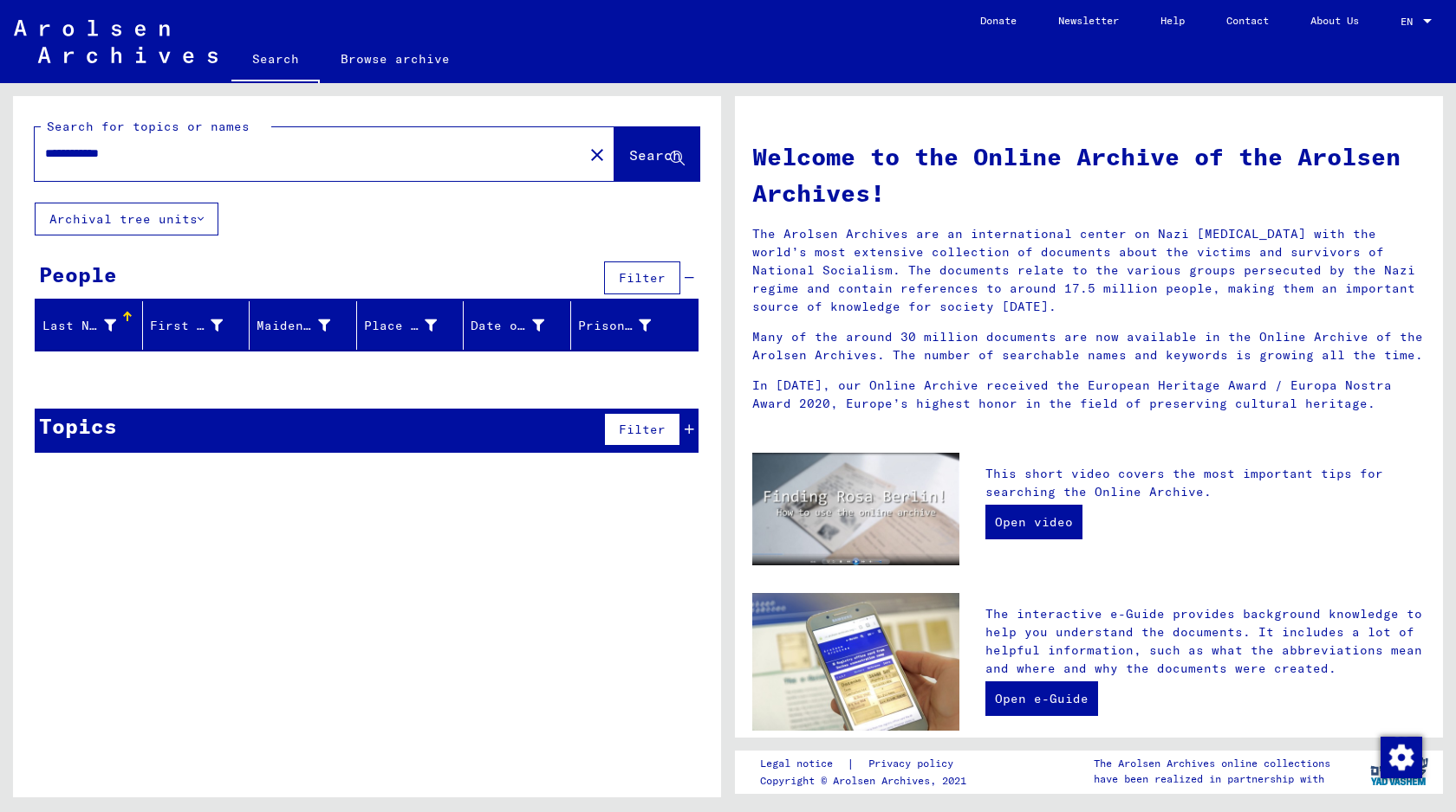
click at [131, 157] on input "**********" at bounding box center [304, 154] width 518 height 18
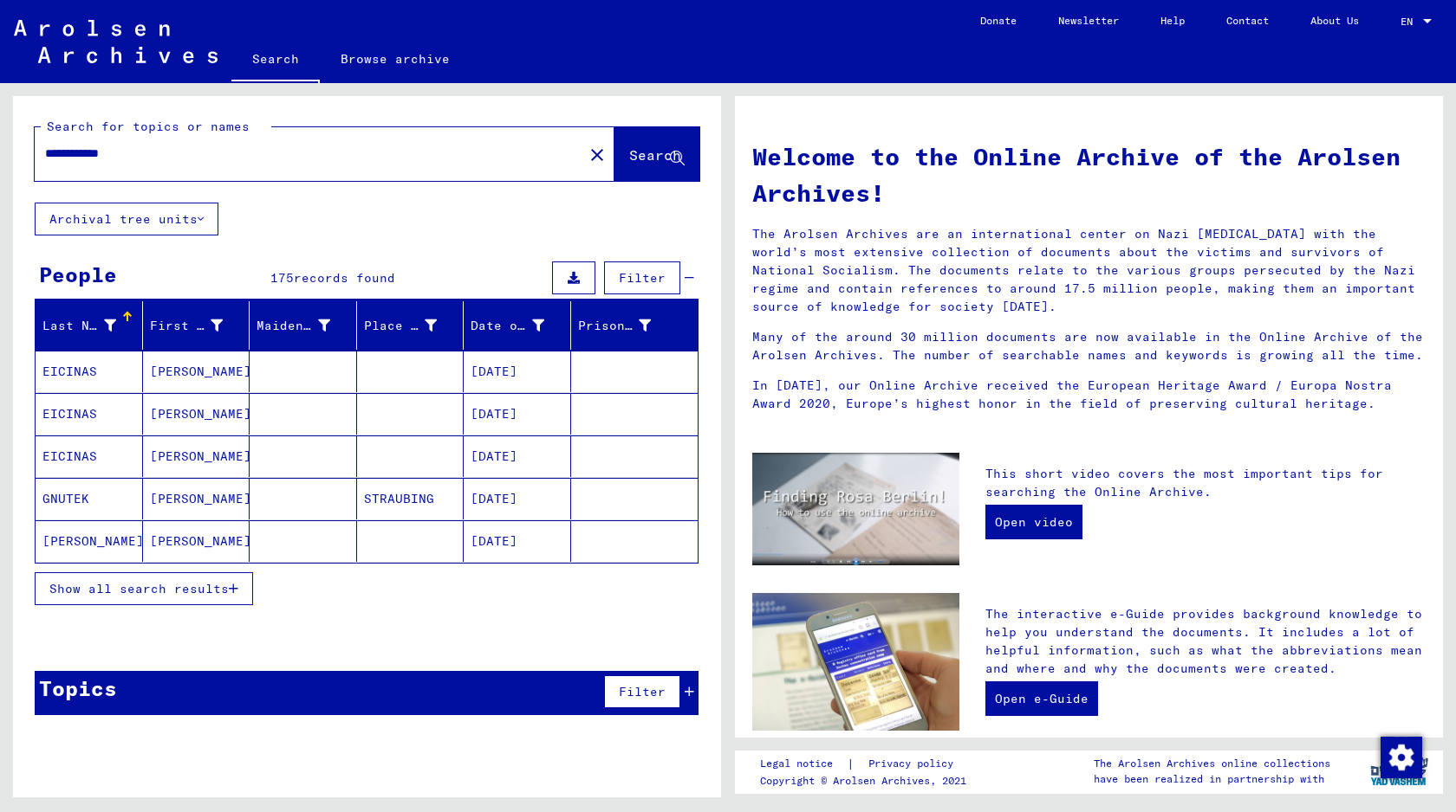
click at [233, 576] on button "Show all search results" at bounding box center [144, 588] width 218 height 33
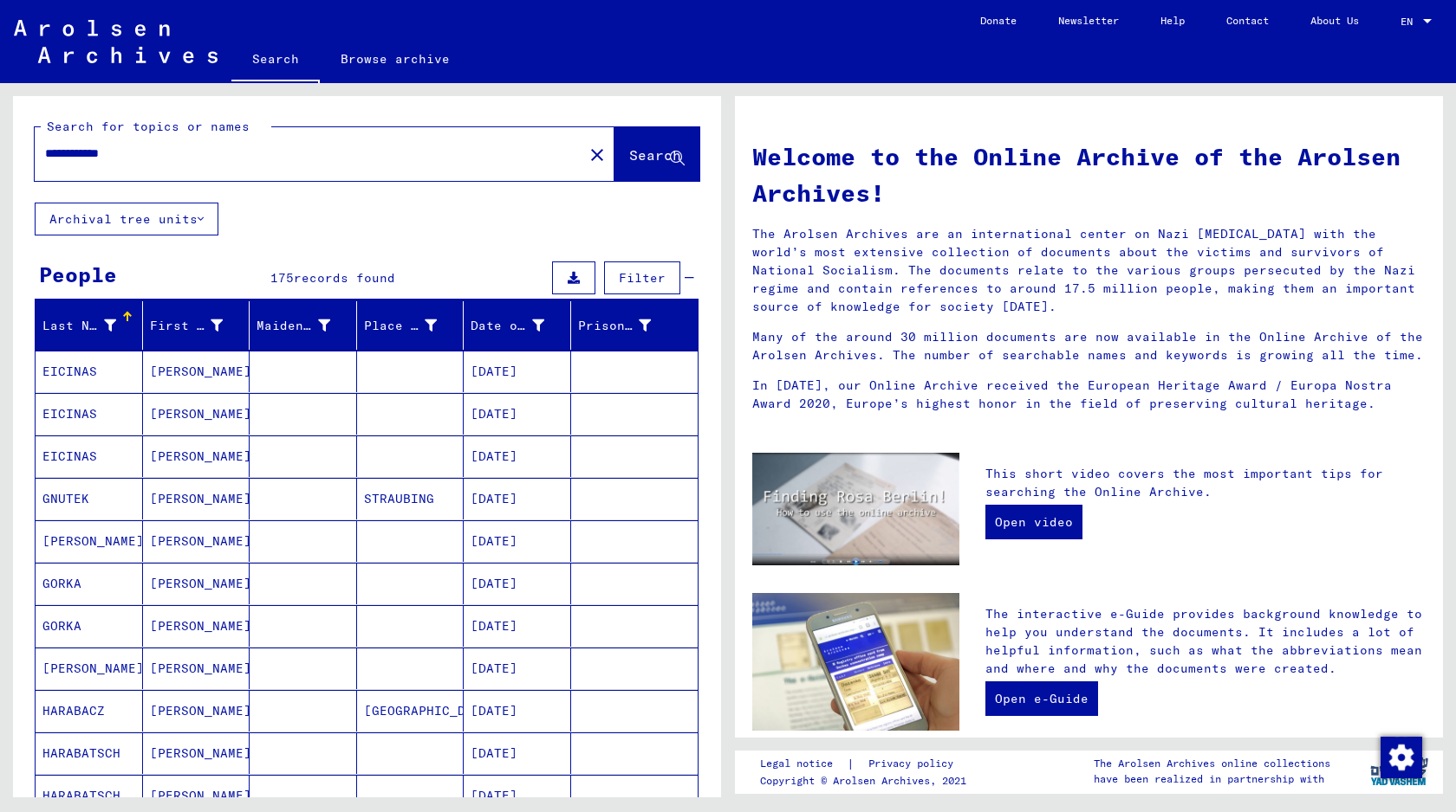
click at [120, 152] on input "**********" at bounding box center [304, 154] width 518 height 18
type input "**********"
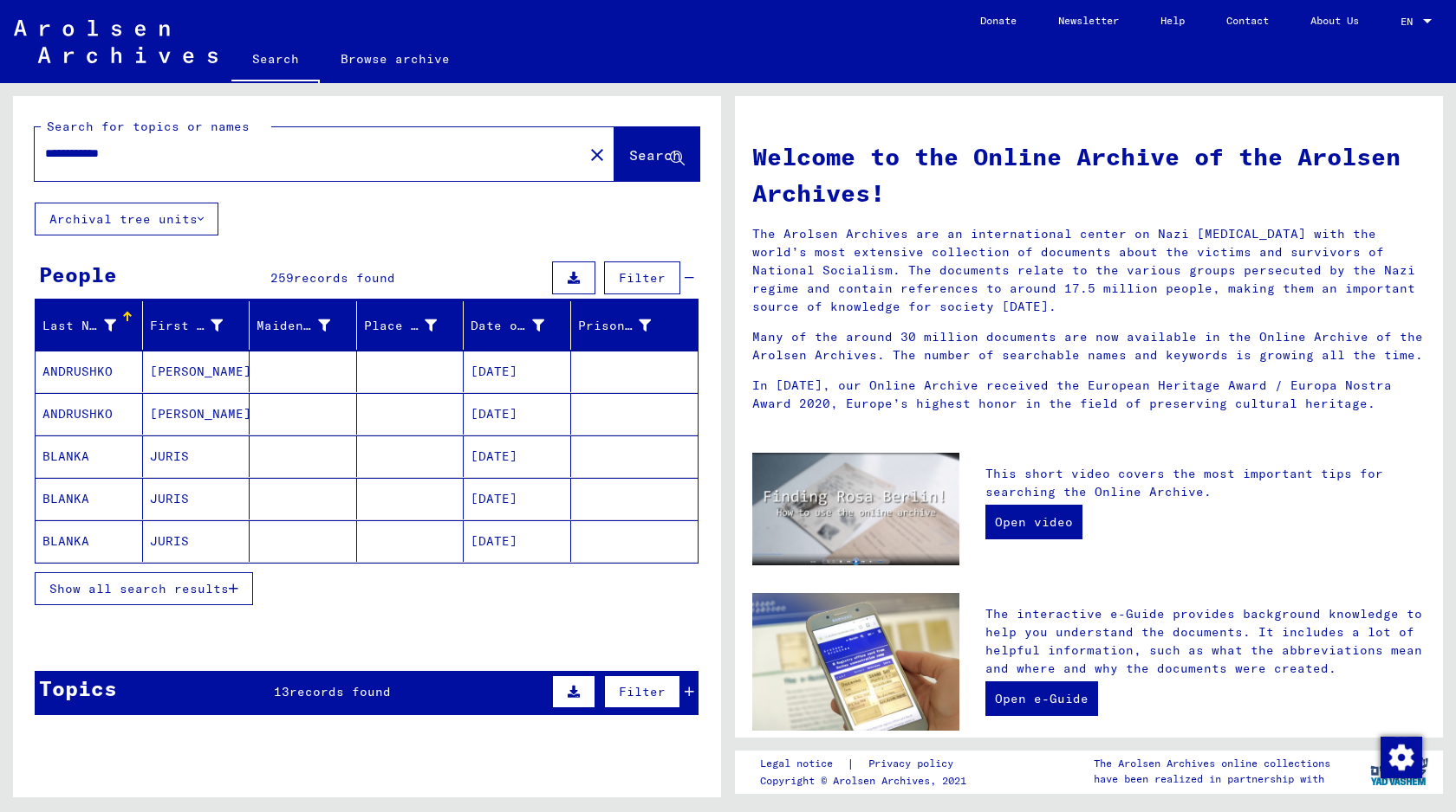
click at [184, 578] on button "Show all search results" at bounding box center [144, 588] width 218 height 33
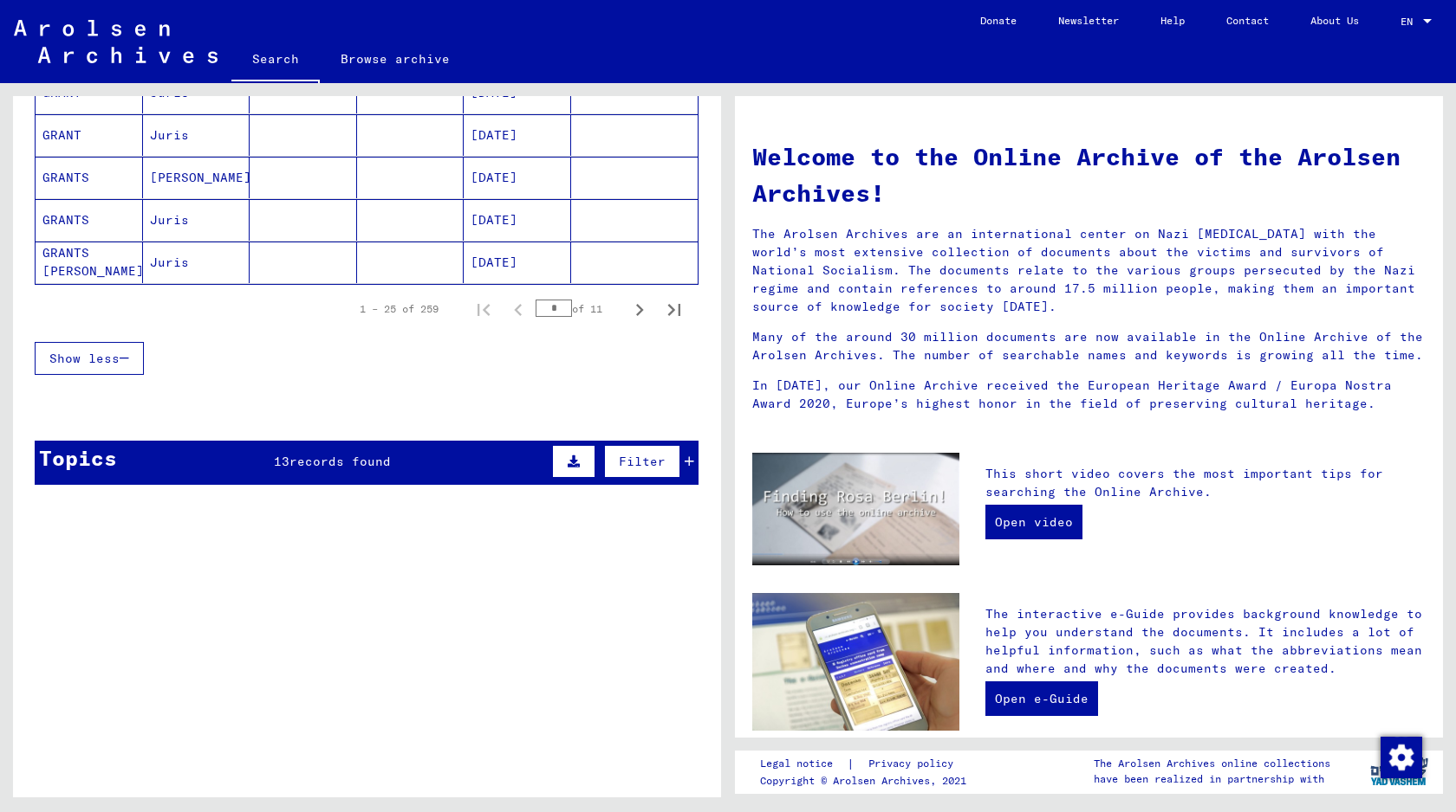
scroll to position [965, 0]
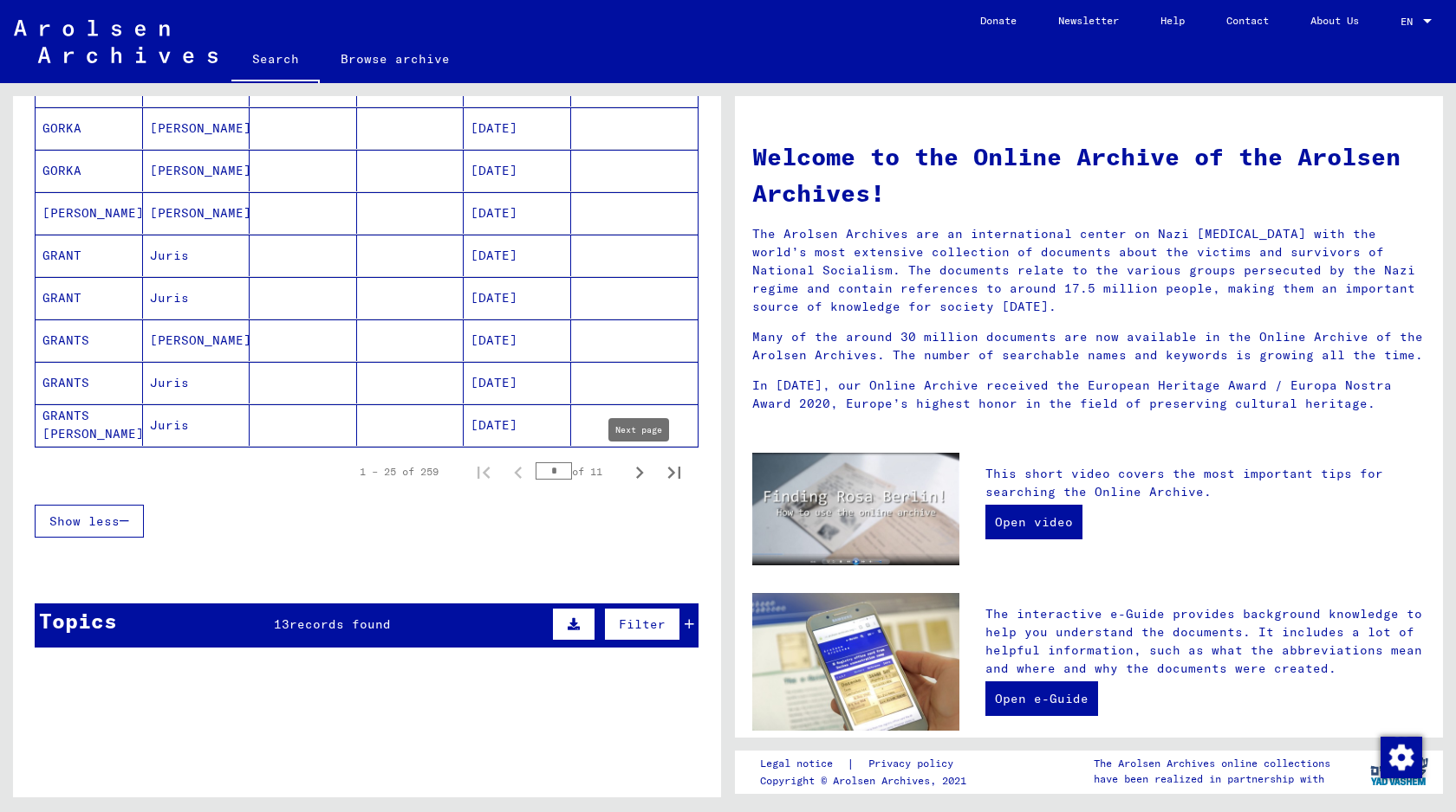
click at [644, 469] on icon "Next page" at bounding box center [639, 472] width 24 height 24
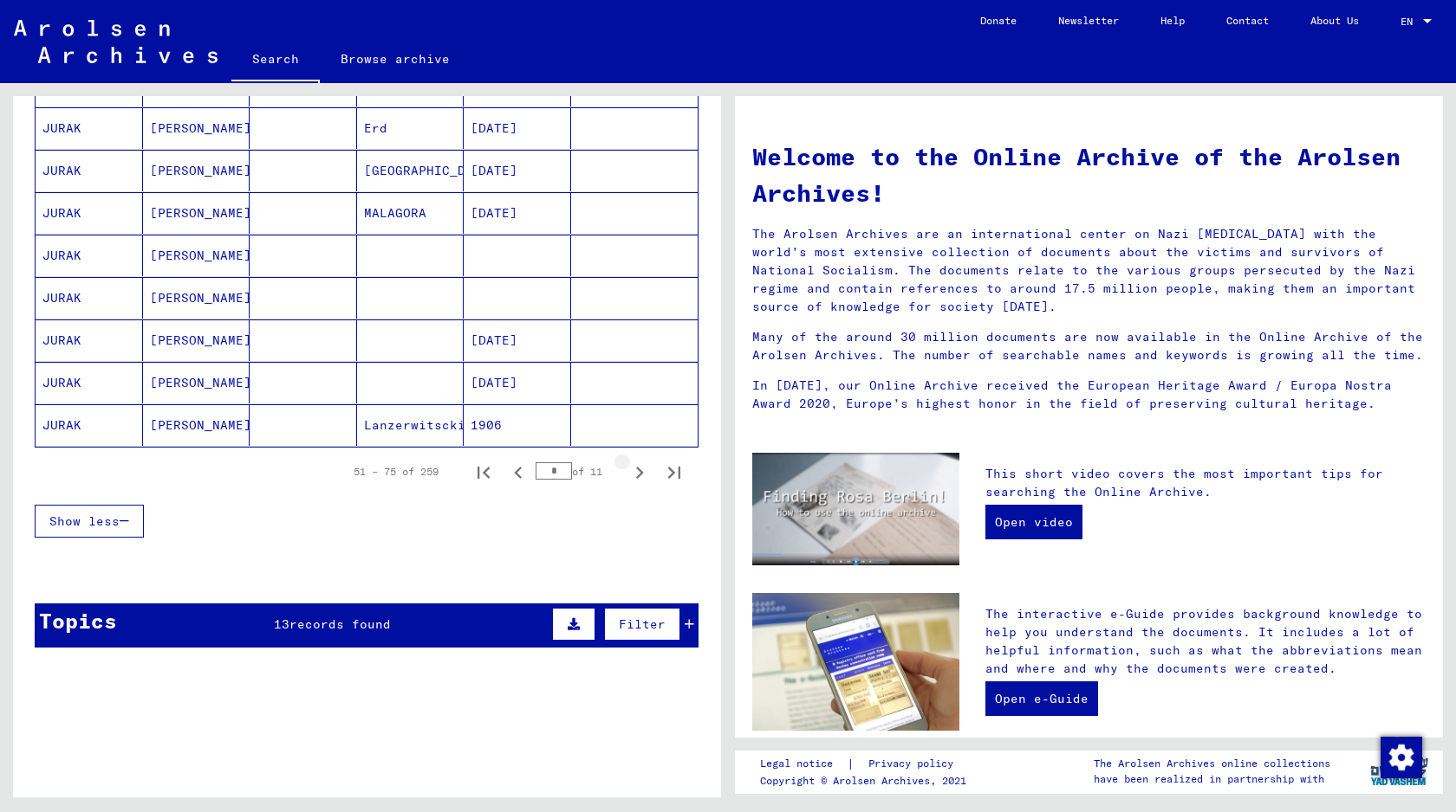
click at [644, 469] on icon "Next page" at bounding box center [639, 472] width 24 height 24
type input "*"
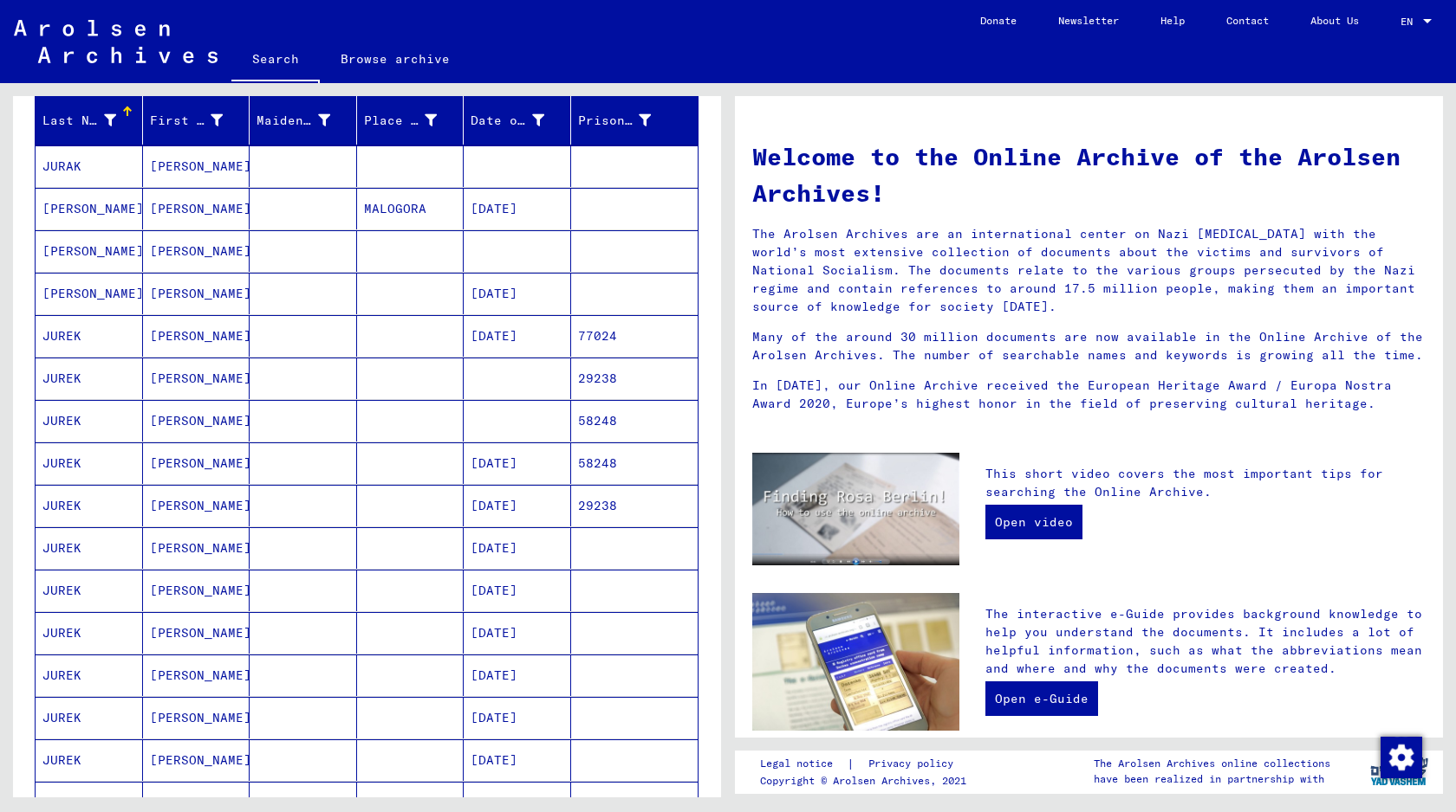
scroll to position [207, 0]
click at [301, 324] on mat-cell at bounding box center [304, 333] width 108 height 41
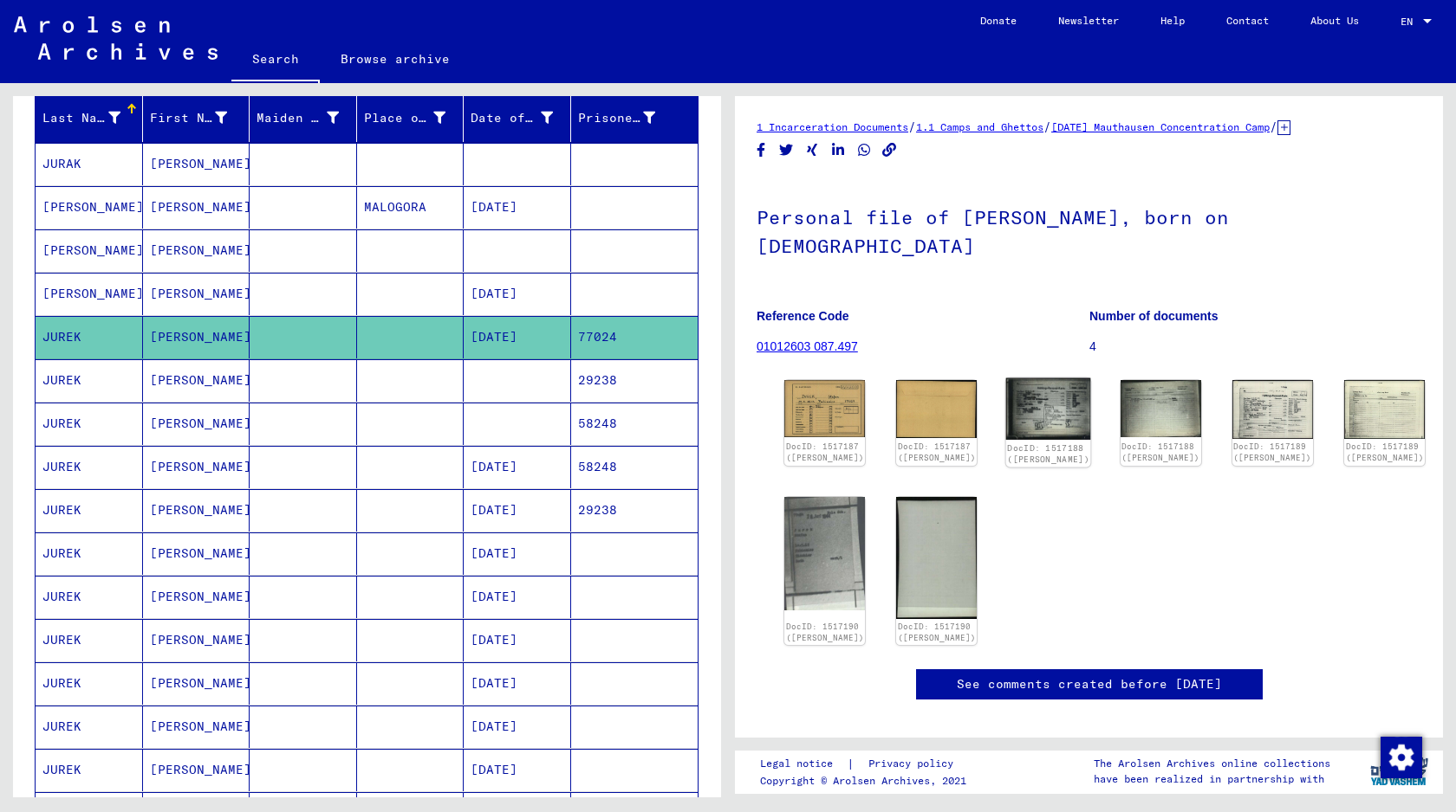
click at [1016, 378] on img at bounding box center [1048, 409] width 84 height 62
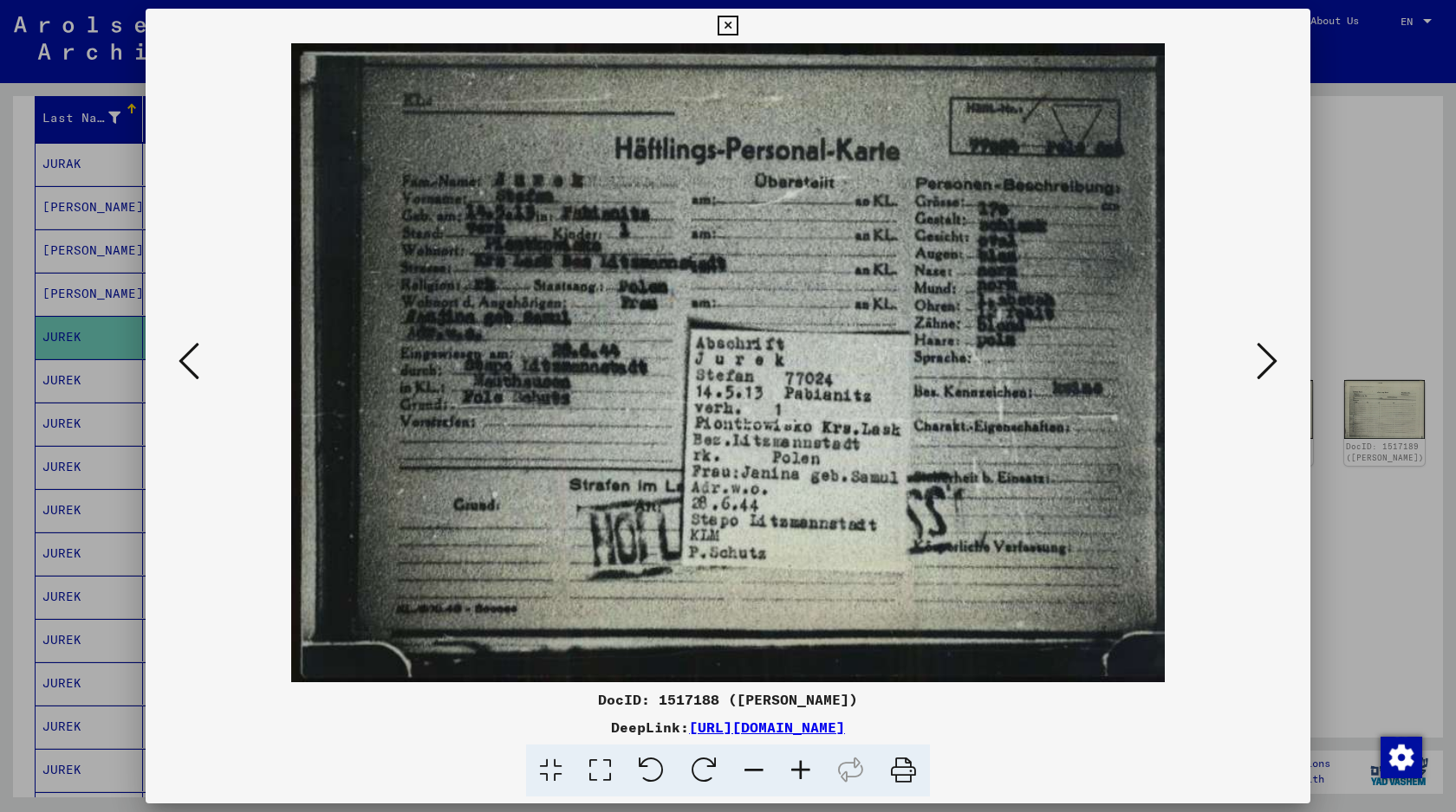
click at [1256, 358] on icon at bounding box center [1266, 361] width 21 height 41
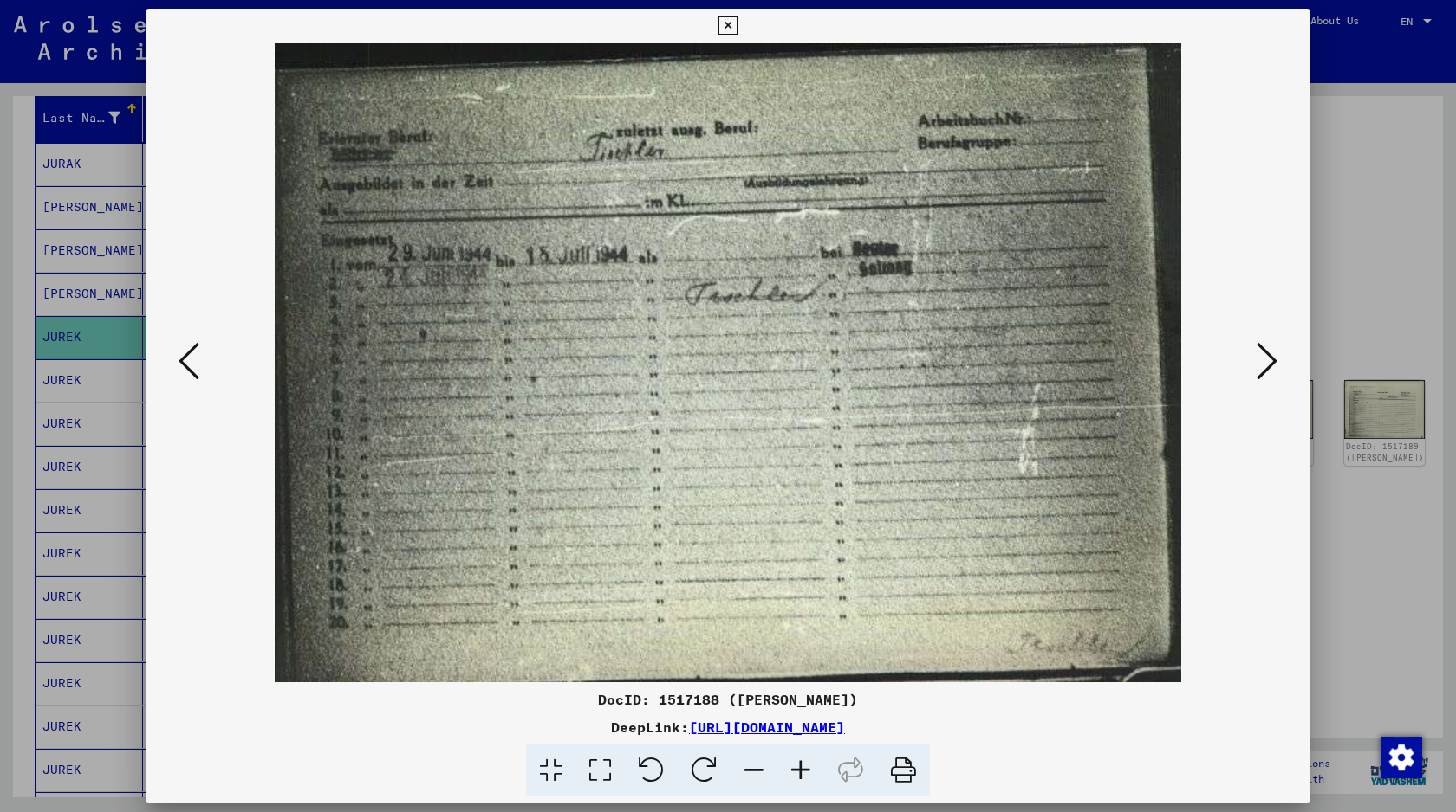
click at [1260, 358] on icon at bounding box center [1266, 361] width 21 height 41
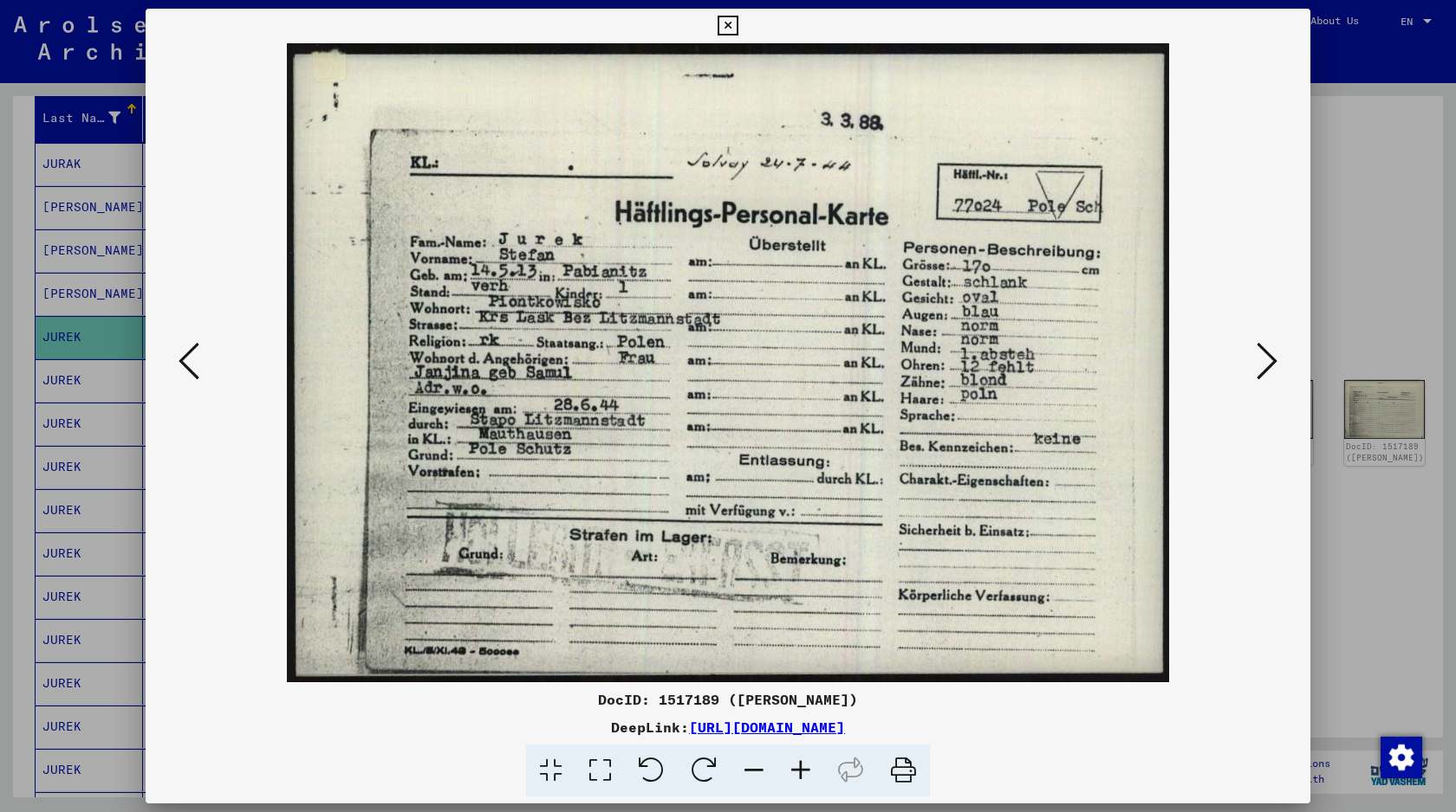
click at [73, 542] on div at bounding box center [728, 406] width 1456 height 812
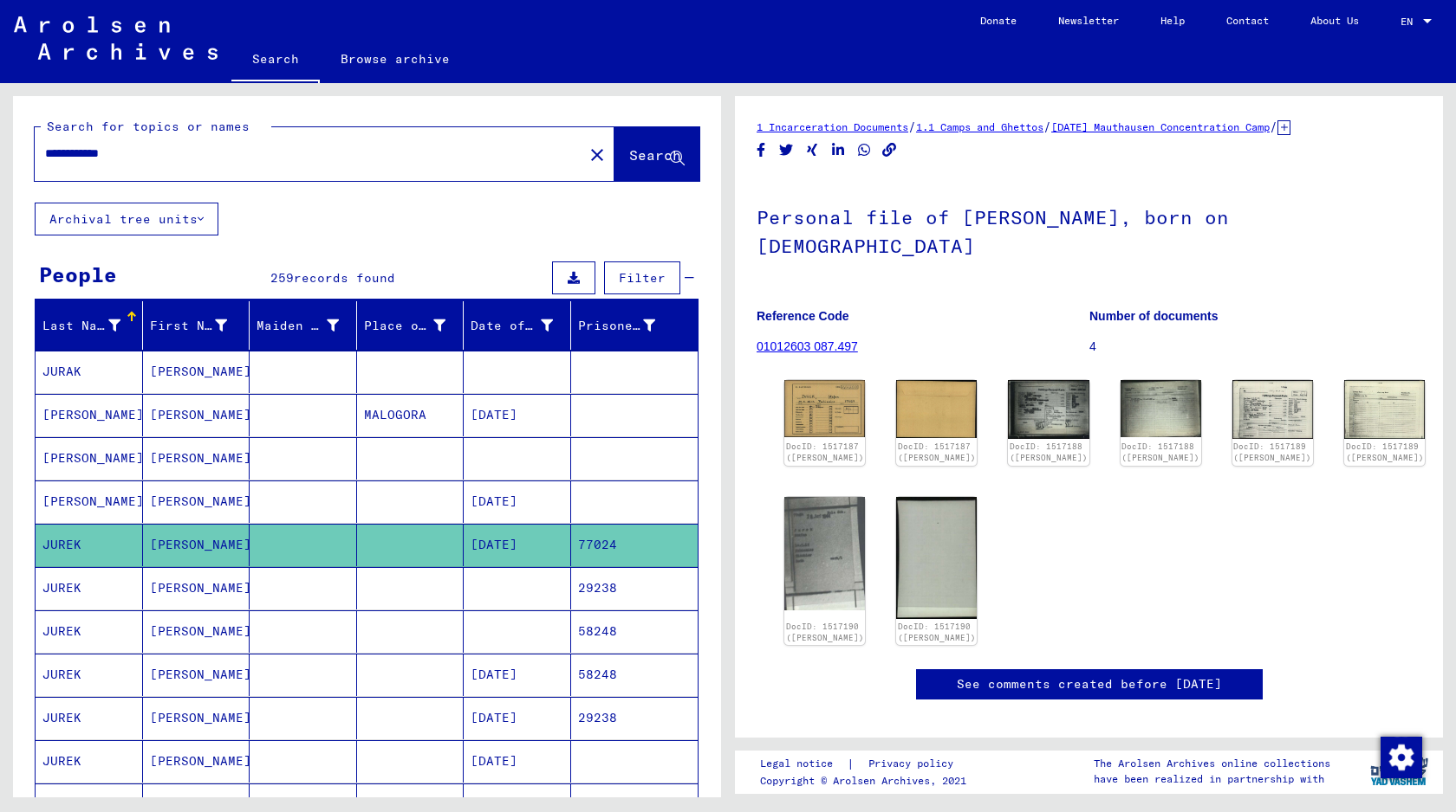
click at [122, 152] on input "**********" at bounding box center [308, 154] width 528 height 18
type input "**********"
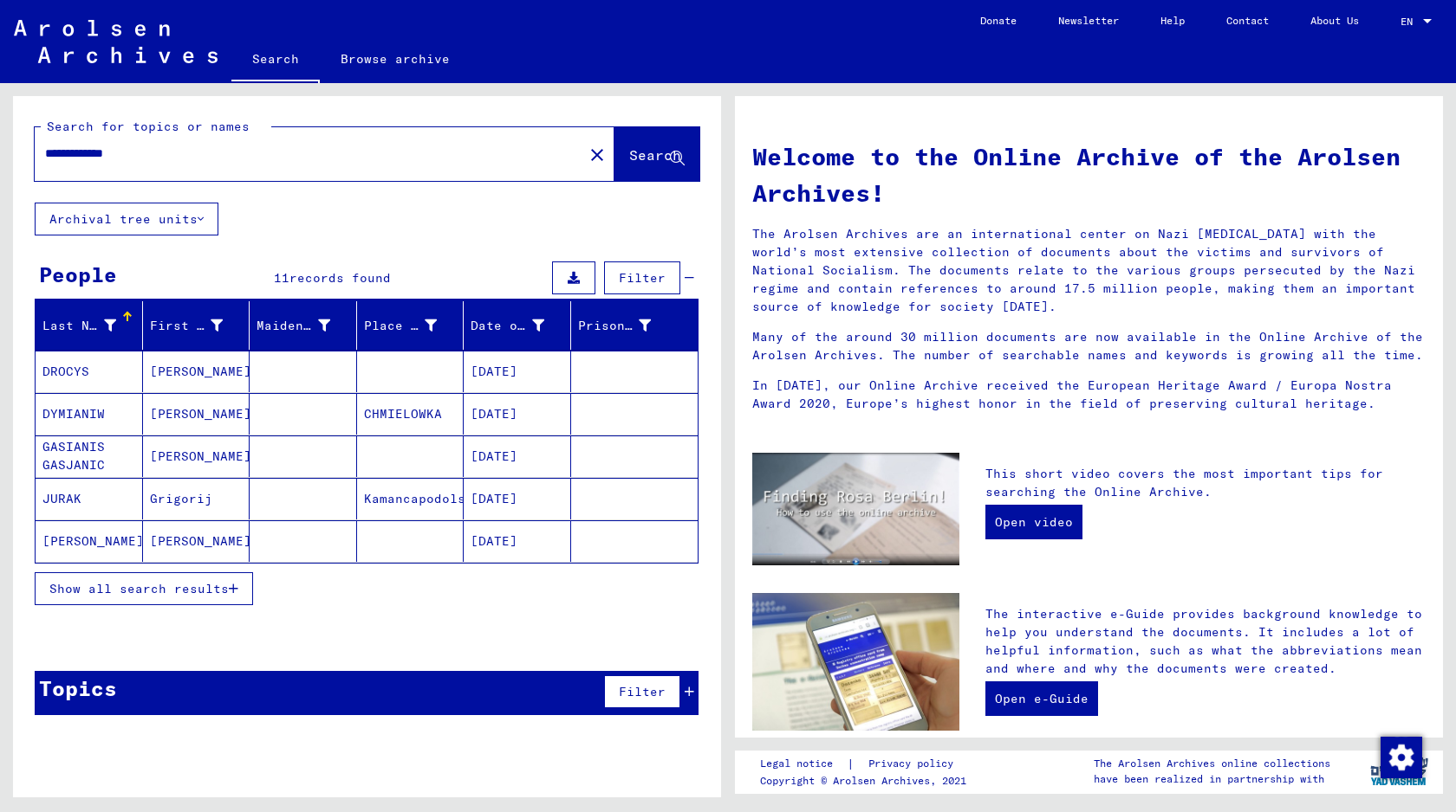
click at [205, 596] on button "Show all search results" at bounding box center [144, 588] width 218 height 33
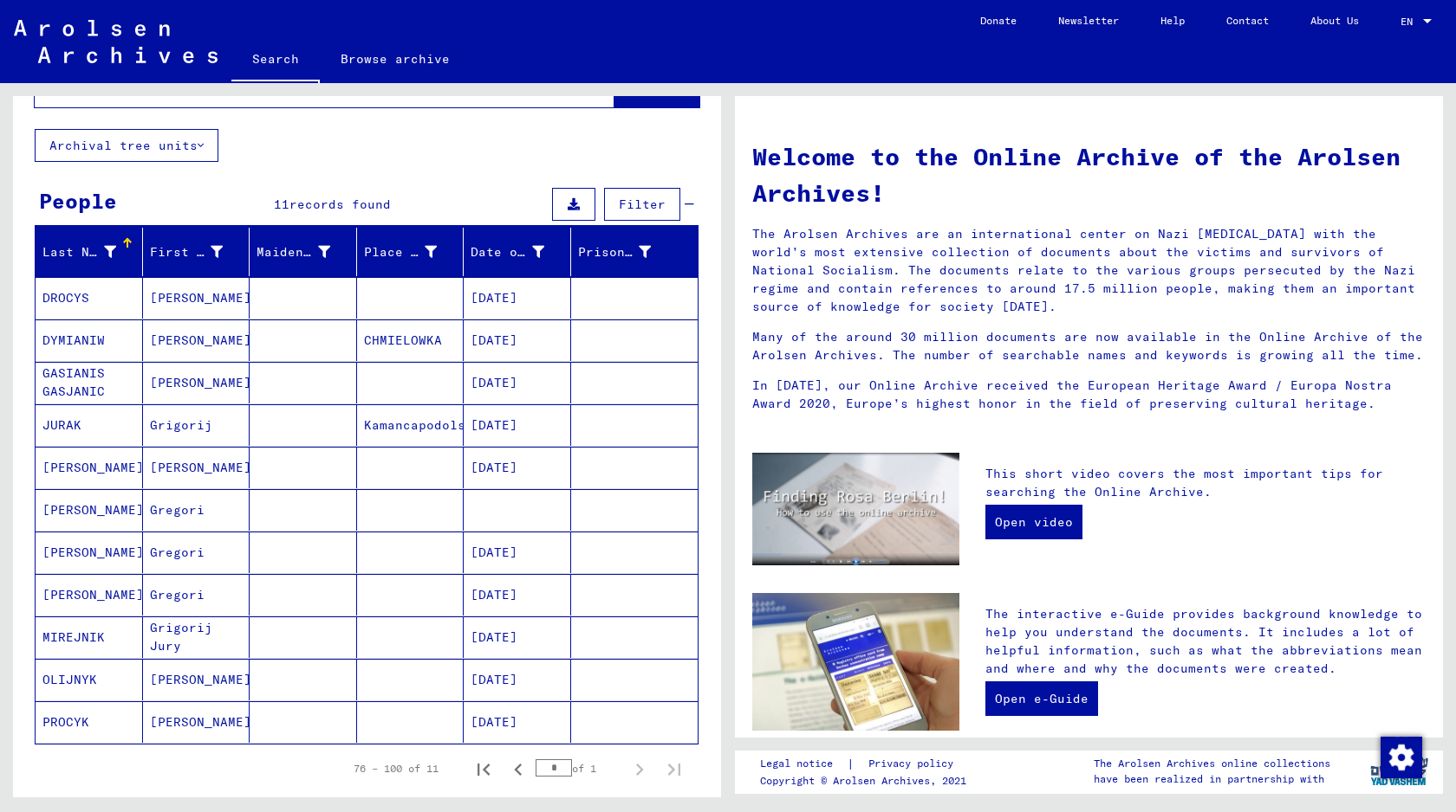
scroll to position [239, 0]
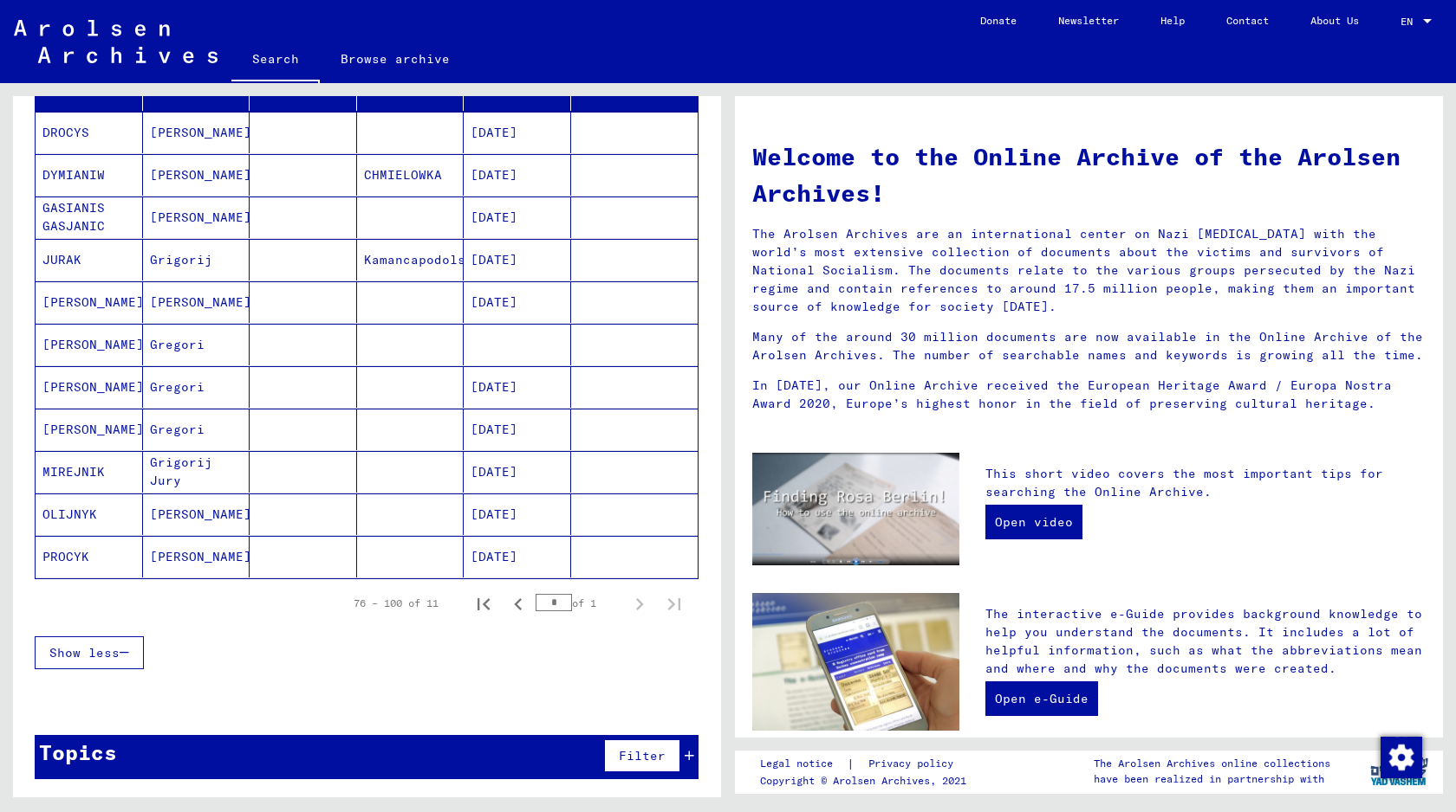
click at [289, 344] on mat-cell at bounding box center [304, 345] width 108 height 41
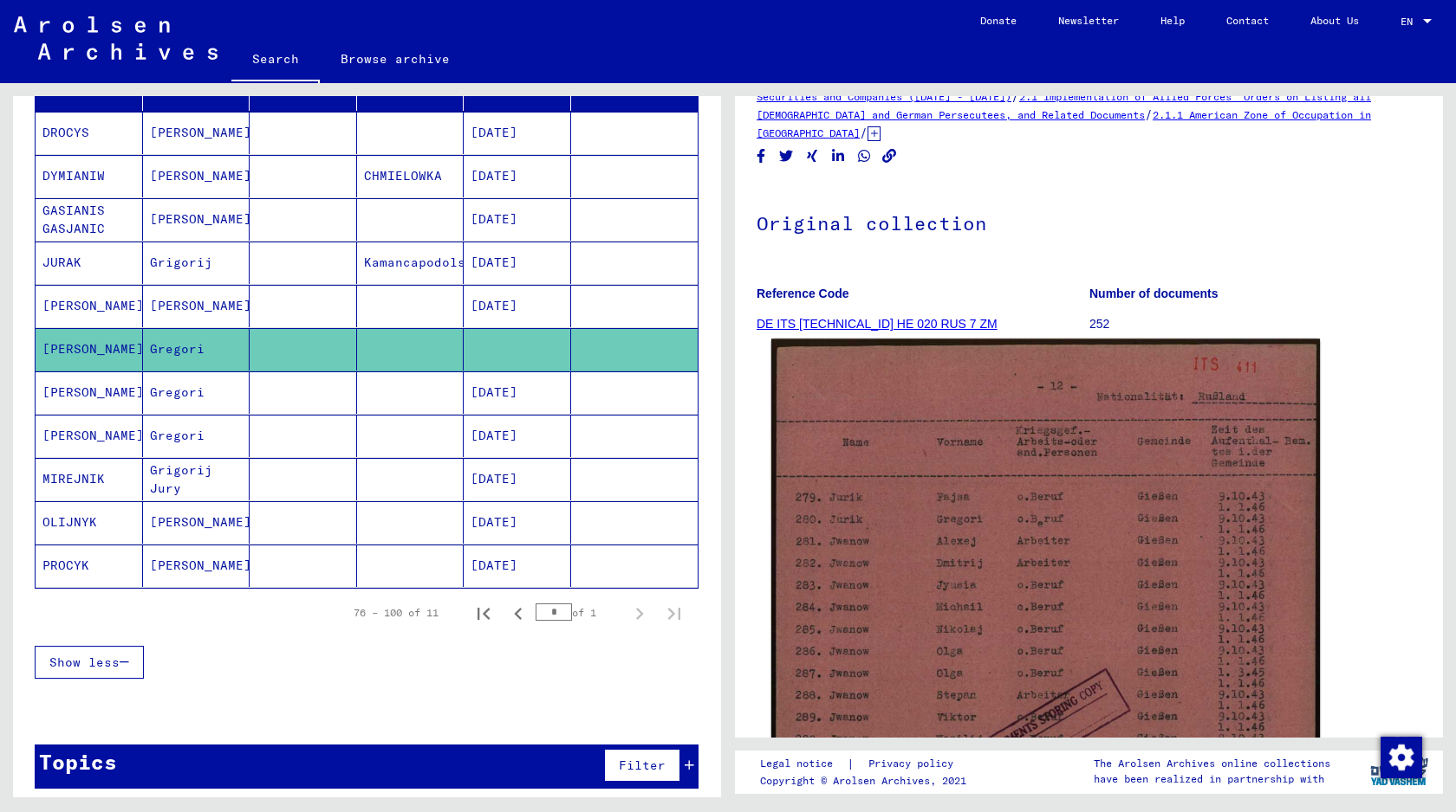
scroll to position [56, 0]
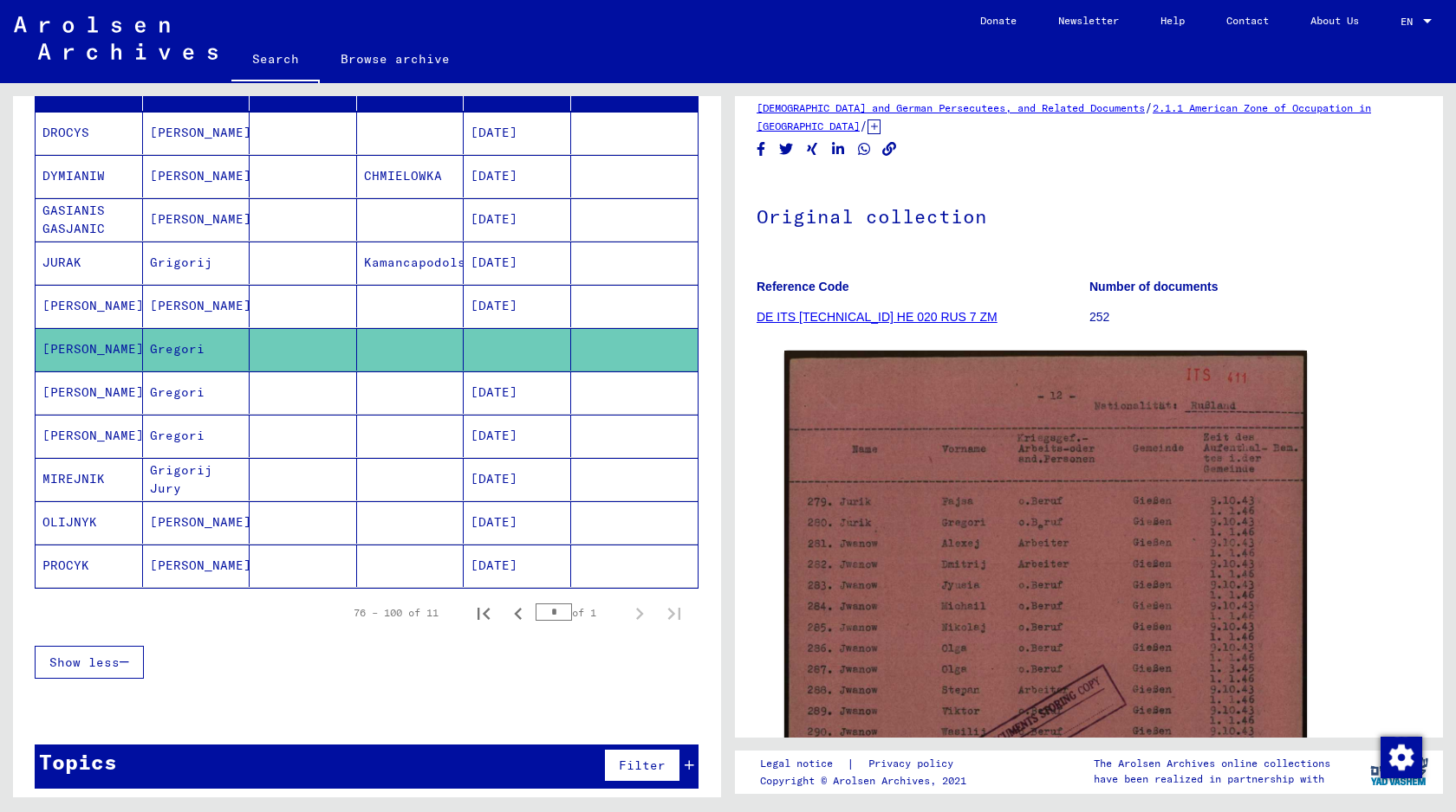
click at [340, 310] on mat-cell at bounding box center [304, 305] width 108 height 42
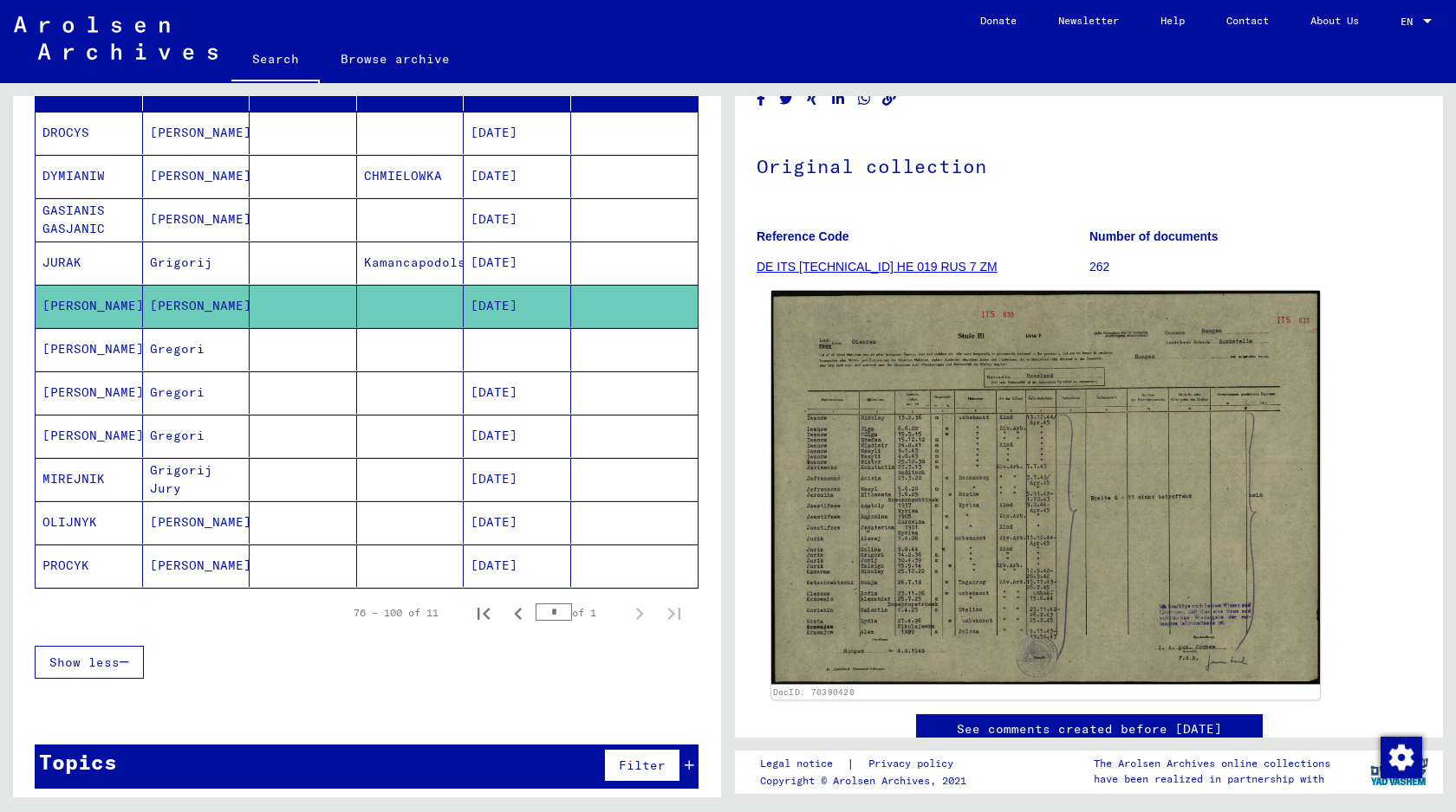
click at [937, 594] on img at bounding box center [1045, 488] width 548 height 394
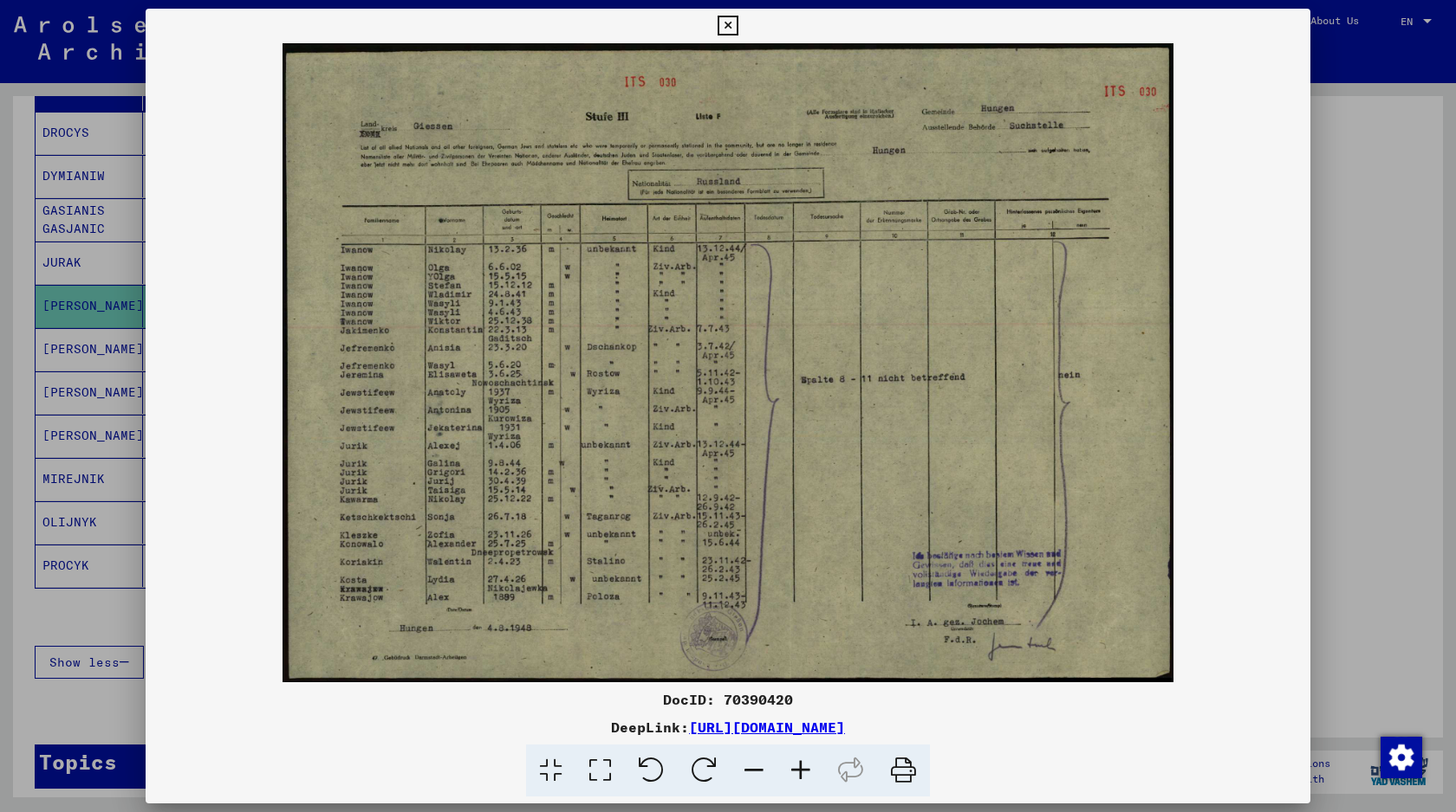
click at [68, 495] on div at bounding box center [728, 406] width 1456 height 812
